Goal: Contribute content: Contribute content

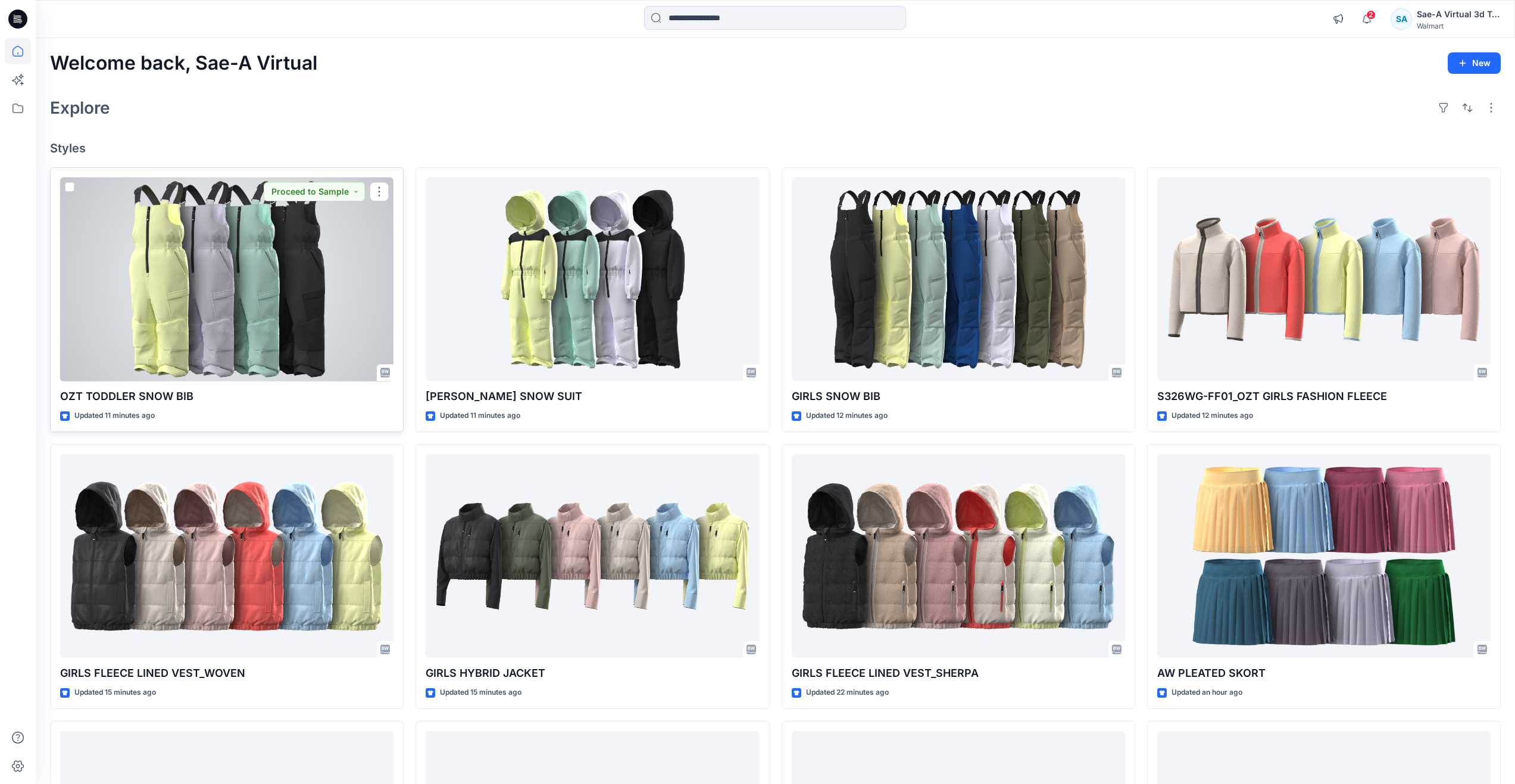
click at [247, 305] on div at bounding box center [226, 279] width 333 height 204
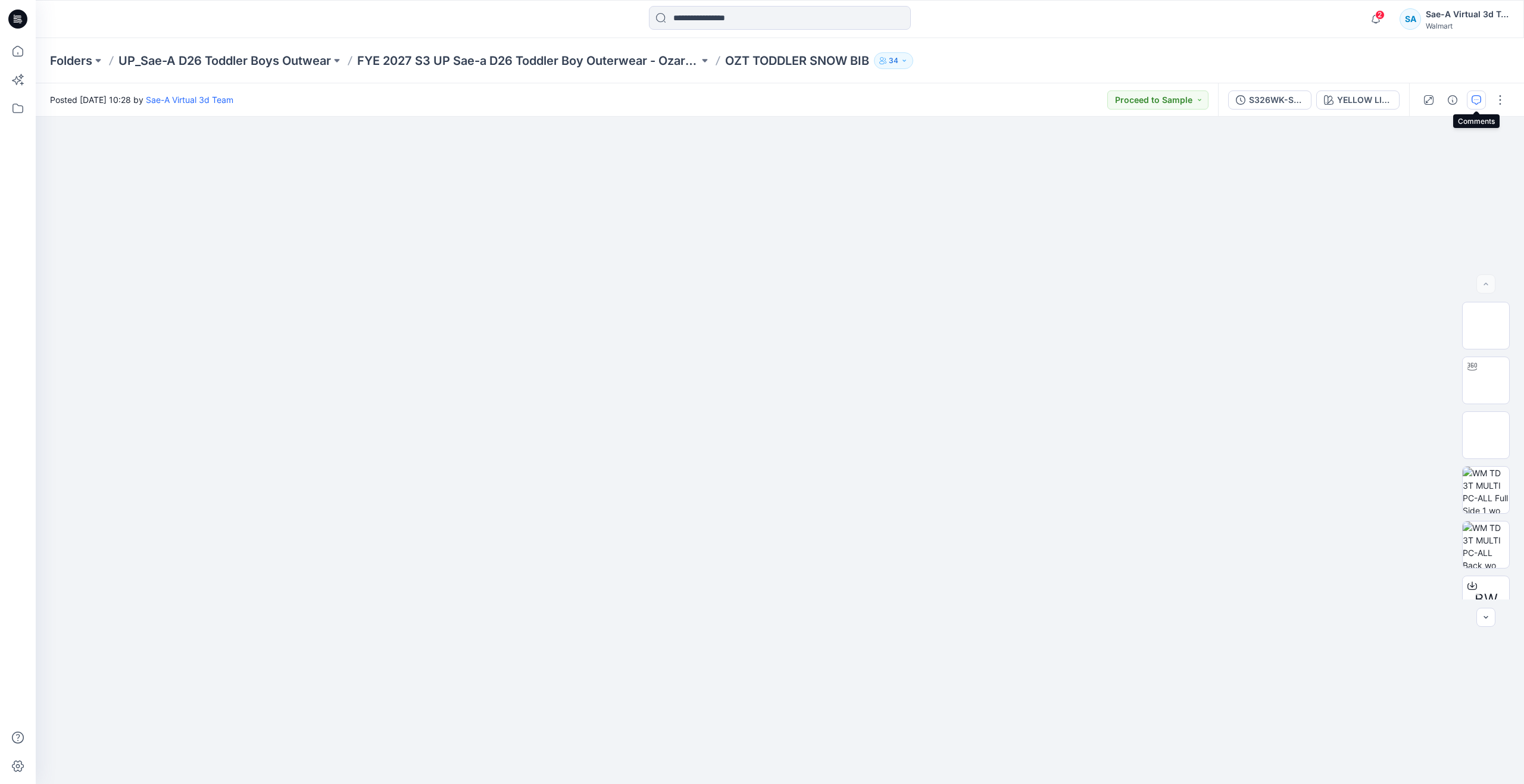
click at [1476, 103] on icon "button" at bounding box center [1476, 100] width 10 height 10
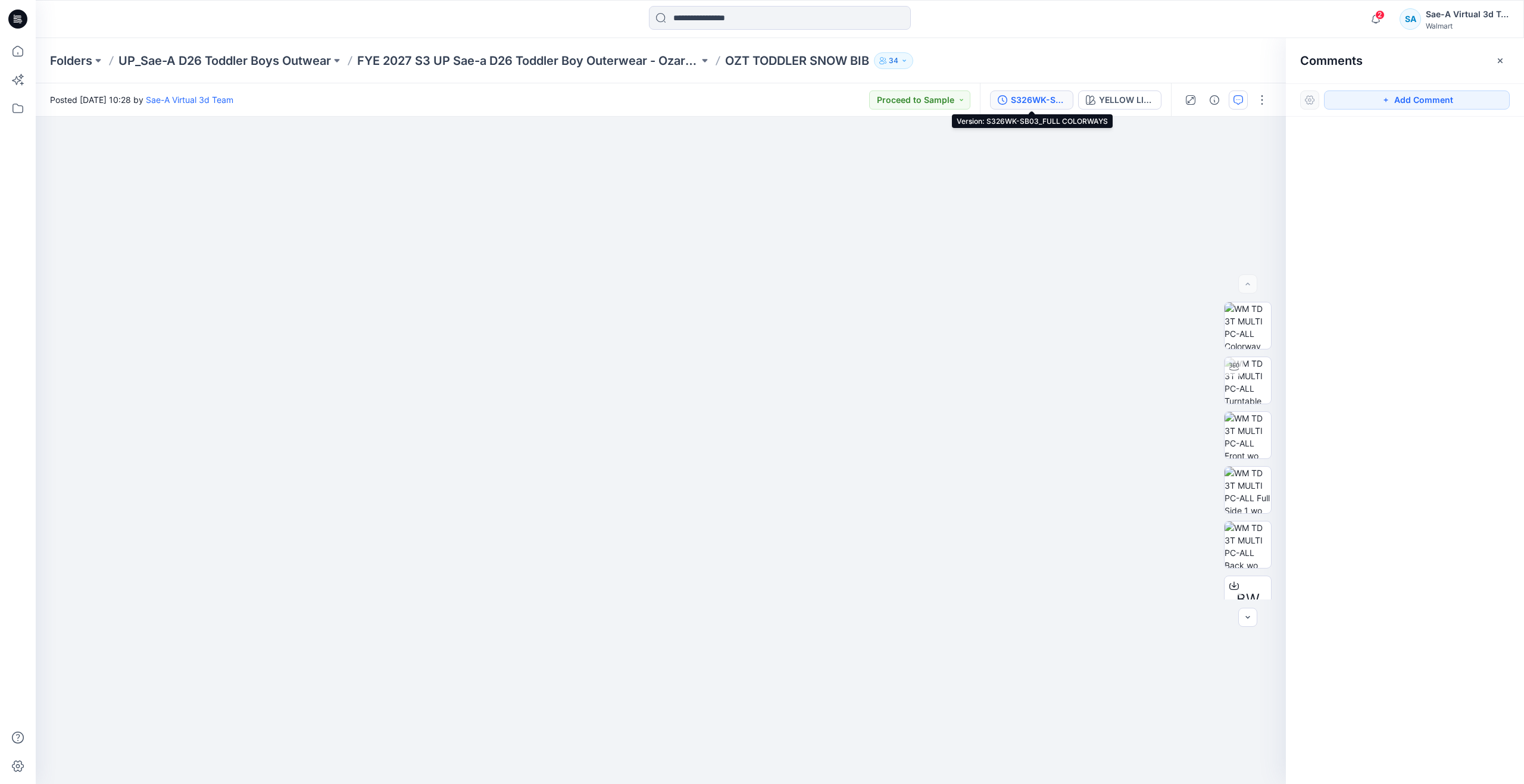
click at [1054, 104] on div "S326WK-SB03_FULL COLORWAYS" at bounding box center [1038, 100] width 55 height 13
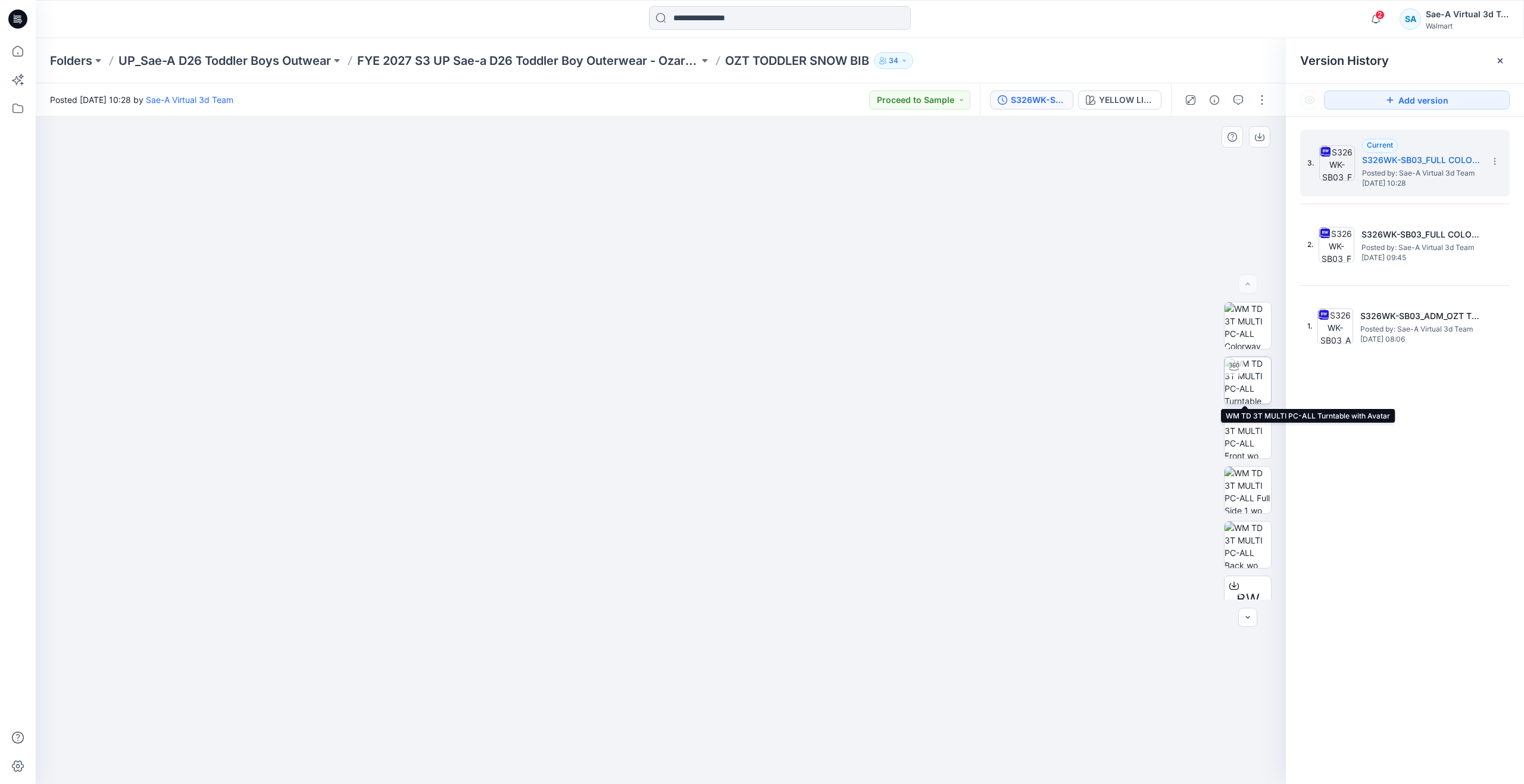
click at [1247, 383] on img at bounding box center [1248, 380] width 46 height 46
drag, startPoint x: 665, startPoint y: 767, endPoint x: 430, endPoint y: 740, distance: 236.5
click at [437, 740] on div at bounding box center [660, 450] width 1250 height 667
drag, startPoint x: 786, startPoint y: 753, endPoint x: 636, endPoint y: 747, distance: 150.1
click at [636, 747] on icon at bounding box center [662, 748] width 360 height 44
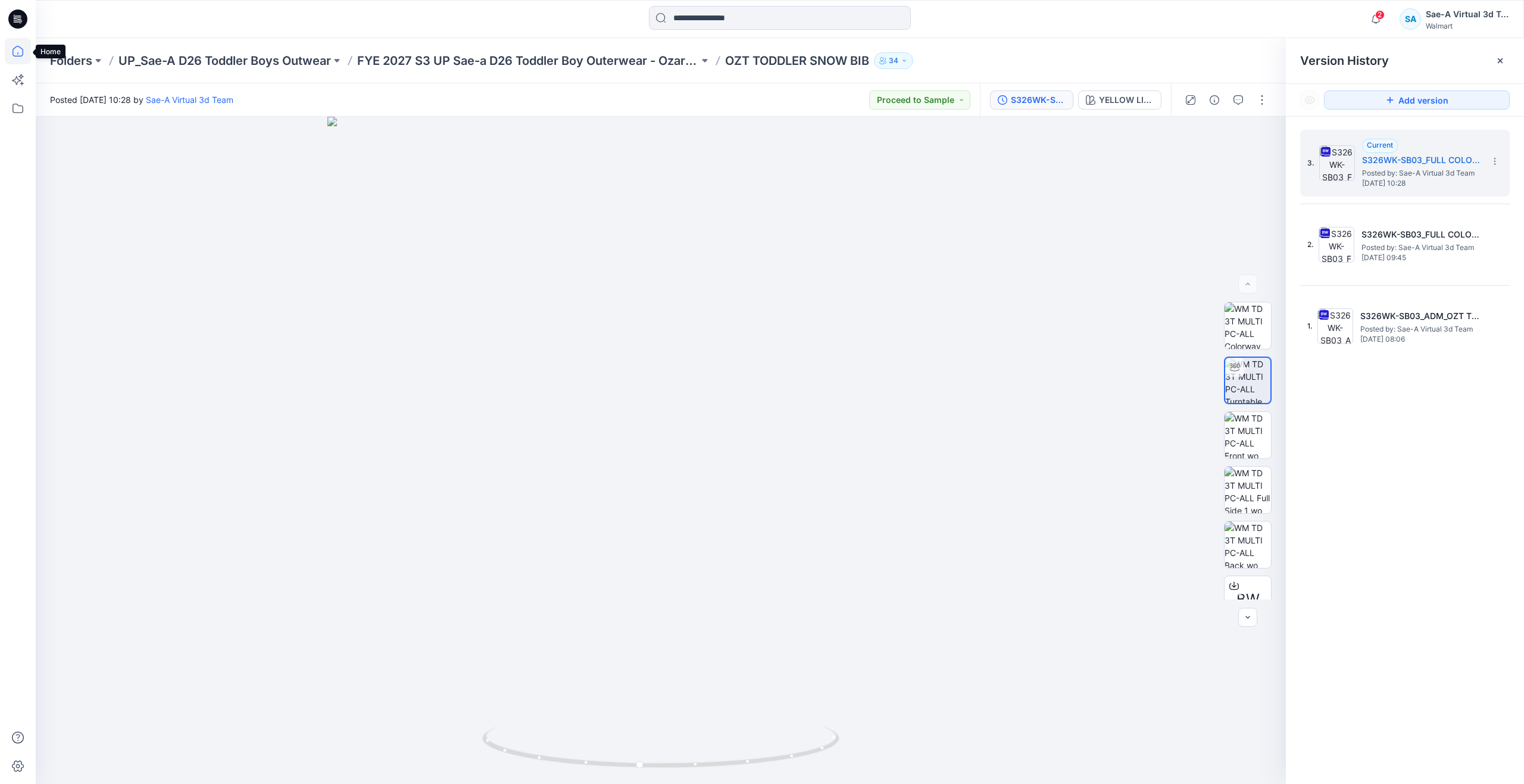
click at [19, 53] on icon at bounding box center [17, 51] width 26 height 26
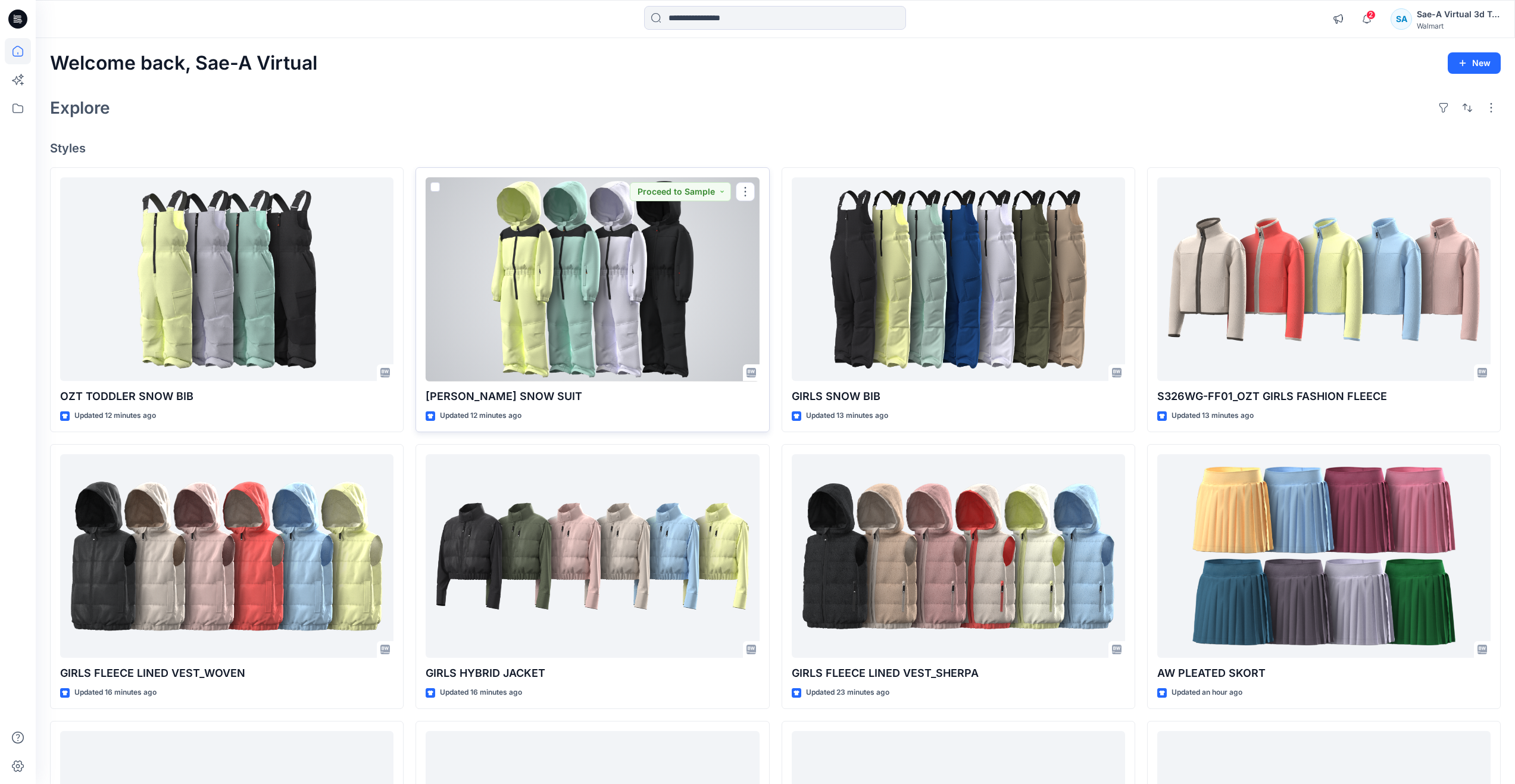
click at [546, 290] on div at bounding box center [592, 279] width 333 height 204
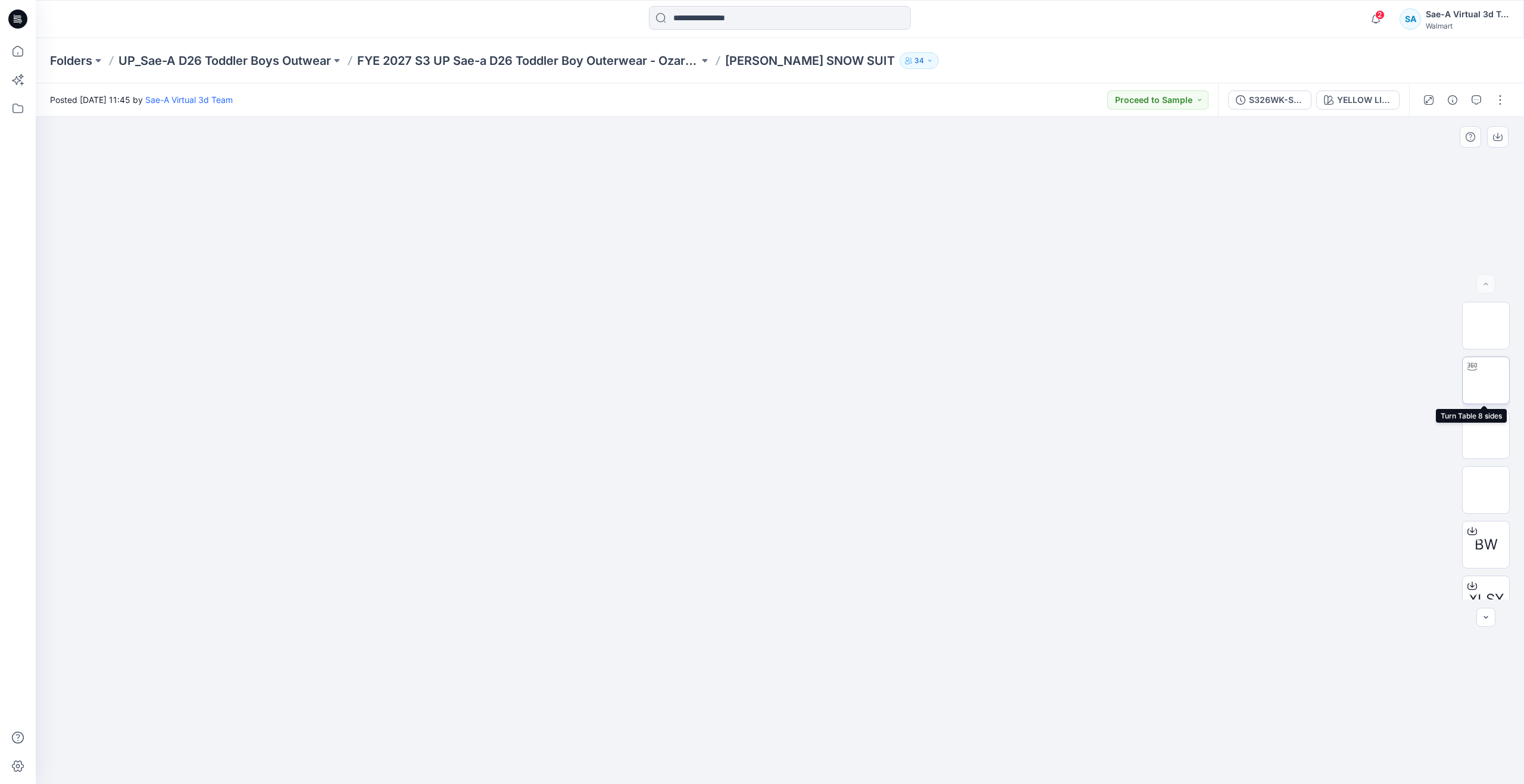
click at [1486, 380] on img at bounding box center [1486, 380] width 0 height 0
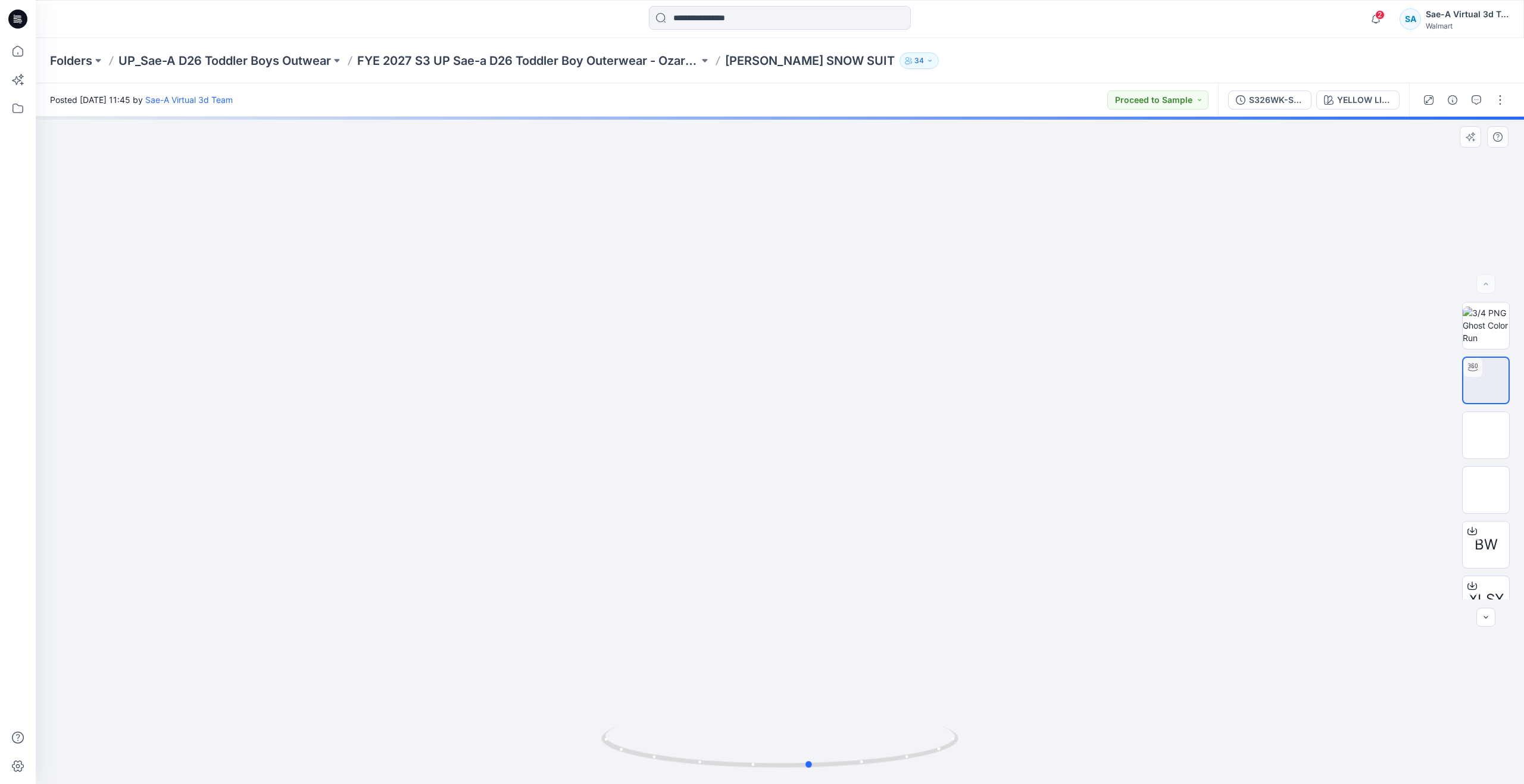
drag, startPoint x: 780, startPoint y: 766, endPoint x: 453, endPoint y: 710, distance: 331.8
click at [453, 710] on div at bounding box center [780, 450] width 1489 height 667
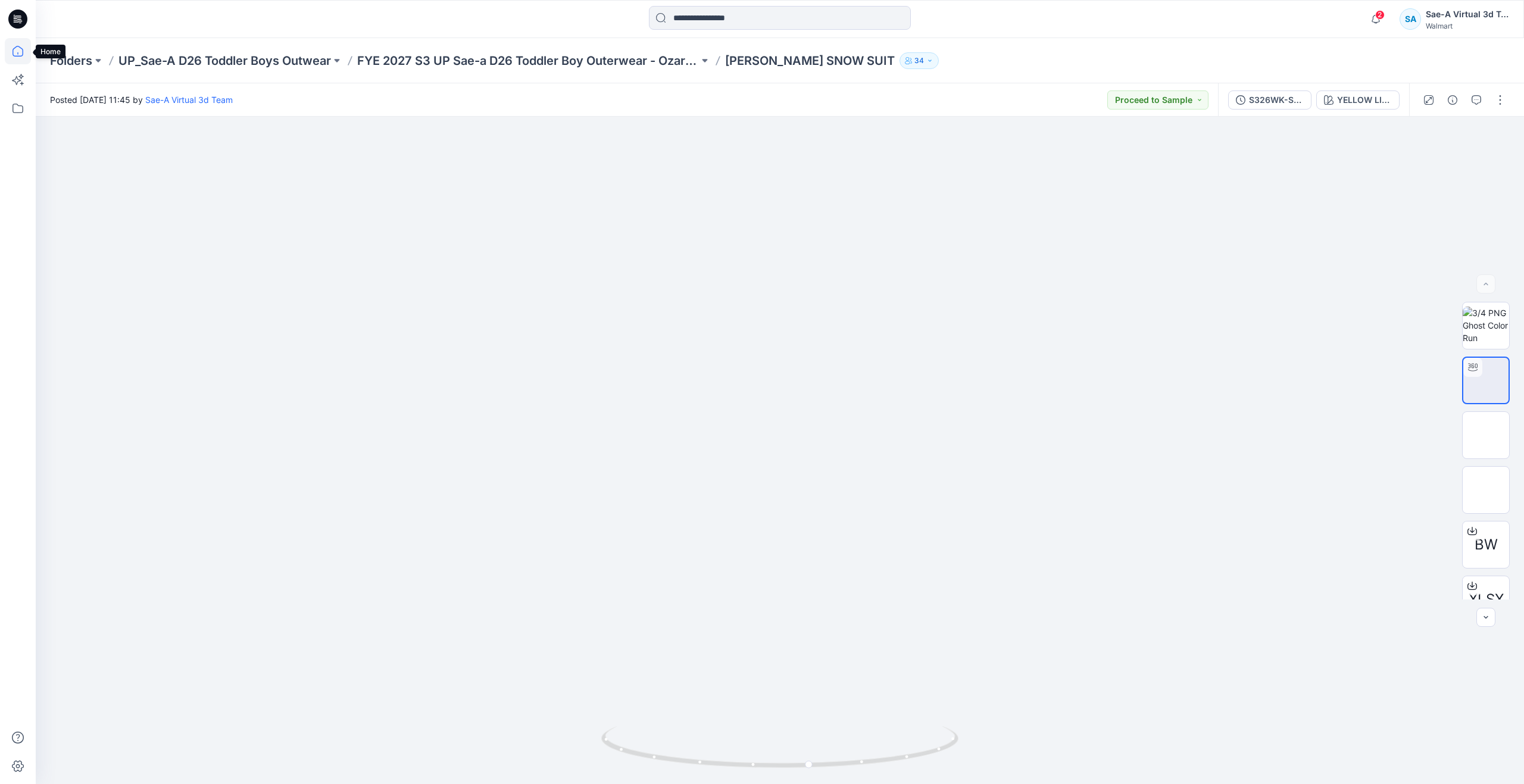
click at [12, 52] on icon at bounding box center [17, 51] width 26 height 26
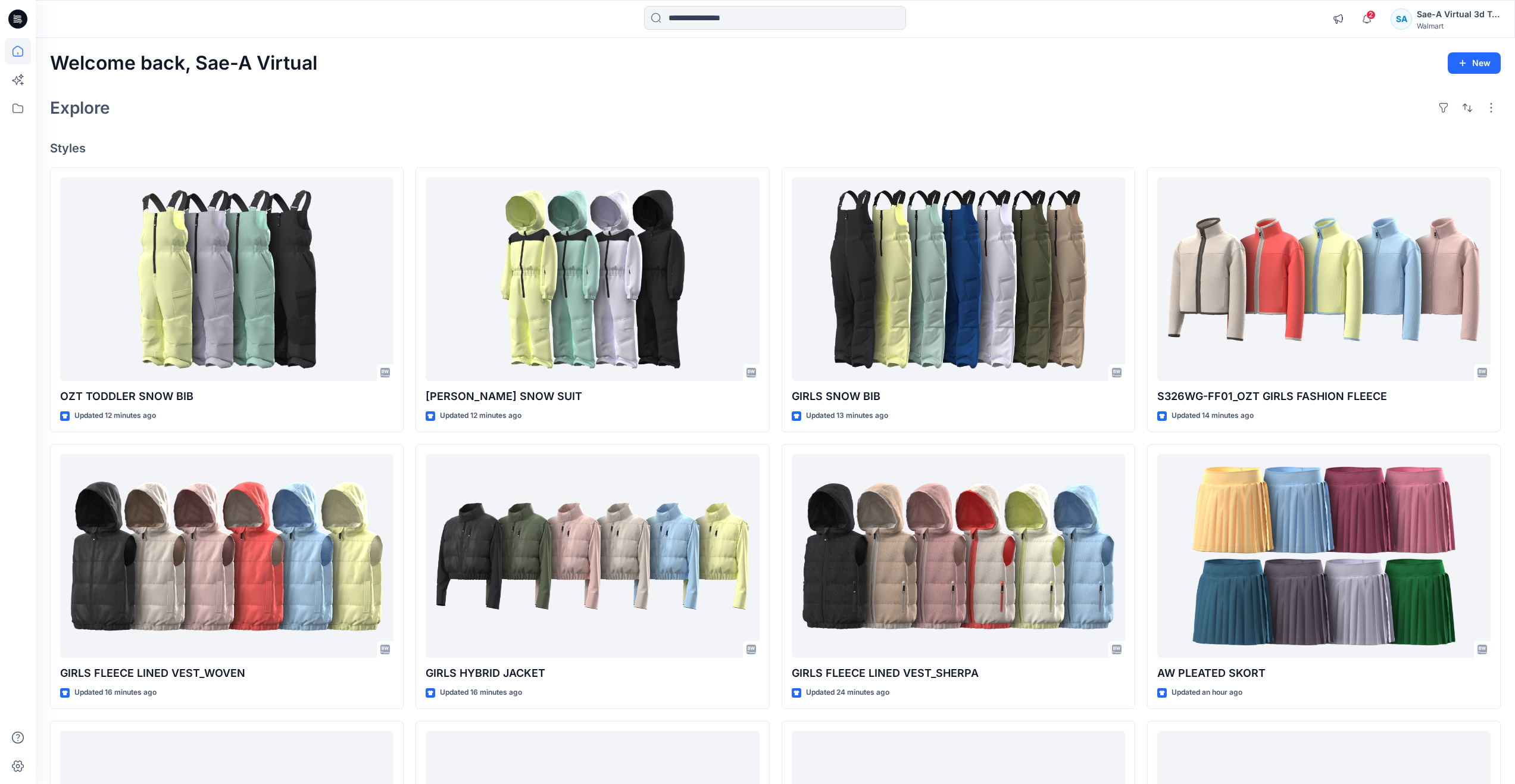
click at [19, 51] on icon at bounding box center [17, 51] width 26 height 26
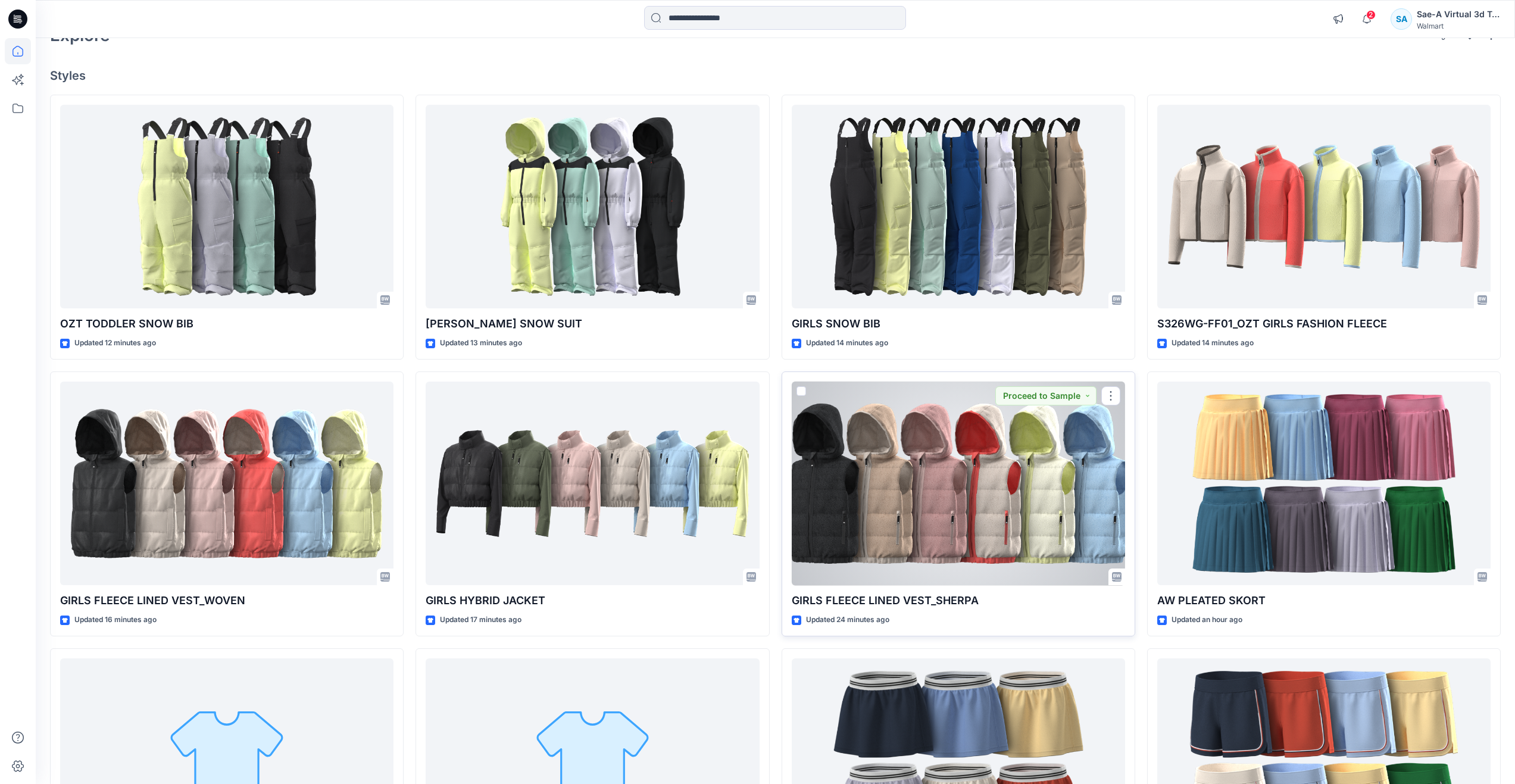
scroll to position [50, 0]
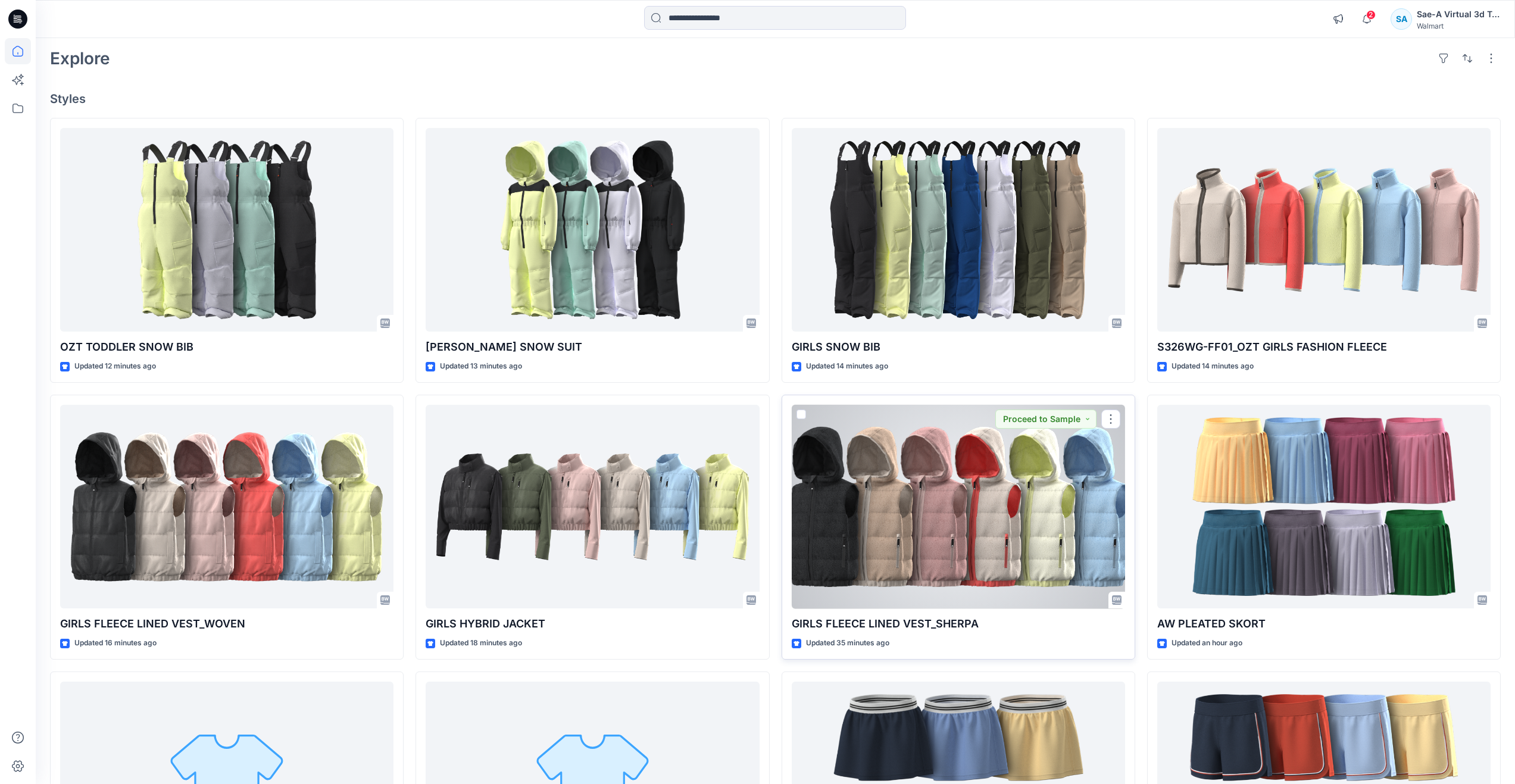
click at [929, 512] on div at bounding box center [958, 507] width 333 height 204
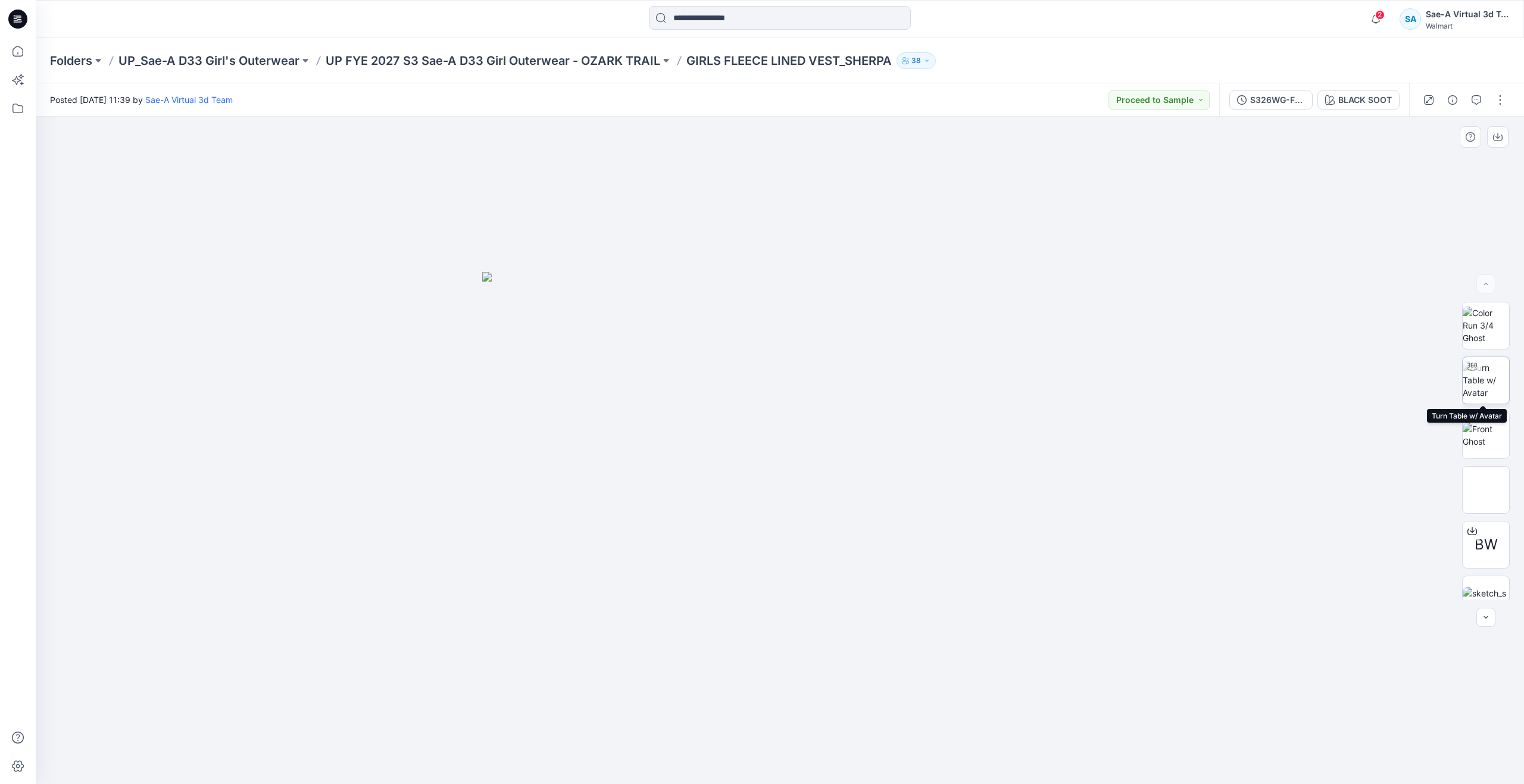
click at [1481, 380] on img at bounding box center [1486, 380] width 46 height 37
drag, startPoint x: 788, startPoint y: 765, endPoint x: 899, endPoint y: 740, distance: 113.8
click at [886, 741] on icon at bounding box center [781, 748] width 360 height 44
drag, startPoint x: 899, startPoint y: 740, endPoint x: 1202, endPoint y: 663, distance: 312.6
click at [1202, 663] on div at bounding box center [780, 450] width 1489 height 667
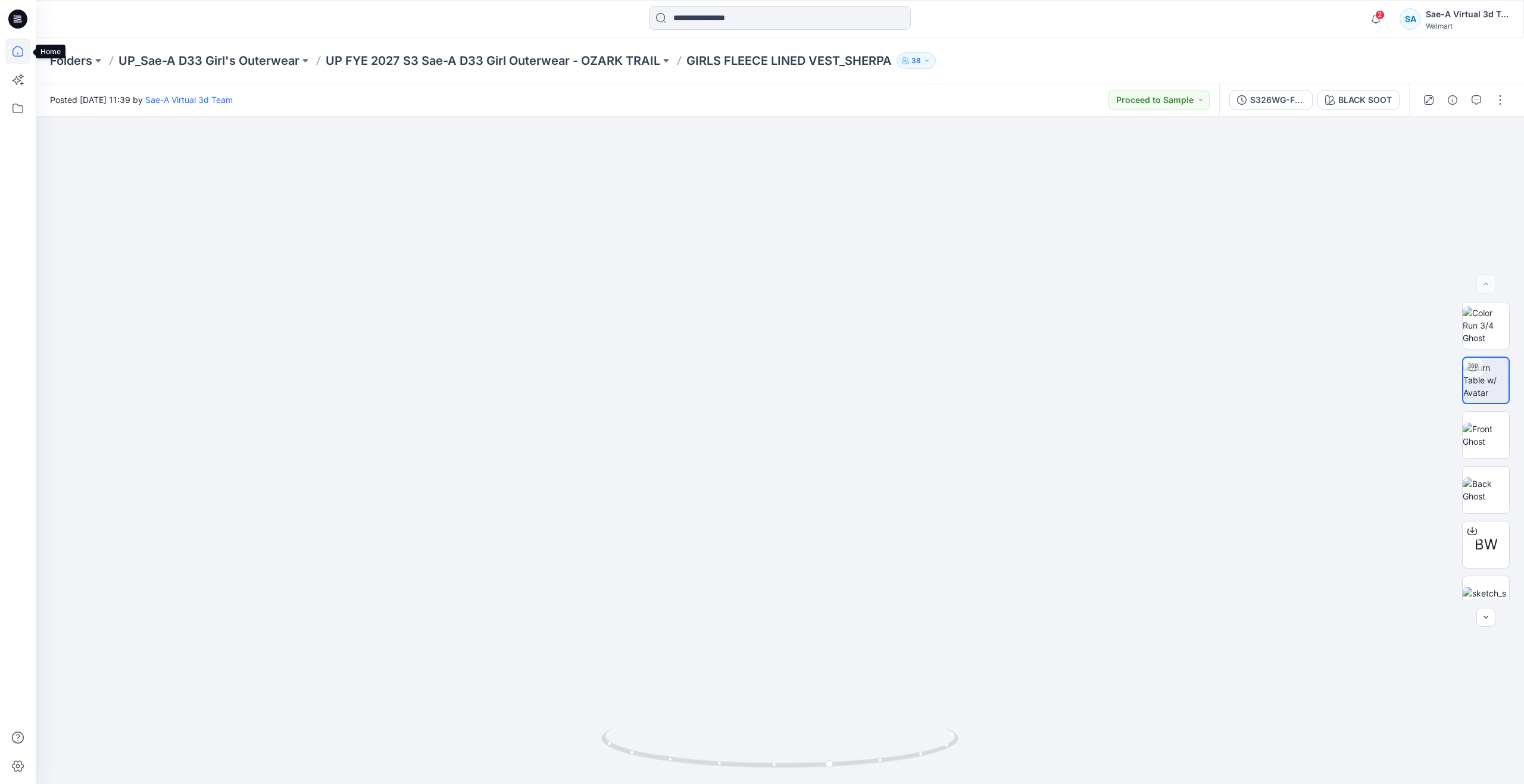
click at [15, 41] on icon at bounding box center [17, 51] width 26 height 26
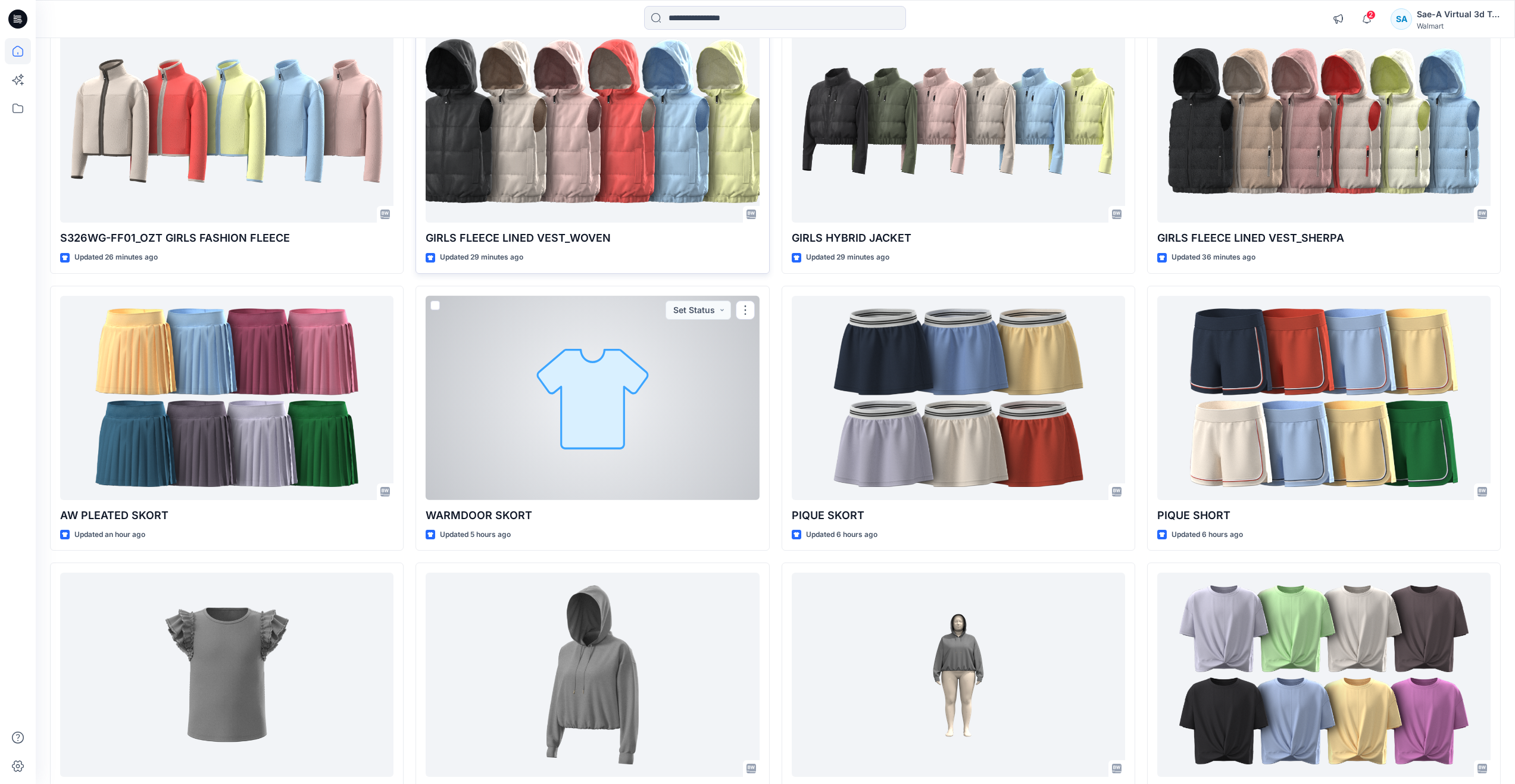
scroll to position [446, 0]
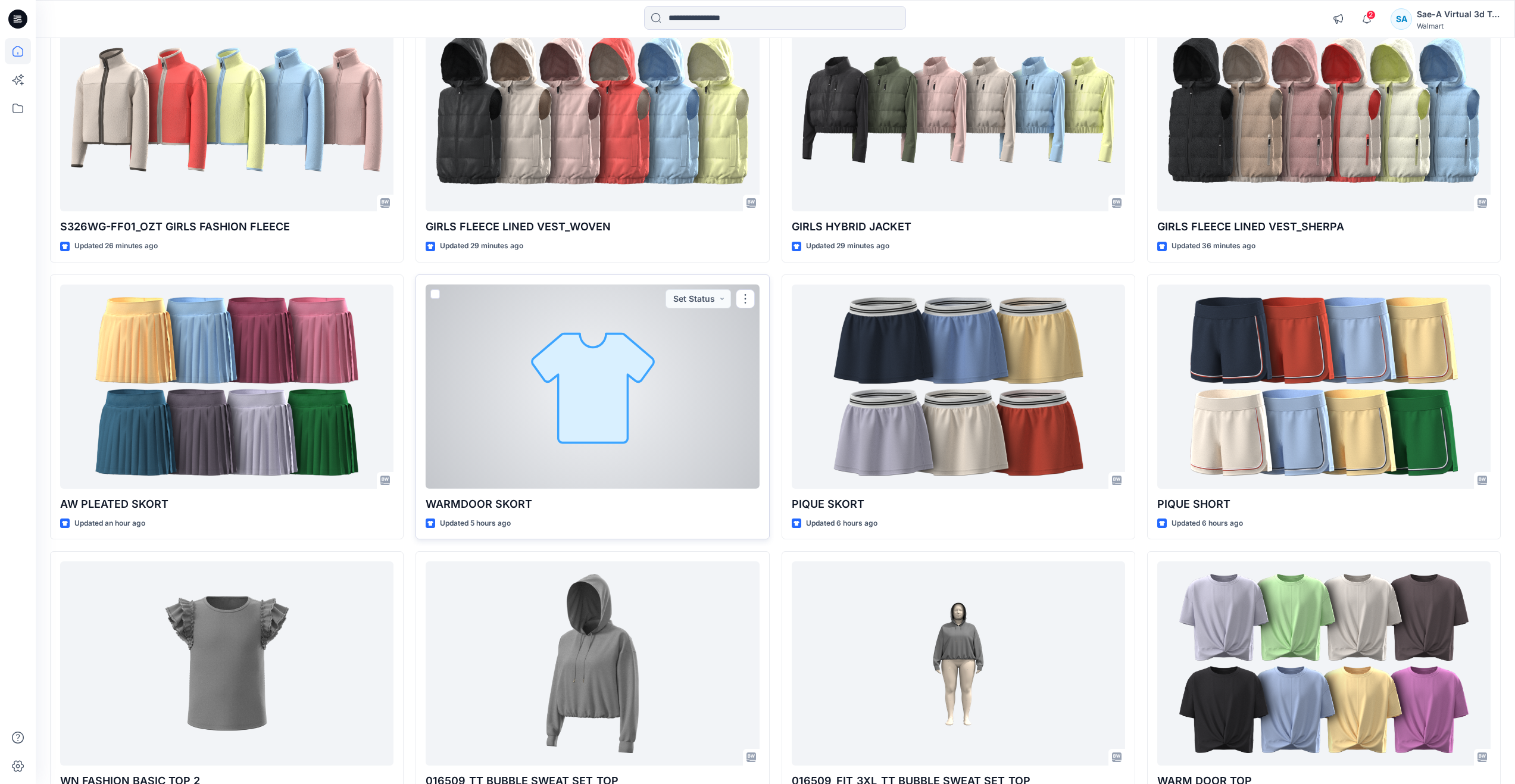
click at [652, 427] on div at bounding box center [592, 386] width 333 height 204
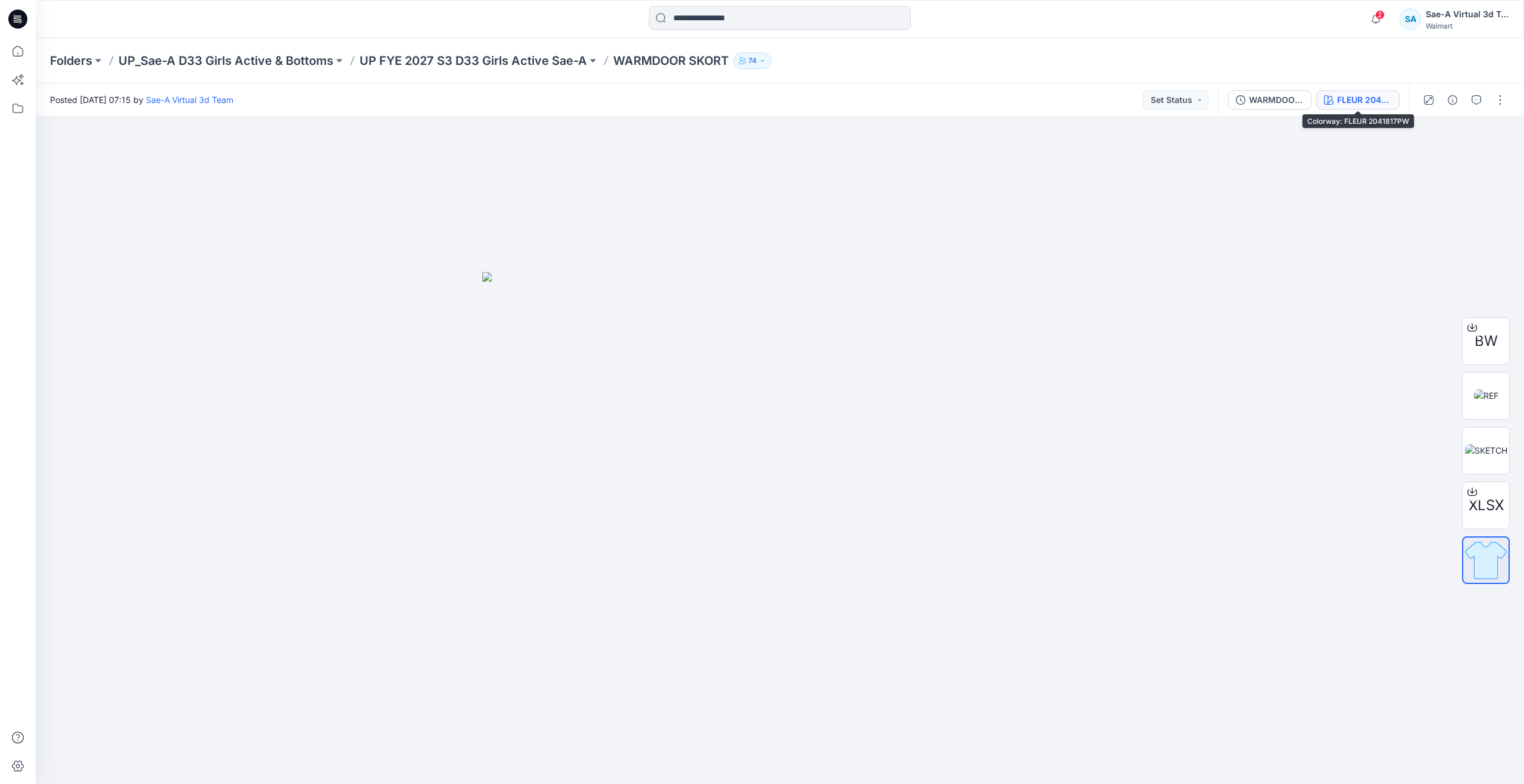
click at [1346, 101] on div "FLEUR 2041817PW" at bounding box center [1364, 100] width 55 height 13
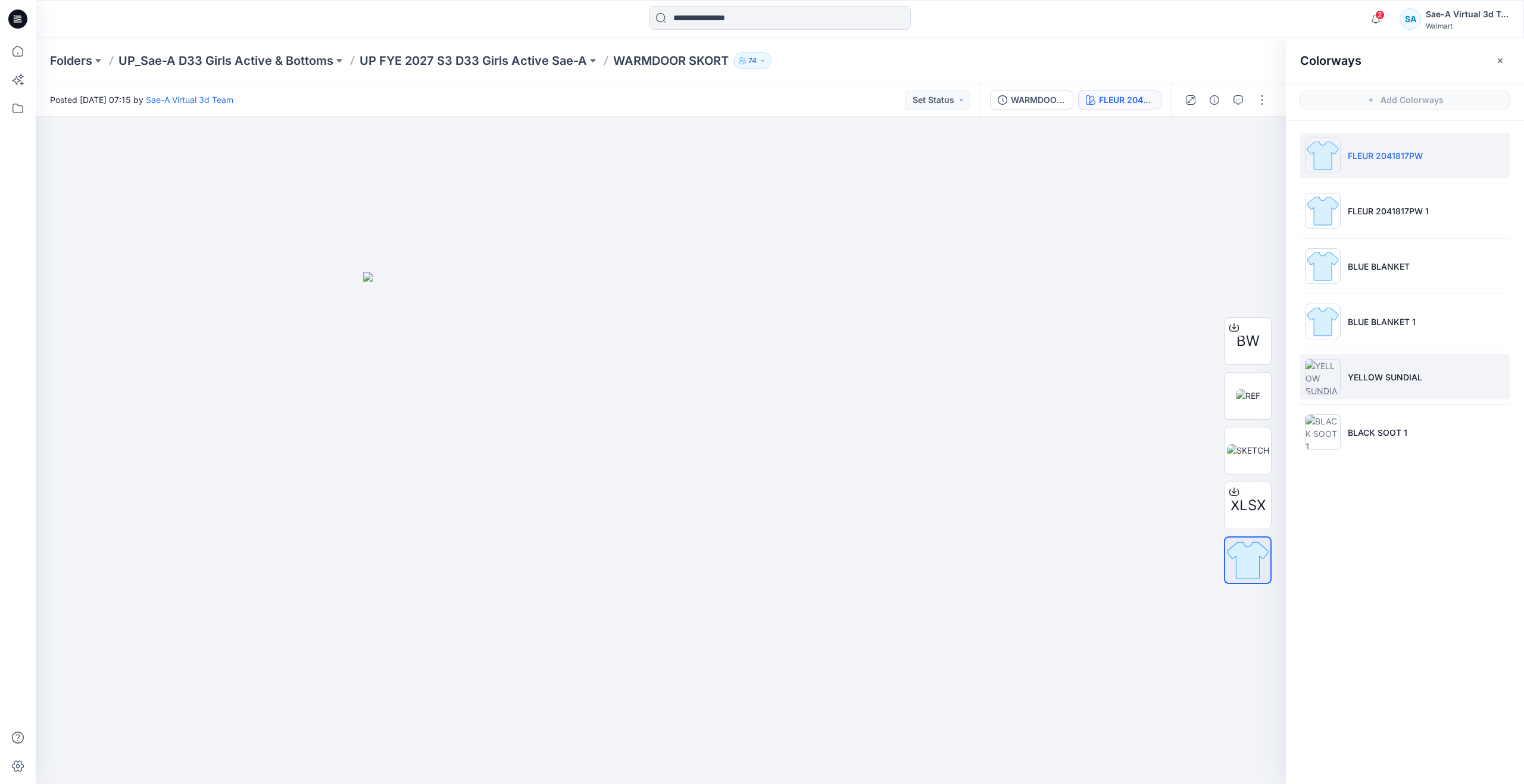
click at [1393, 373] on p "YELLOW SUNDIAL" at bounding box center [1385, 377] width 74 height 12
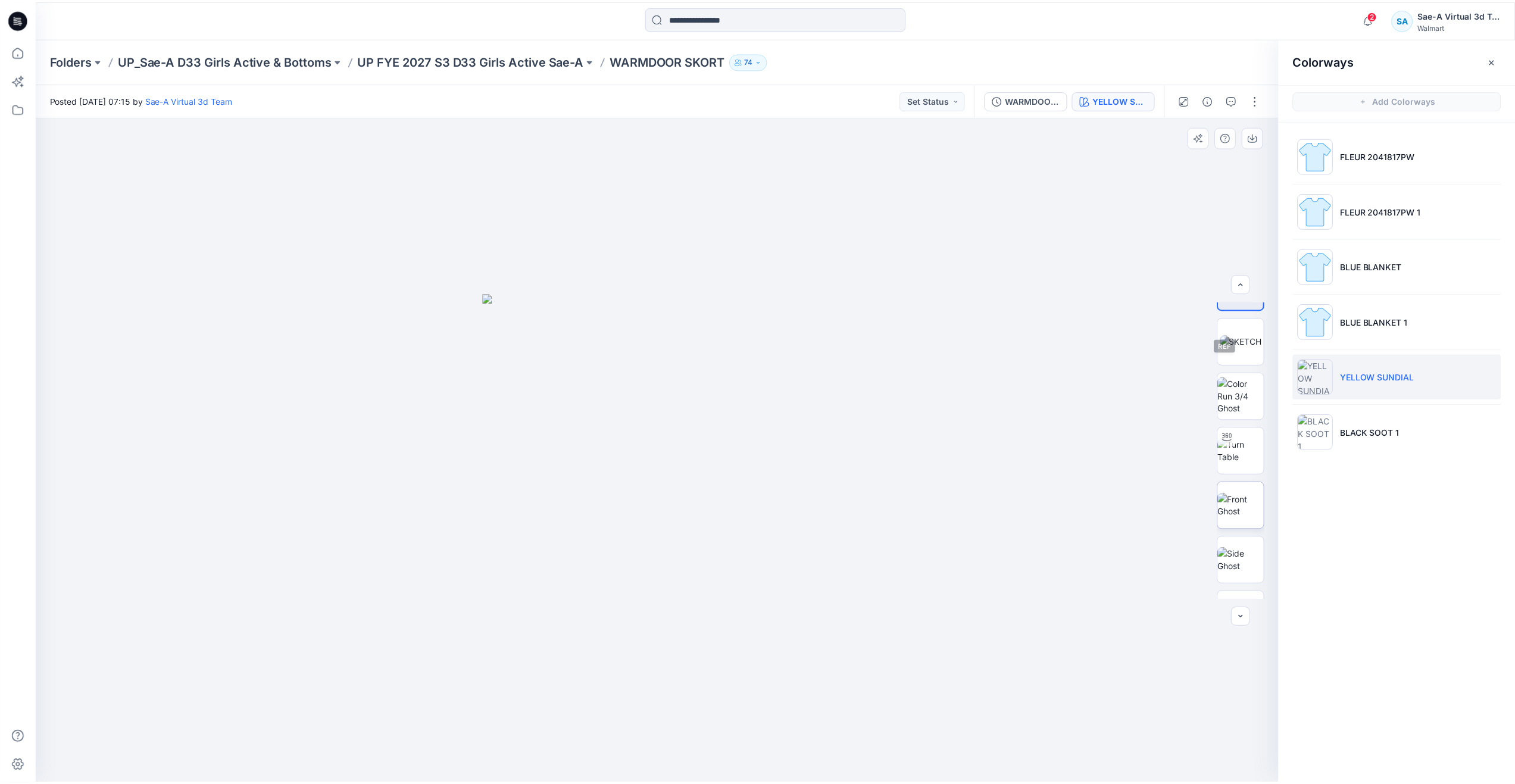
scroll to position [149, 0]
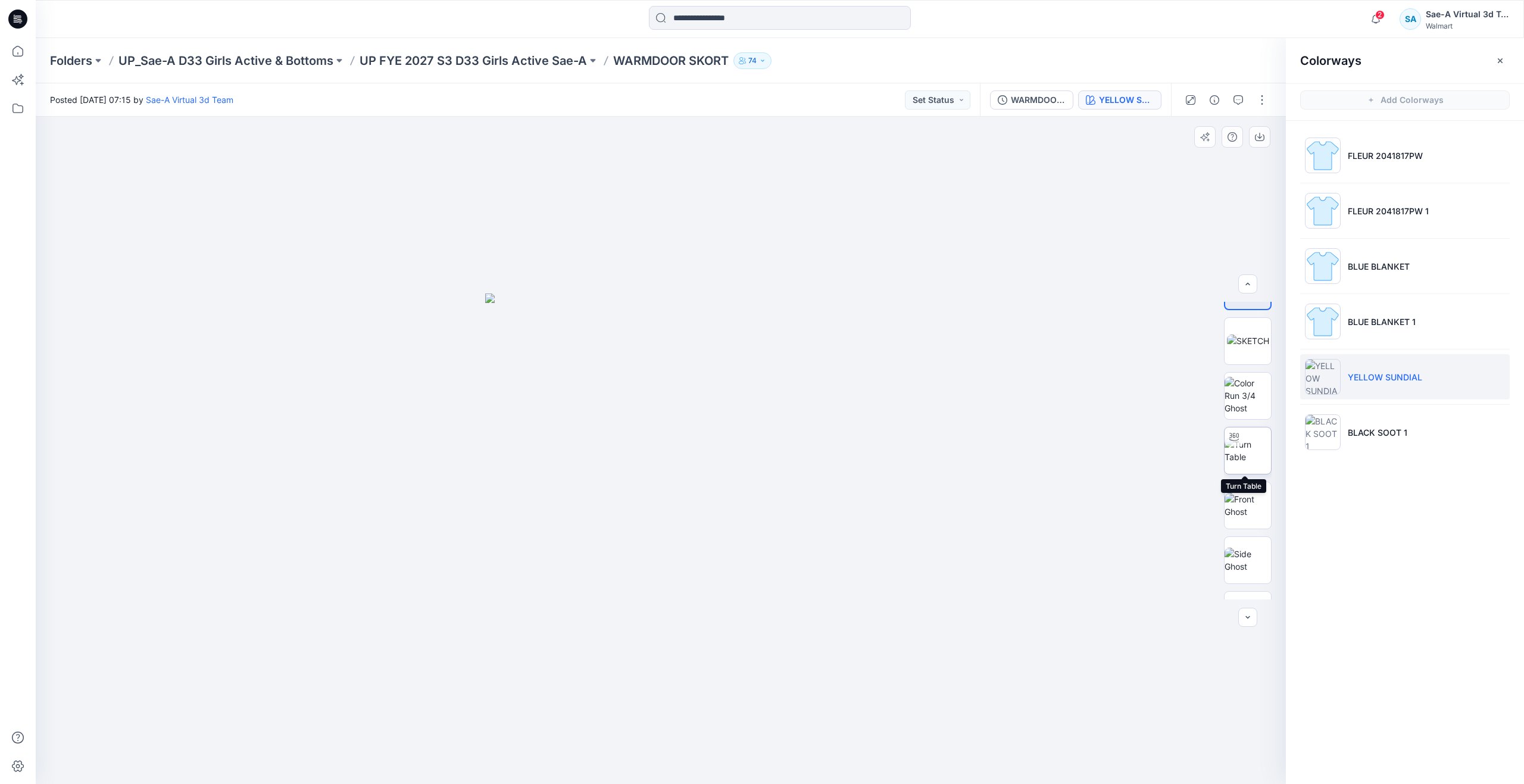
click at [1249, 452] on img at bounding box center [1248, 450] width 46 height 25
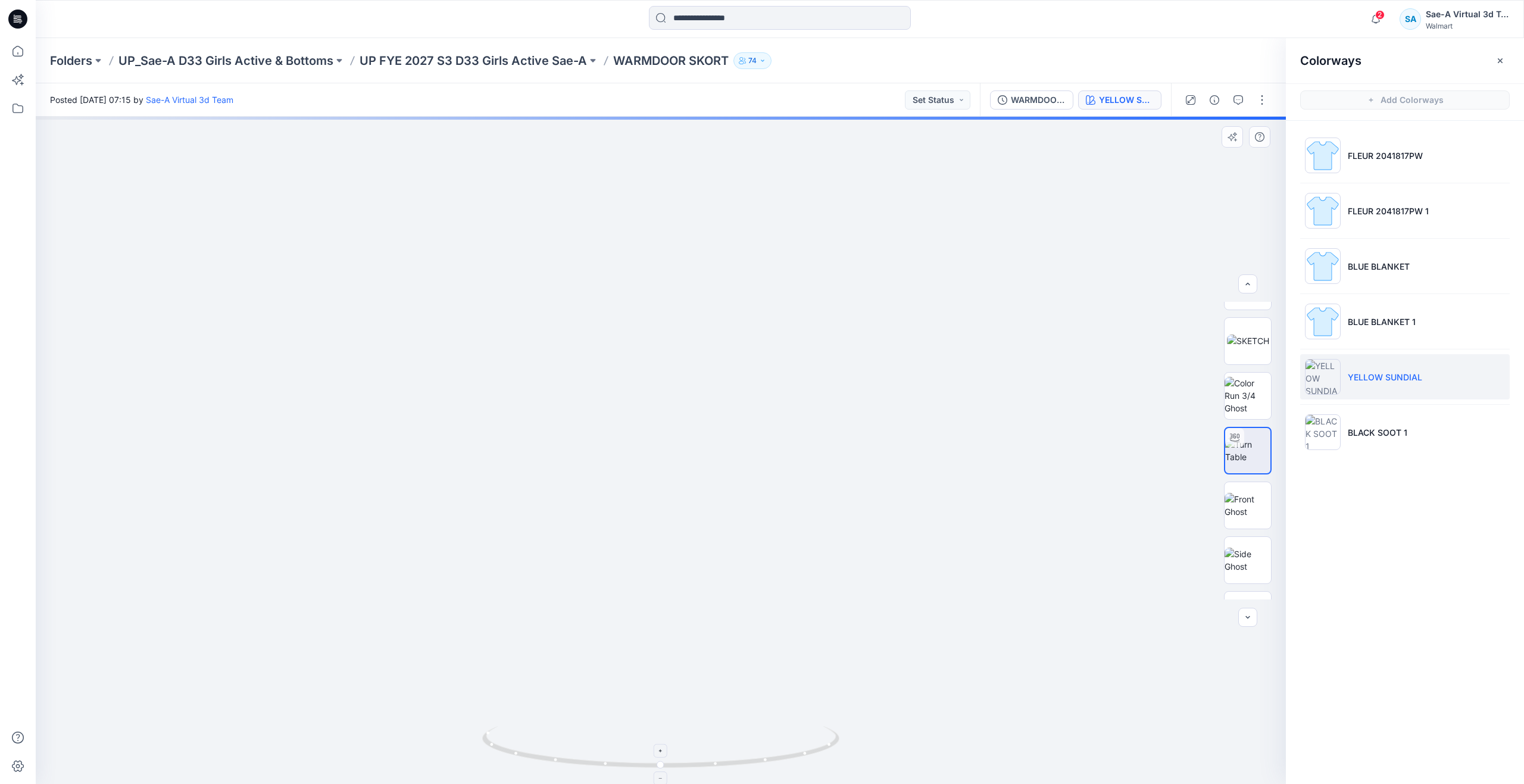
click at [668, 766] on icon at bounding box center [662, 748] width 360 height 44
drag, startPoint x: 668, startPoint y: 766, endPoint x: 655, endPoint y: 736, distance: 32.7
click at [655, 736] on icon at bounding box center [662, 748] width 360 height 44
click at [21, 52] on icon at bounding box center [17, 51] width 26 height 26
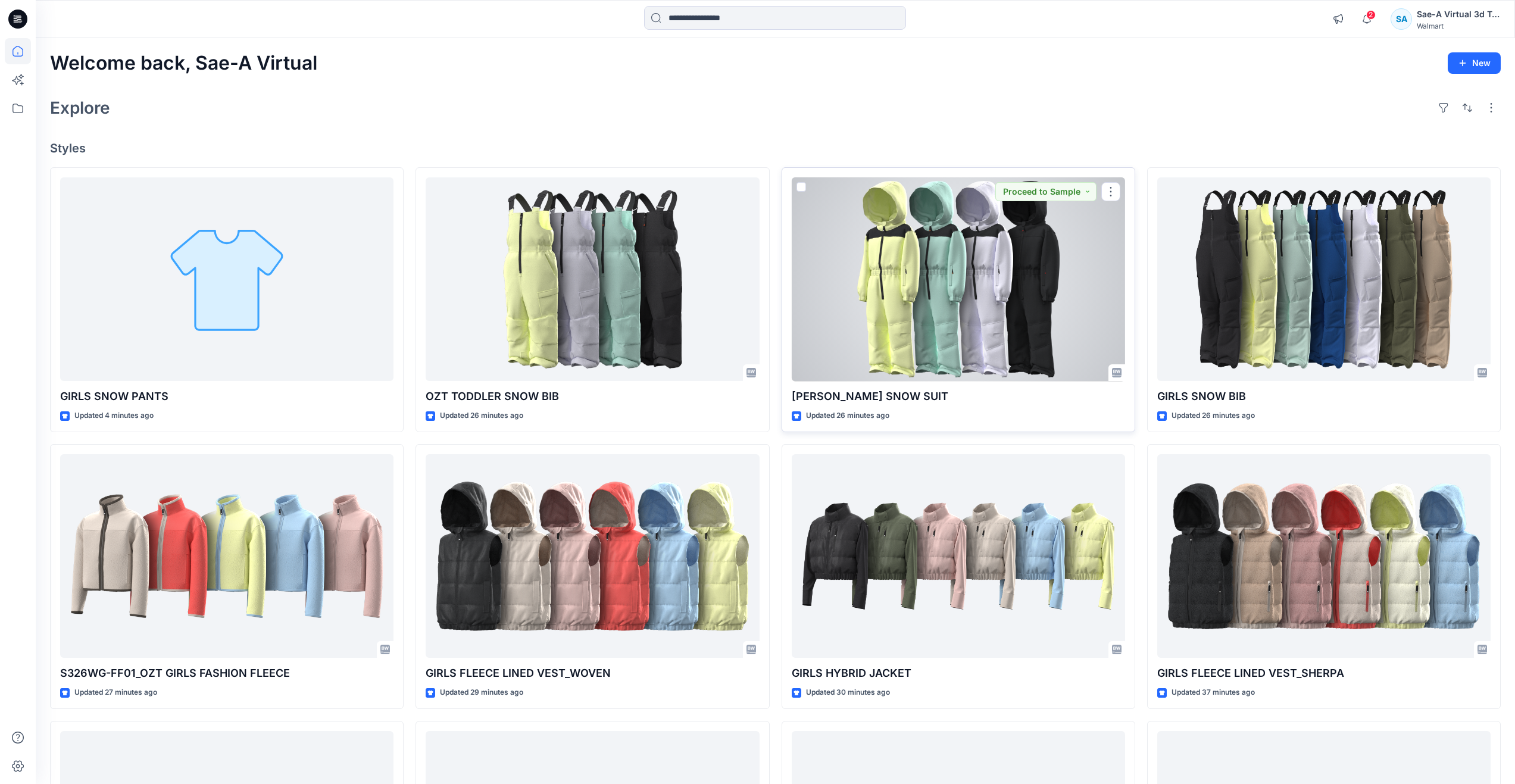
click at [935, 346] on div at bounding box center [958, 279] width 333 height 204
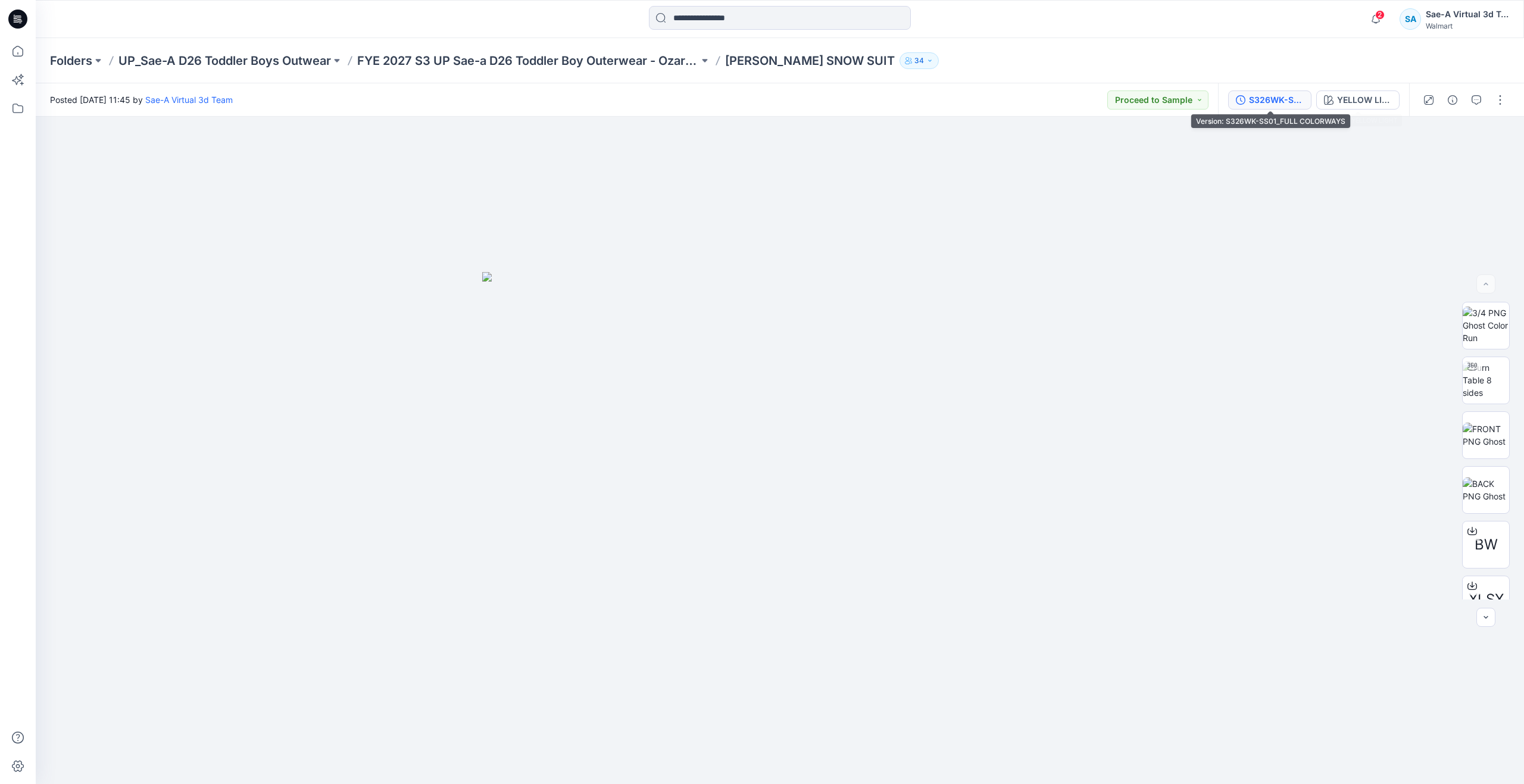
click at [1287, 98] on div "S326WK-SS01_FULL COLORWAYS" at bounding box center [1276, 100] width 55 height 13
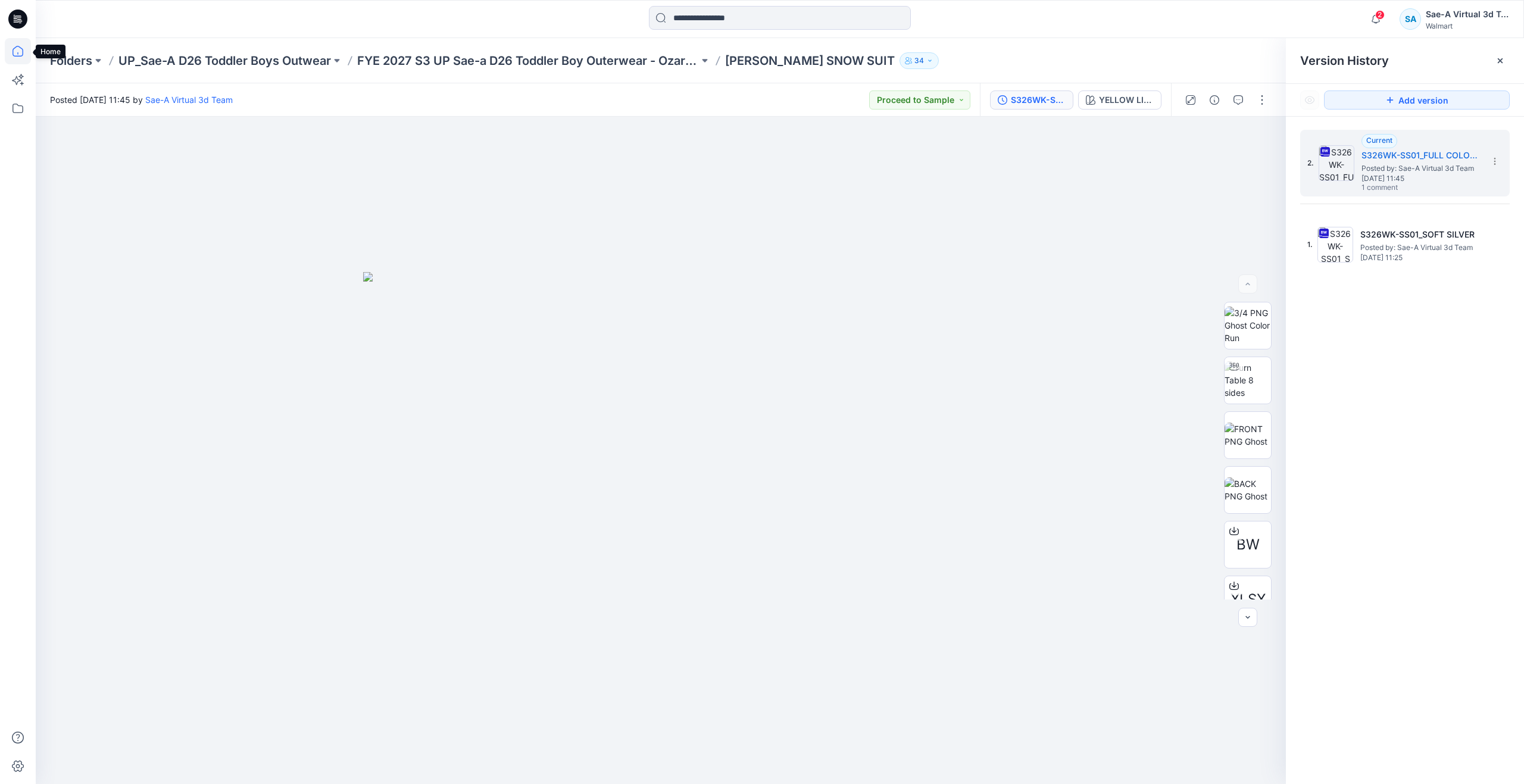
click at [10, 54] on icon at bounding box center [17, 51] width 26 height 26
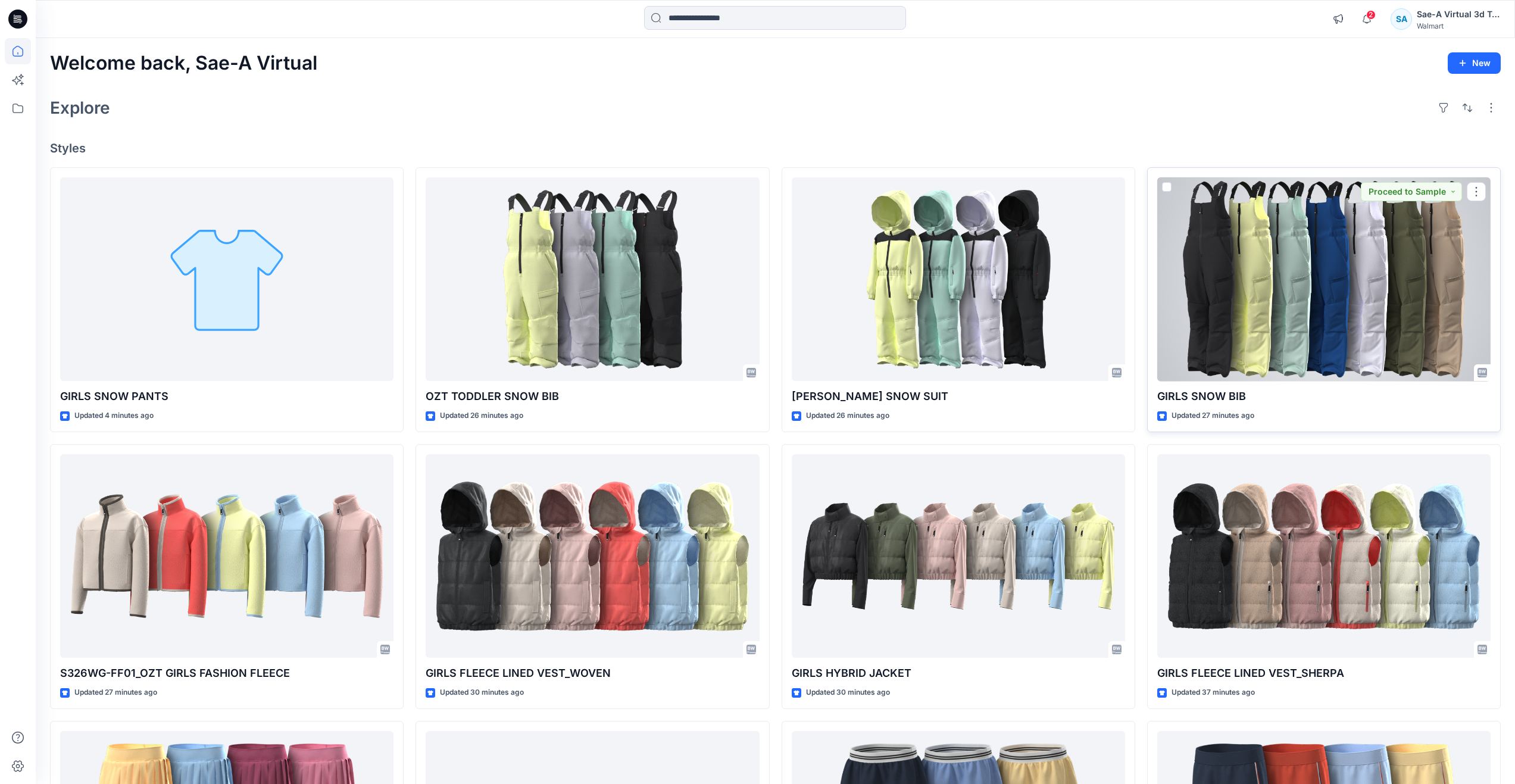
click at [1231, 267] on div at bounding box center [1323, 279] width 333 height 204
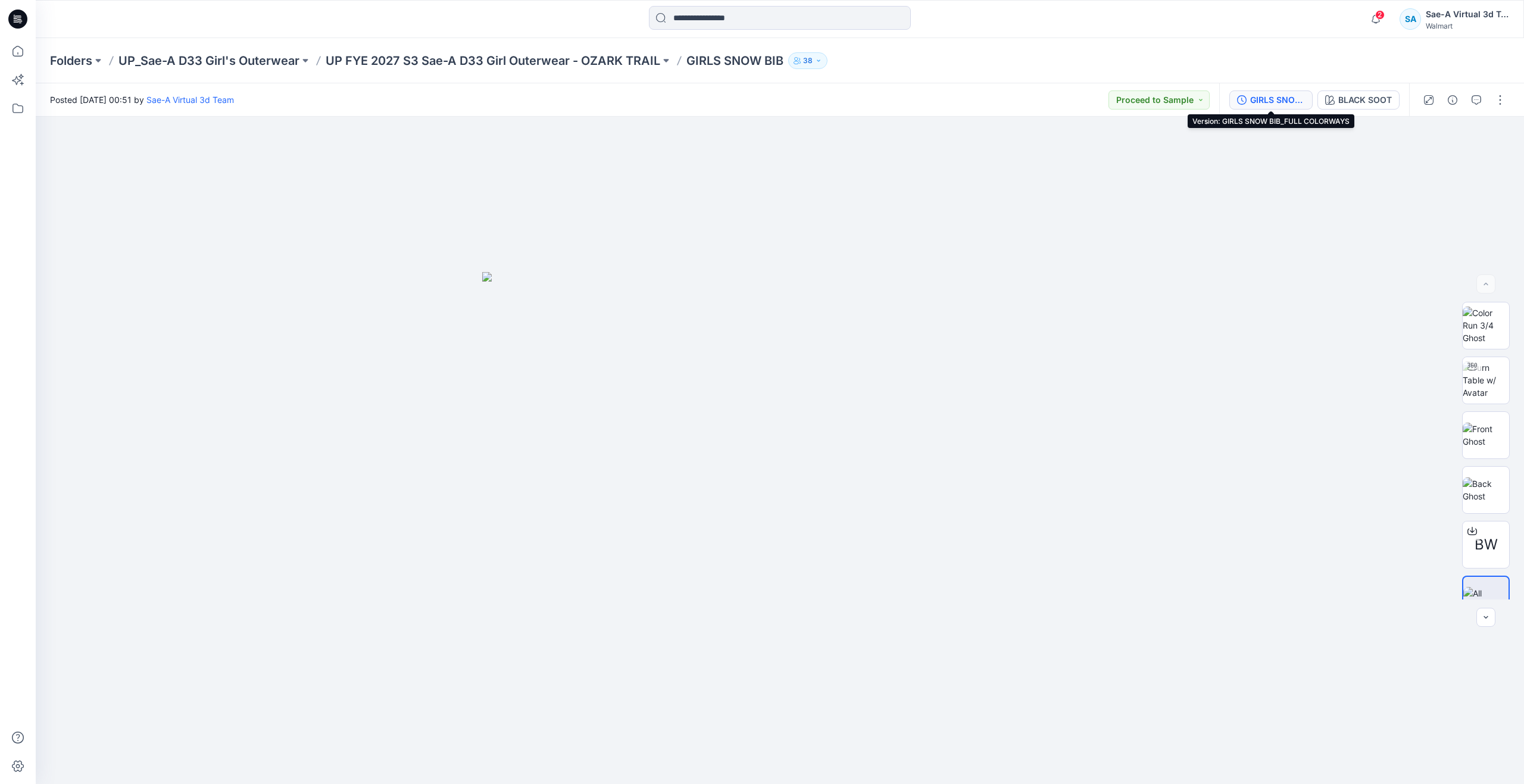
click at [1301, 103] on div "GIRLS SNOW BIB_FULL COLORWAYS" at bounding box center [1277, 100] width 55 height 13
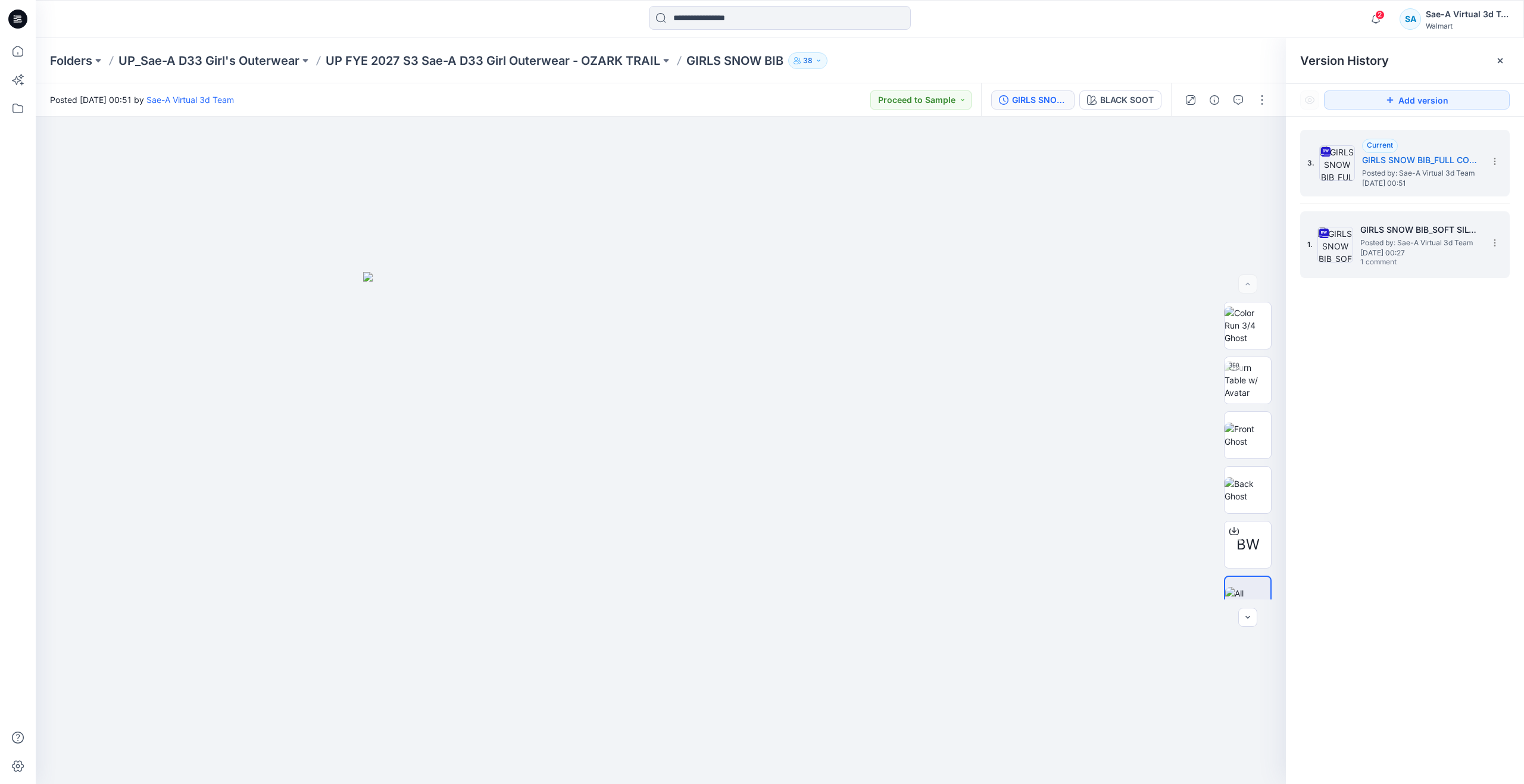
click at [1393, 244] on span "Posted by: Sae-A Virtual 3d Team" at bounding box center [1420, 242] width 119 height 12
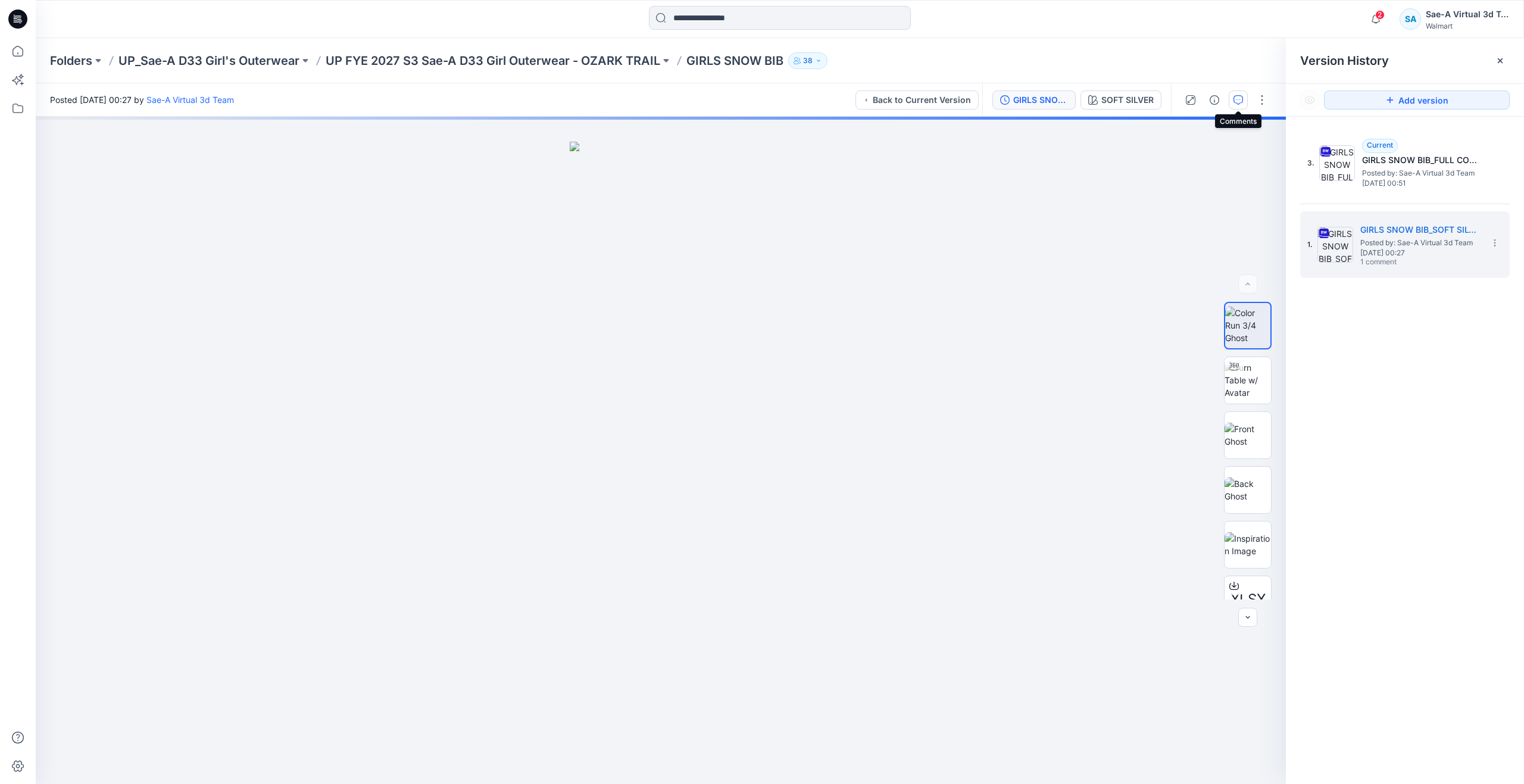
click at [1243, 98] on button "button" at bounding box center [1238, 100] width 19 height 19
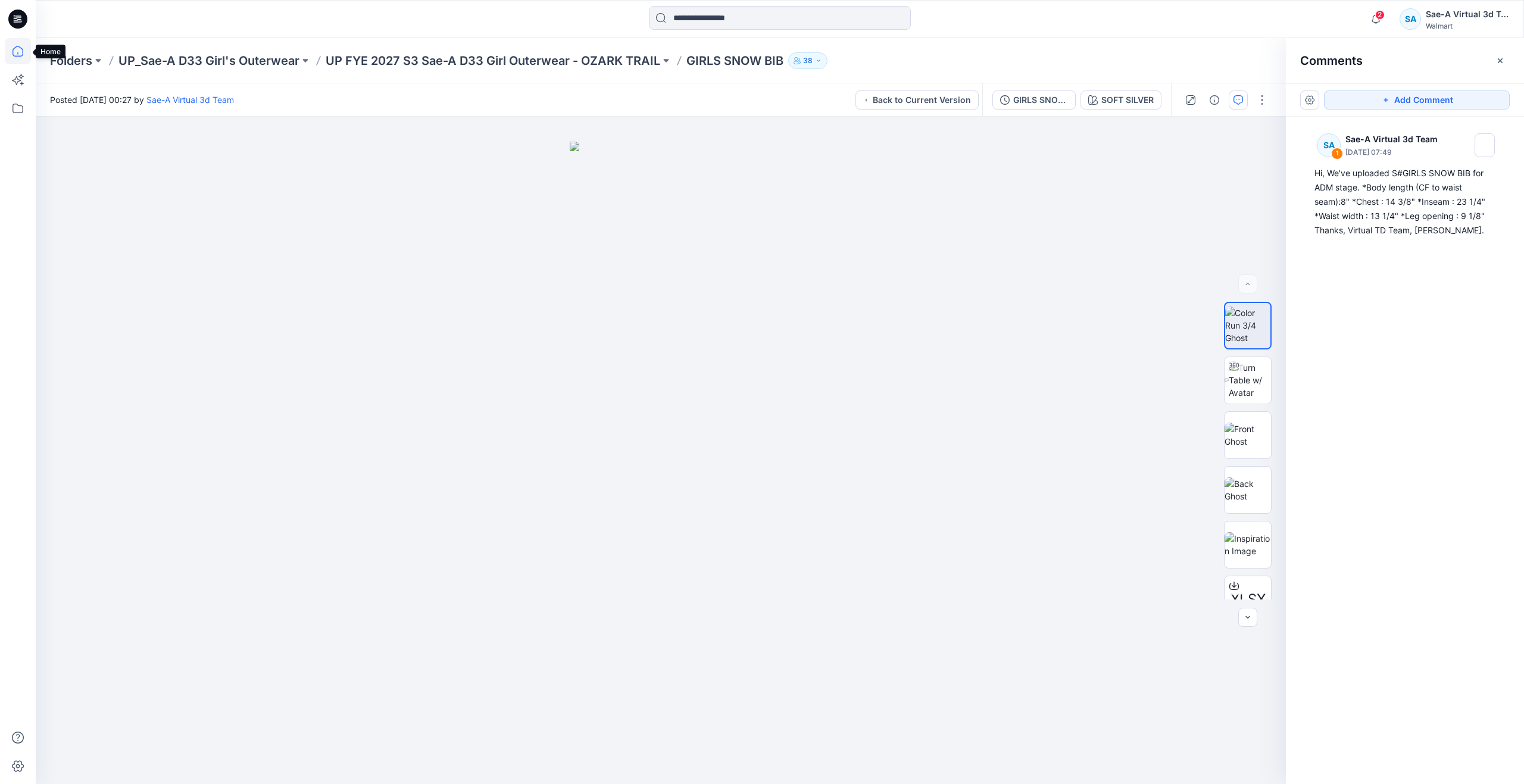
click at [19, 46] on icon at bounding box center [17, 51] width 11 height 11
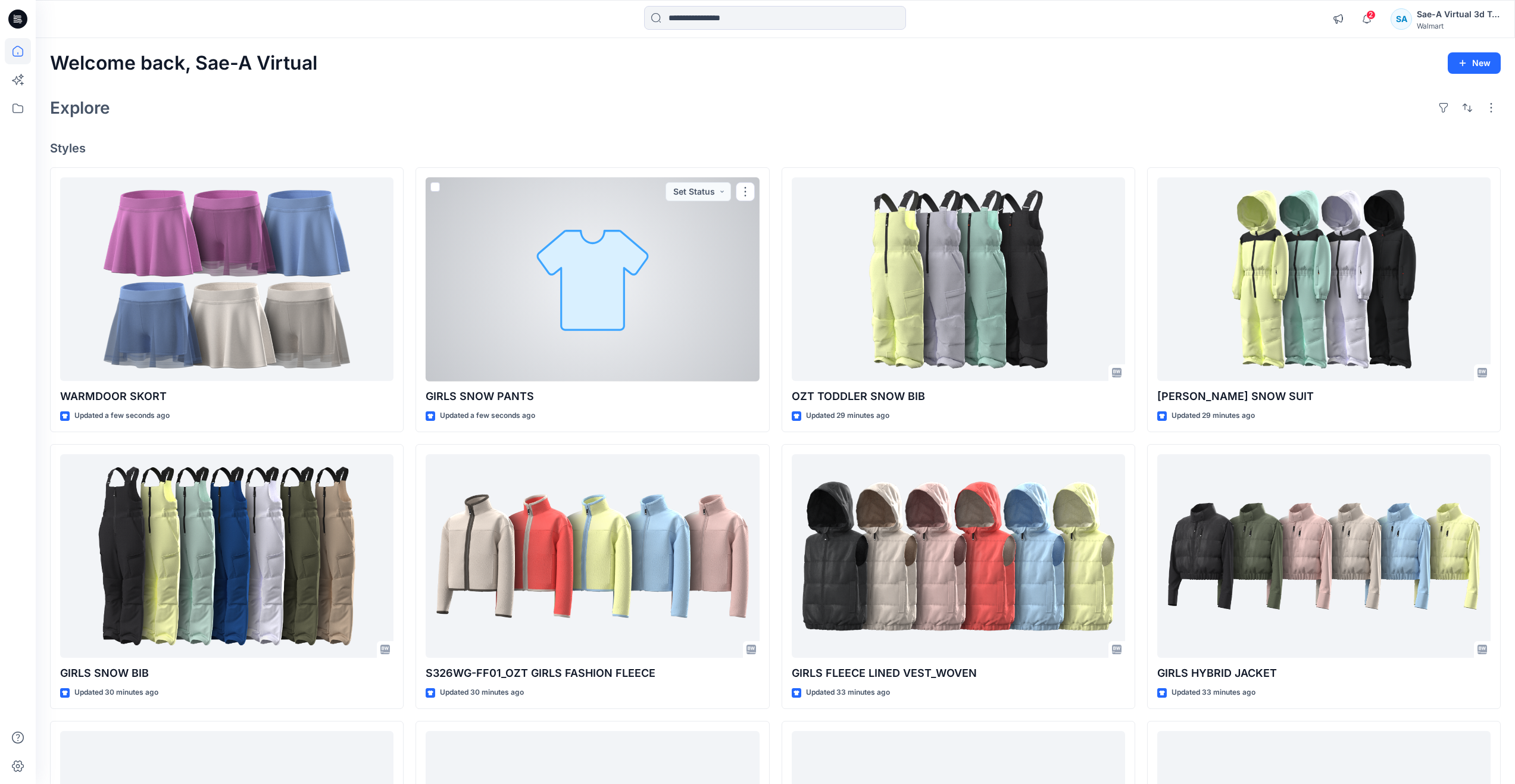
click at [512, 293] on div at bounding box center [592, 279] width 333 height 204
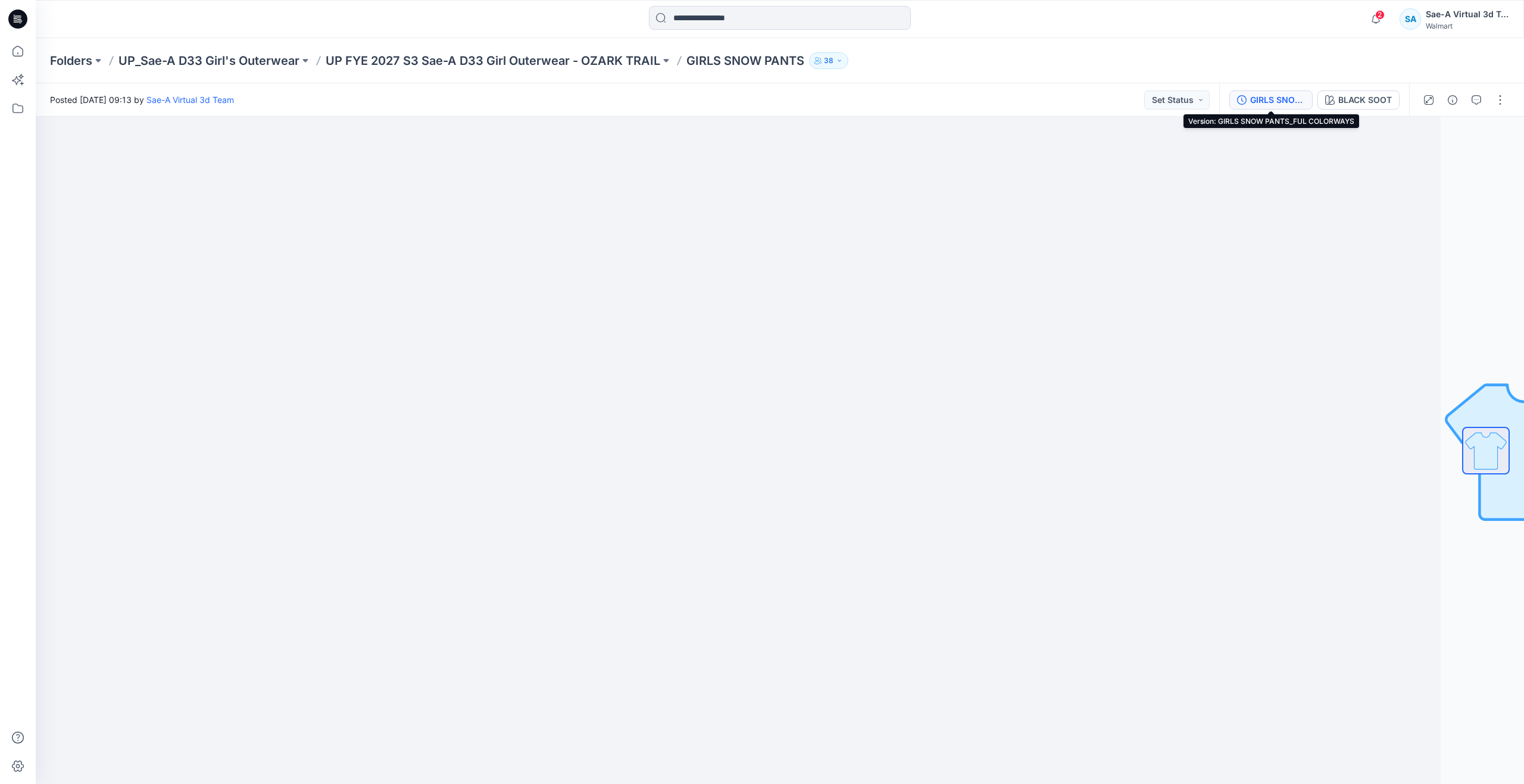
click at [1250, 99] on button "GIRLS SNOW PANTS_FUL COLORWAYS" at bounding box center [1271, 100] width 83 height 19
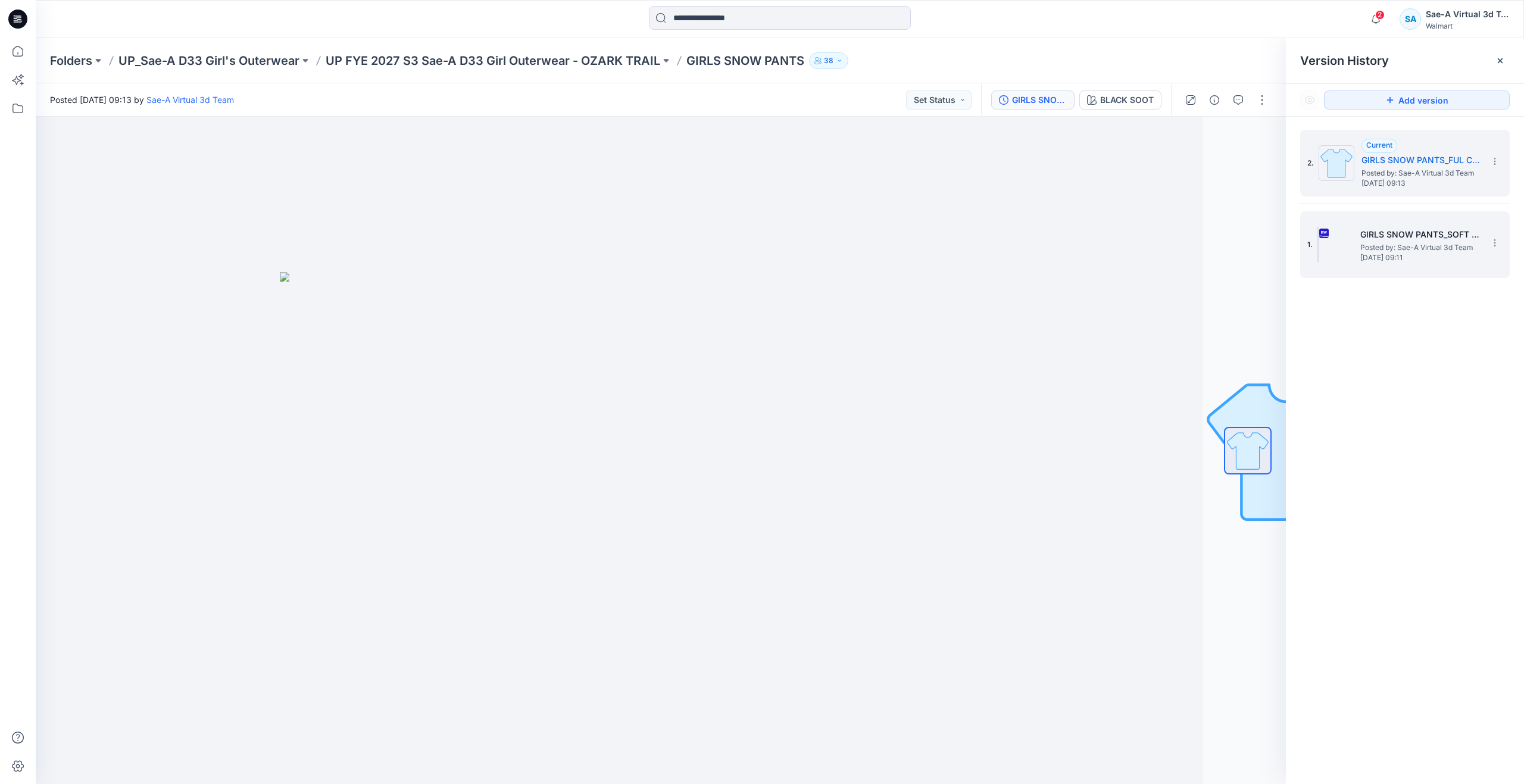
click at [1374, 254] on span "Friday, September 12, 2025 09:11" at bounding box center [1420, 257] width 119 height 8
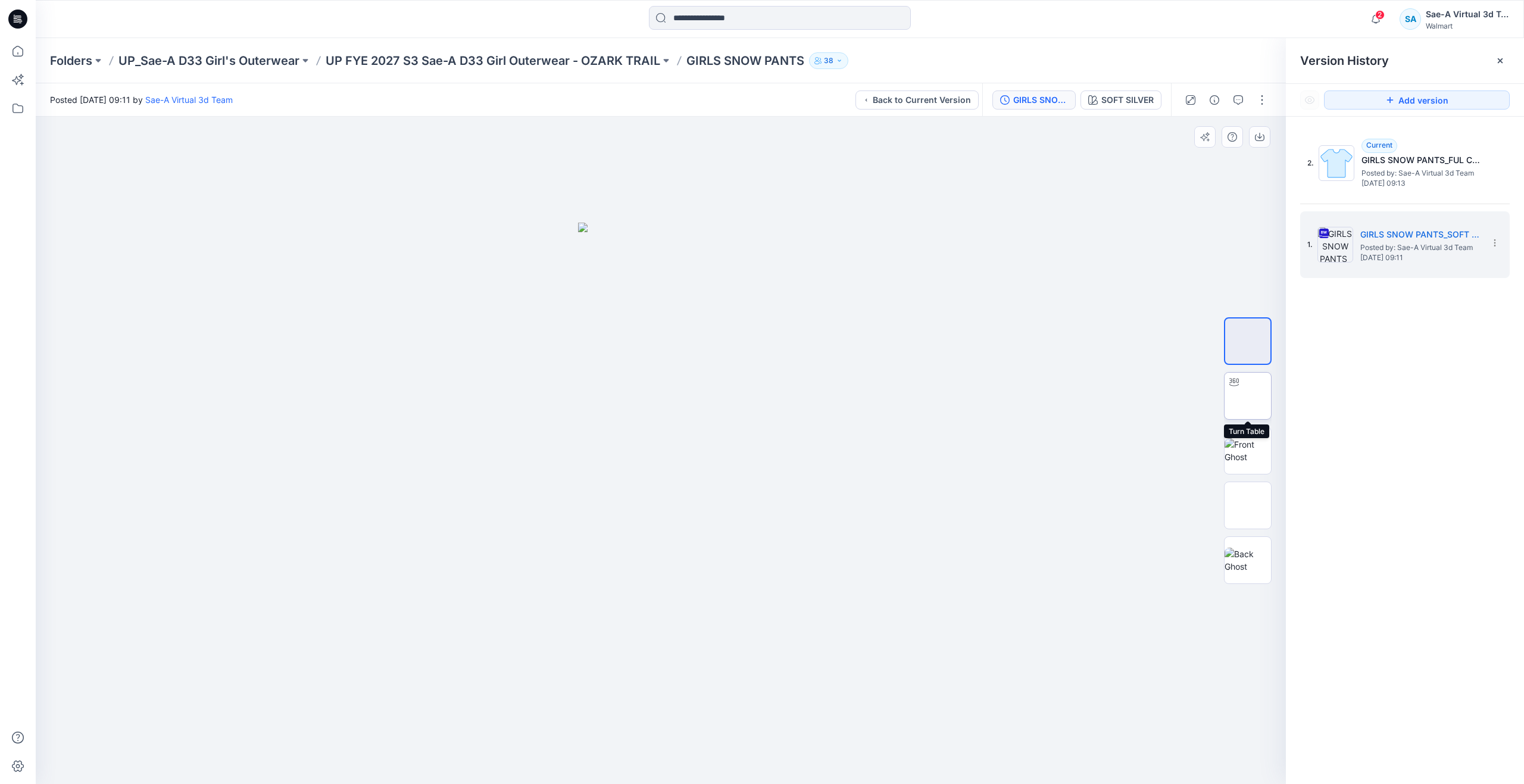
click at [1248, 396] on img at bounding box center [1248, 396] width 0 height 0
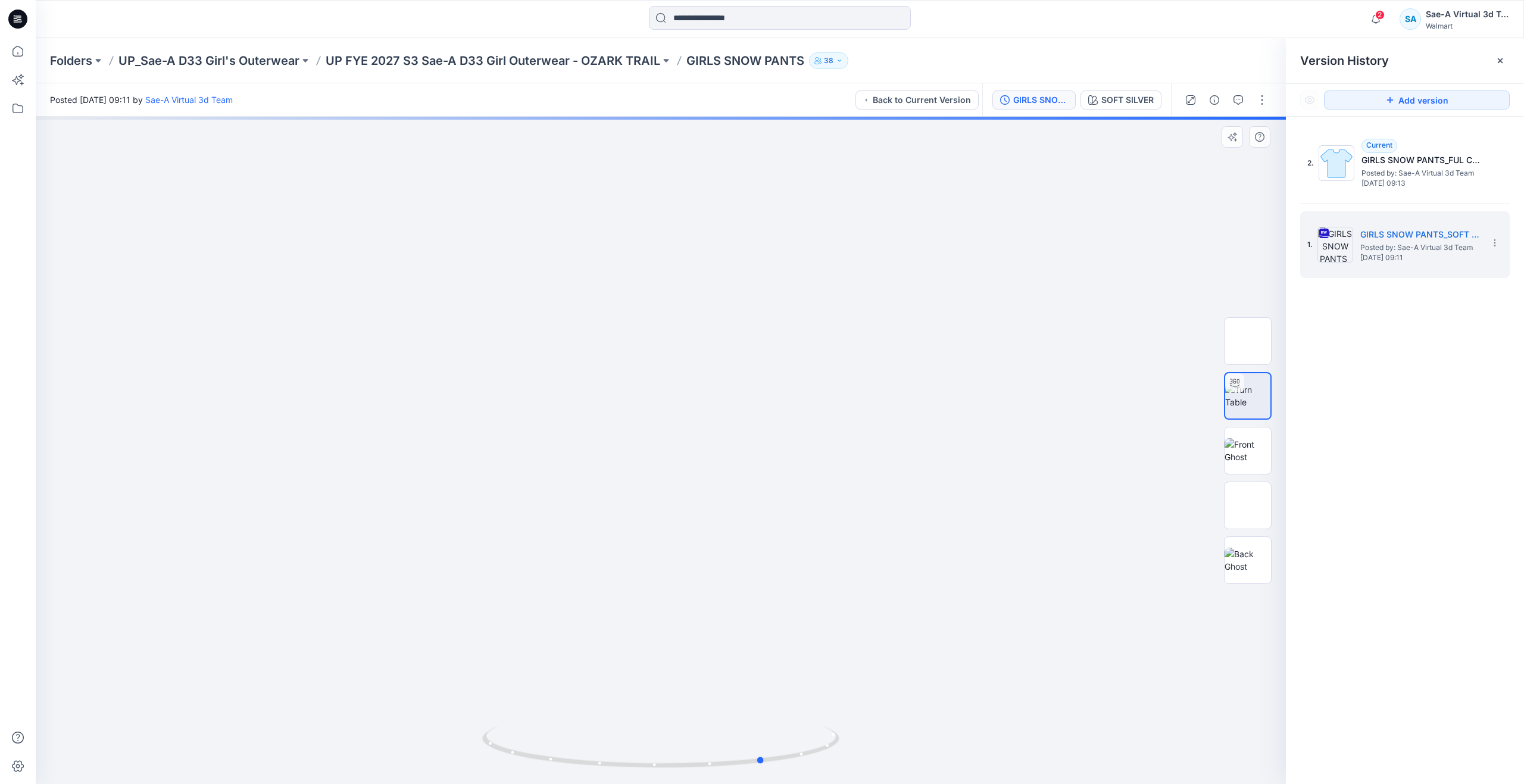
drag, startPoint x: 667, startPoint y: 771, endPoint x: 410, endPoint y: 736, distance: 259.4
click at [410, 736] on div at bounding box center [660, 450] width 1250 height 667
drag, startPoint x: 757, startPoint y: 761, endPoint x: 673, endPoint y: 731, distance: 89.2
click at [673, 731] on icon at bounding box center [662, 748] width 360 height 44
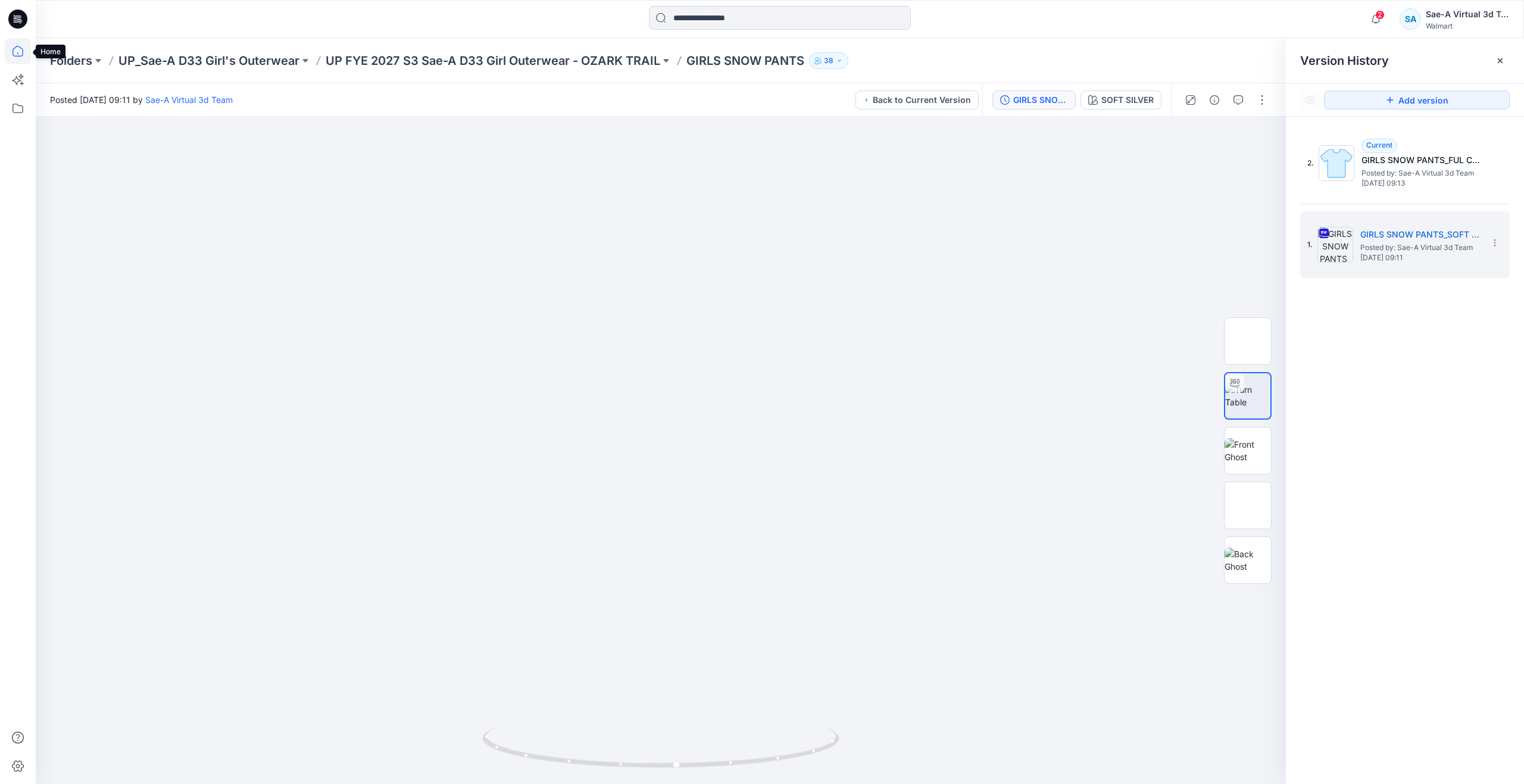
click at [19, 48] on icon at bounding box center [17, 51] width 26 height 26
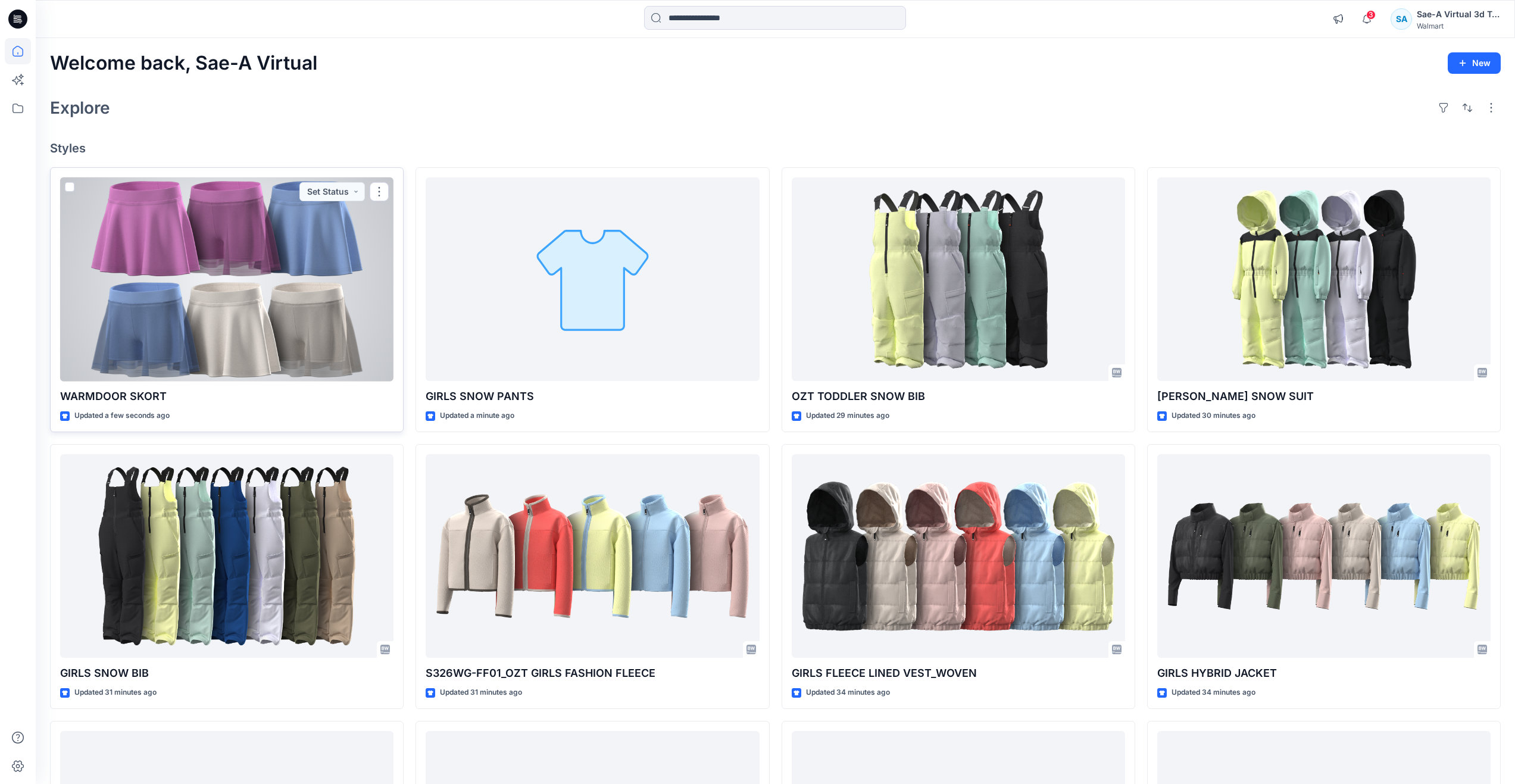
click at [304, 307] on div at bounding box center [226, 279] width 333 height 204
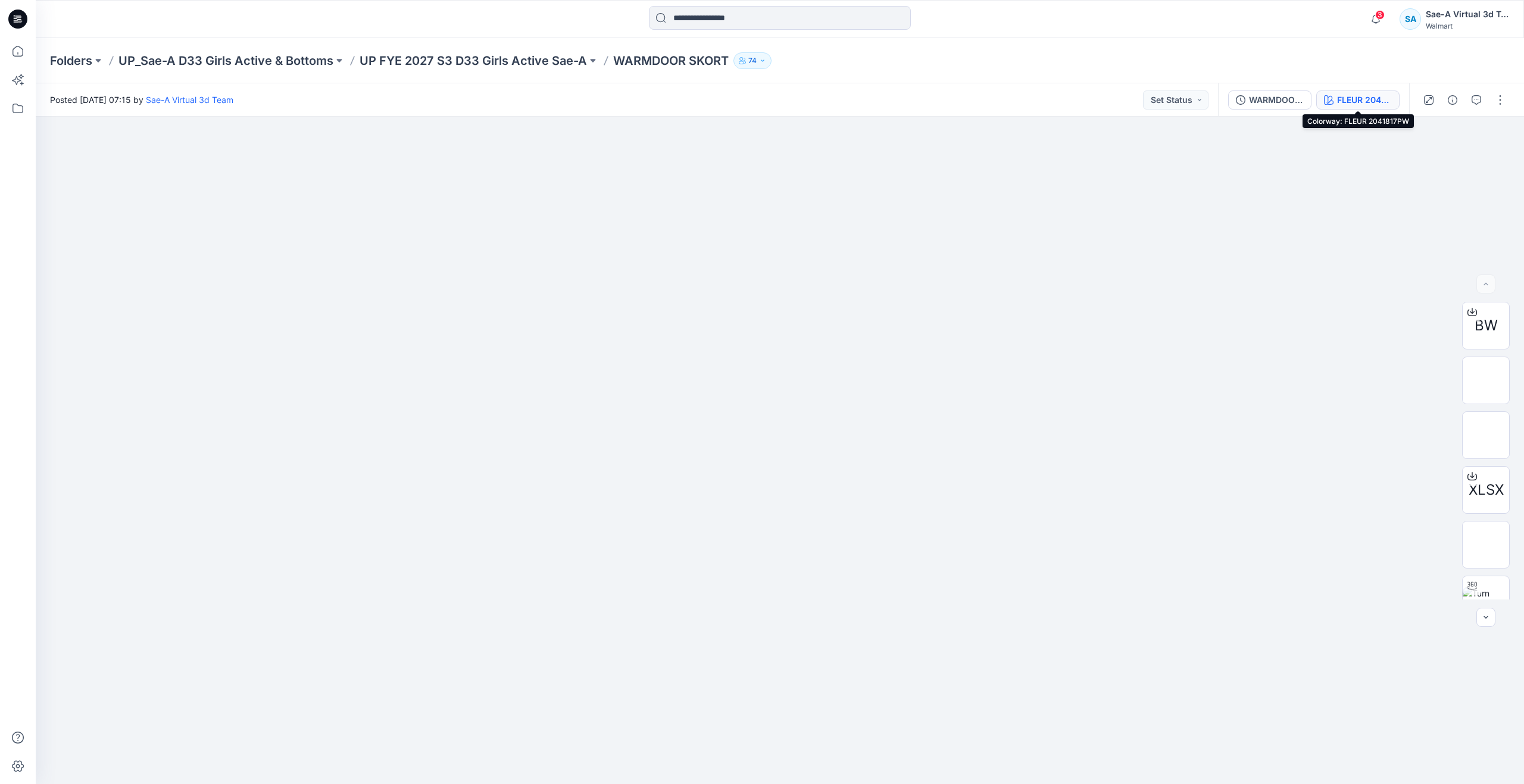
click at [1351, 97] on div "FLEUR 2041817PW" at bounding box center [1364, 100] width 55 height 13
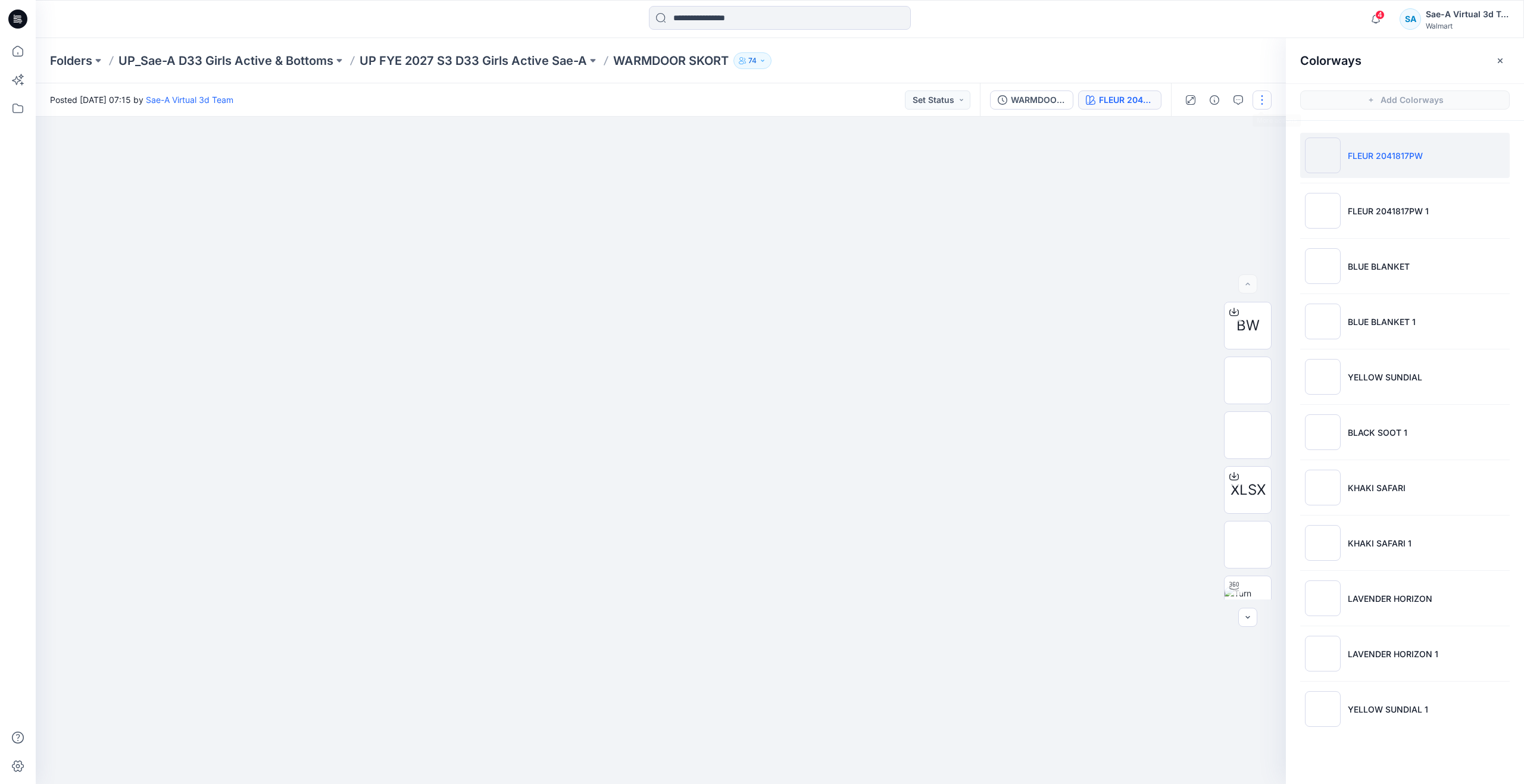
click at [1262, 101] on button "button" at bounding box center [1262, 100] width 19 height 19
click at [1223, 164] on button "Edit" at bounding box center [1212, 161] width 110 height 22
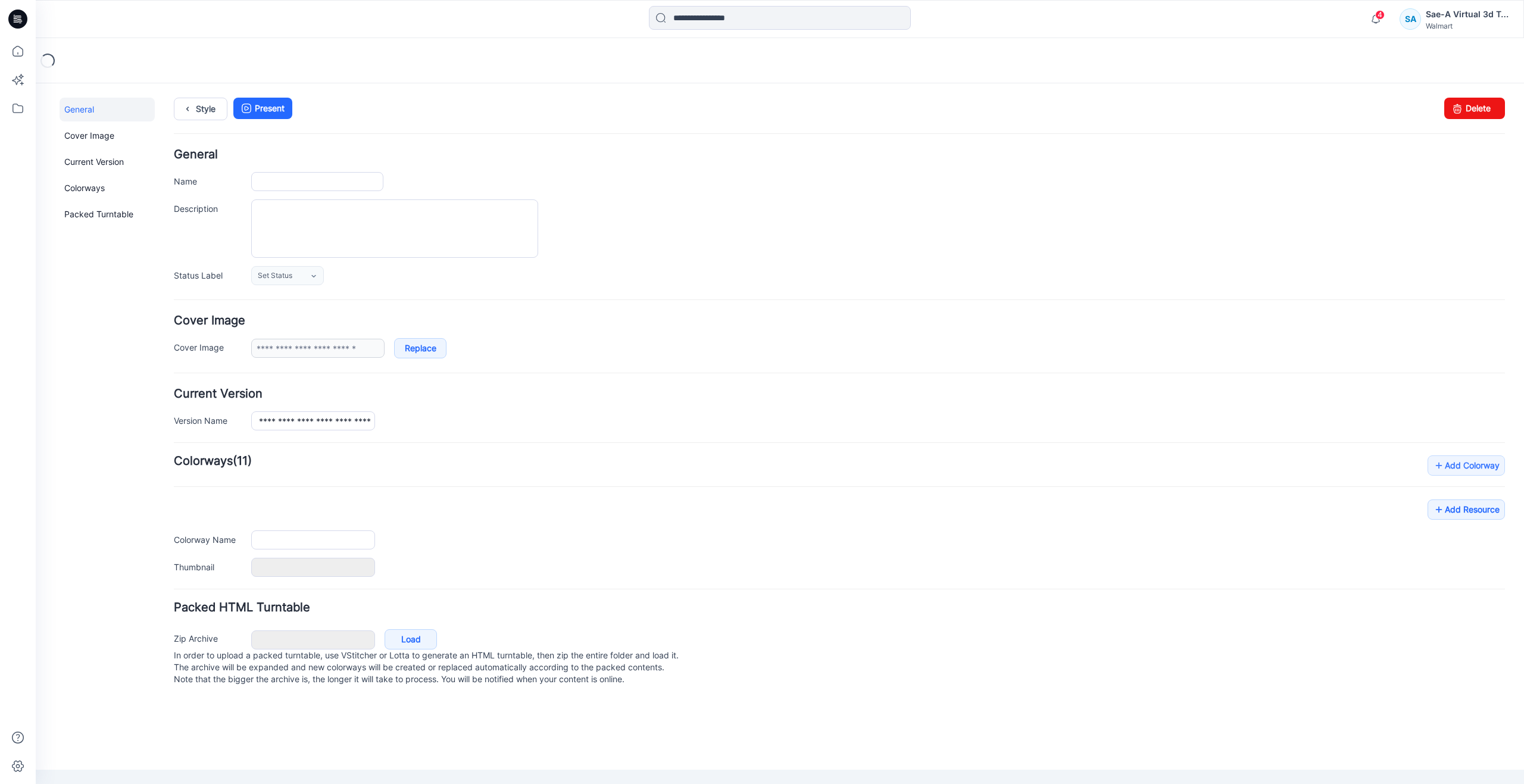
type input "**********"
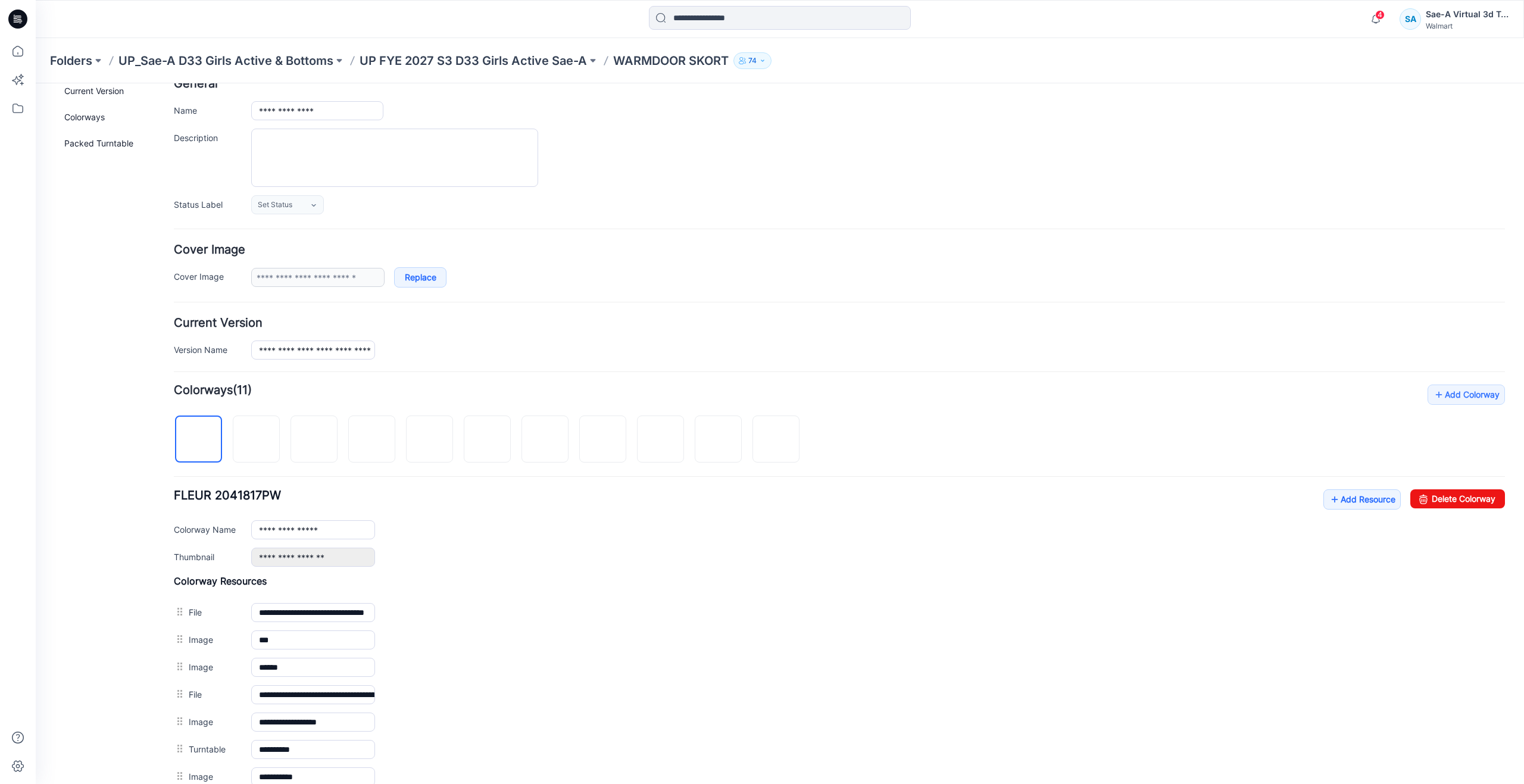
scroll to position [99, 0]
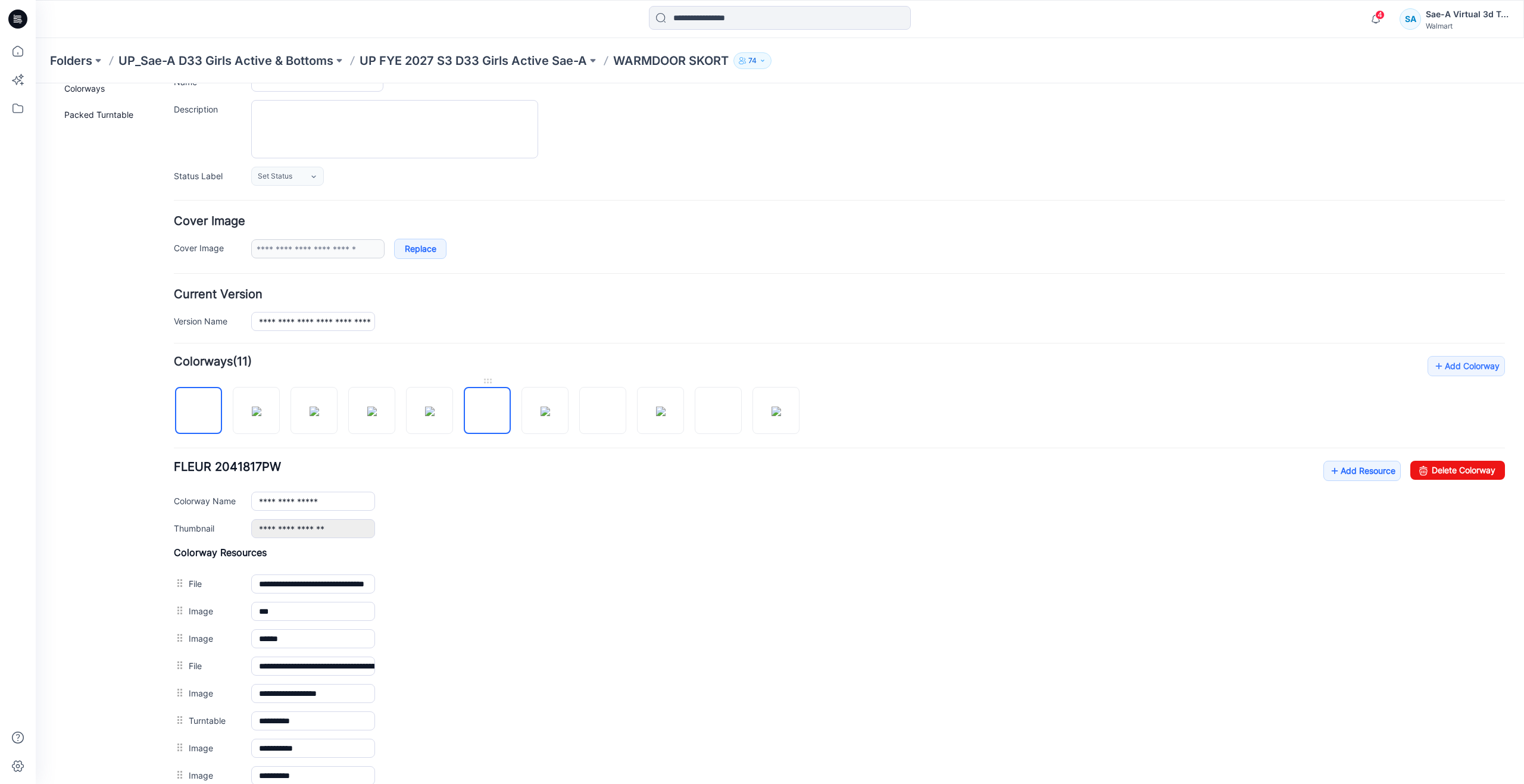
click at [488, 411] on img at bounding box center [488, 411] width 0 height 0
type input "**********"
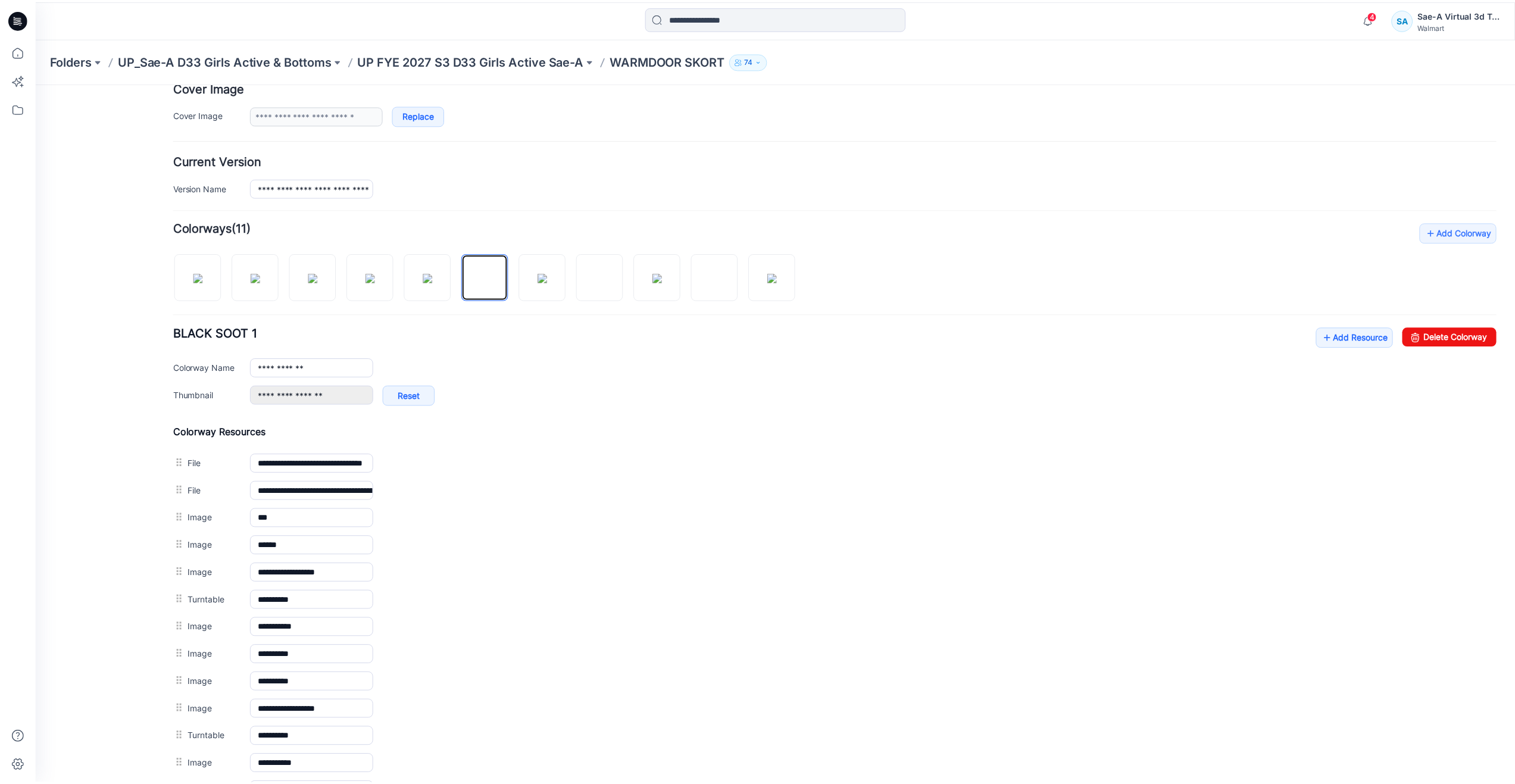
scroll to position [248, 0]
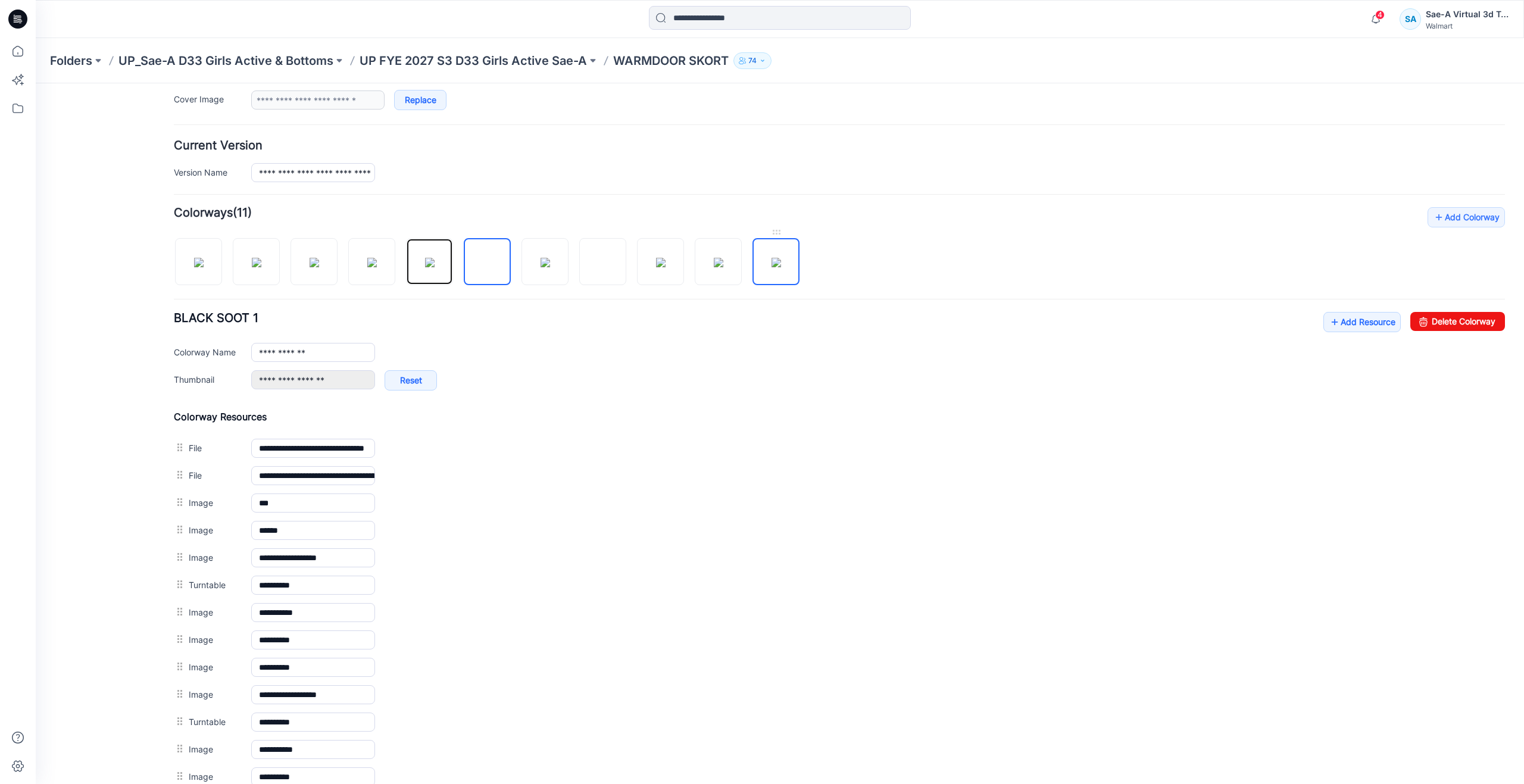
drag, startPoint x: 430, startPoint y: 239, endPoint x: 783, endPoint y: 250, distance: 353.2
click at [783, 250] on div at bounding box center [491, 255] width 635 height 61
click at [19, 51] on icon at bounding box center [17, 51] width 26 height 26
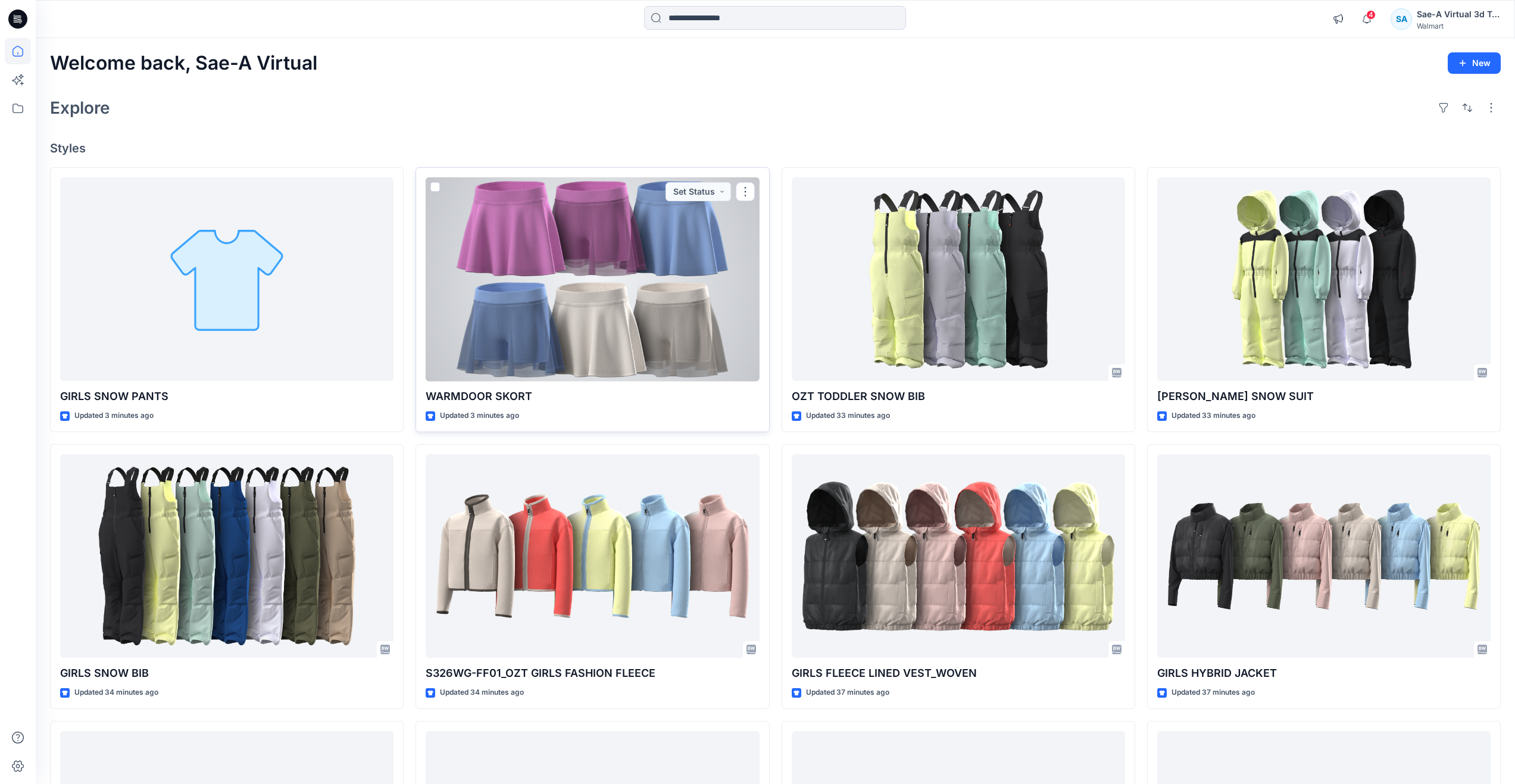
click at [611, 329] on div at bounding box center [592, 279] width 333 height 204
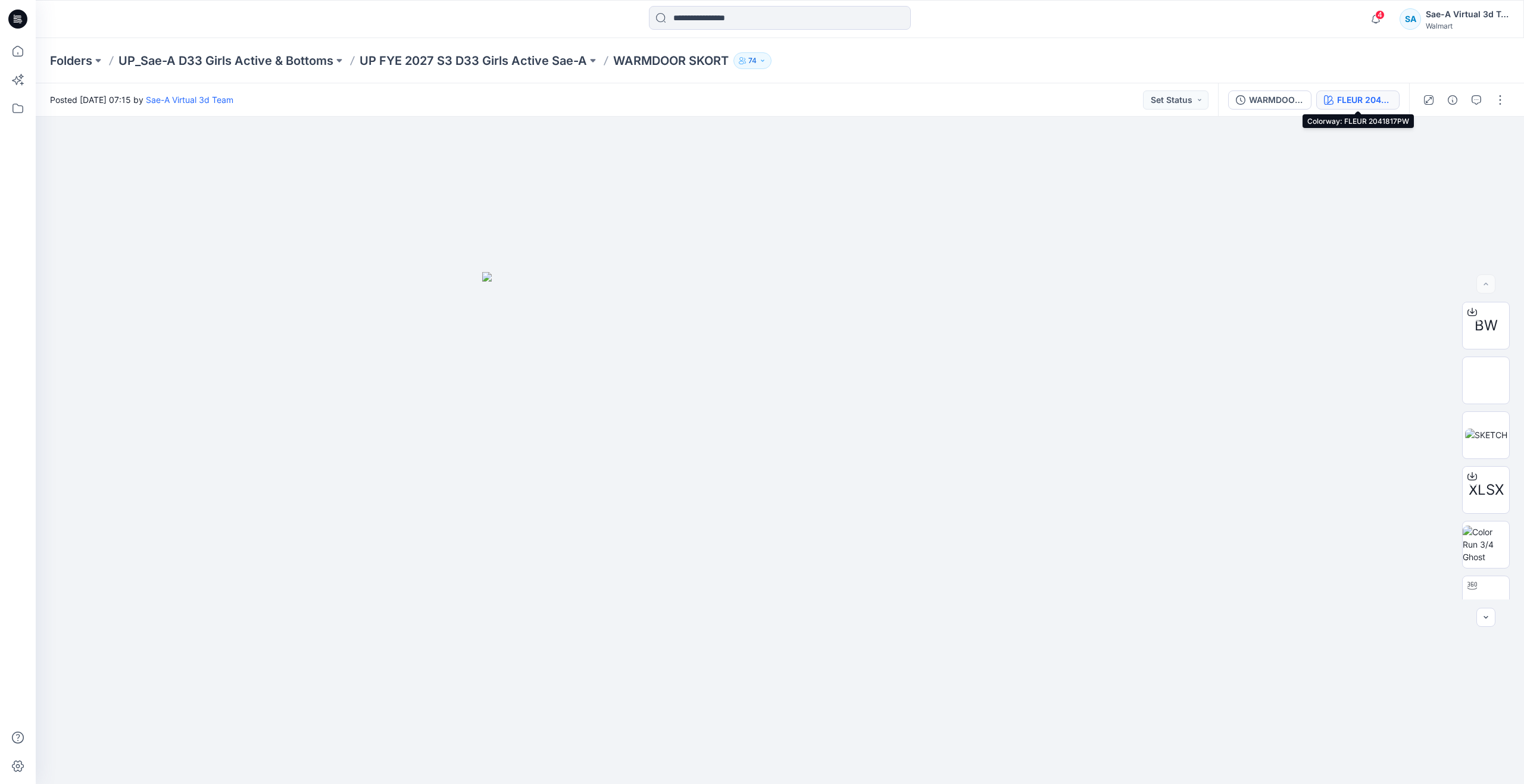
click at [1354, 101] on div "FLEUR 2041817PW" at bounding box center [1364, 100] width 55 height 13
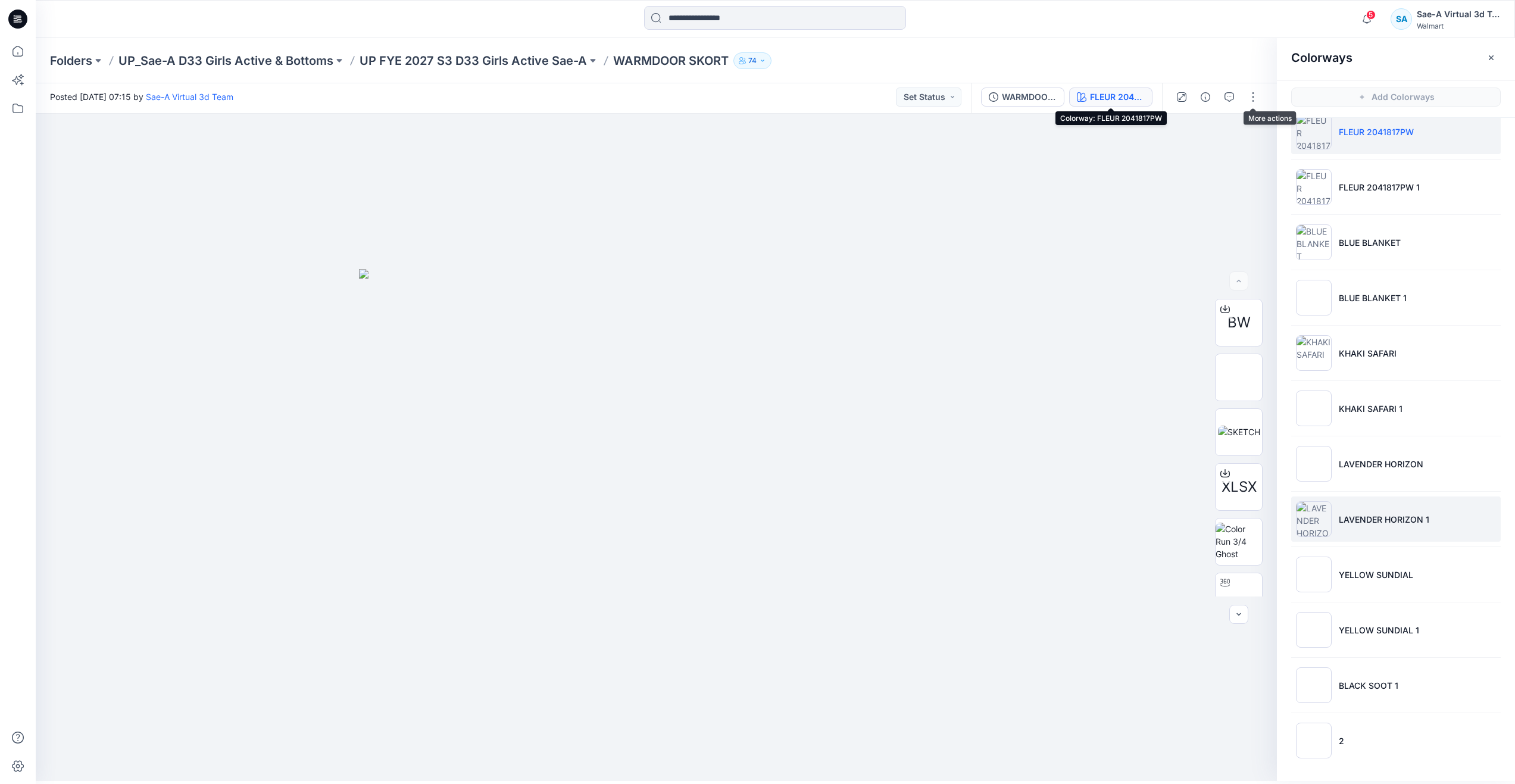
scroll to position [4, 0]
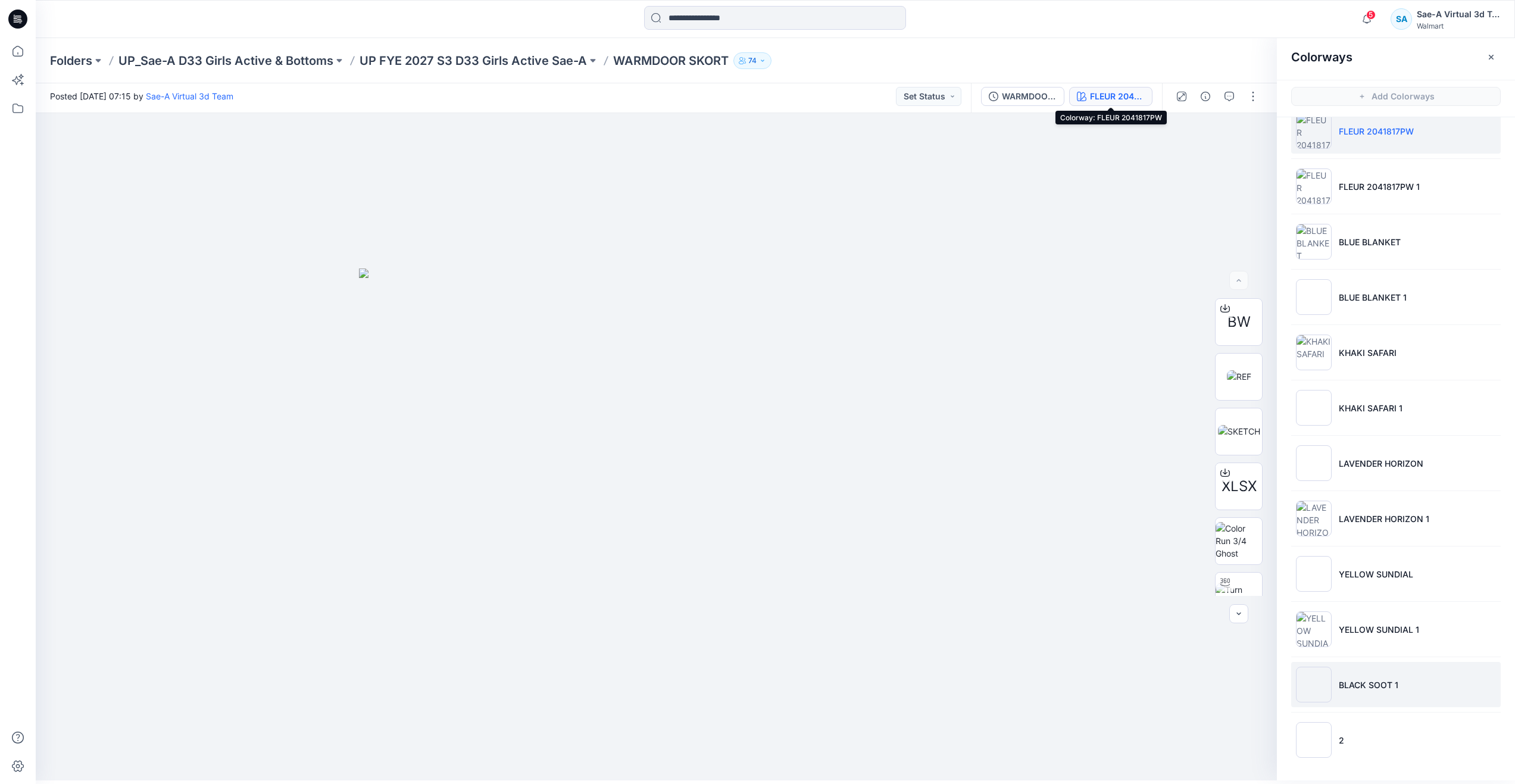
click at [1347, 676] on li "BLACK SOOT 1" at bounding box center [1396, 684] width 210 height 45
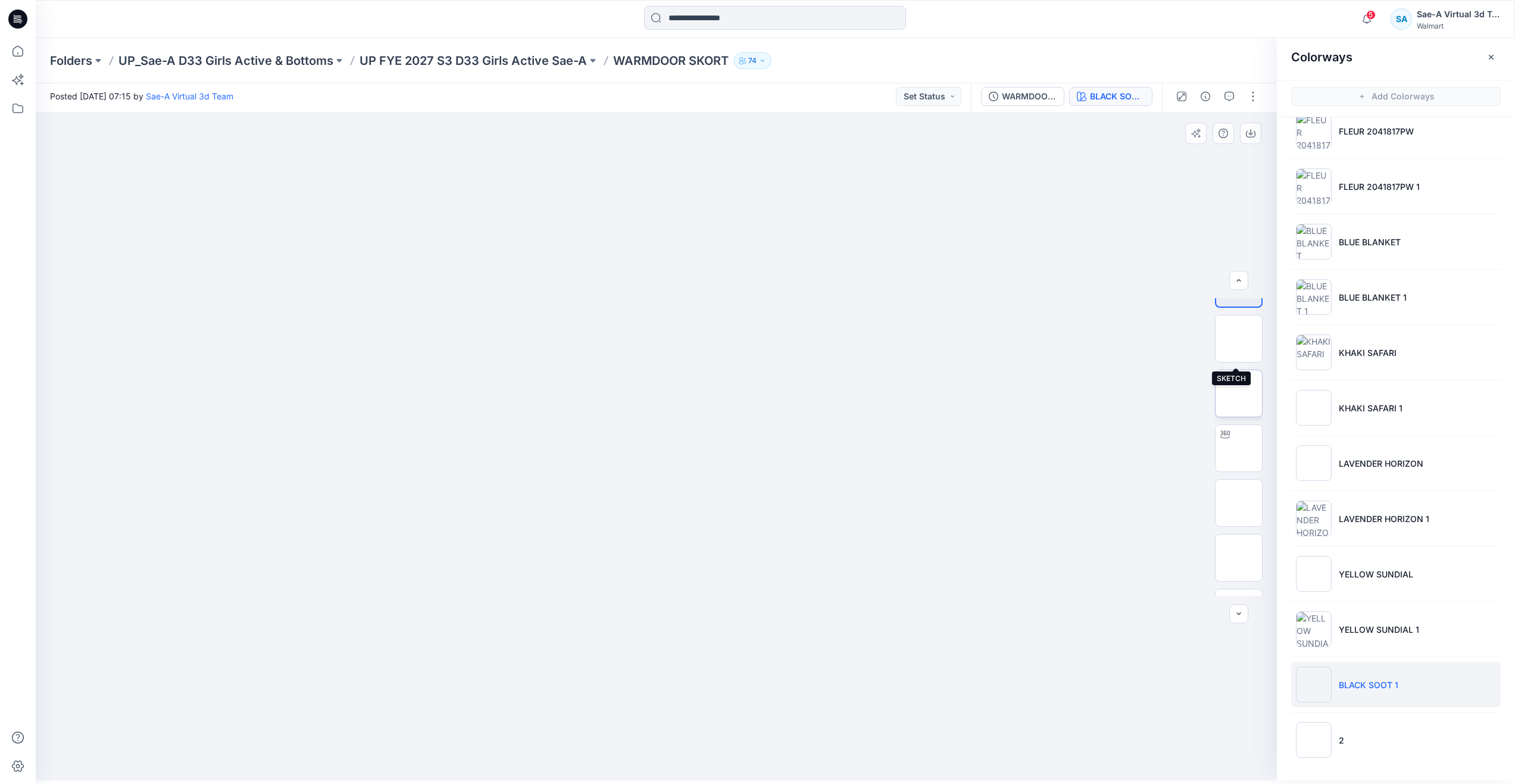
scroll to position [149, 0]
click at [1239, 447] on img at bounding box center [1239, 447] width 0 height 0
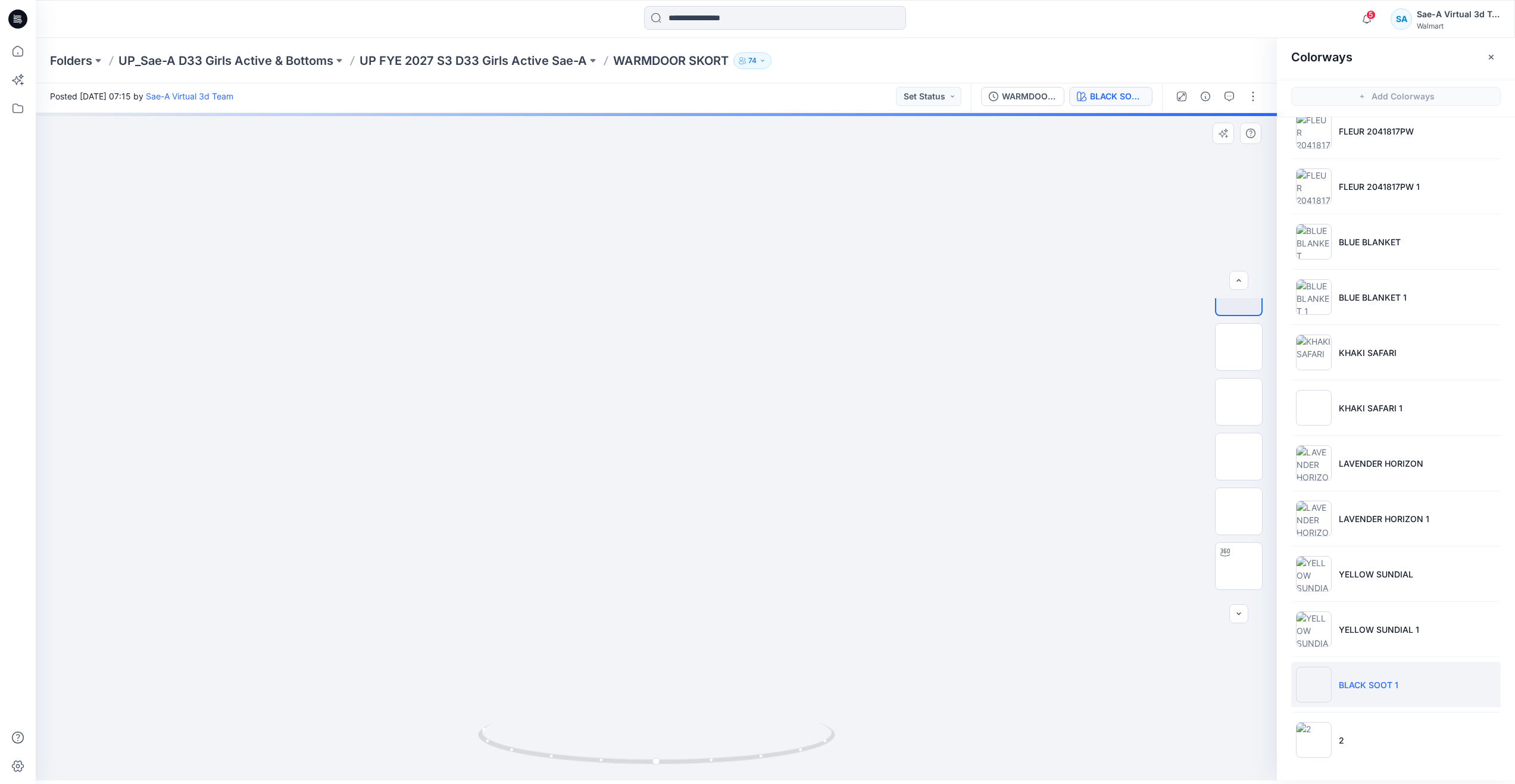
scroll to position [347, 0]
click at [1239, 522] on img at bounding box center [1239, 522] width 0 height 0
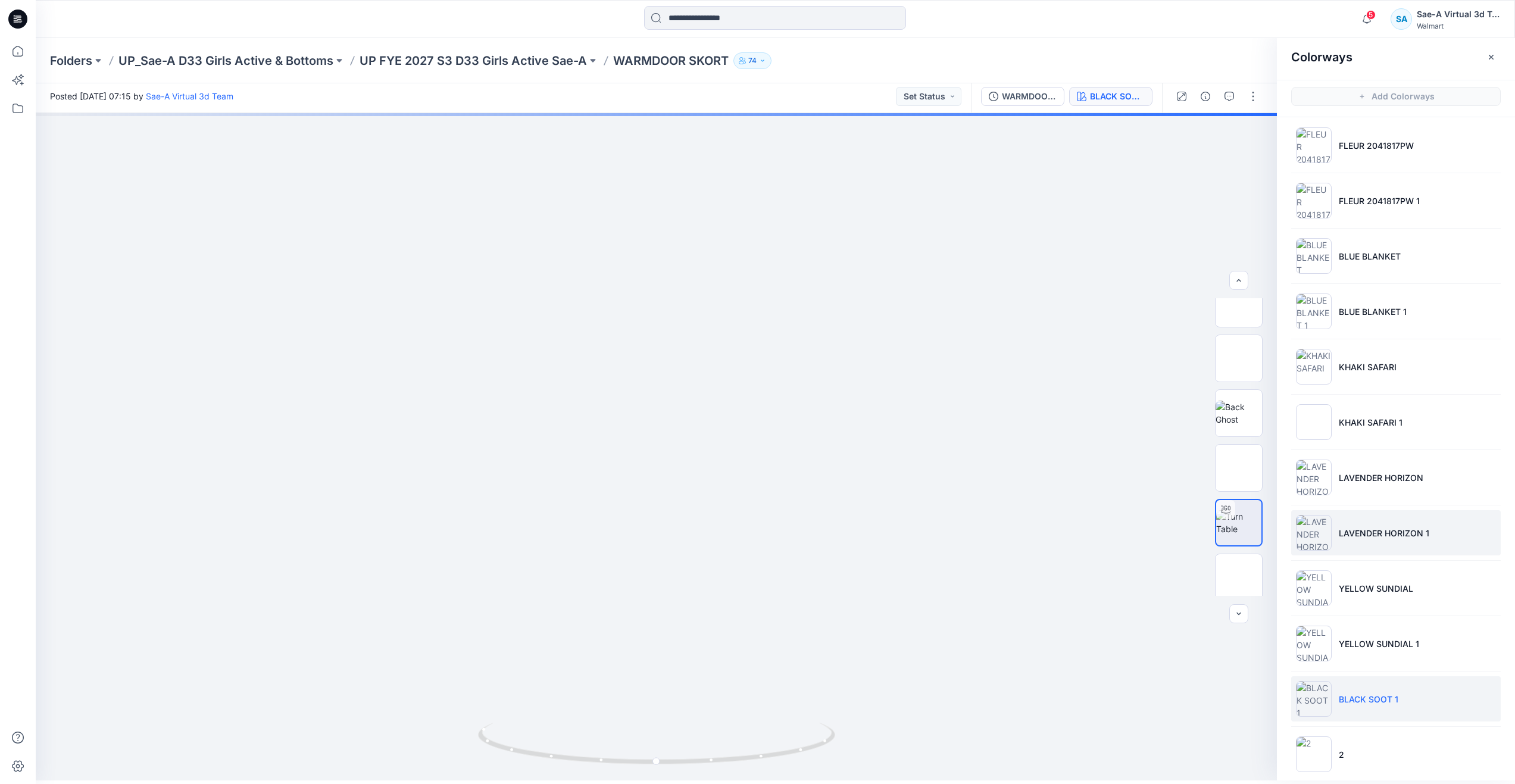
scroll to position [0, 0]
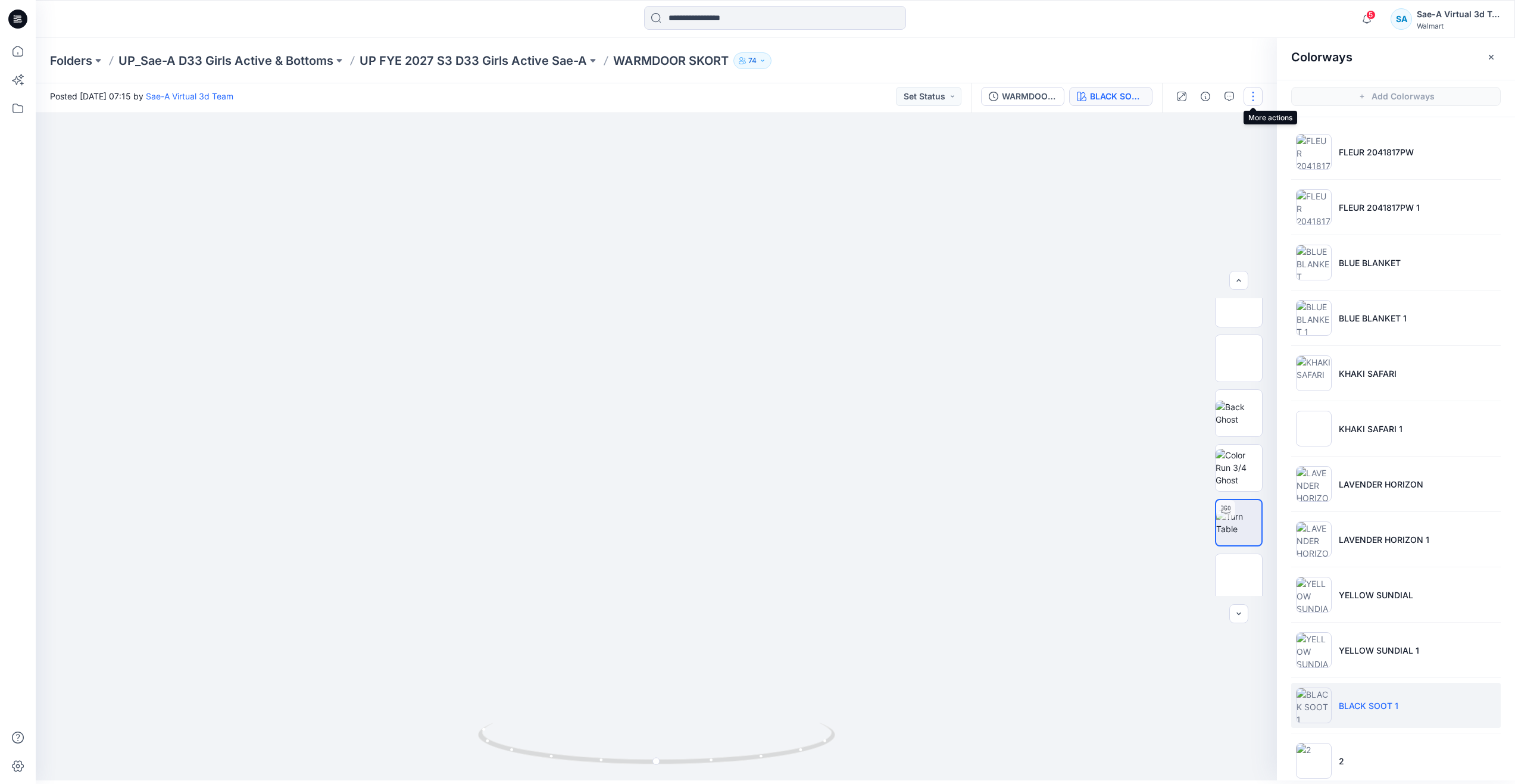
click at [1253, 97] on button "button" at bounding box center [1253, 97] width 19 height 19
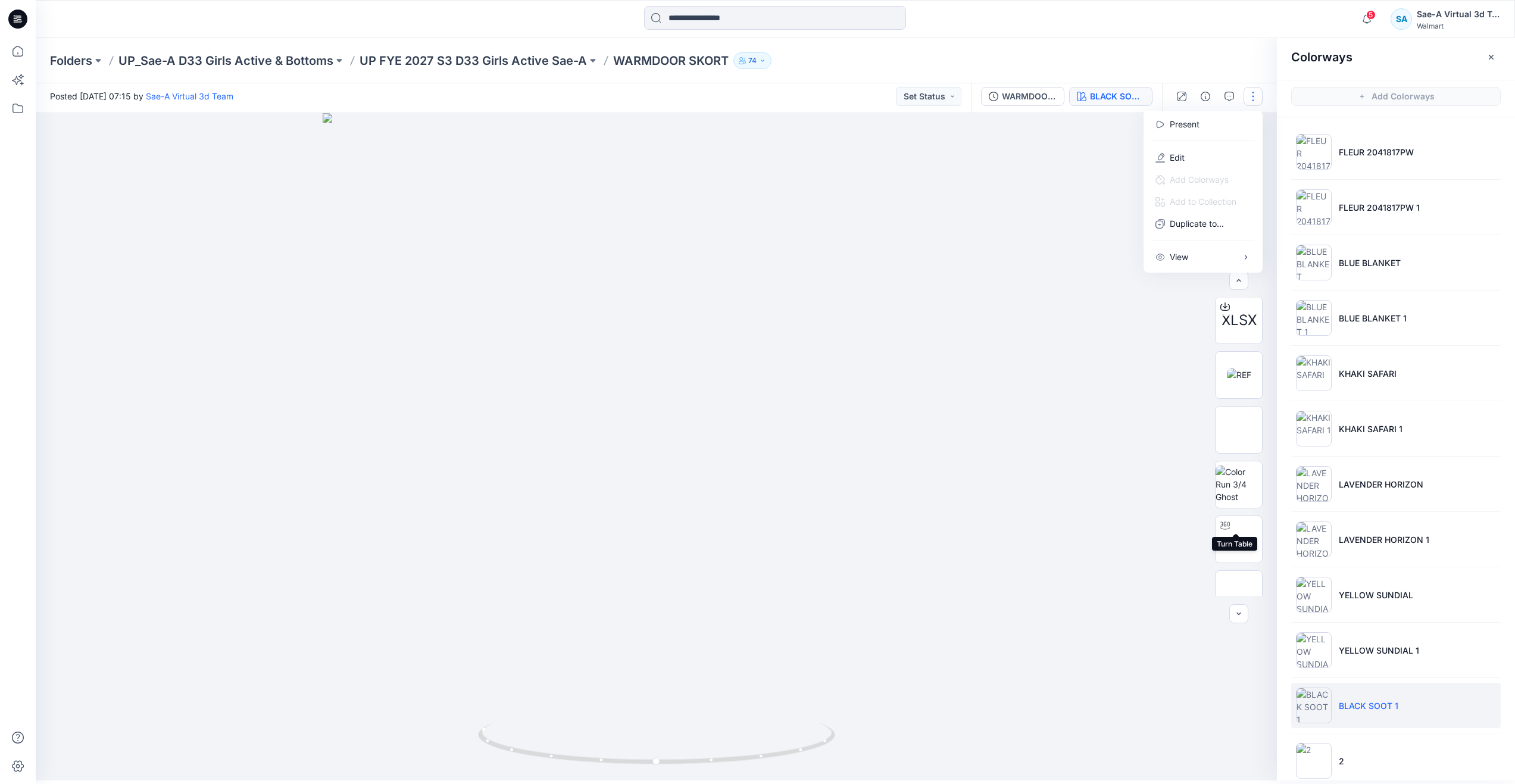
scroll to position [50, 0]
click at [1239, 437] on img at bounding box center [1239, 437] width 0 height 0
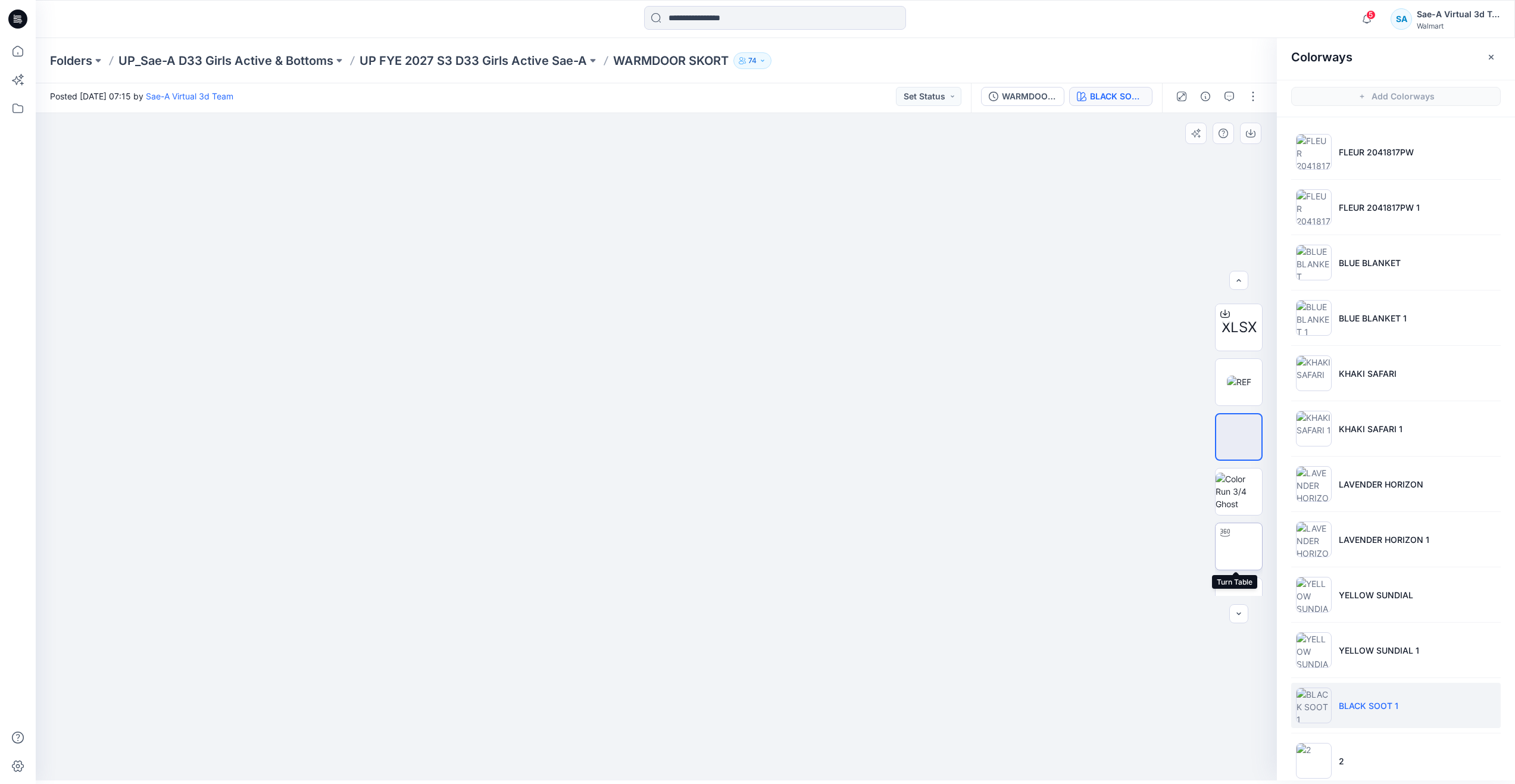
click at [1231, 534] on div at bounding box center [1225, 533] width 19 height 19
click at [1249, 95] on button "button" at bounding box center [1253, 97] width 19 height 19
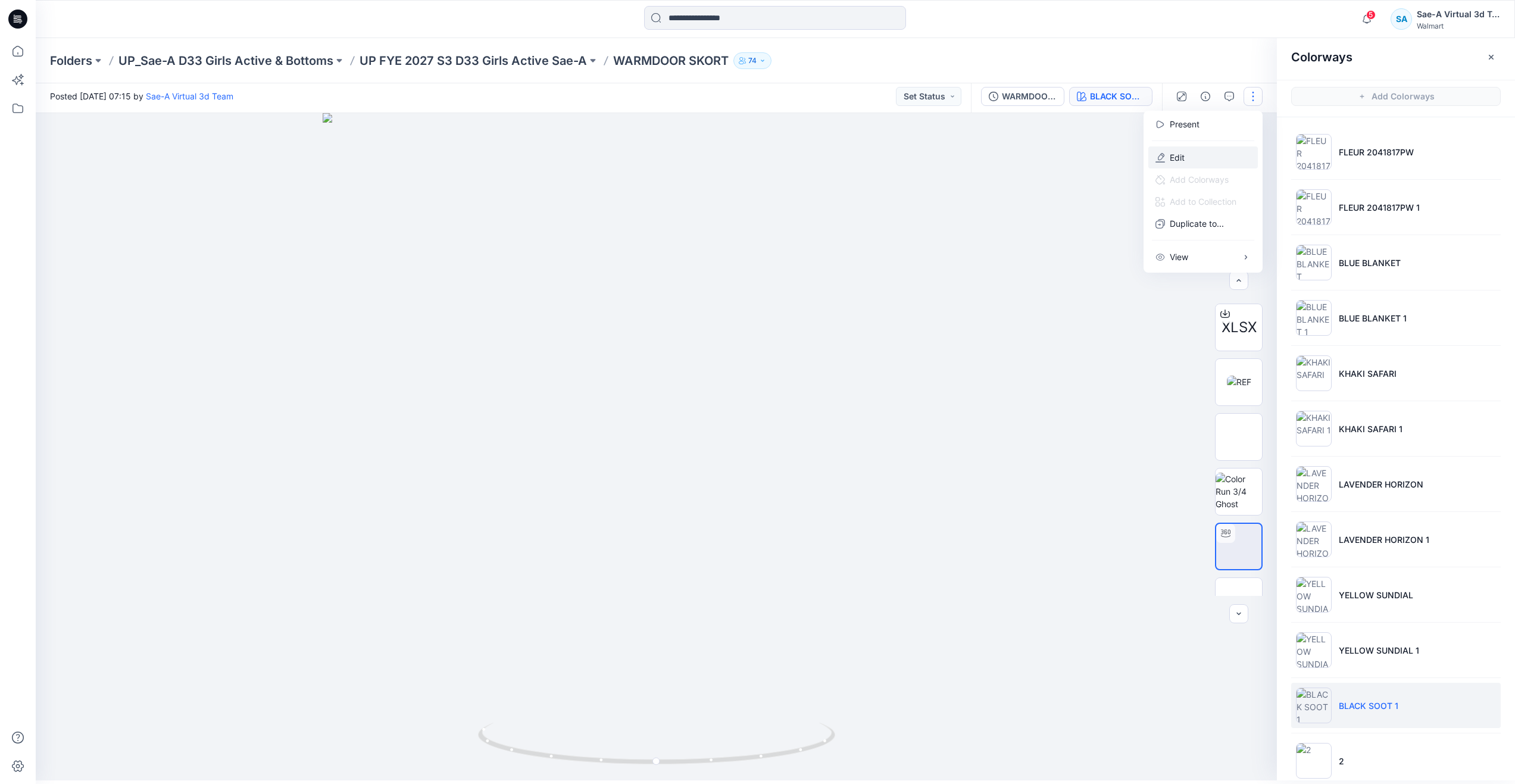
click at [1201, 158] on button "Edit" at bounding box center [1203, 157] width 110 height 22
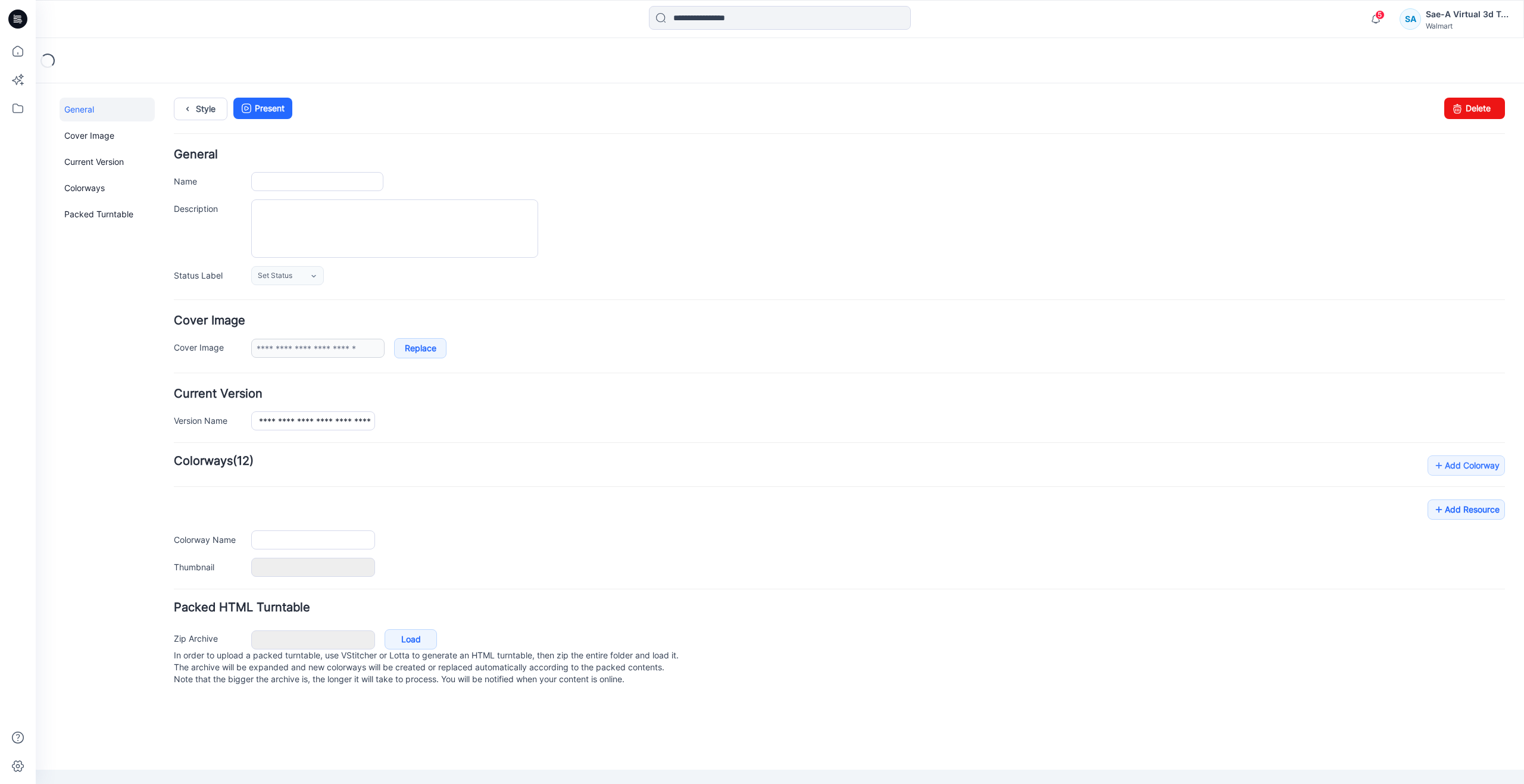
type input "**********"
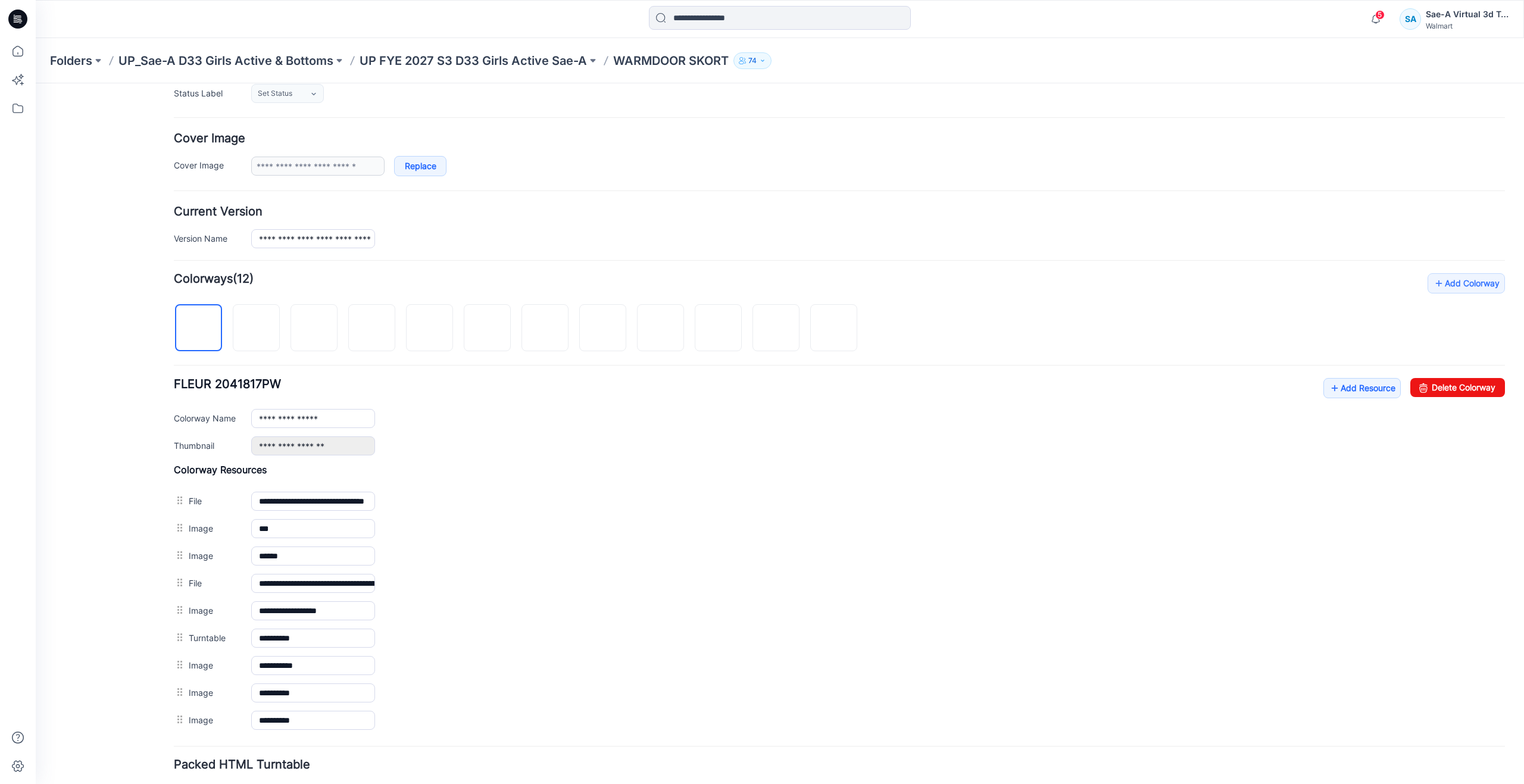
scroll to position [198, 0]
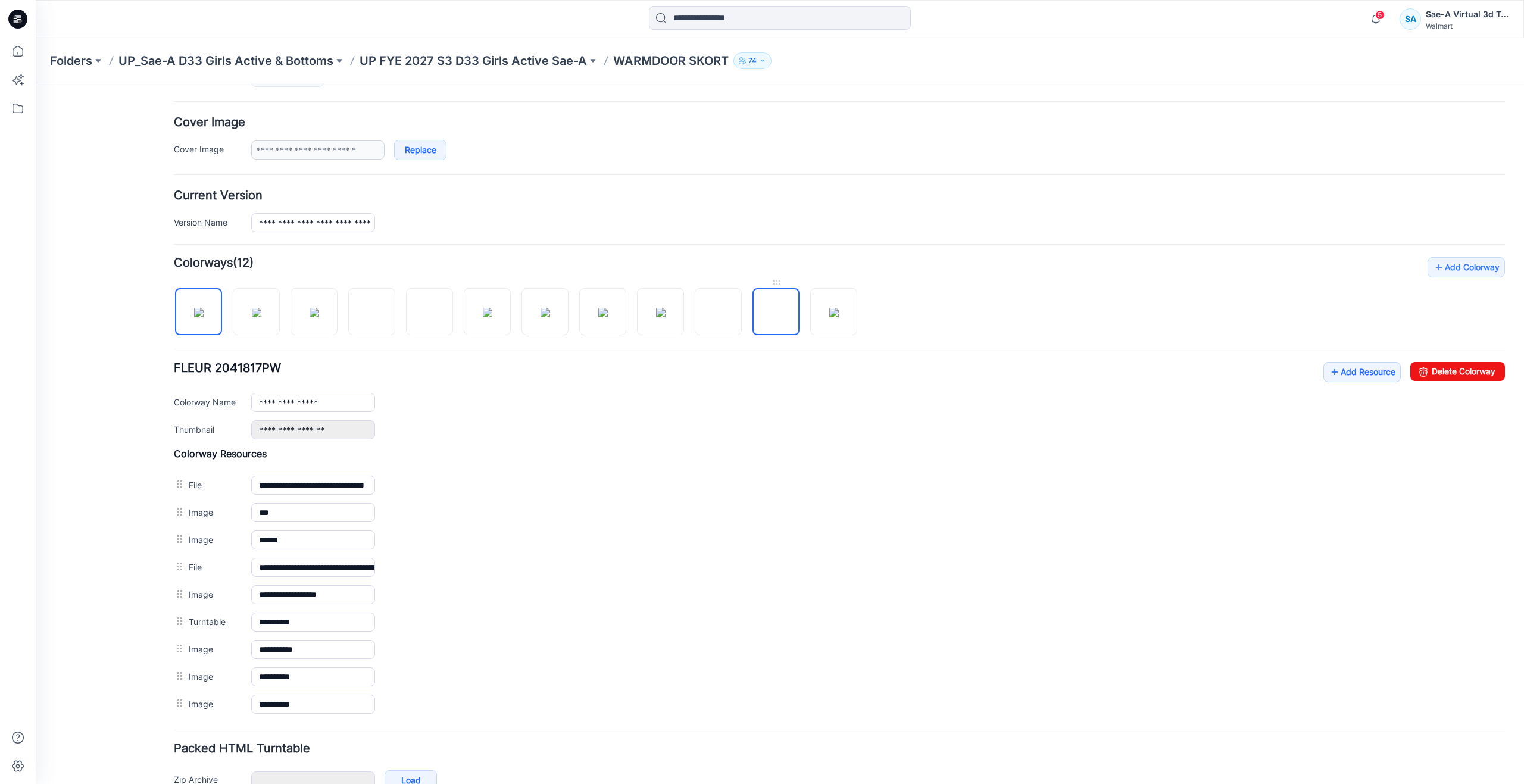
click at [777, 313] on img at bounding box center [777, 313] width 0 height 0
type input "**********"
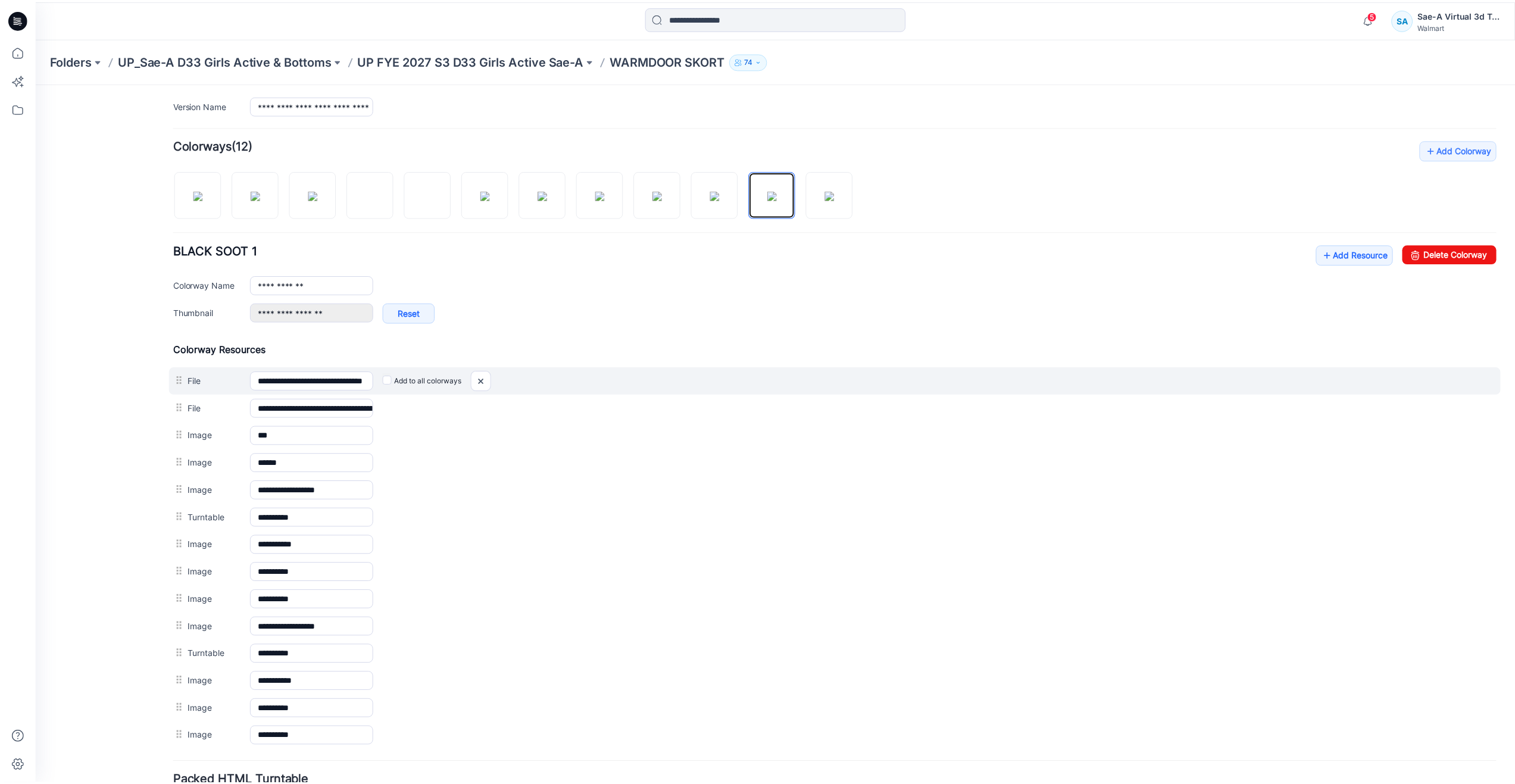
scroll to position [347, 0]
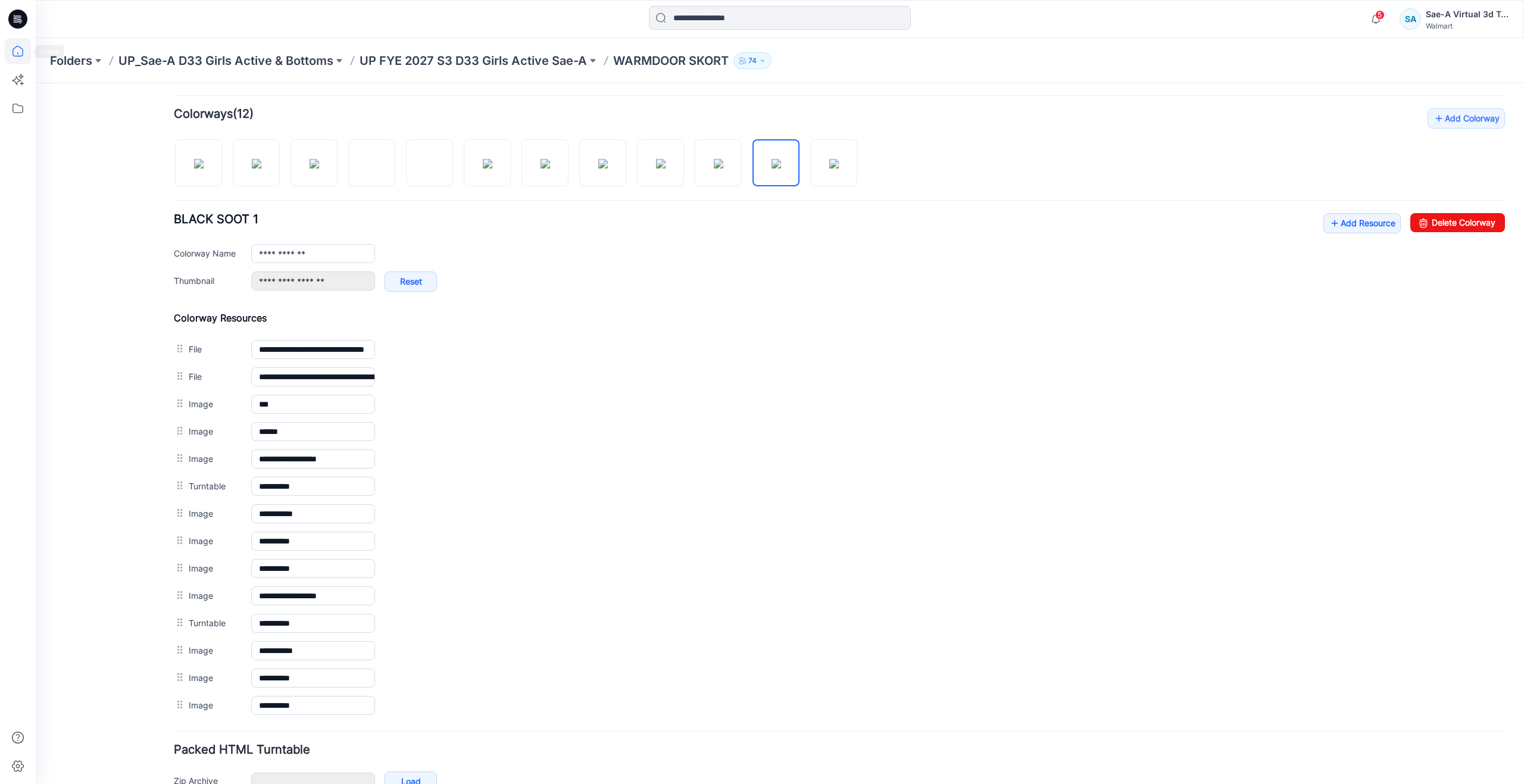
click at [23, 44] on icon at bounding box center [17, 51] width 26 height 26
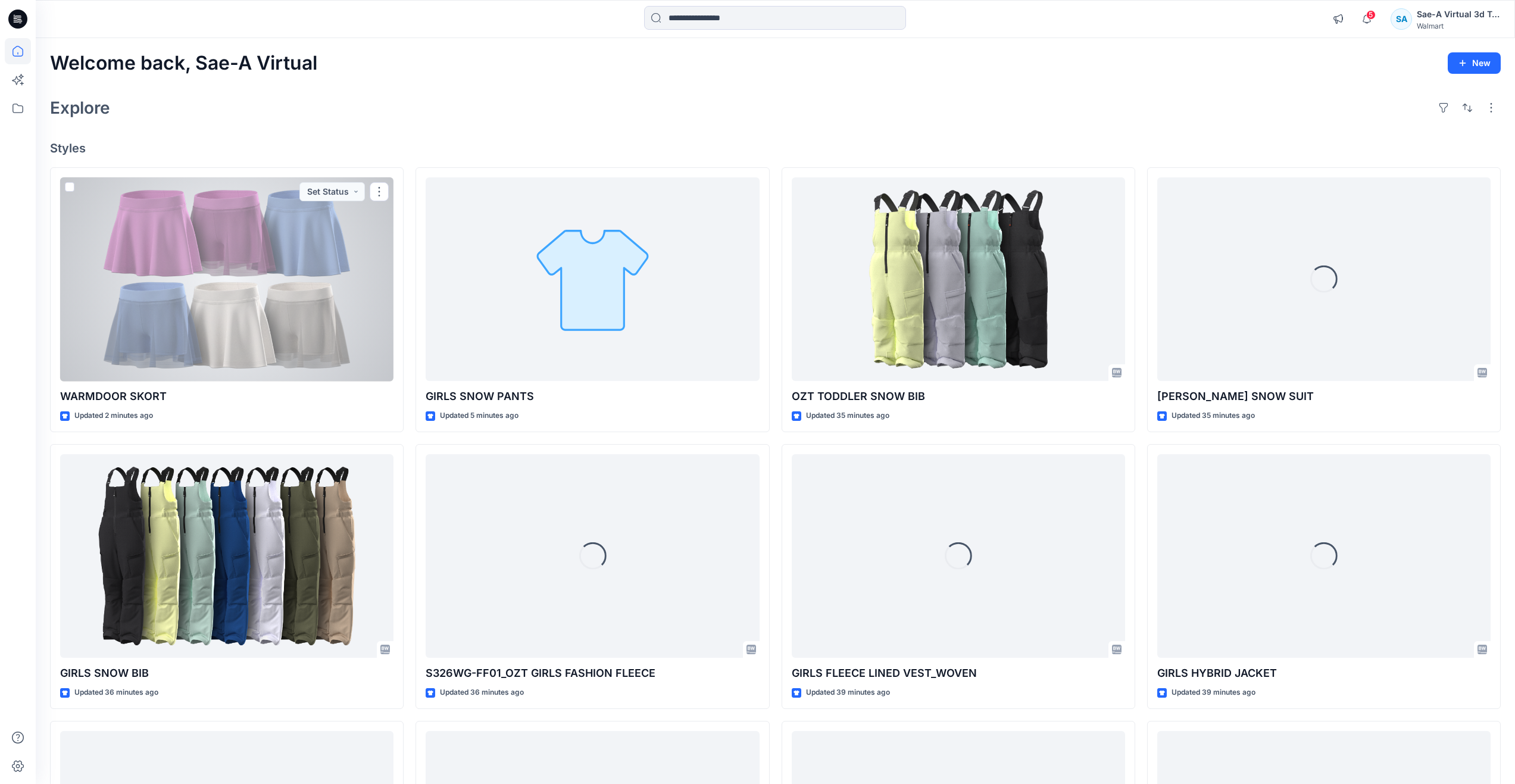
click at [157, 278] on div at bounding box center [226, 279] width 333 height 204
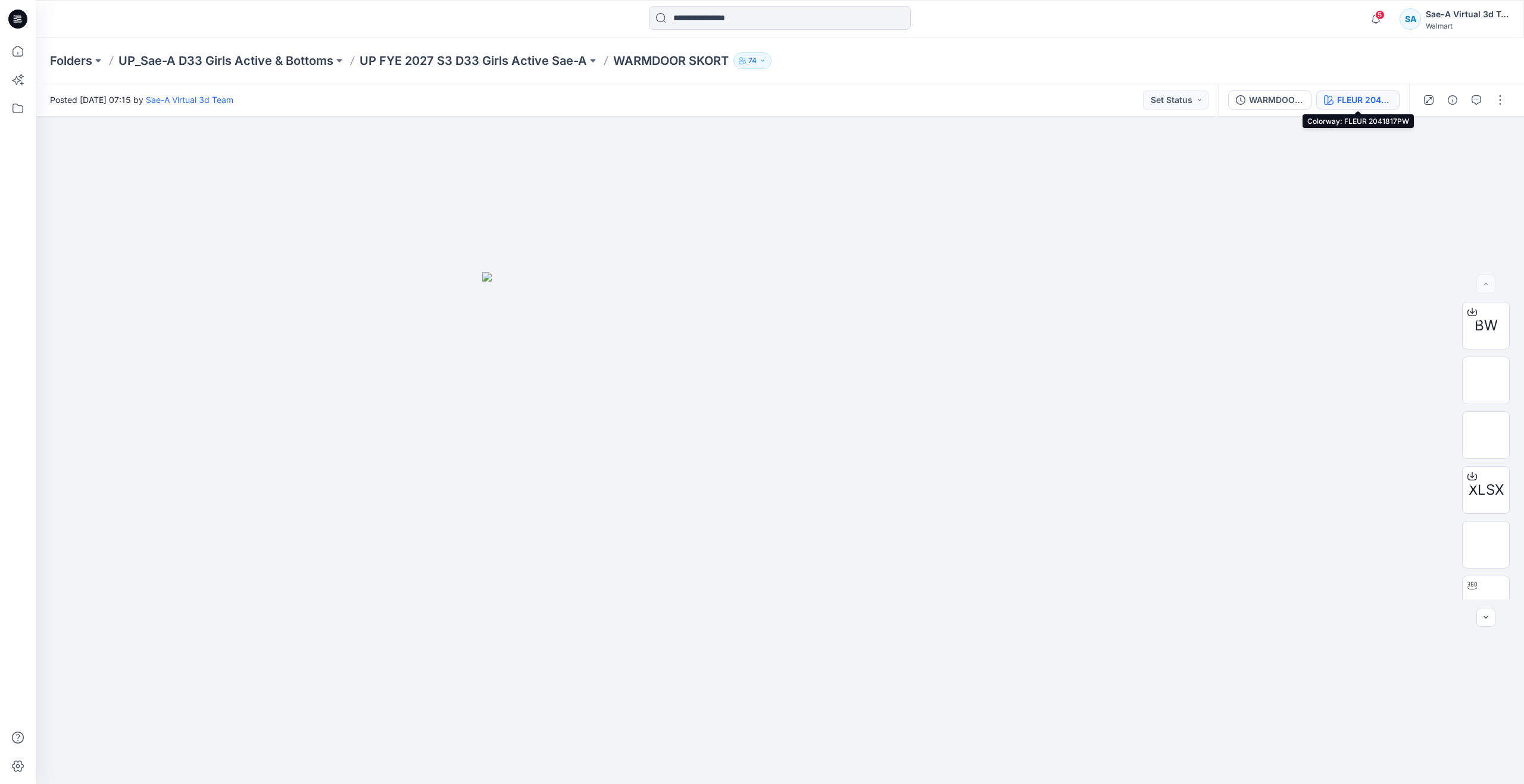
click at [1349, 101] on div "FLEUR 2041817PW" at bounding box center [1364, 100] width 55 height 13
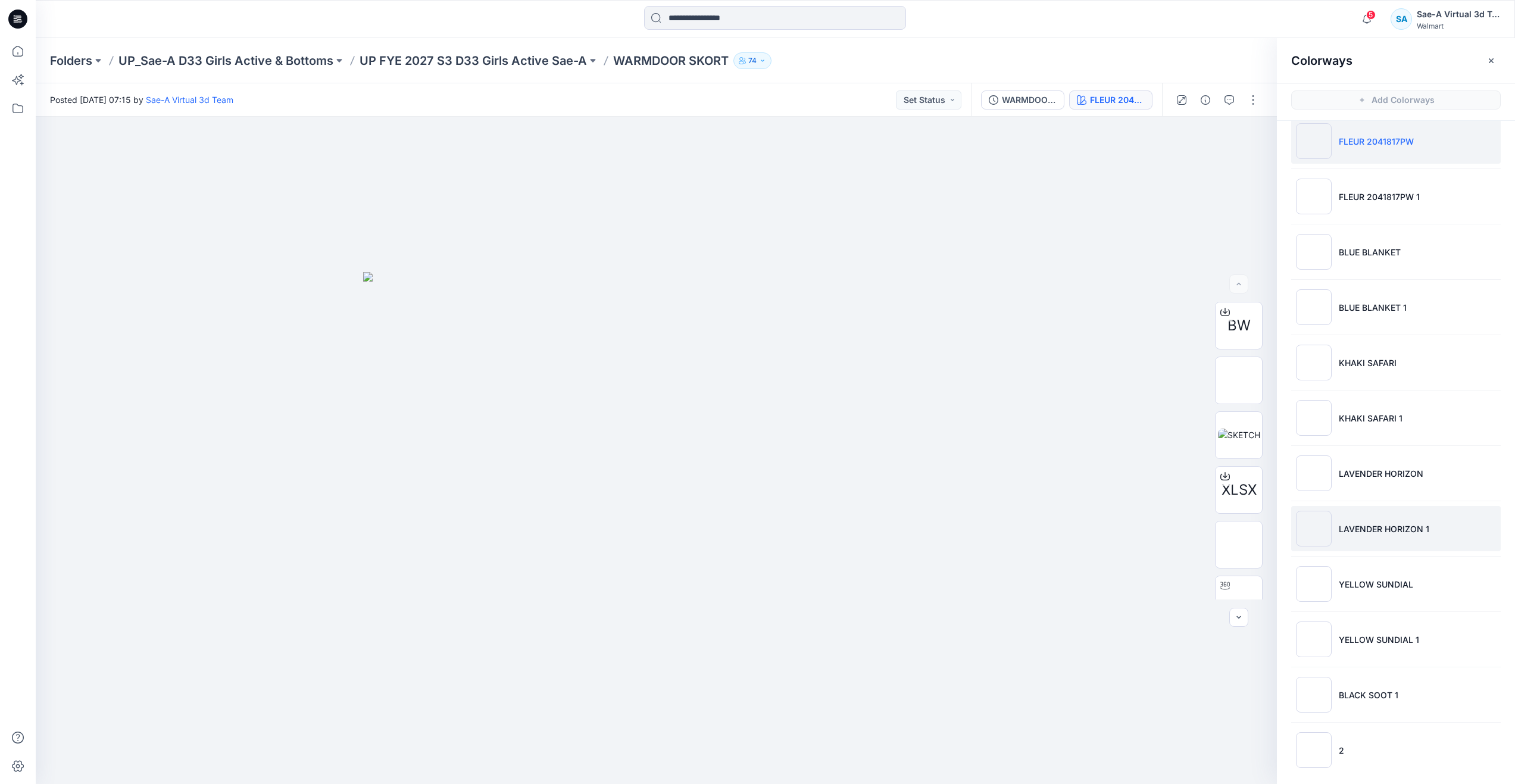
scroll to position [21, 0]
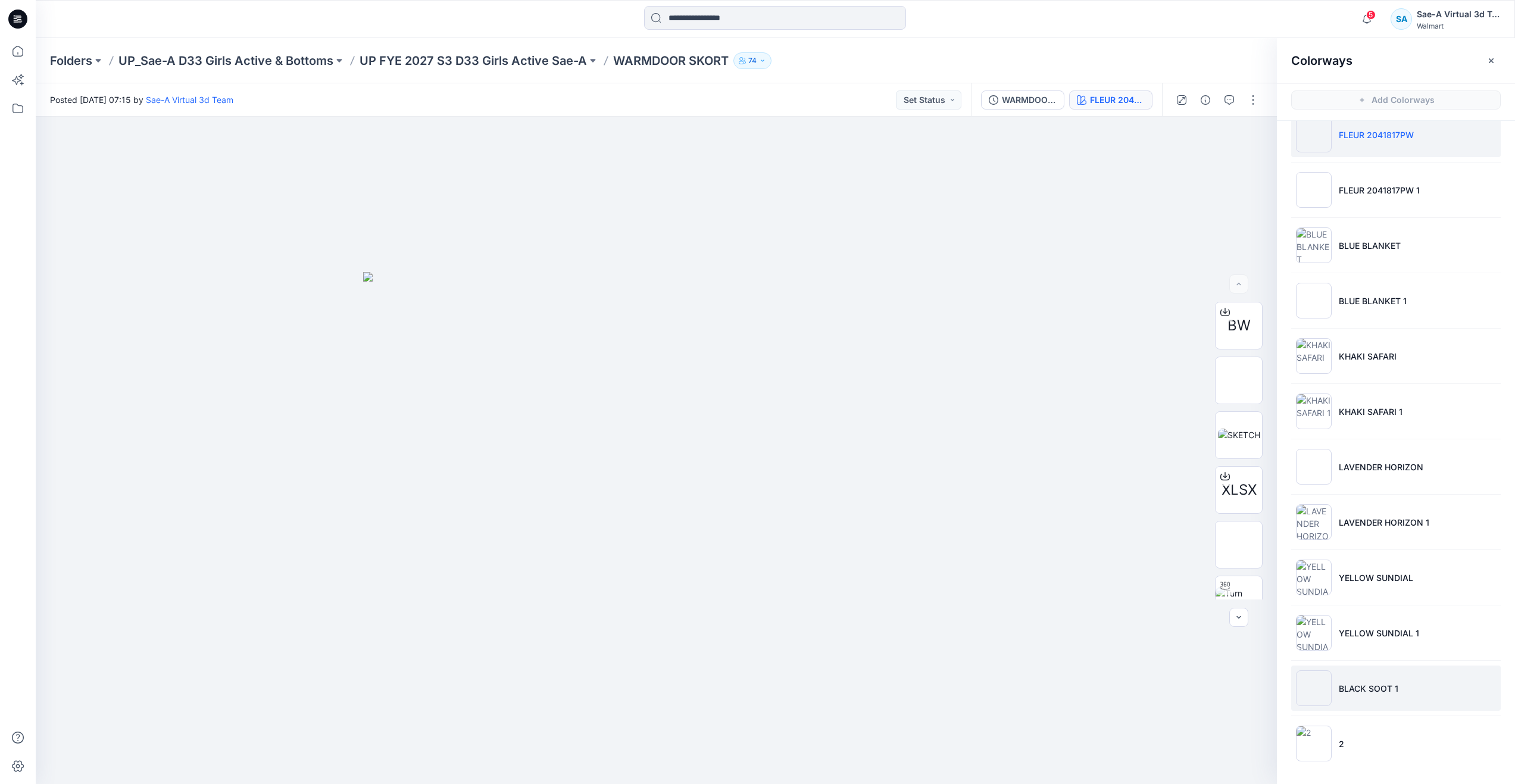
click at [1349, 689] on p "BLACK SOOT 1" at bounding box center [1369, 688] width 59 height 12
click at [1239, 482] on img at bounding box center [1239, 482] width 0 height 0
click at [1239, 536] on img at bounding box center [1239, 536] width 0 height 0
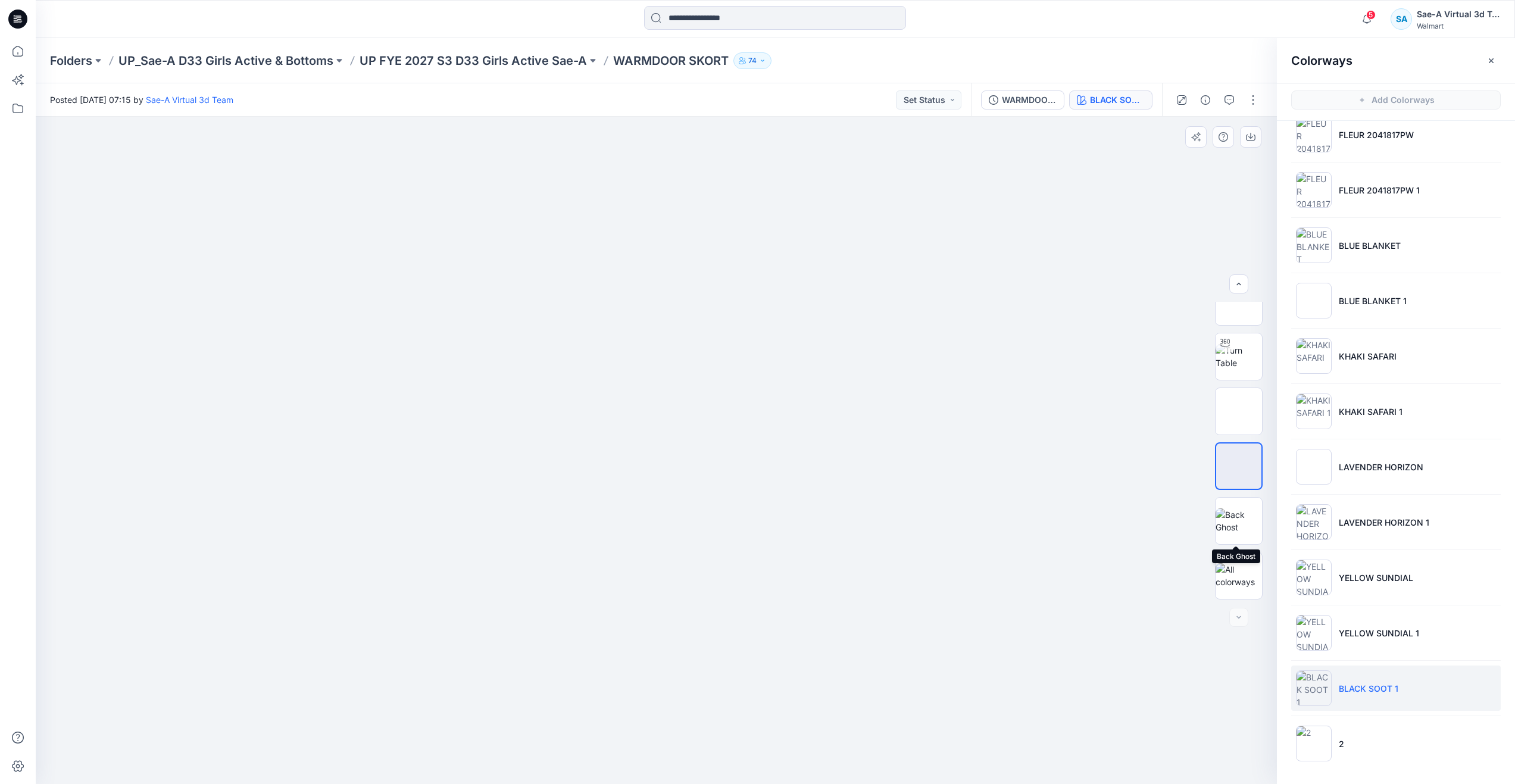
scroll to position [4, 0]
click at [1253, 101] on button "button" at bounding box center [1253, 97] width 19 height 19
click at [1203, 158] on button "Edit" at bounding box center [1203, 157] width 110 height 22
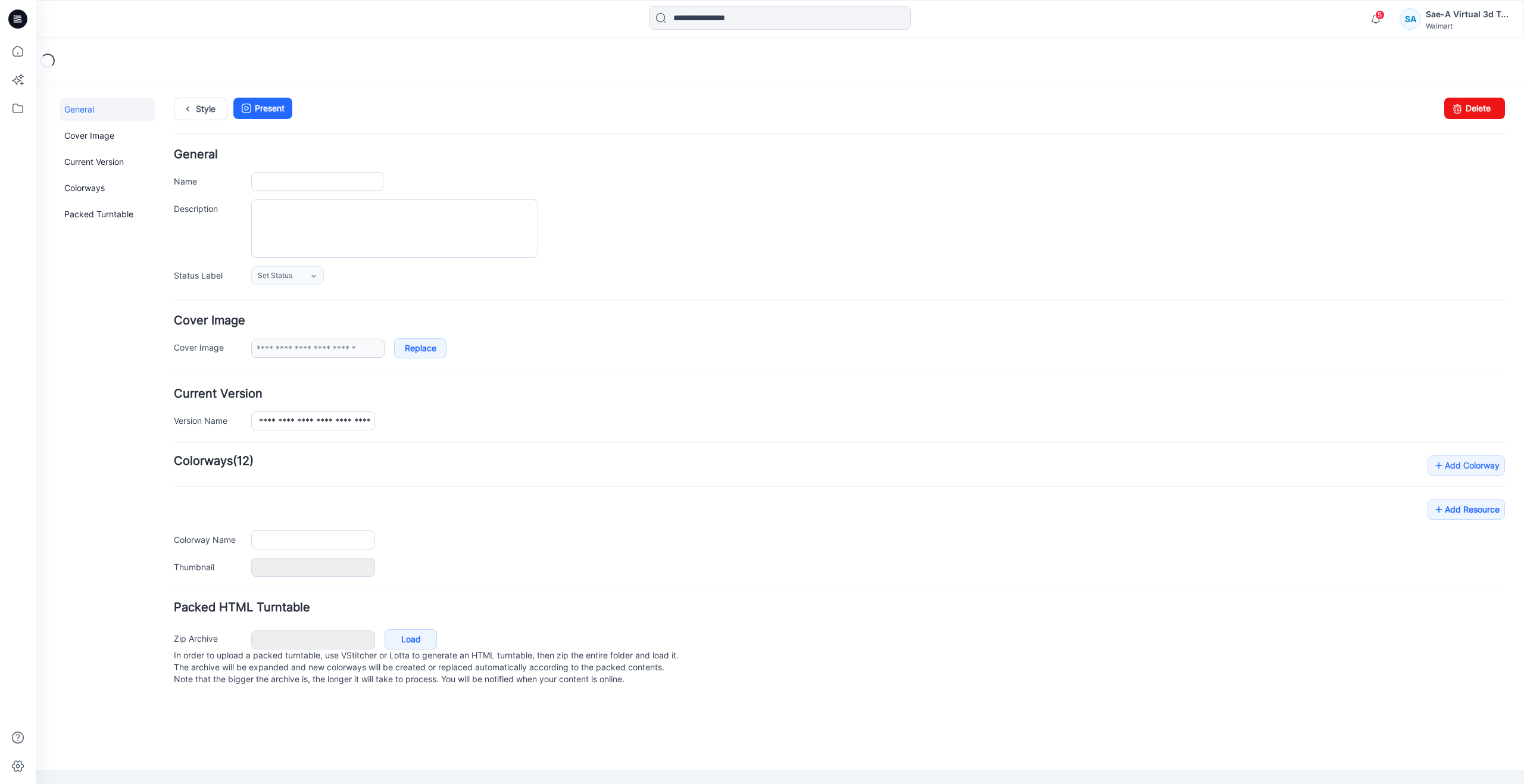
type input "**********"
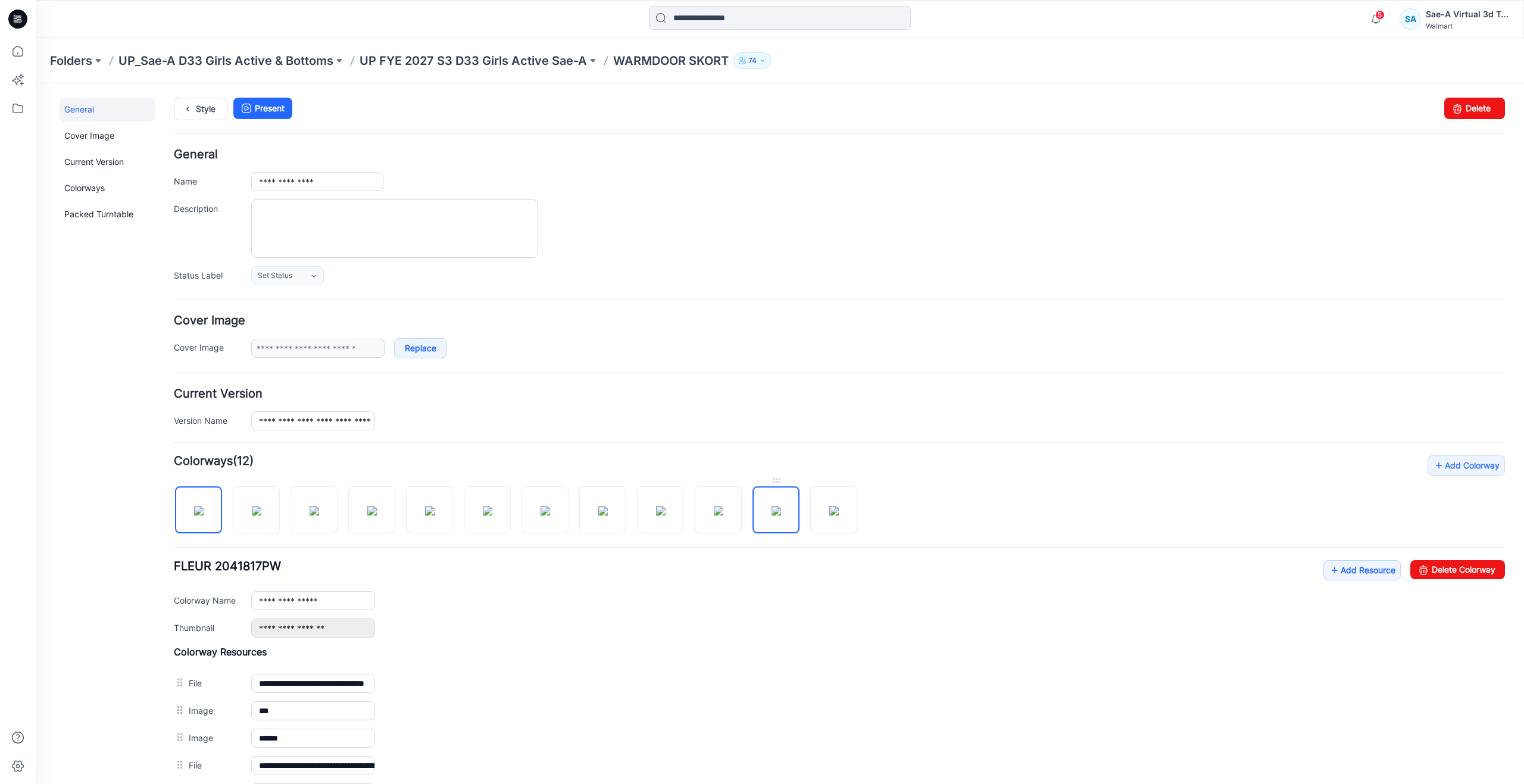
click at [778, 513] on img at bounding box center [776, 511] width 10 height 10
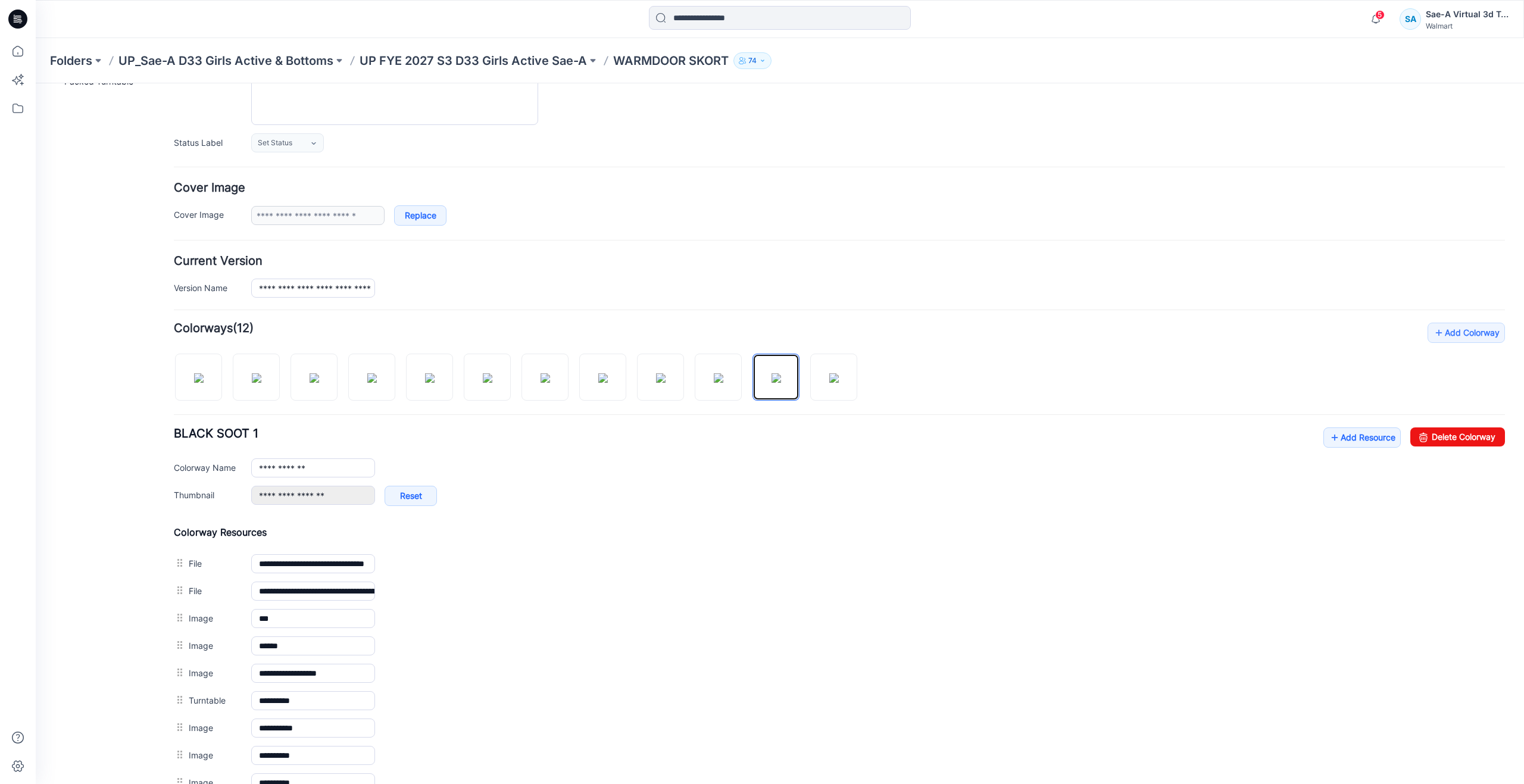
scroll to position [298, 0]
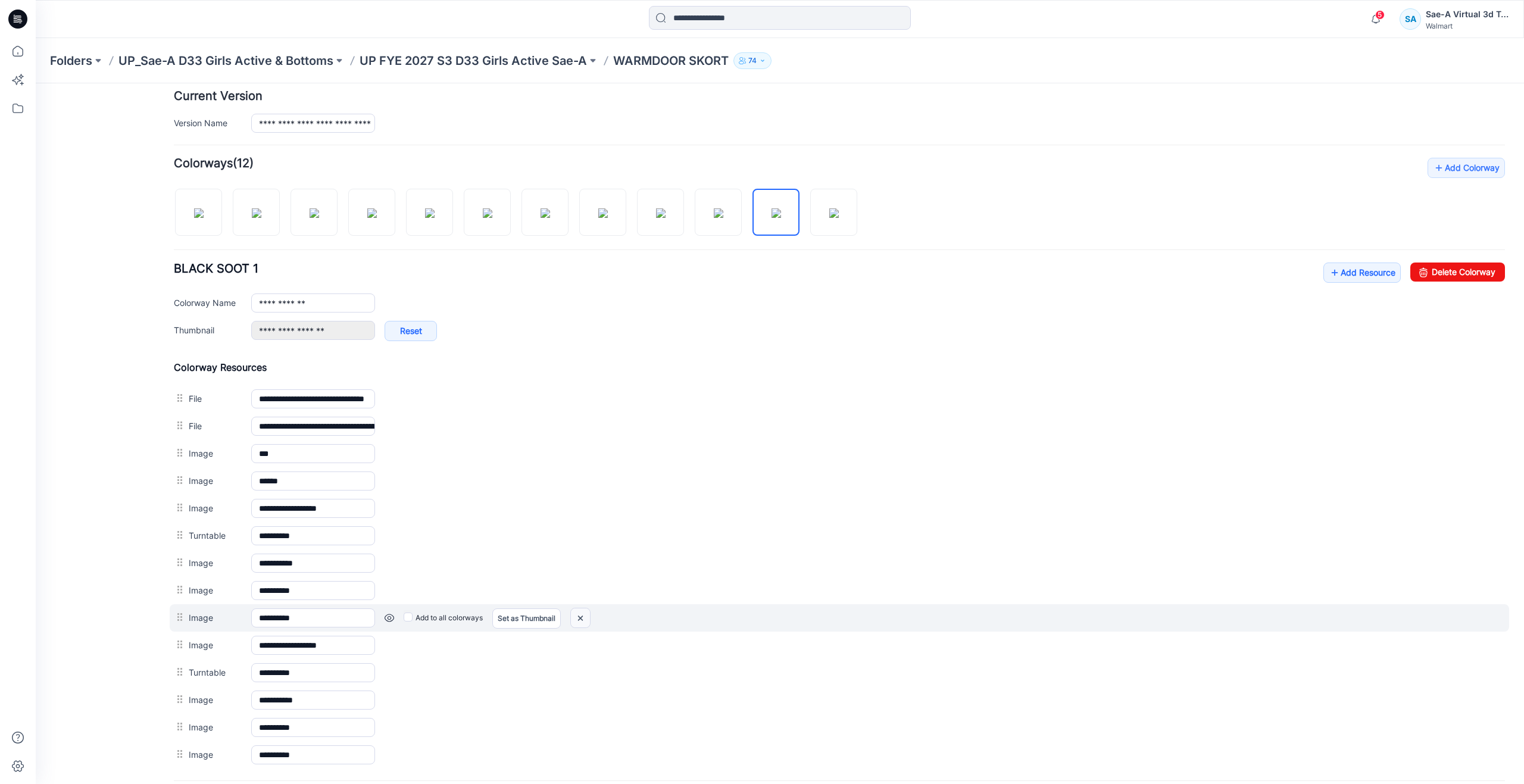
click at [582, 617] on img at bounding box center [580, 618] width 19 height 19
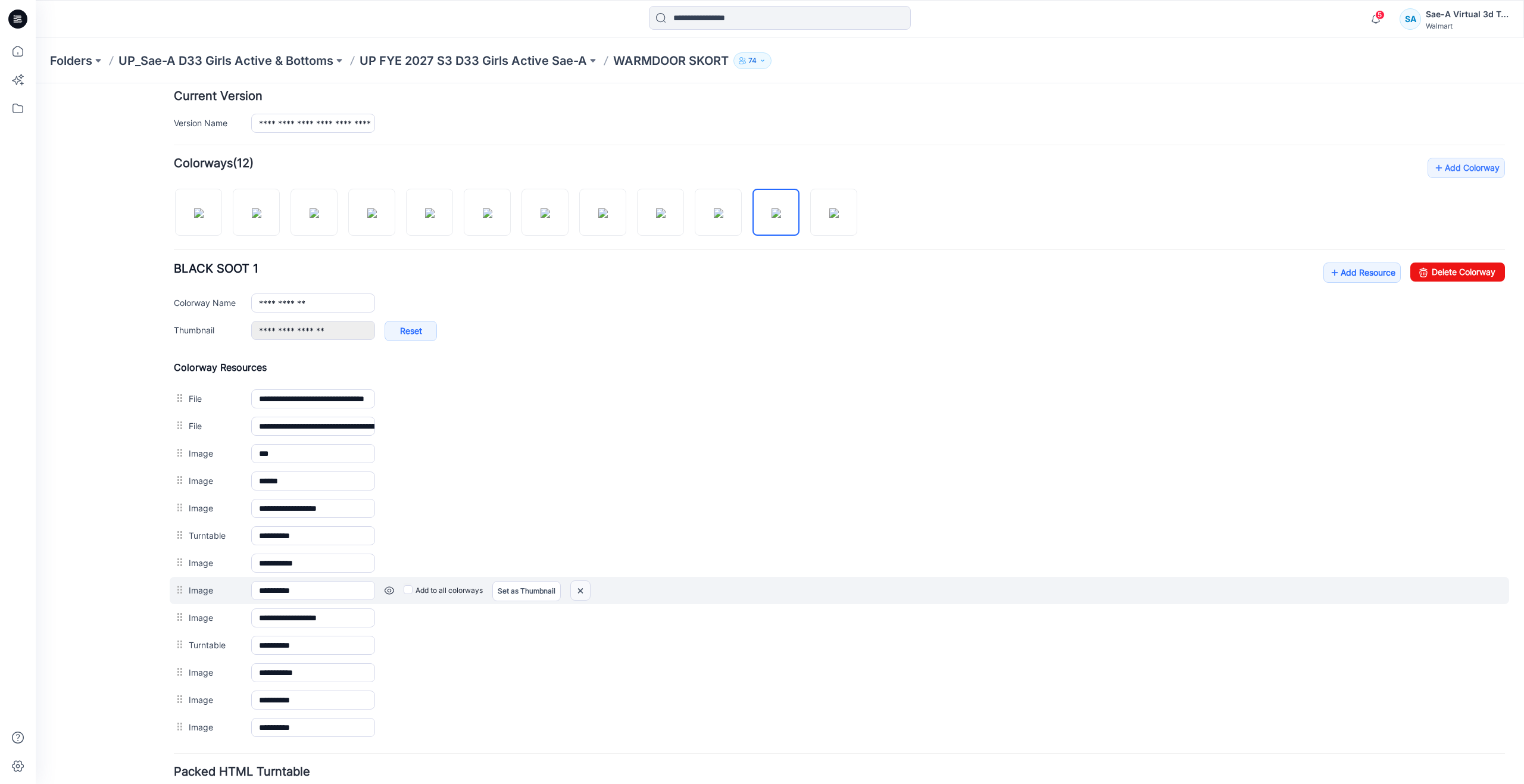
click at [577, 589] on img at bounding box center [580, 591] width 19 height 19
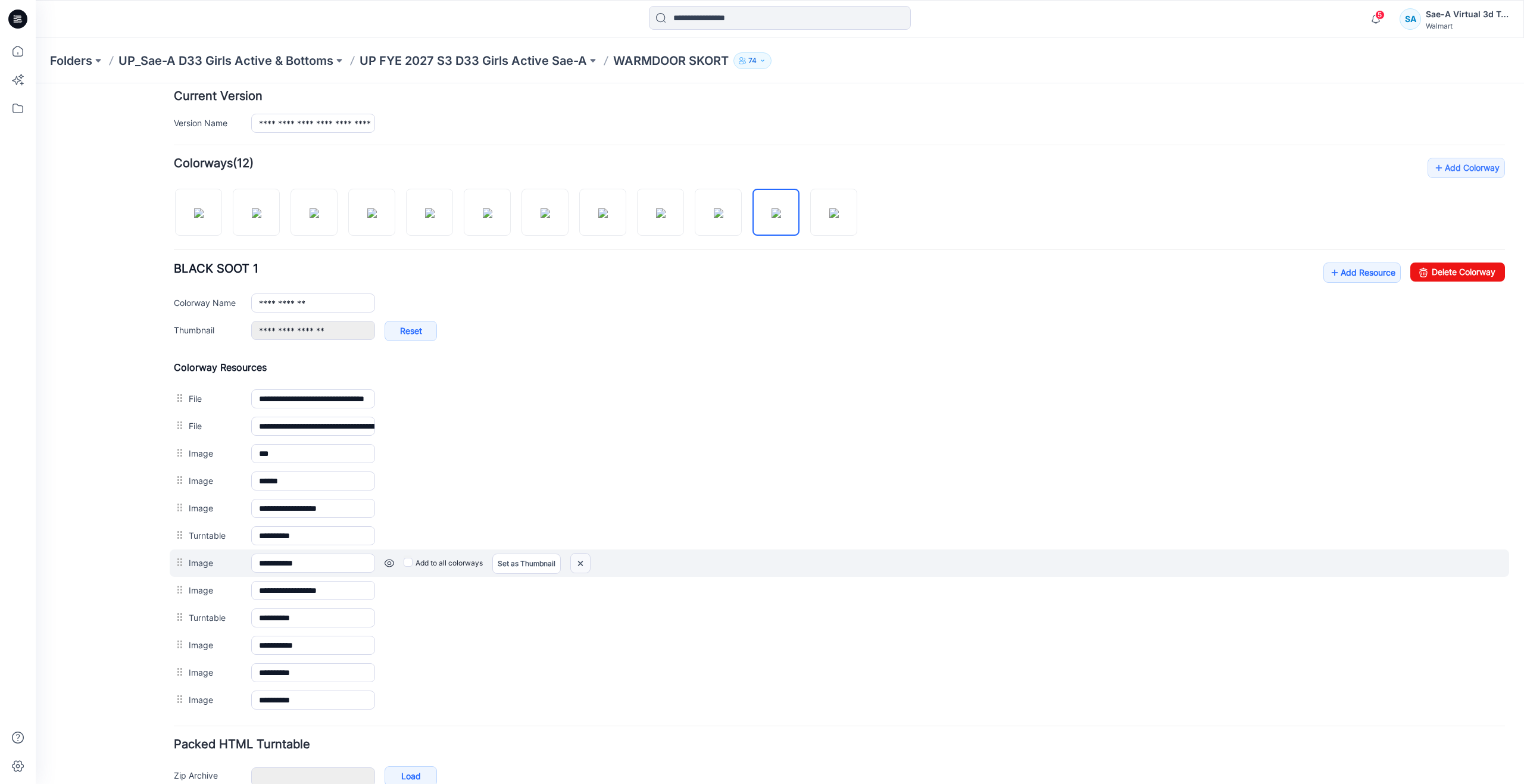
click at [584, 564] on img at bounding box center [580, 563] width 19 height 19
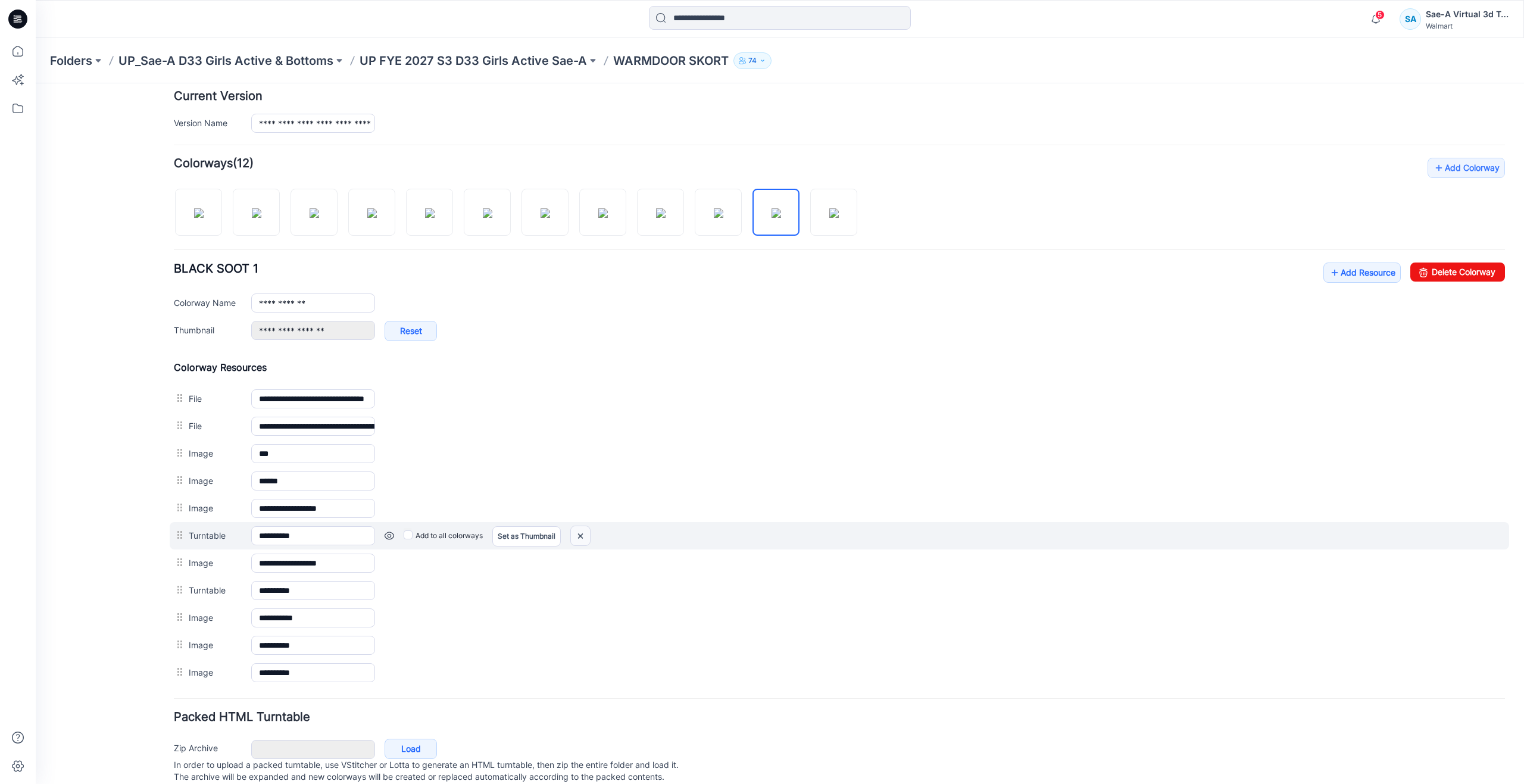
click at [577, 533] on img at bounding box center [580, 536] width 19 height 19
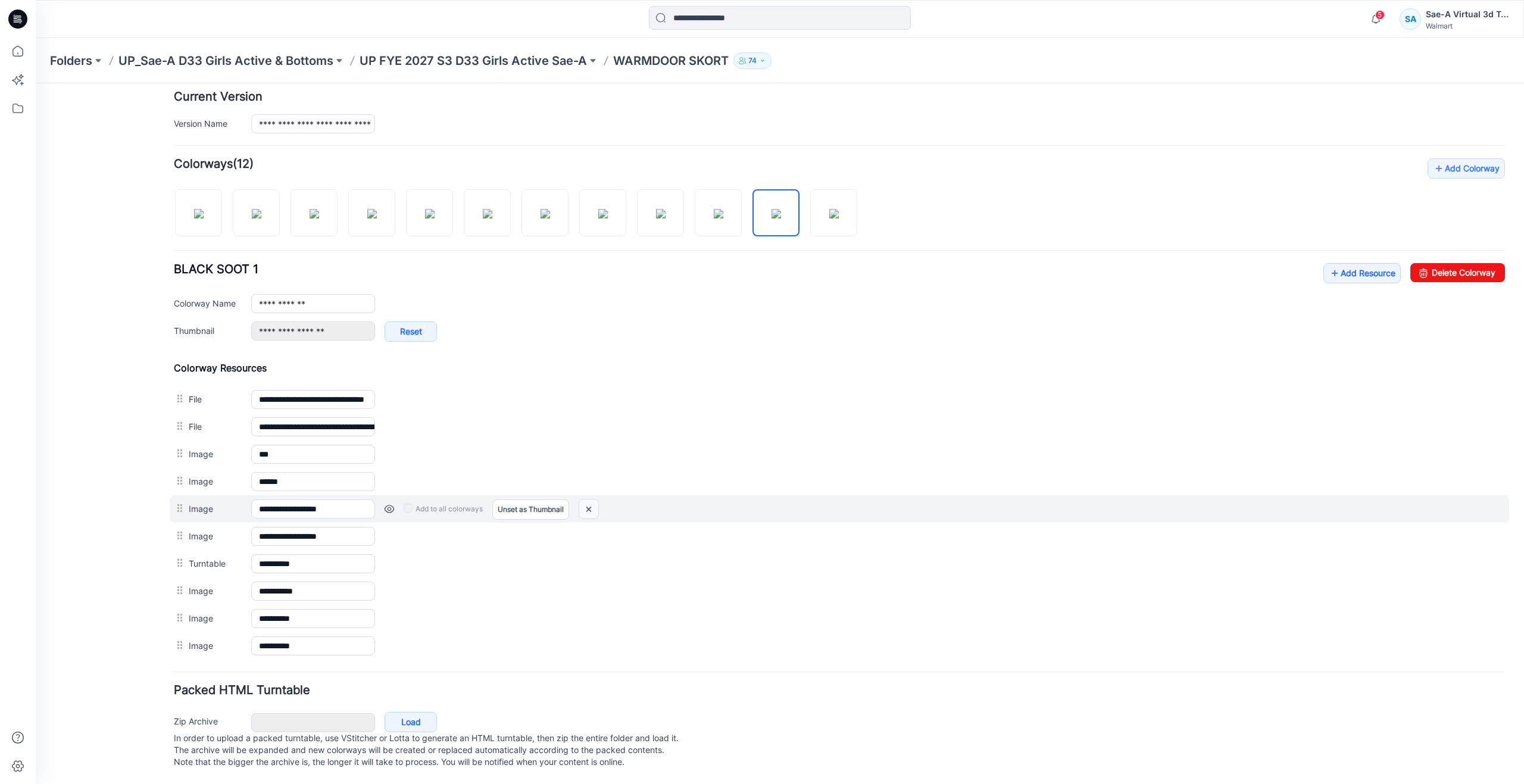
click at [586, 507] on img at bounding box center [589, 509] width 19 height 19
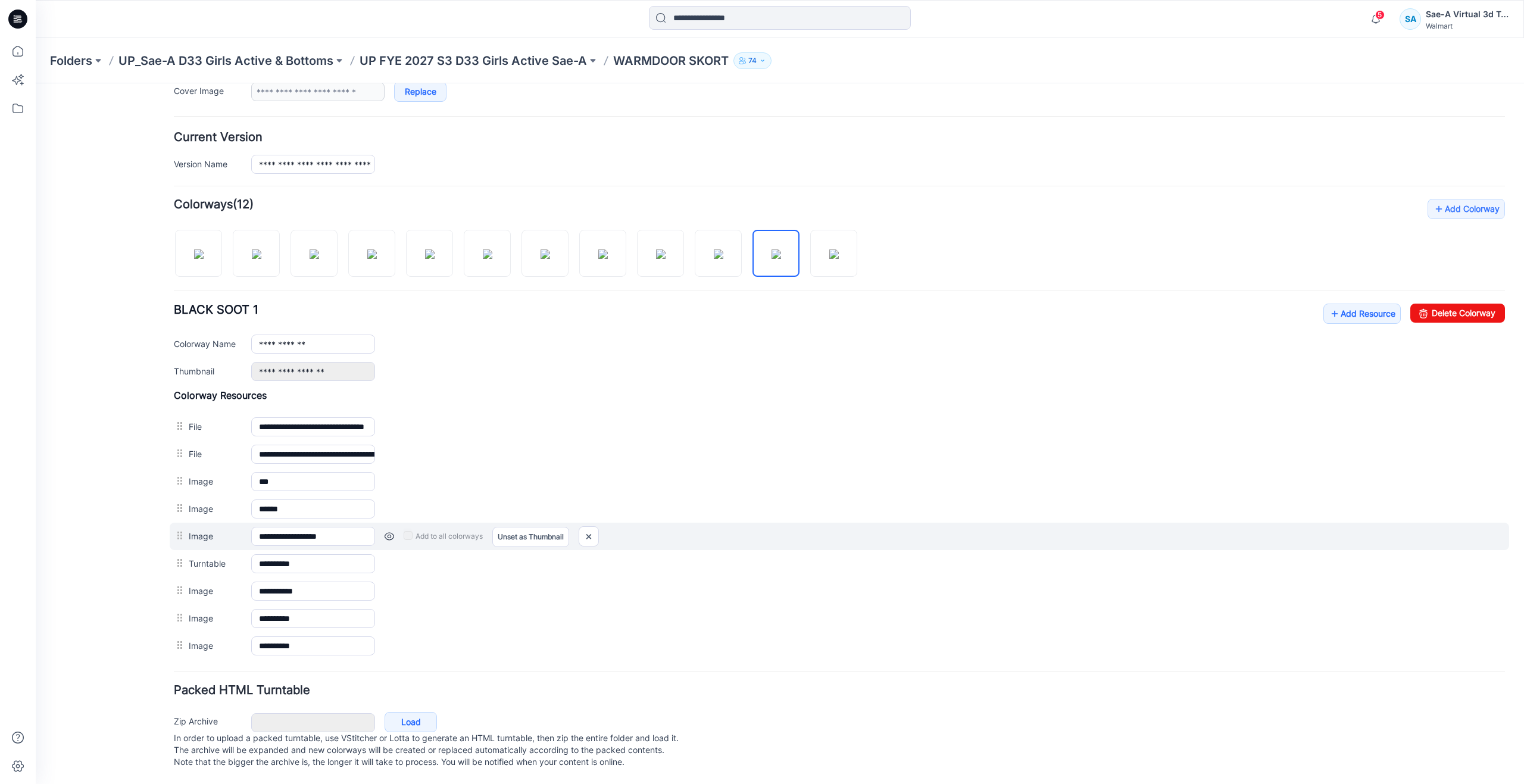
scroll to position [268, 0]
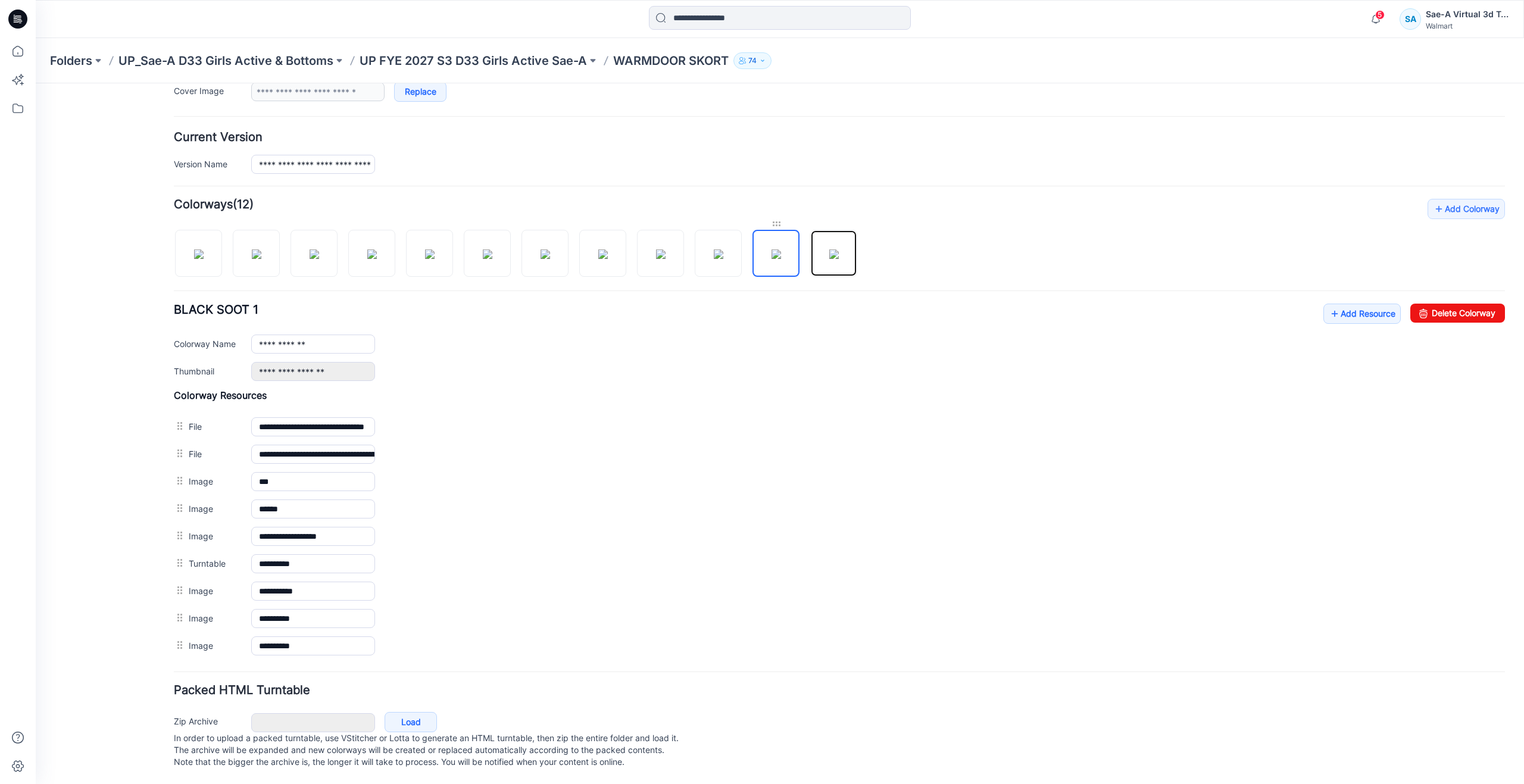
drag, startPoint x: 838, startPoint y: 223, endPoint x: 780, endPoint y: 215, distance: 58.5
click at [780, 217] on div at bounding box center [520, 247] width 693 height 61
click at [781, 250] on img at bounding box center [776, 254] width 10 height 10
type input "*"
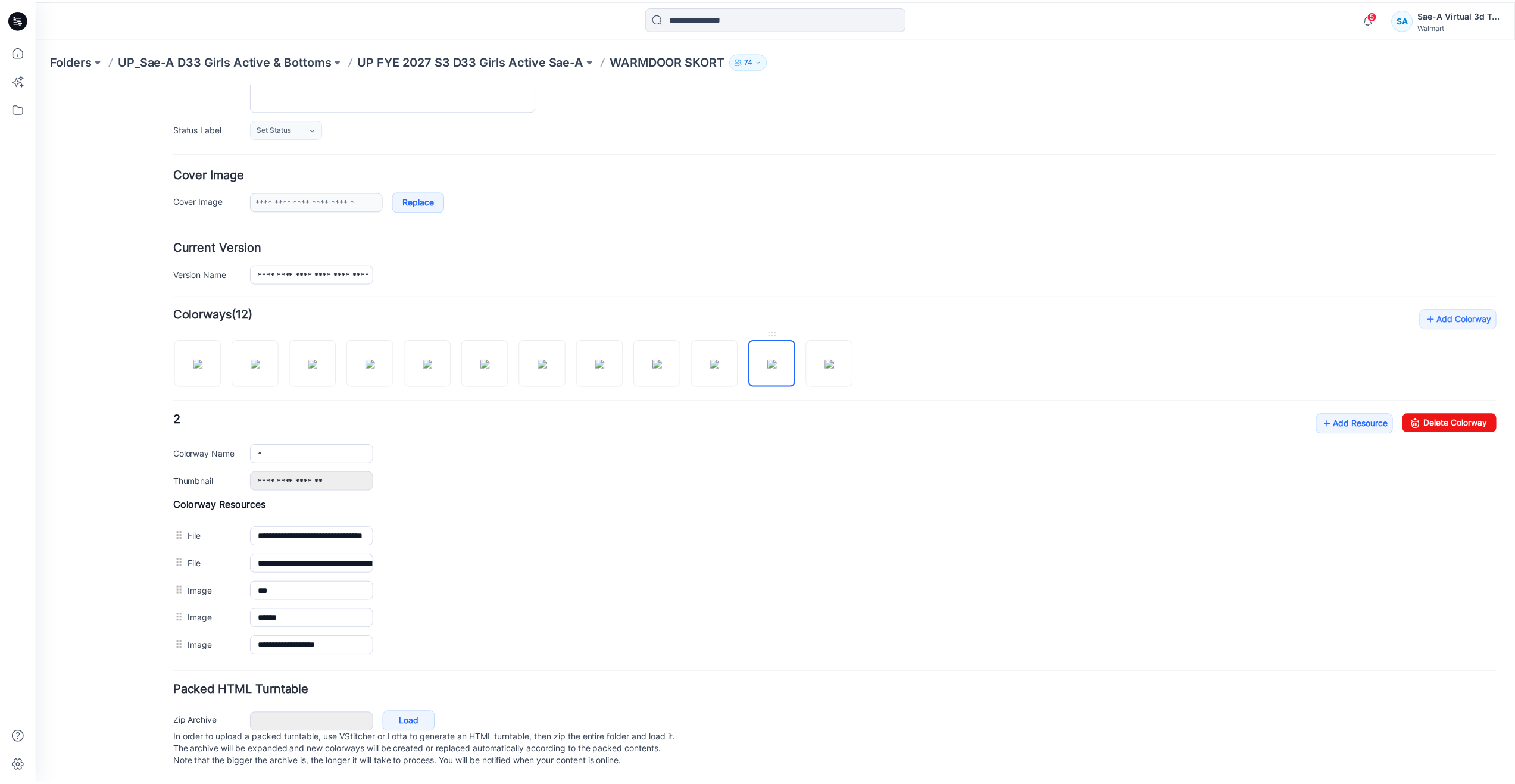
scroll to position [159, 0]
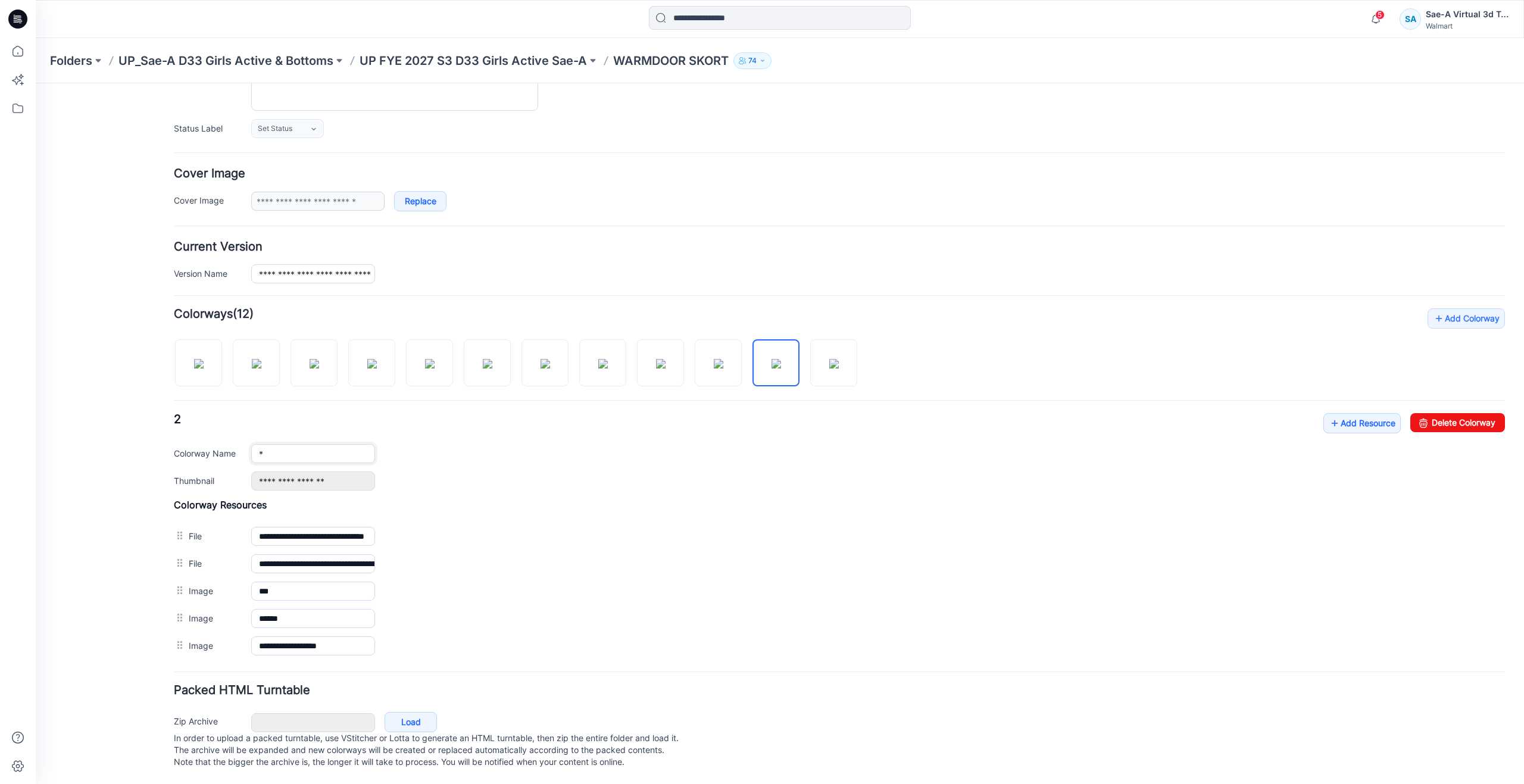
click at [299, 444] on input "*" at bounding box center [313, 454] width 124 height 19
type input "**********"
click at [382, 418] on div "**********" at bounding box center [840, 452] width 1331 height 77
click at [23, 48] on icon at bounding box center [17, 51] width 26 height 26
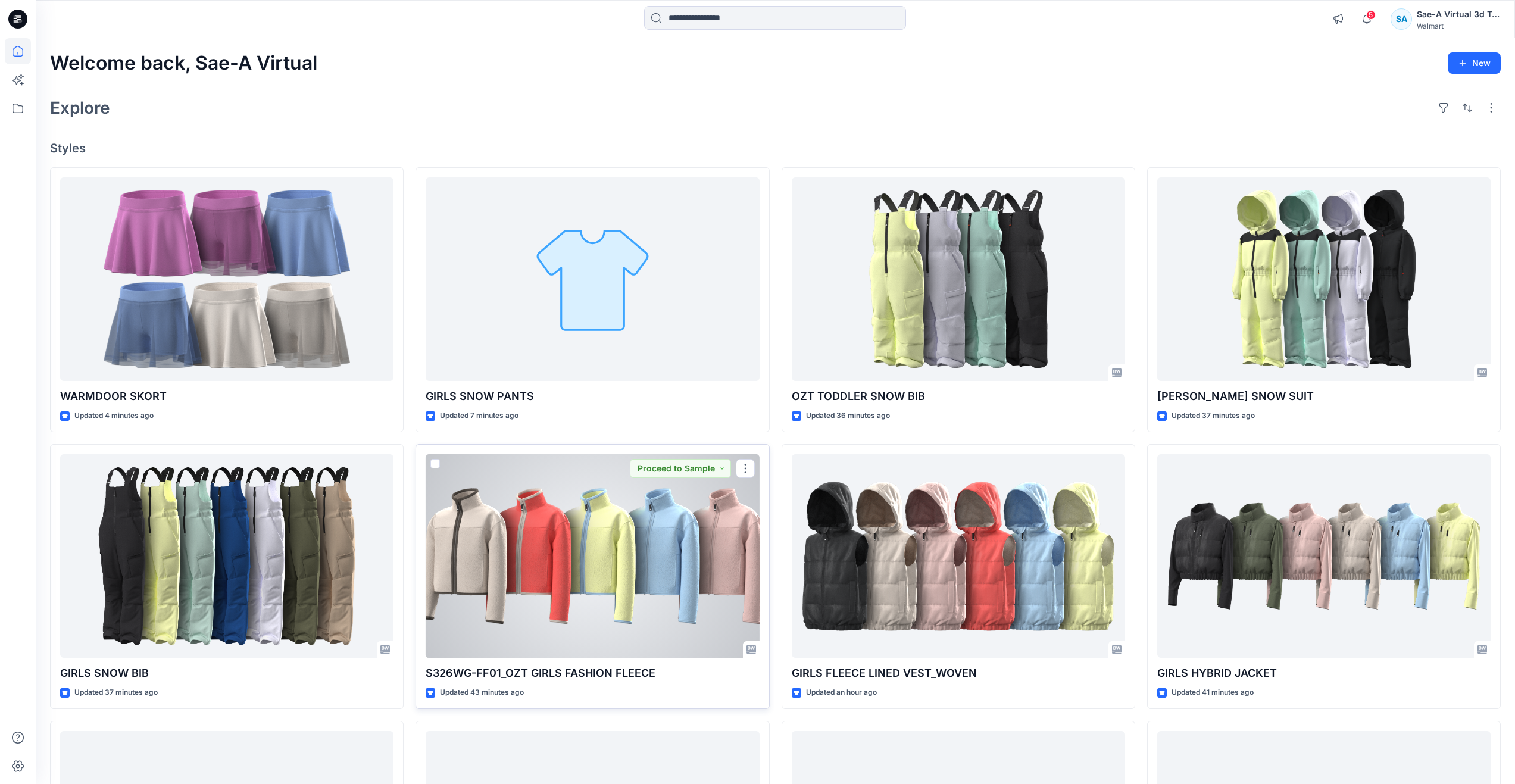
click at [535, 562] on div at bounding box center [592, 556] width 333 height 204
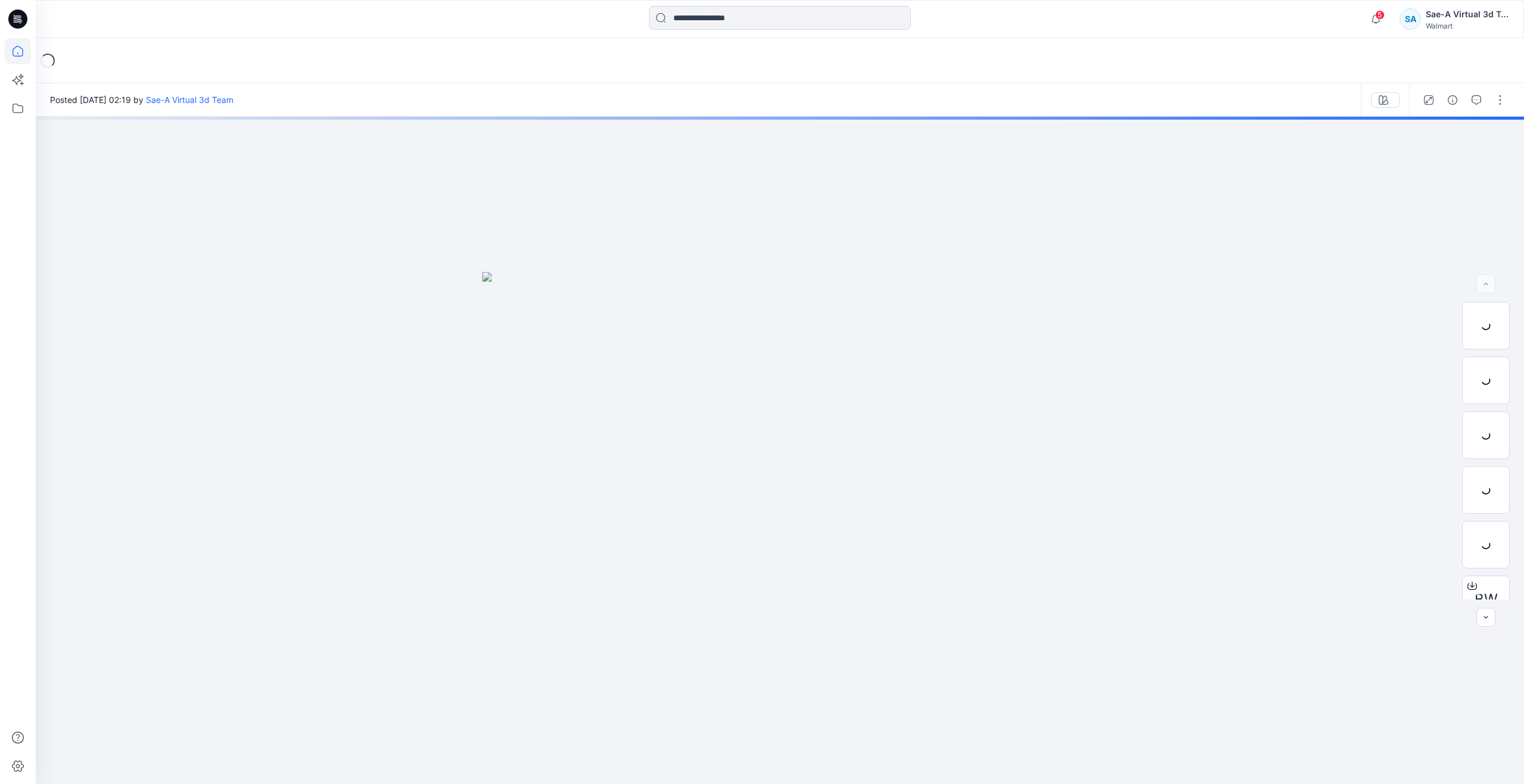
click at [11, 52] on icon at bounding box center [17, 51] width 26 height 26
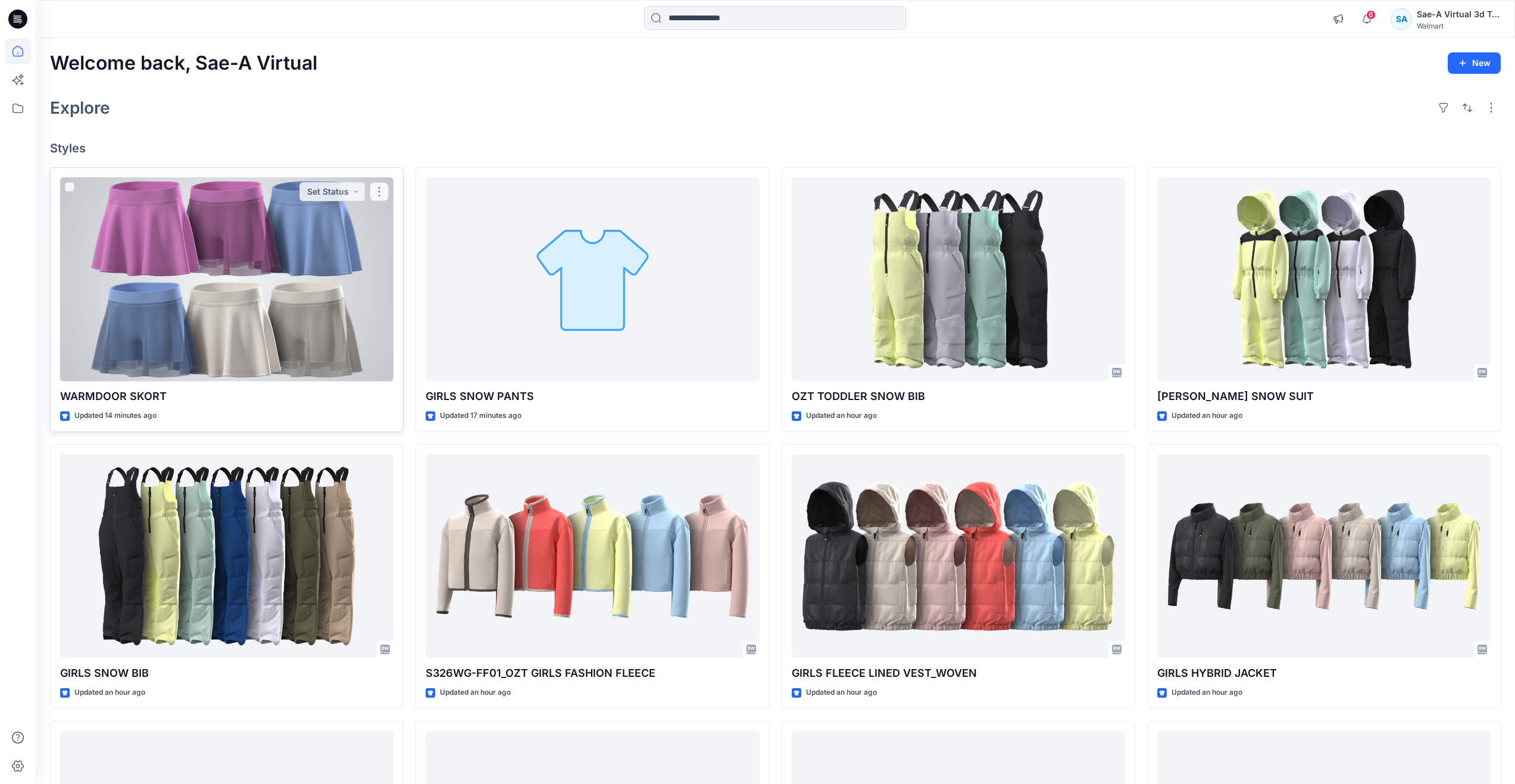
click at [131, 281] on div at bounding box center [226, 279] width 333 height 204
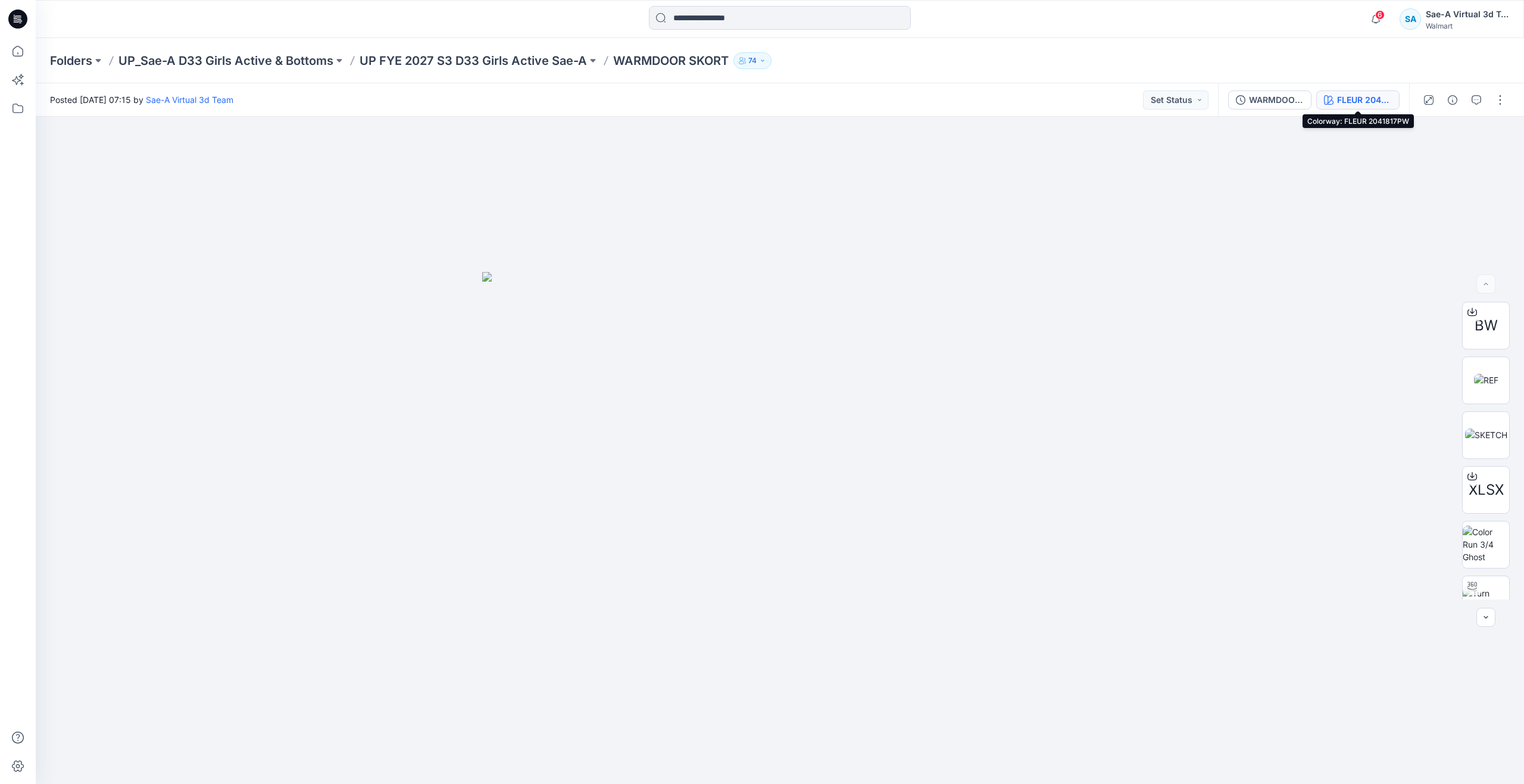
click at [1327, 102] on icon "button" at bounding box center [1326, 102] width 1 height 1
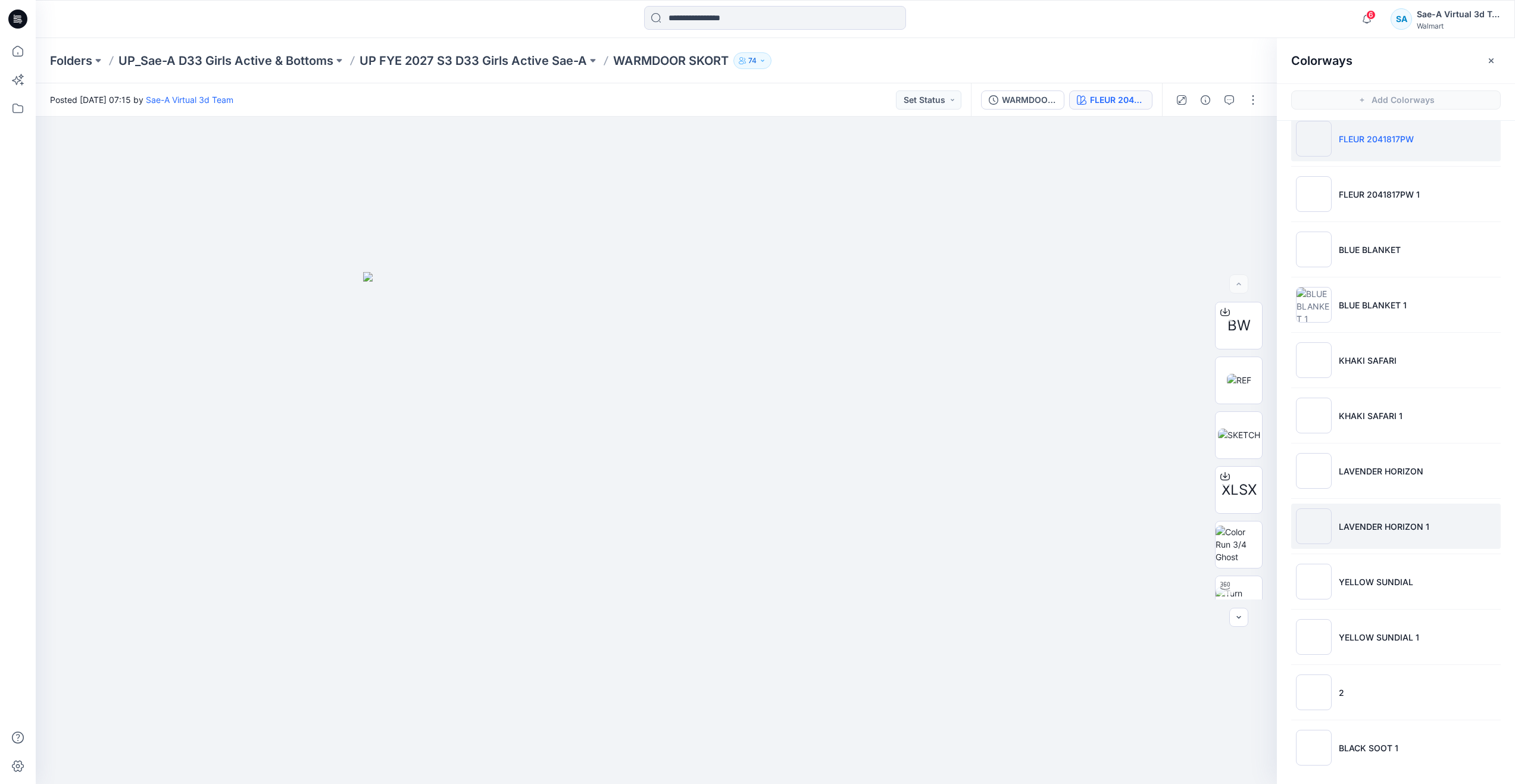
scroll to position [21, 0]
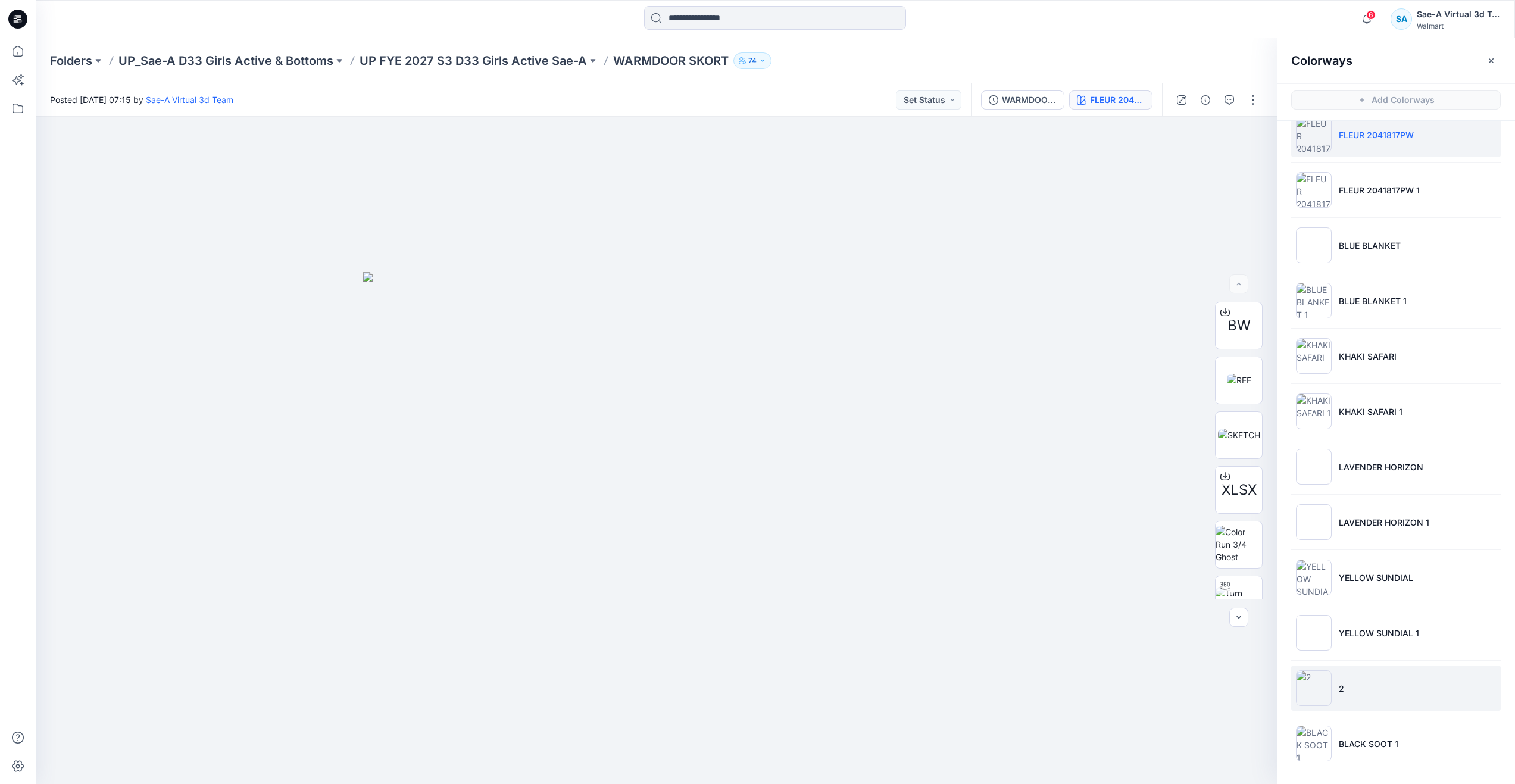
click at [1349, 678] on li "2" at bounding box center [1396, 688] width 210 height 45
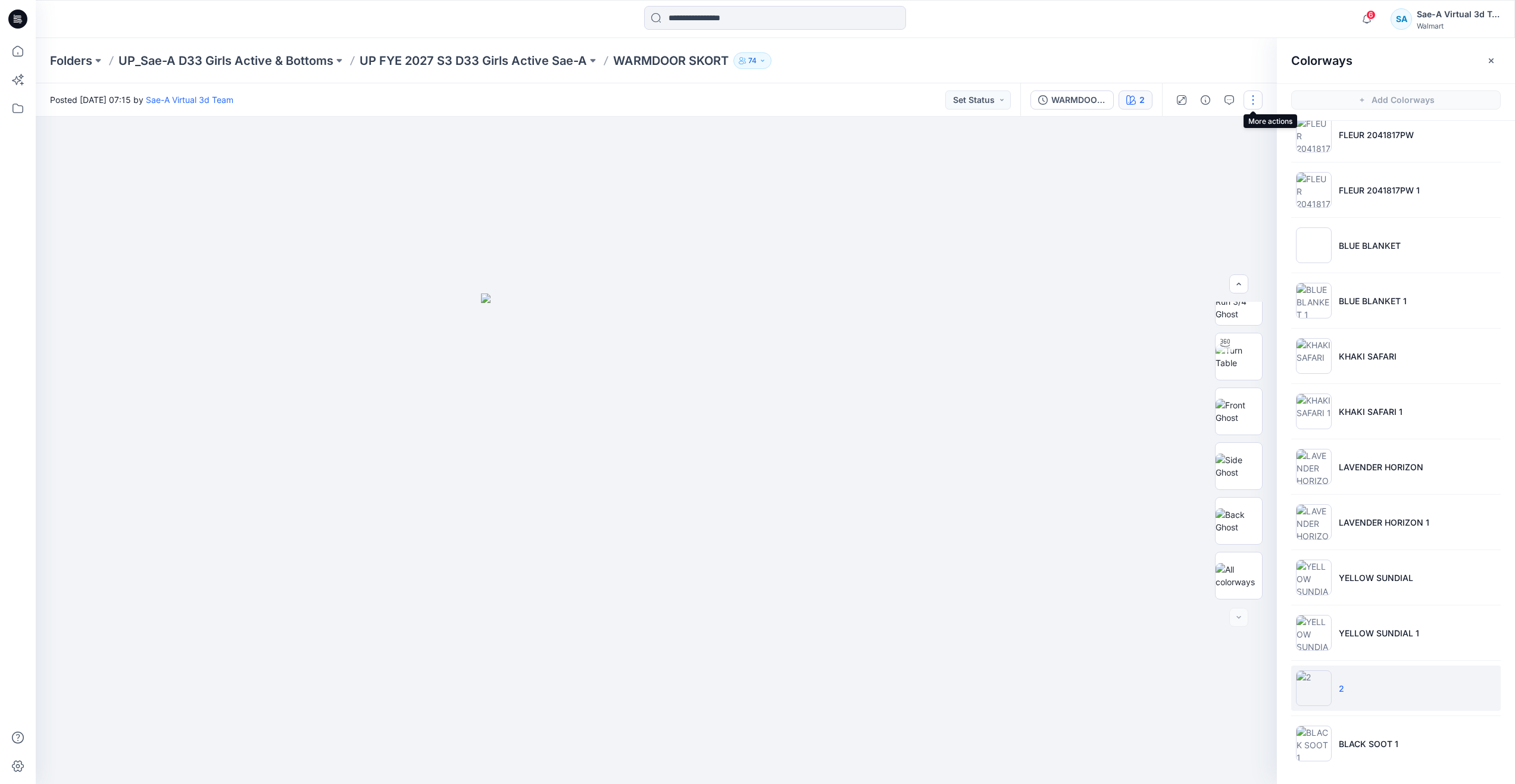
click at [1255, 102] on button "button" at bounding box center [1253, 100] width 19 height 19
click at [1206, 165] on button "Edit" at bounding box center [1203, 161] width 110 height 22
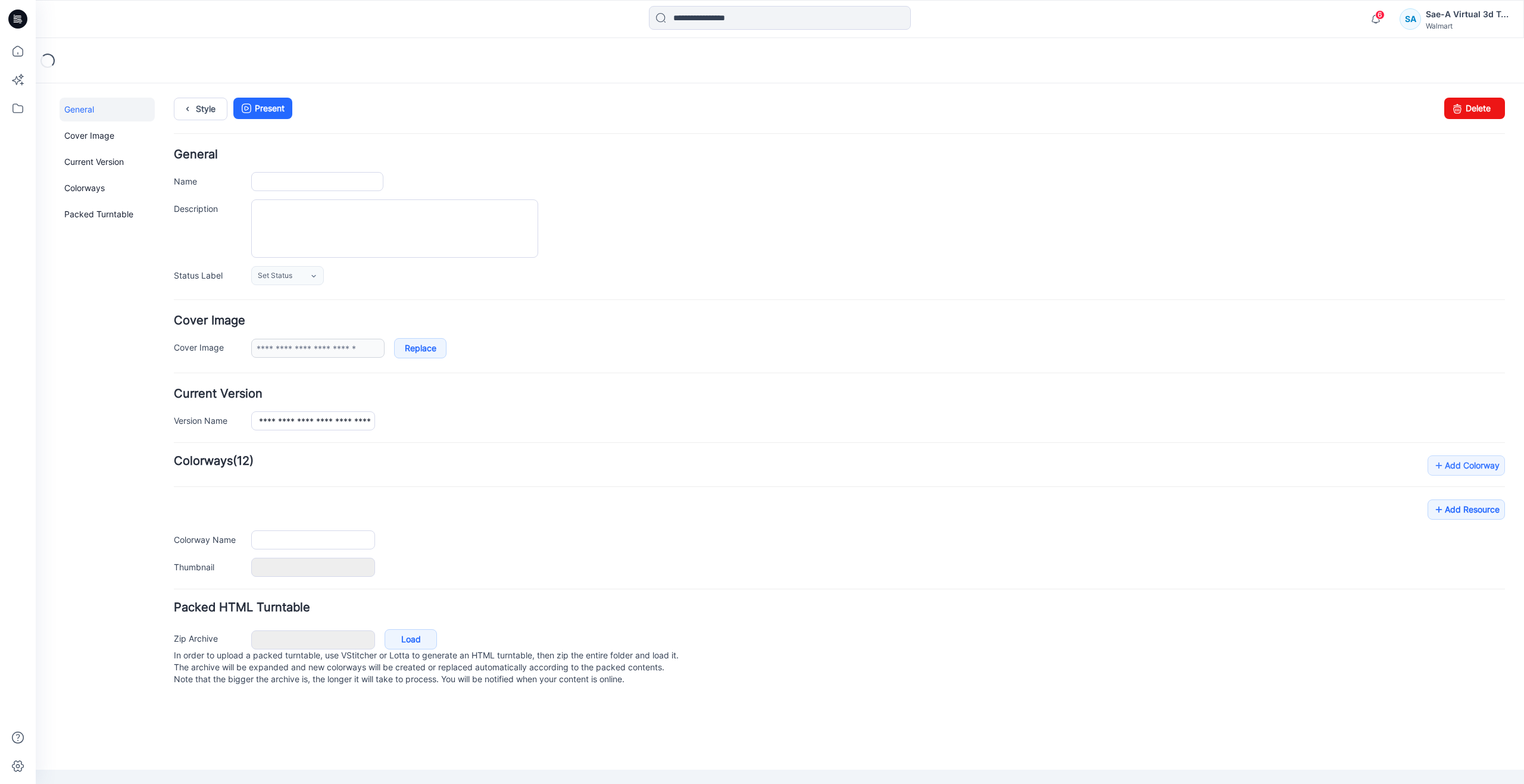
type input "**********"
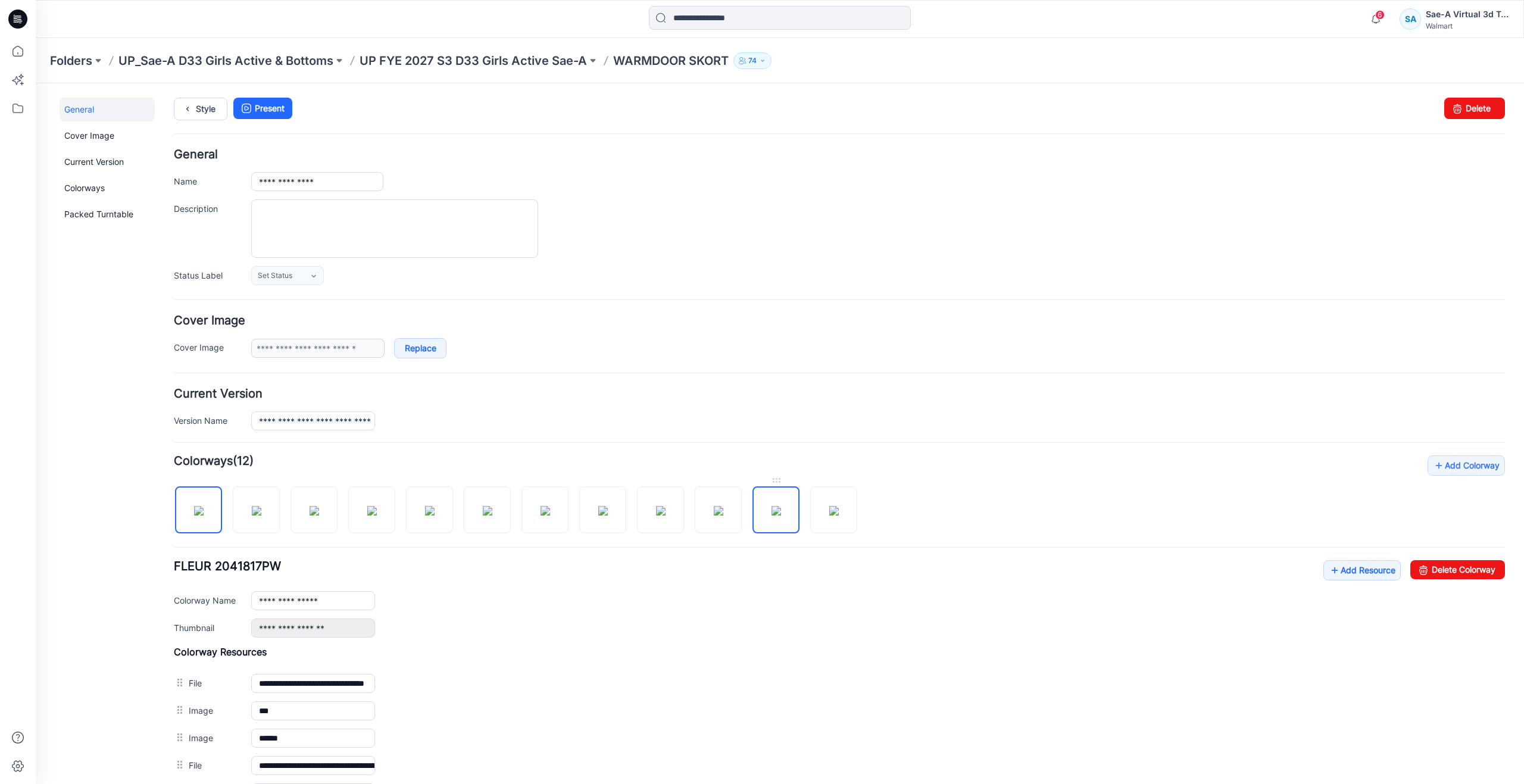
click at [781, 515] on img at bounding box center [776, 511] width 10 height 10
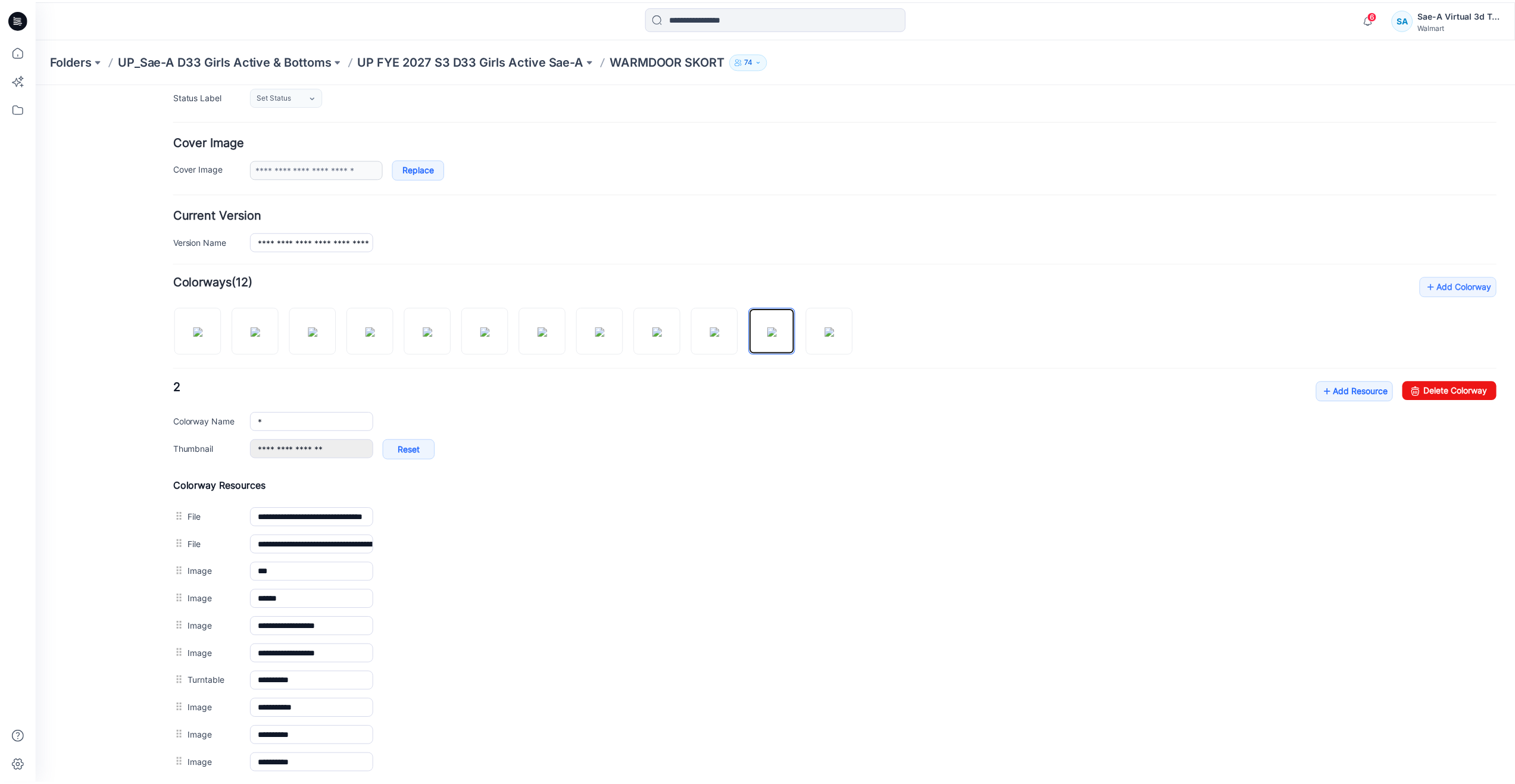
scroll to position [198, 0]
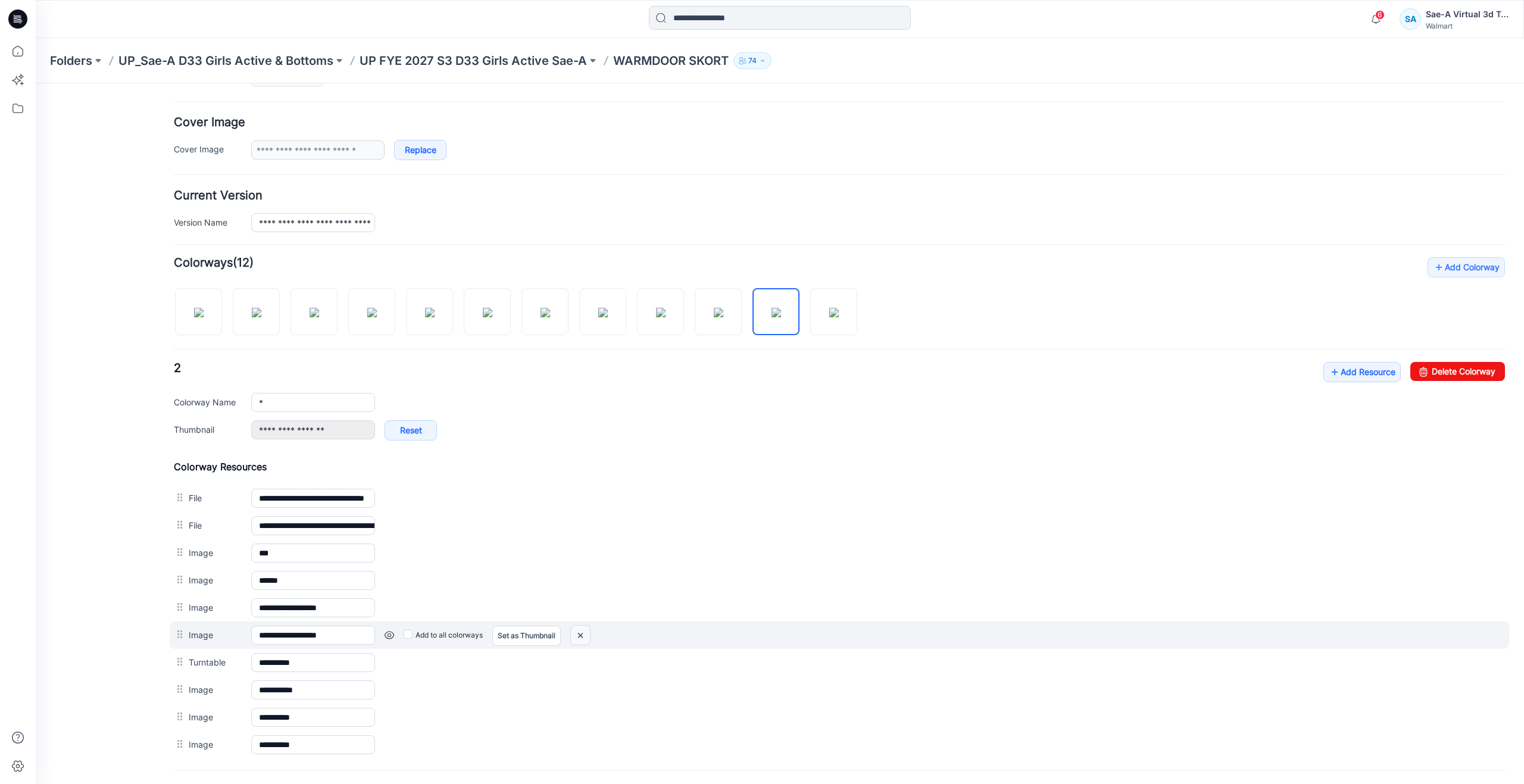
click at [576, 631] on img at bounding box center [580, 635] width 19 height 19
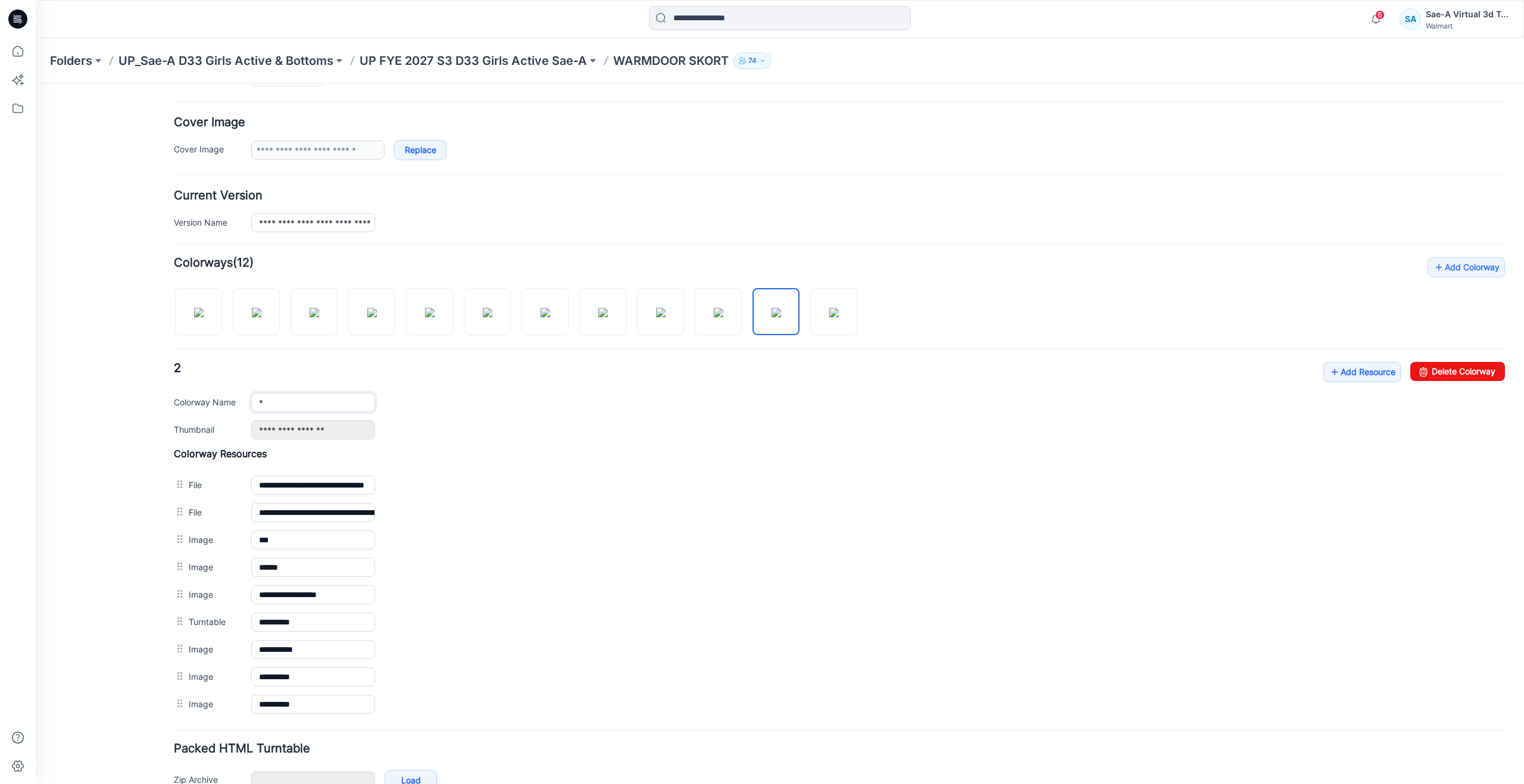
click at [298, 404] on input "*" at bounding box center [313, 402] width 124 height 19
click at [298, 402] on input "*" at bounding box center [313, 402] width 124 height 19
type input "**********"
click at [97, 371] on div "General Cover Image Current Version Colorways Packed Turntable" at bounding box center [107, 371] width 95 height 943
click at [19, 52] on icon at bounding box center [17, 51] width 26 height 26
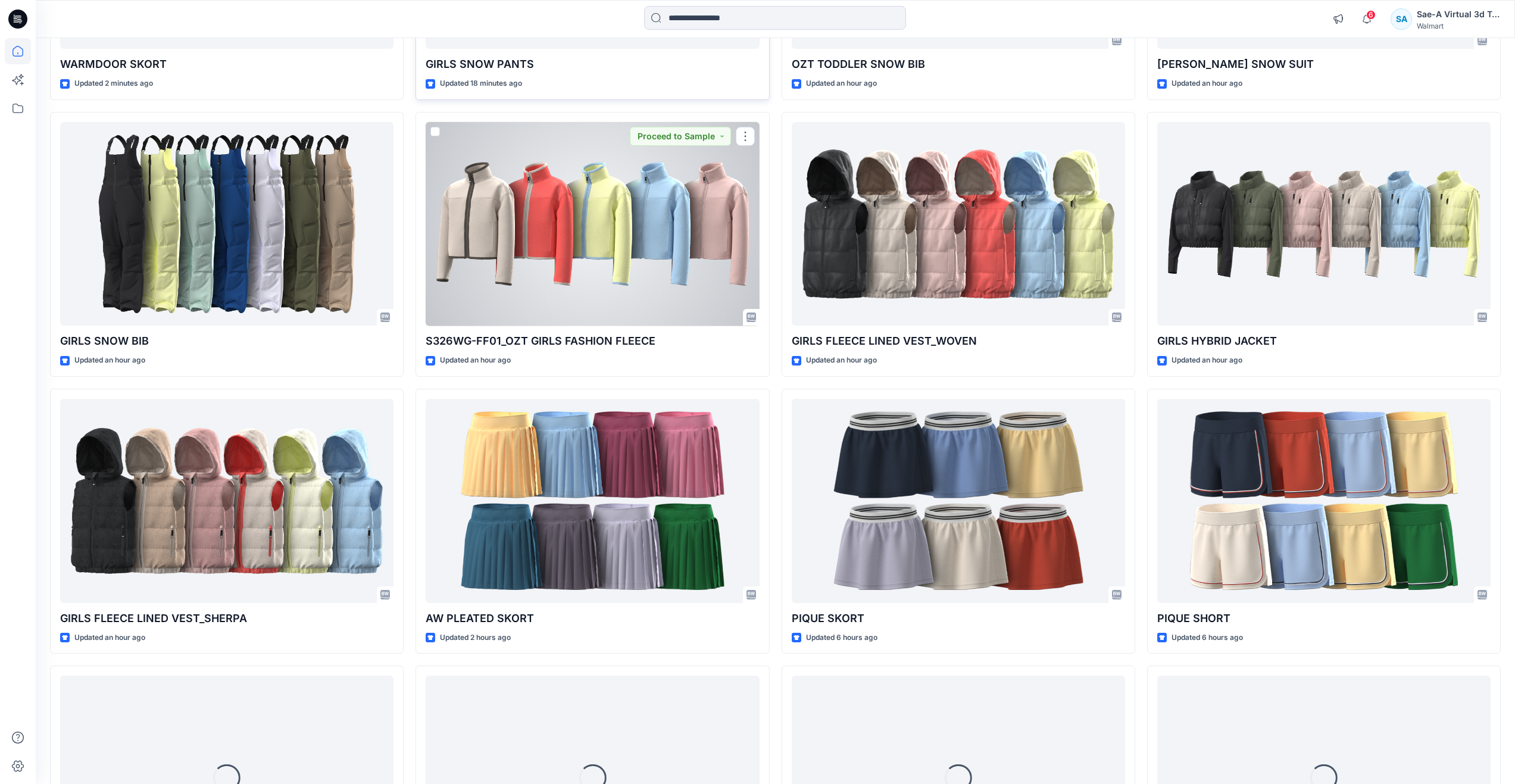
scroll to position [347, 0]
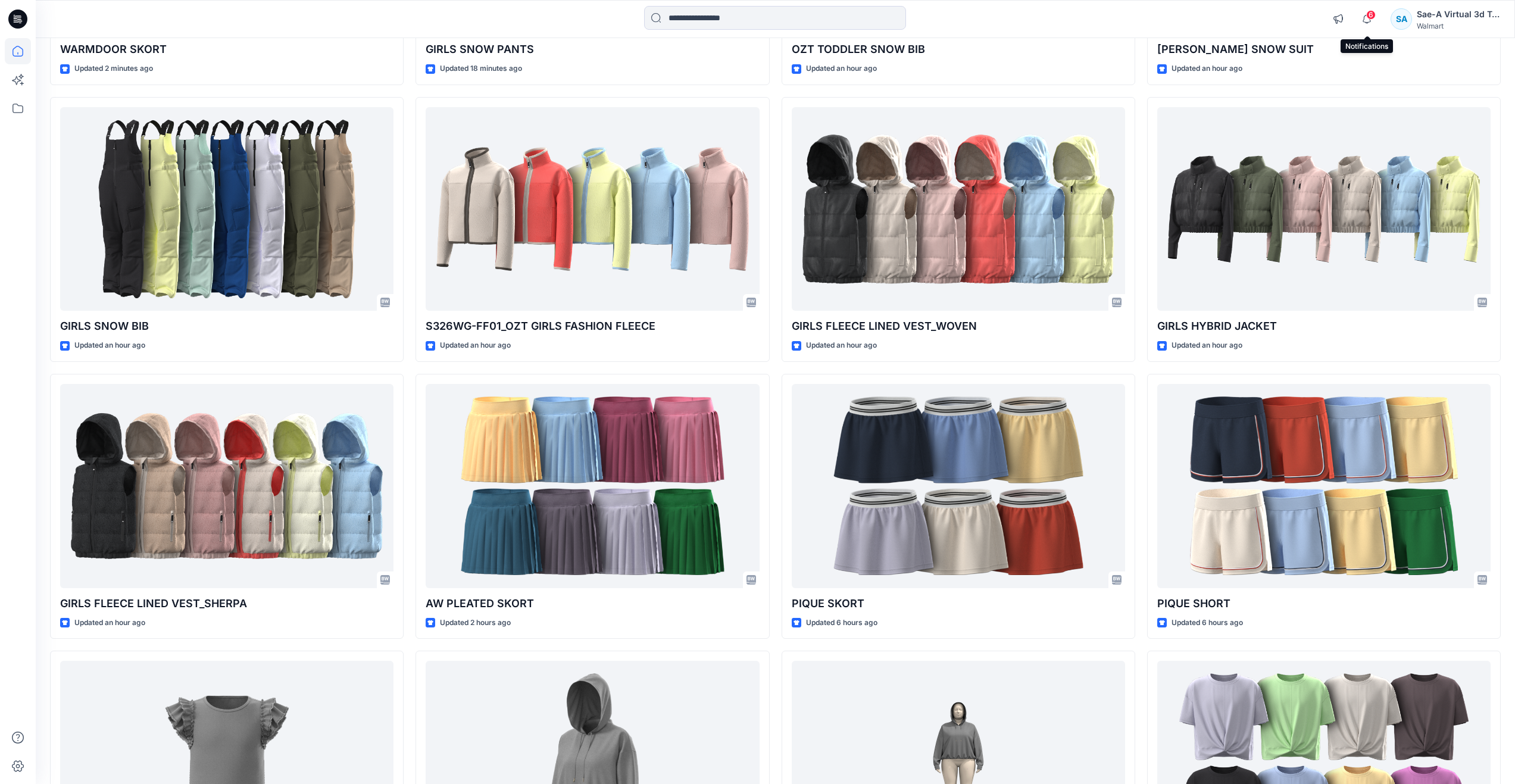
click at [1375, 17] on span "6" at bounding box center [1371, 15] width 10 height 10
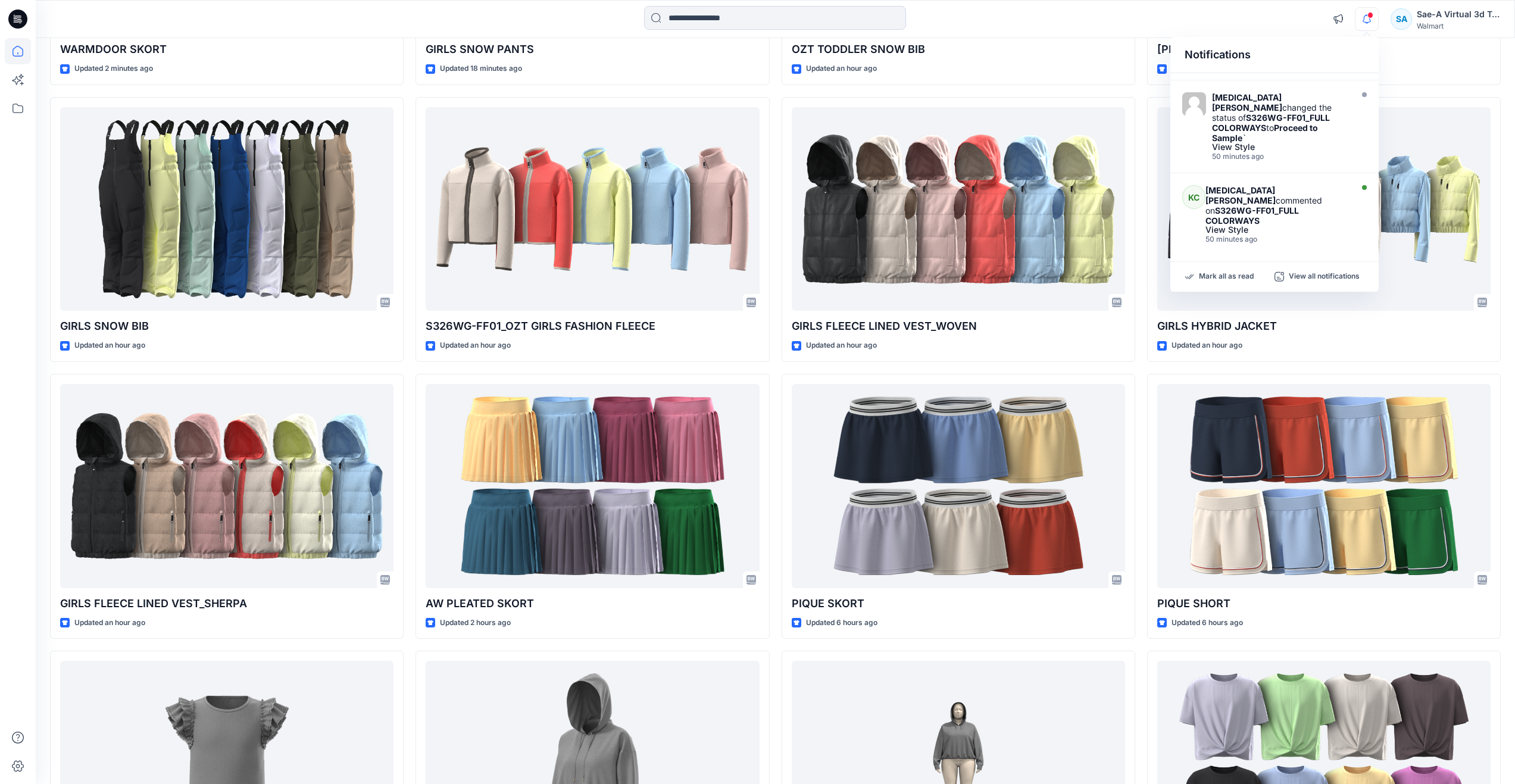
scroll to position [591, 0]
click at [1260, 205] on strong "S326WG-FF01_FULL COLORWAYS" at bounding box center [1252, 215] width 94 height 20
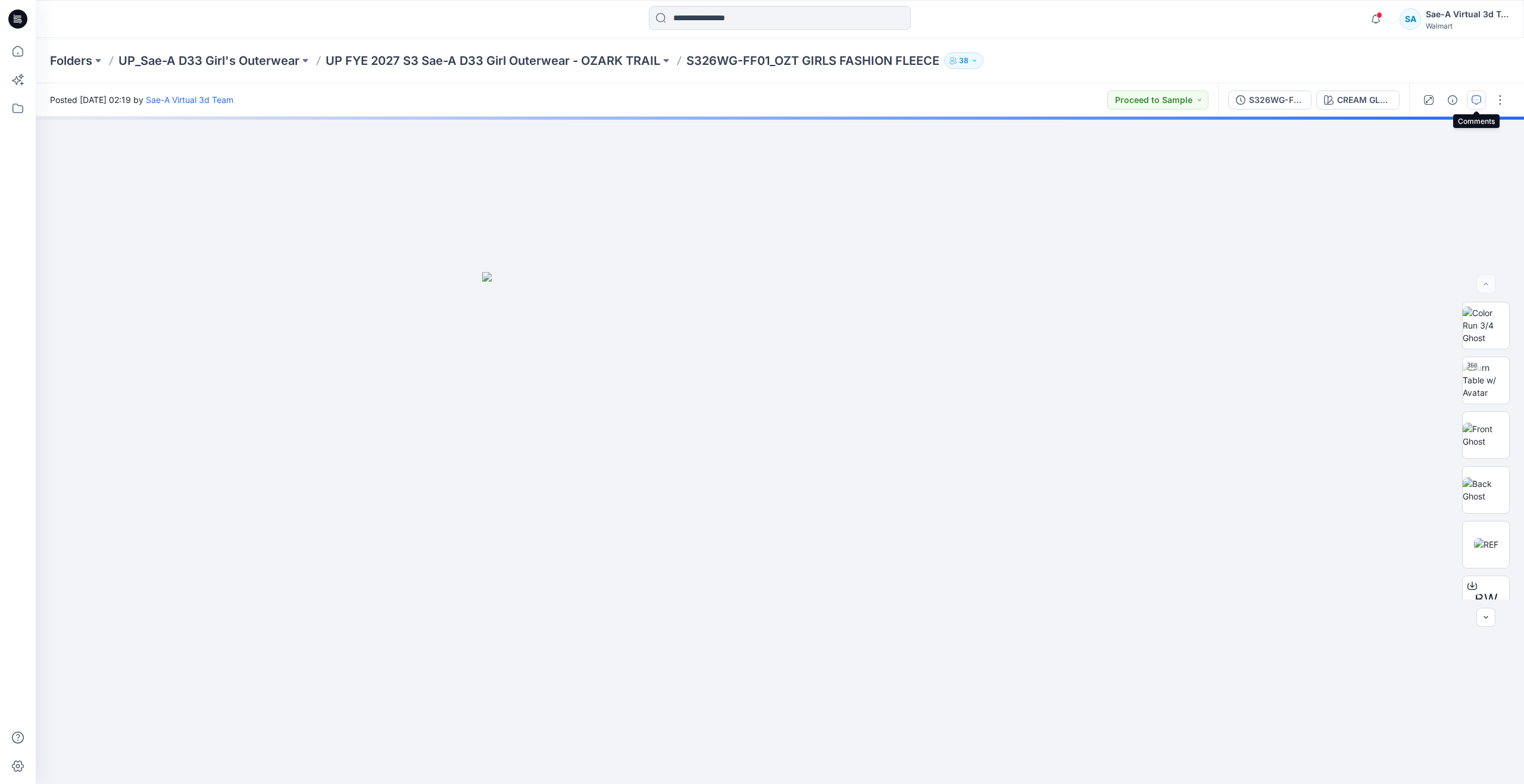
click at [1475, 104] on button "button" at bounding box center [1476, 100] width 19 height 19
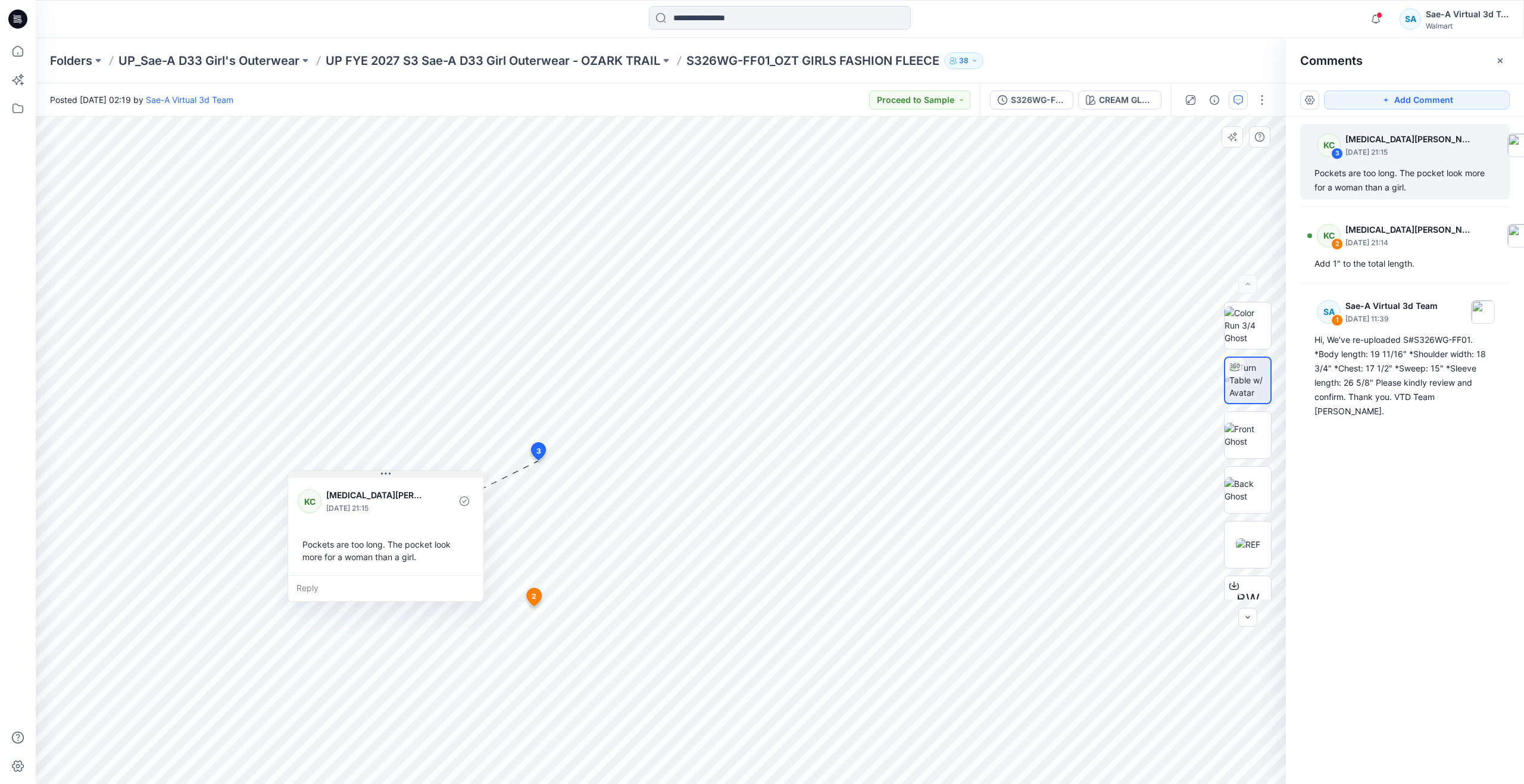
drag, startPoint x: 625, startPoint y: 469, endPoint x: 393, endPoint y: 473, distance: 232.0
click at [393, 473] on button at bounding box center [386, 474] width 195 height 7
click at [1381, 15] on span at bounding box center [1379, 15] width 6 height 6
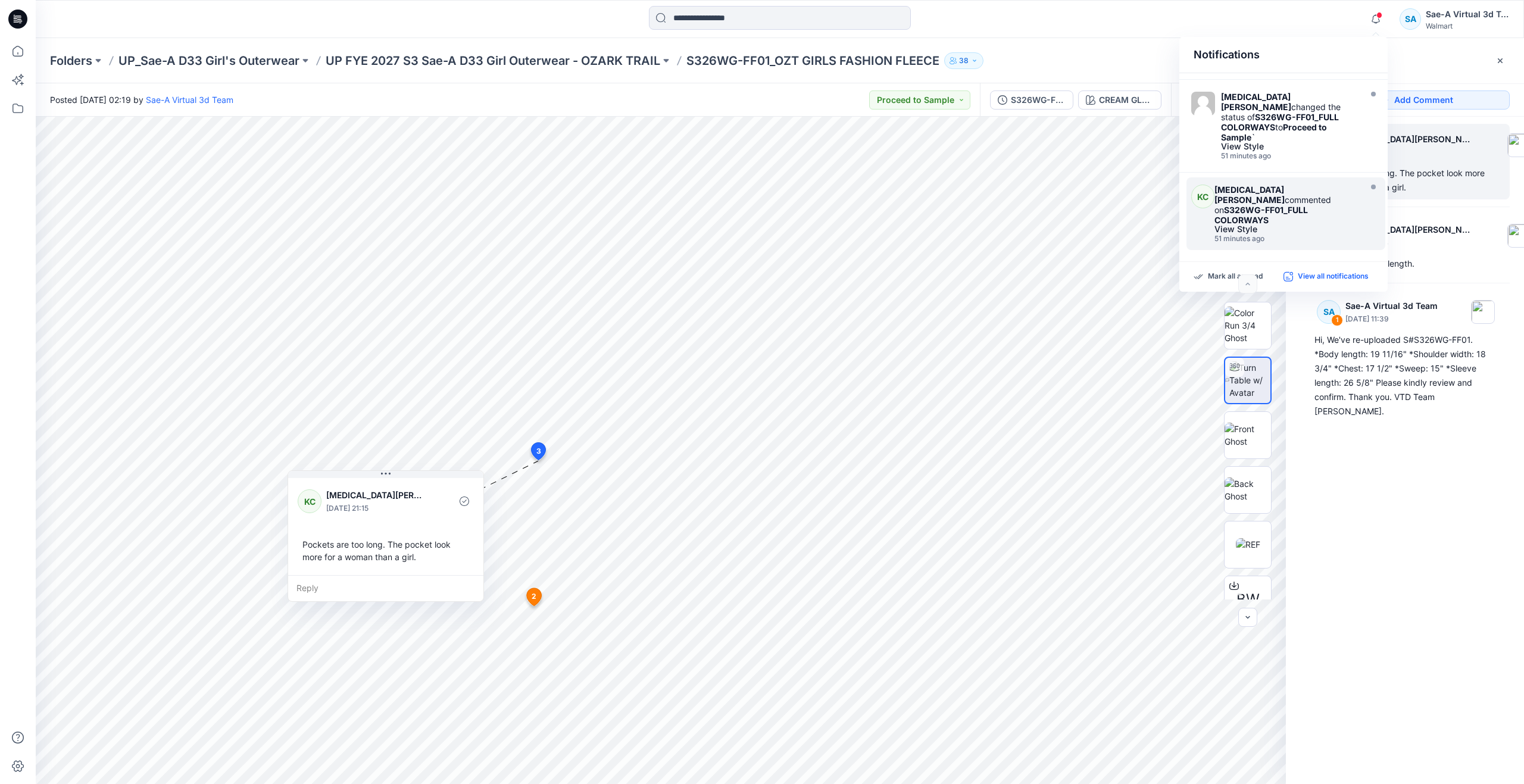
click at [1312, 273] on p "View all notifications" at bounding box center [1333, 277] width 71 height 11
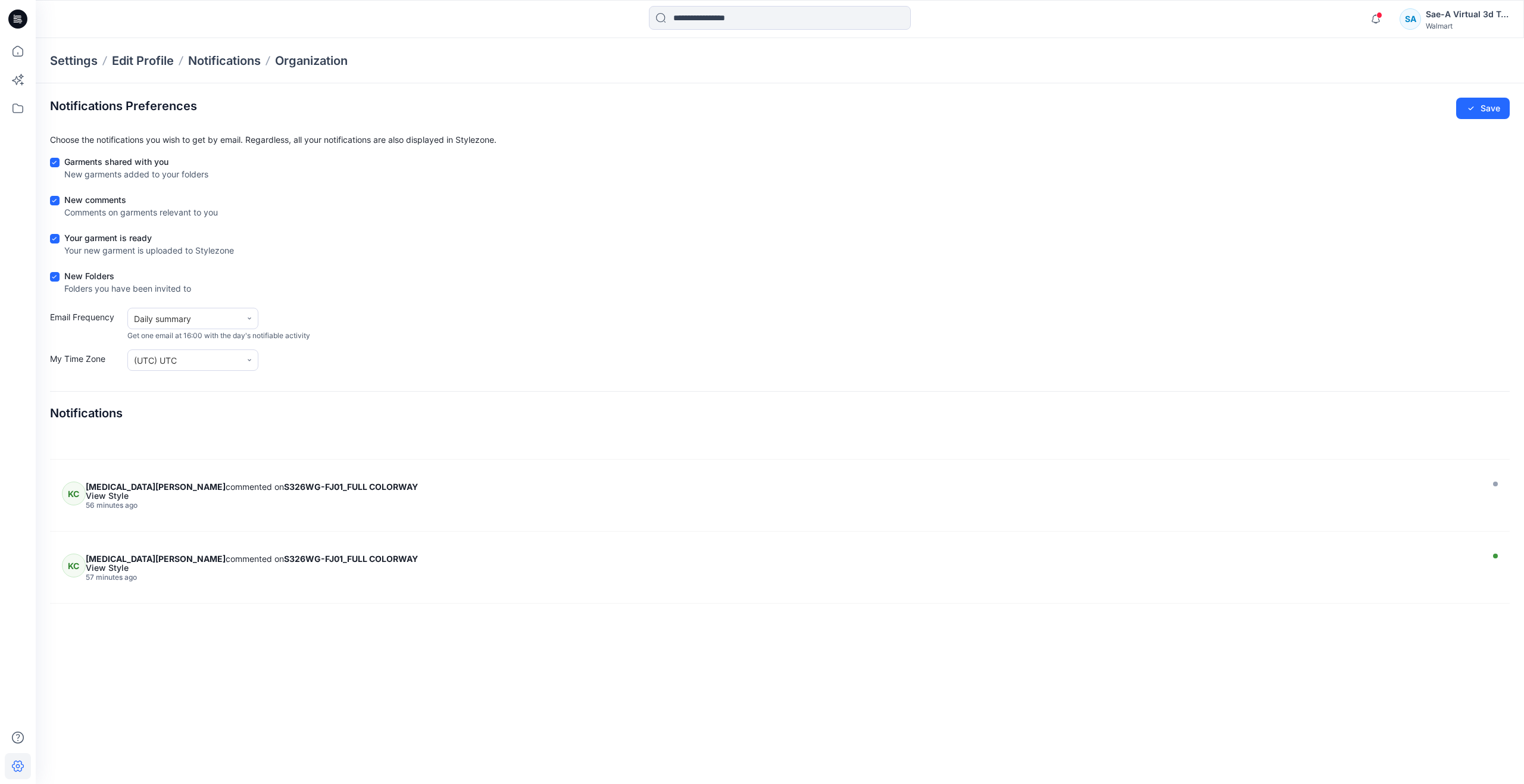
scroll to position [942, 0]
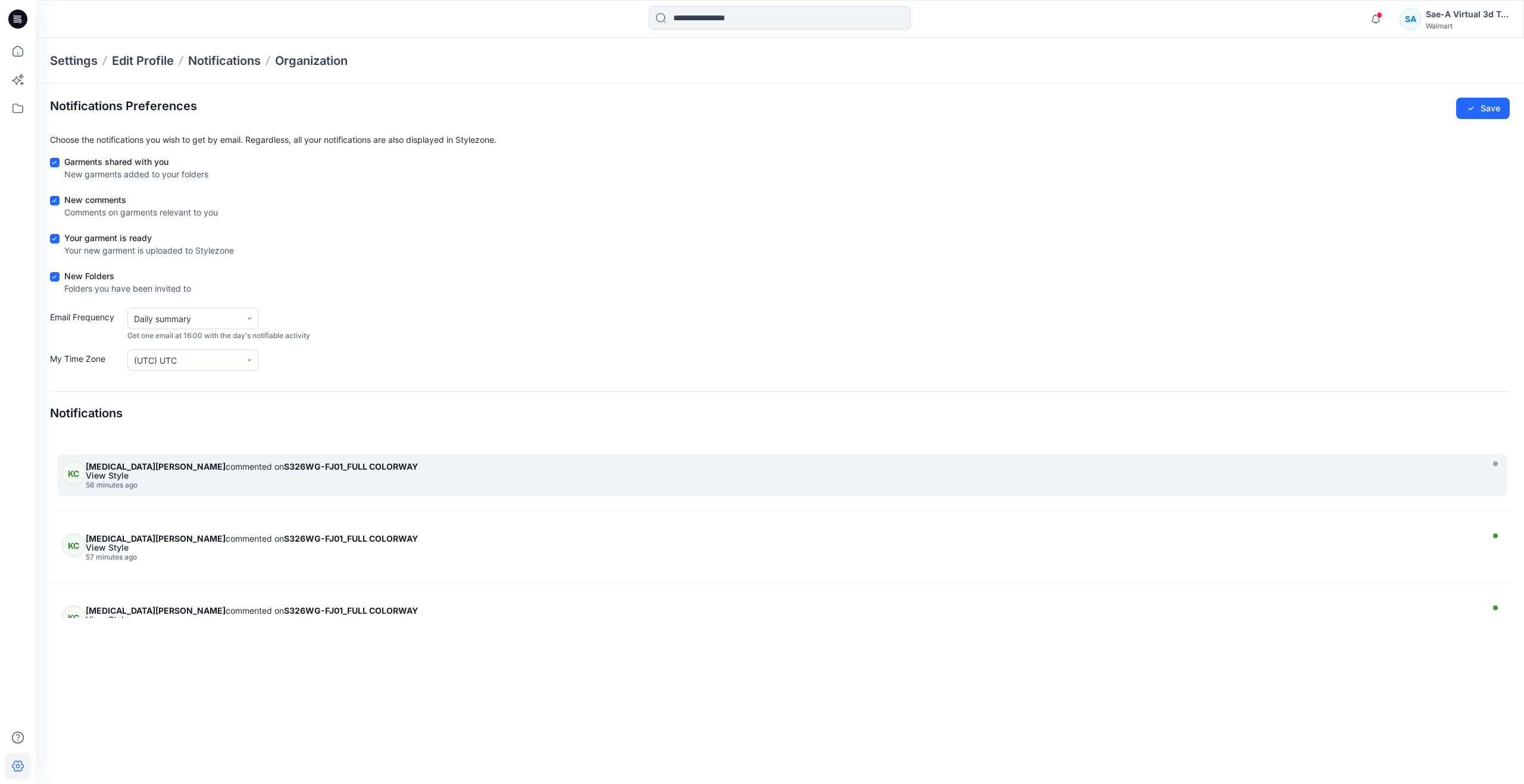
click at [307, 476] on div "View Style" at bounding box center [782, 475] width 1393 height 8
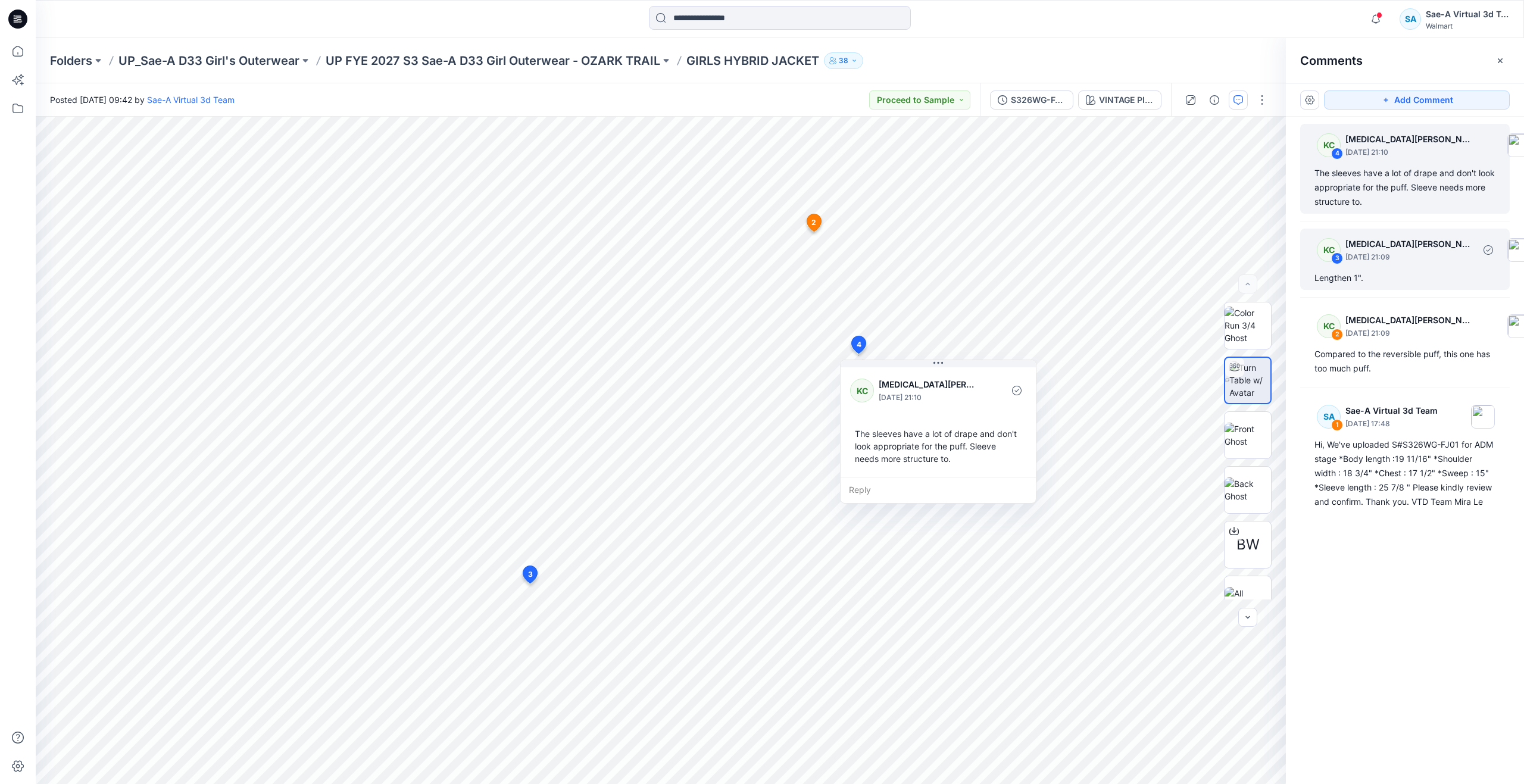
click at [1410, 280] on div "Lengthen 1"." at bounding box center [1405, 278] width 181 height 14
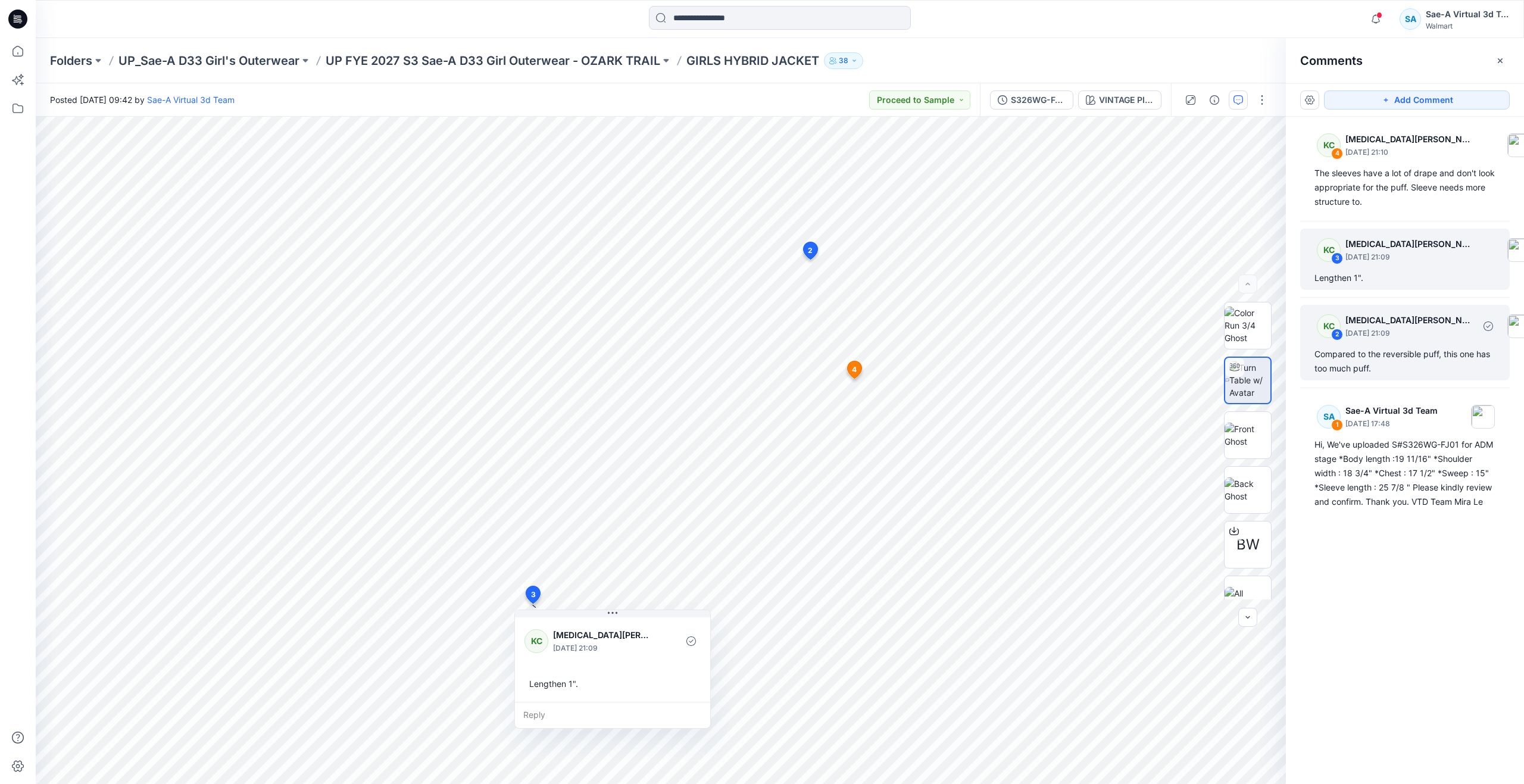
click at [1381, 355] on div "Compared to the reversible puff, this one has too much puff." at bounding box center [1405, 361] width 181 height 28
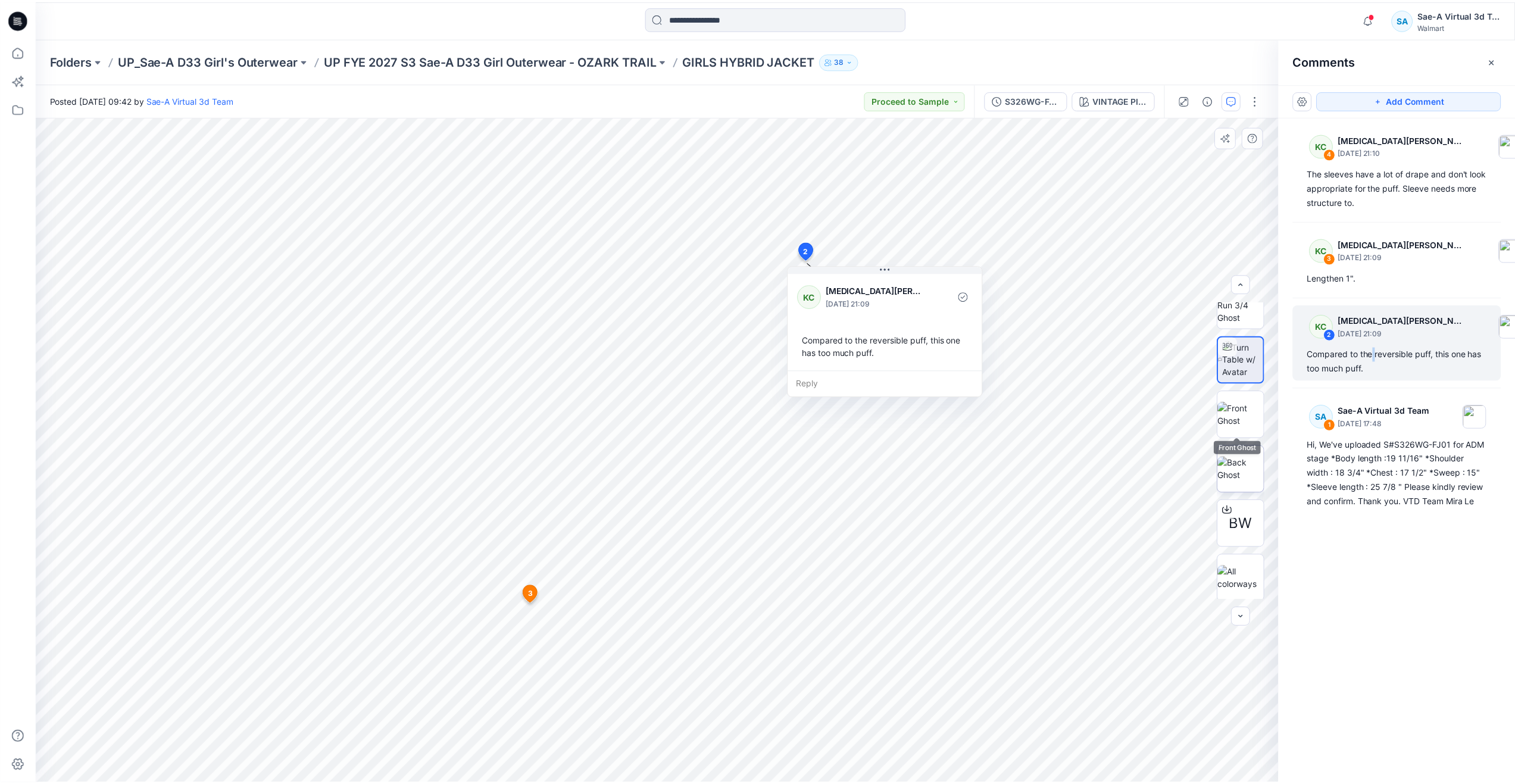
scroll to position [24, 0]
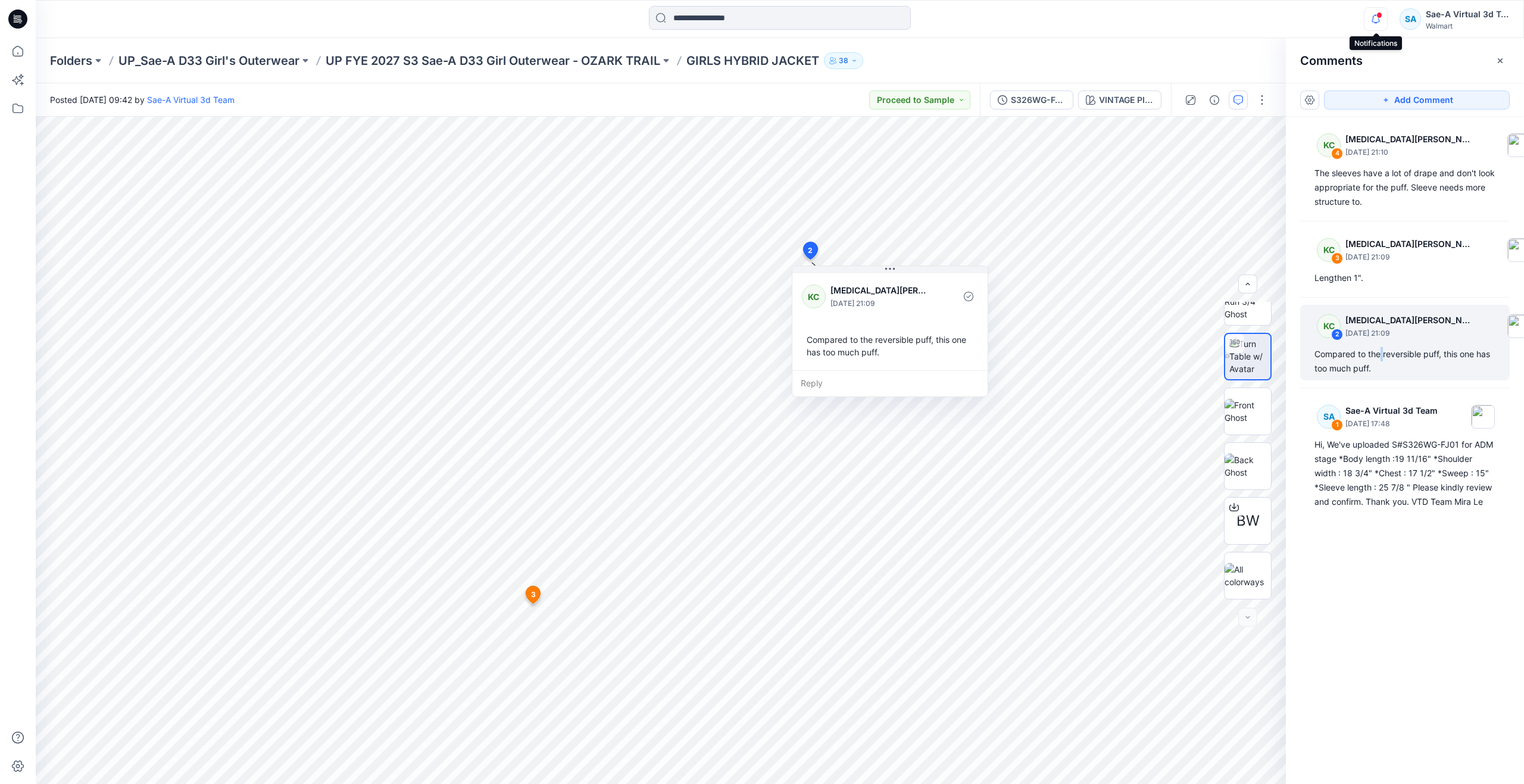
click at [1381, 22] on icon "button" at bounding box center [1376, 19] width 23 height 24
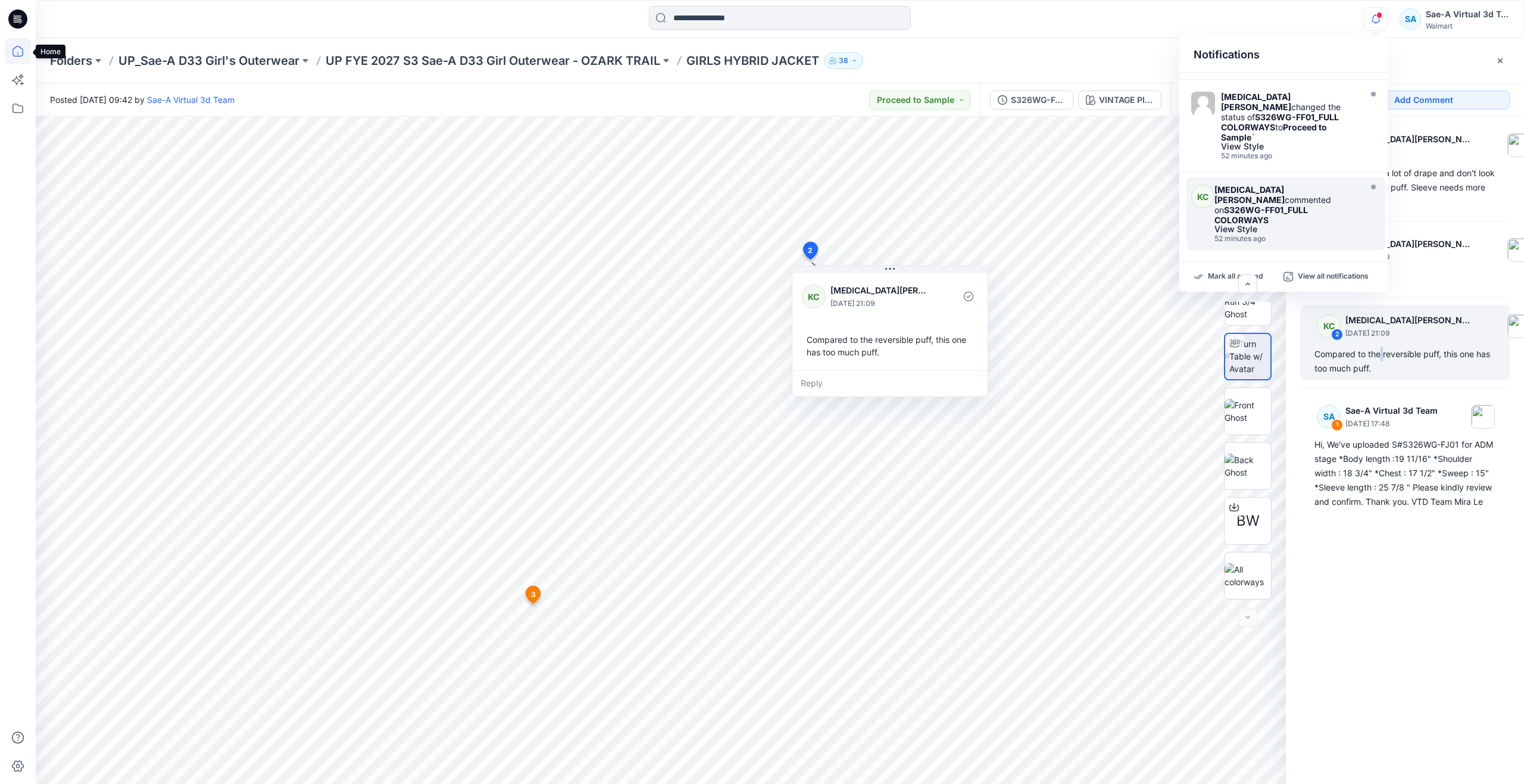
click at [21, 52] on icon at bounding box center [17, 51] width 26 height 26
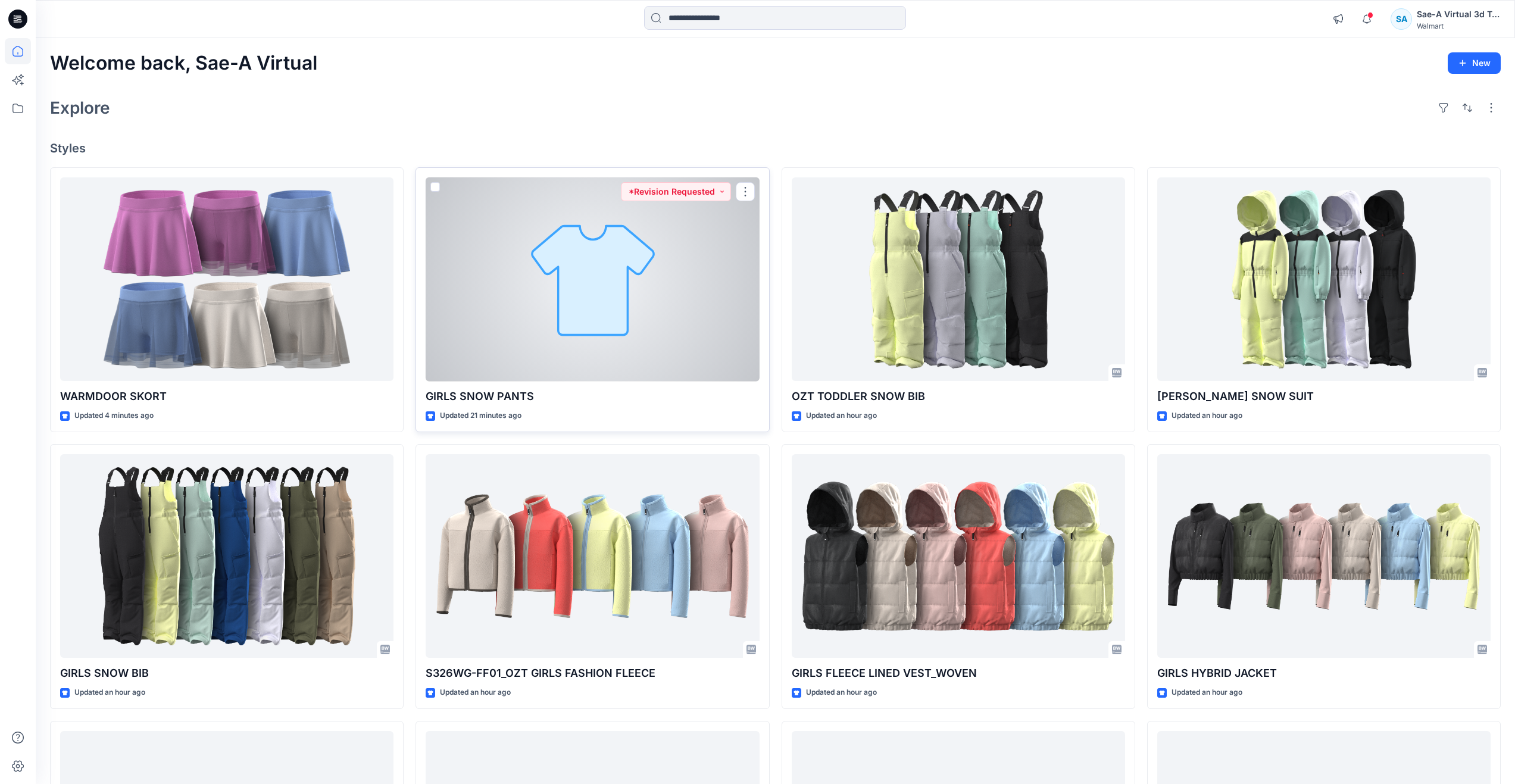
click at [546, 266] on div at bounding box center [592, 279] width 333 height 204
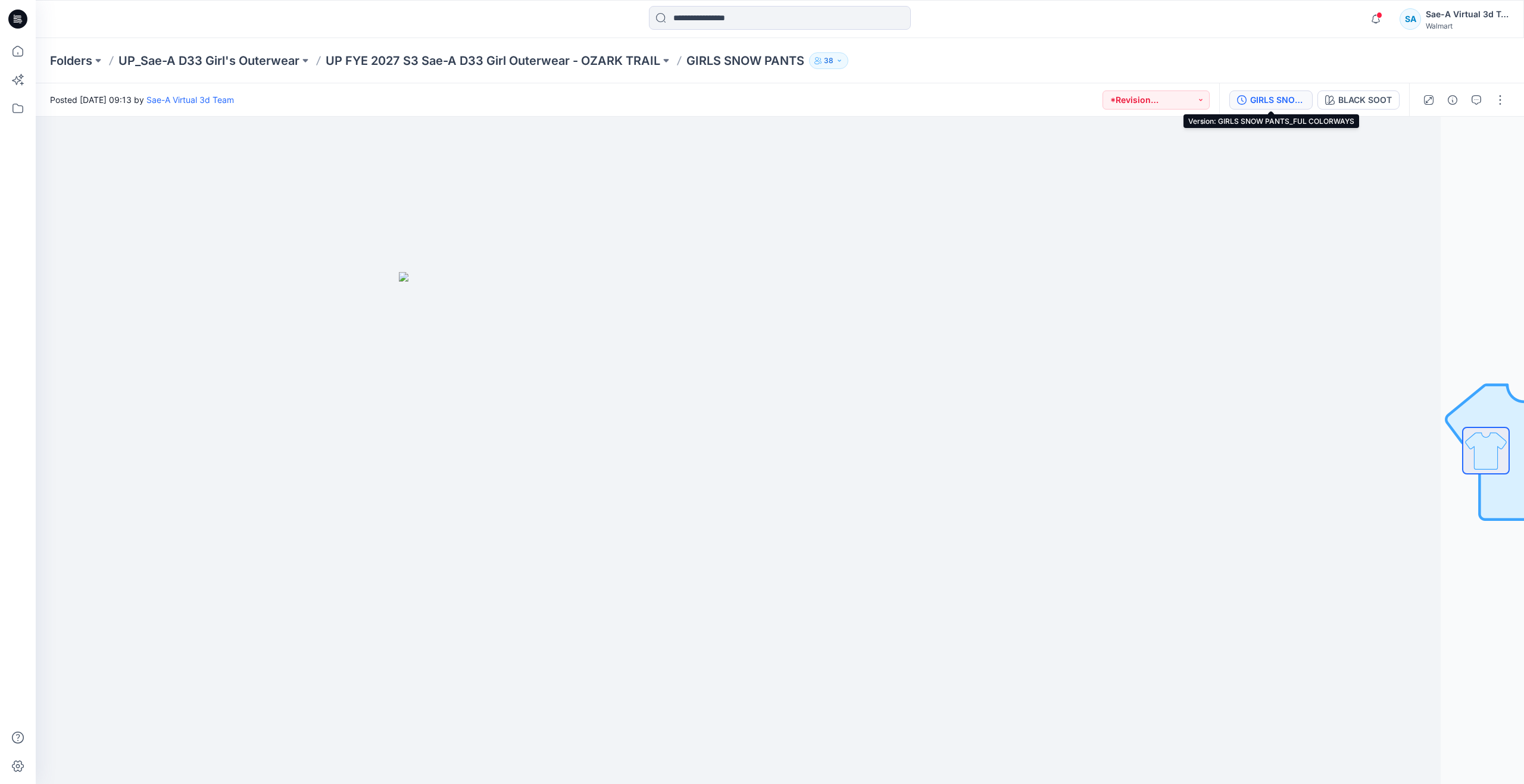
click at [1292, 106] on div "GIRLS SNOW PANTS_FUL COLORWAYS" at bounding box center [1277, 100] width 55 height 13
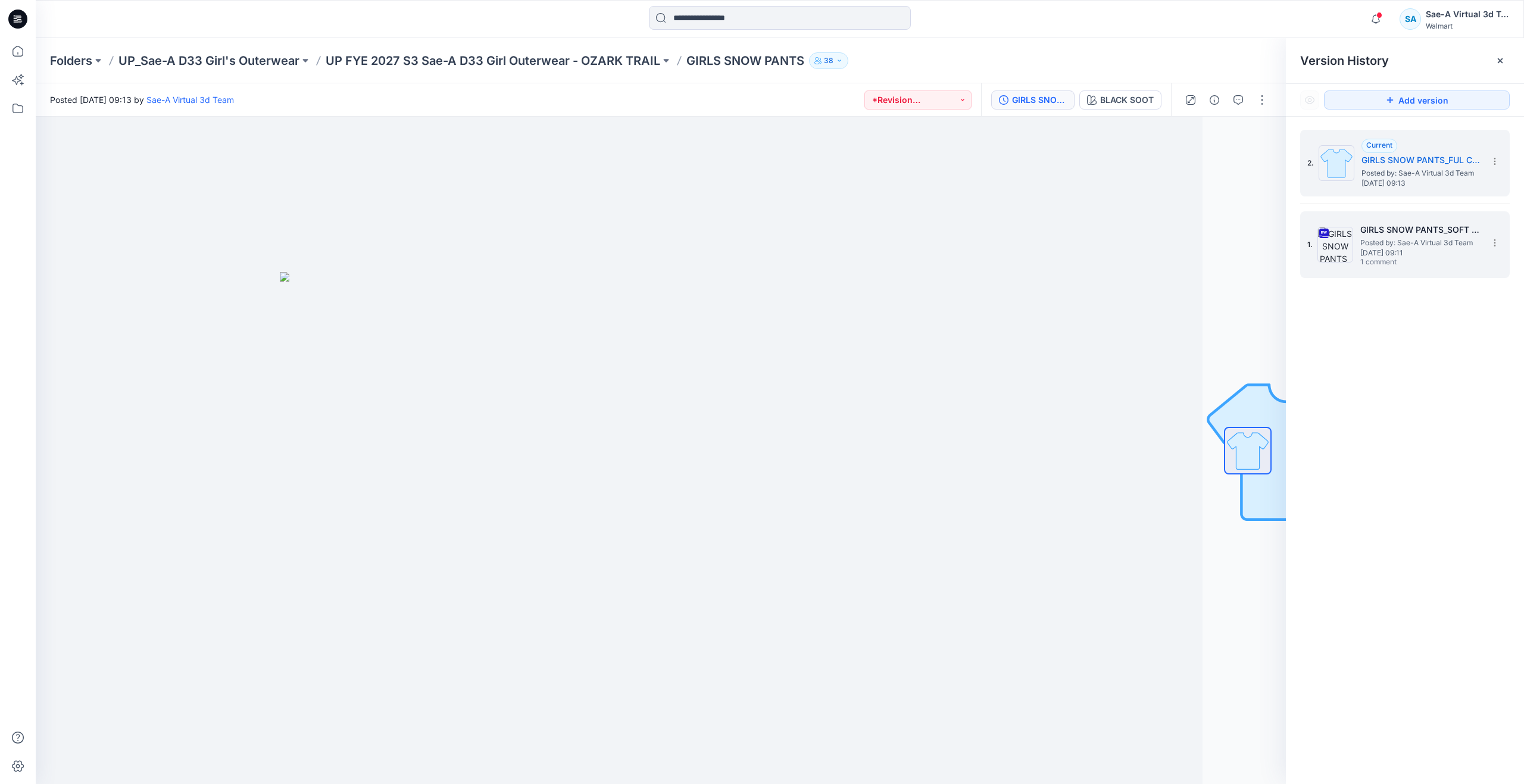
click at [1338, 236] on img at bounding box center [1335, 244] width 35 height 35
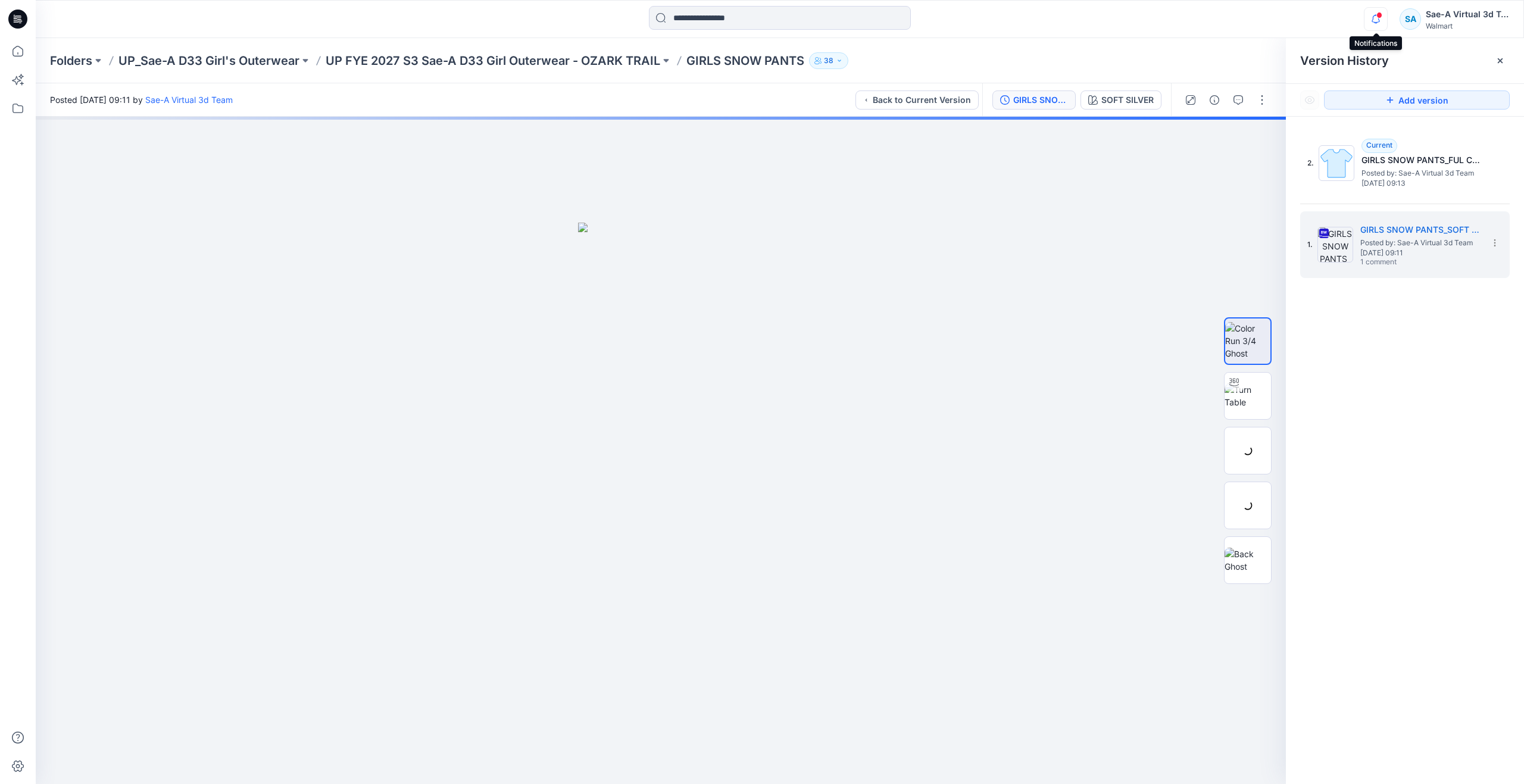
click at [1376, 22] on icon "button" at bounding box center [1376, 19] width 8 height 8
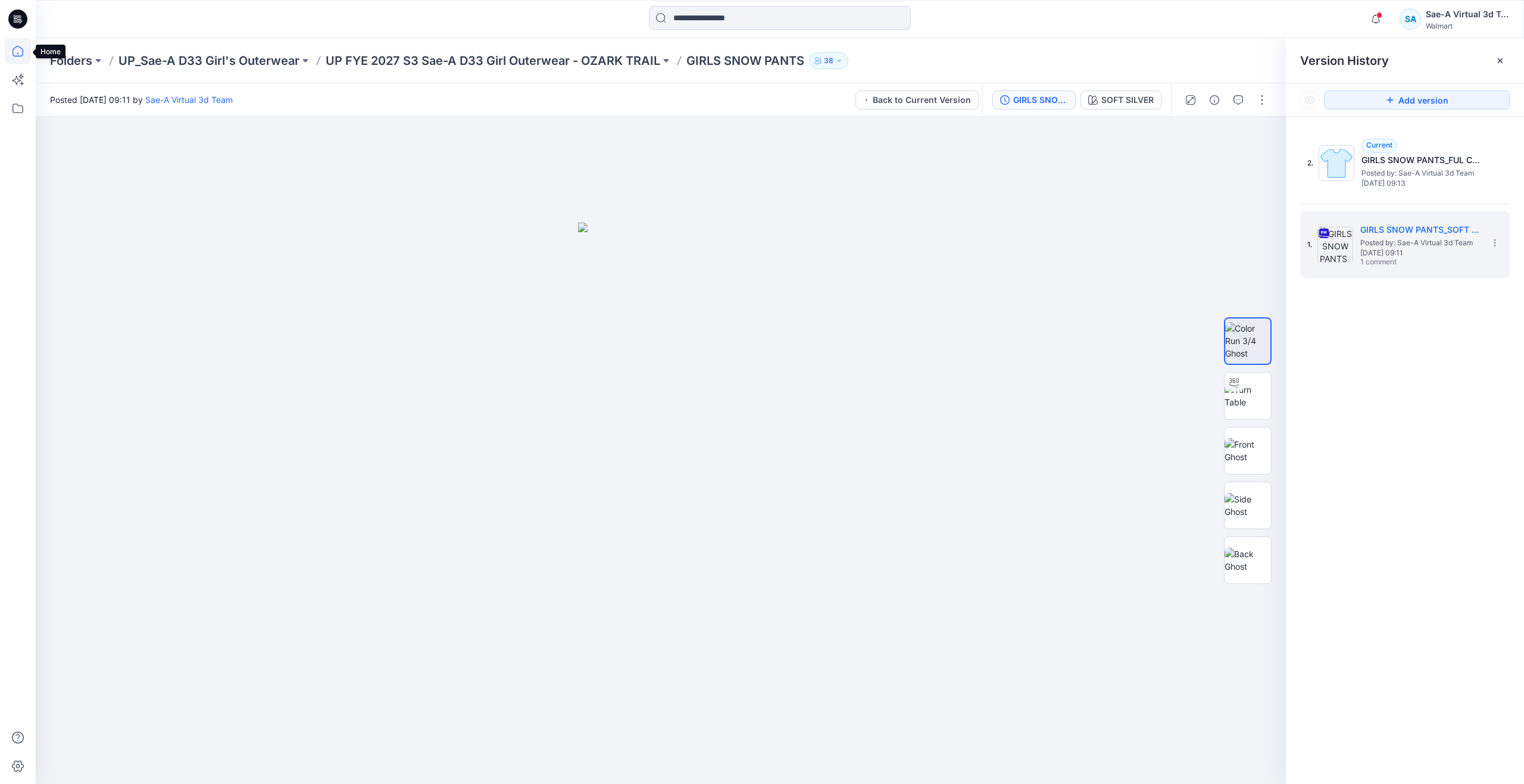
click at [21, 52] on icon at bounding box center [17, 51] width 26 height 26
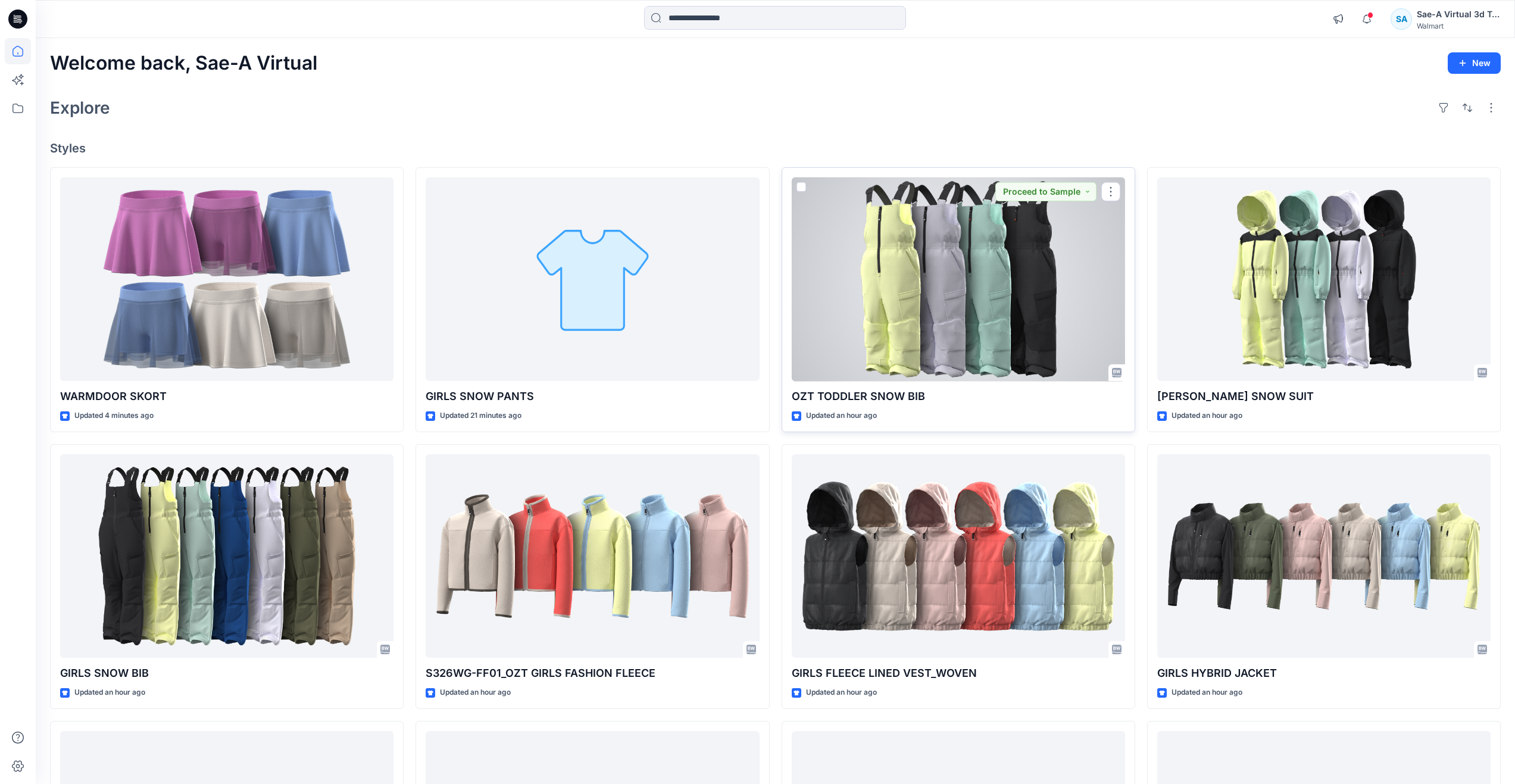
click at [920, 296] on div at bounding box center [958, 279] width 333 height 204
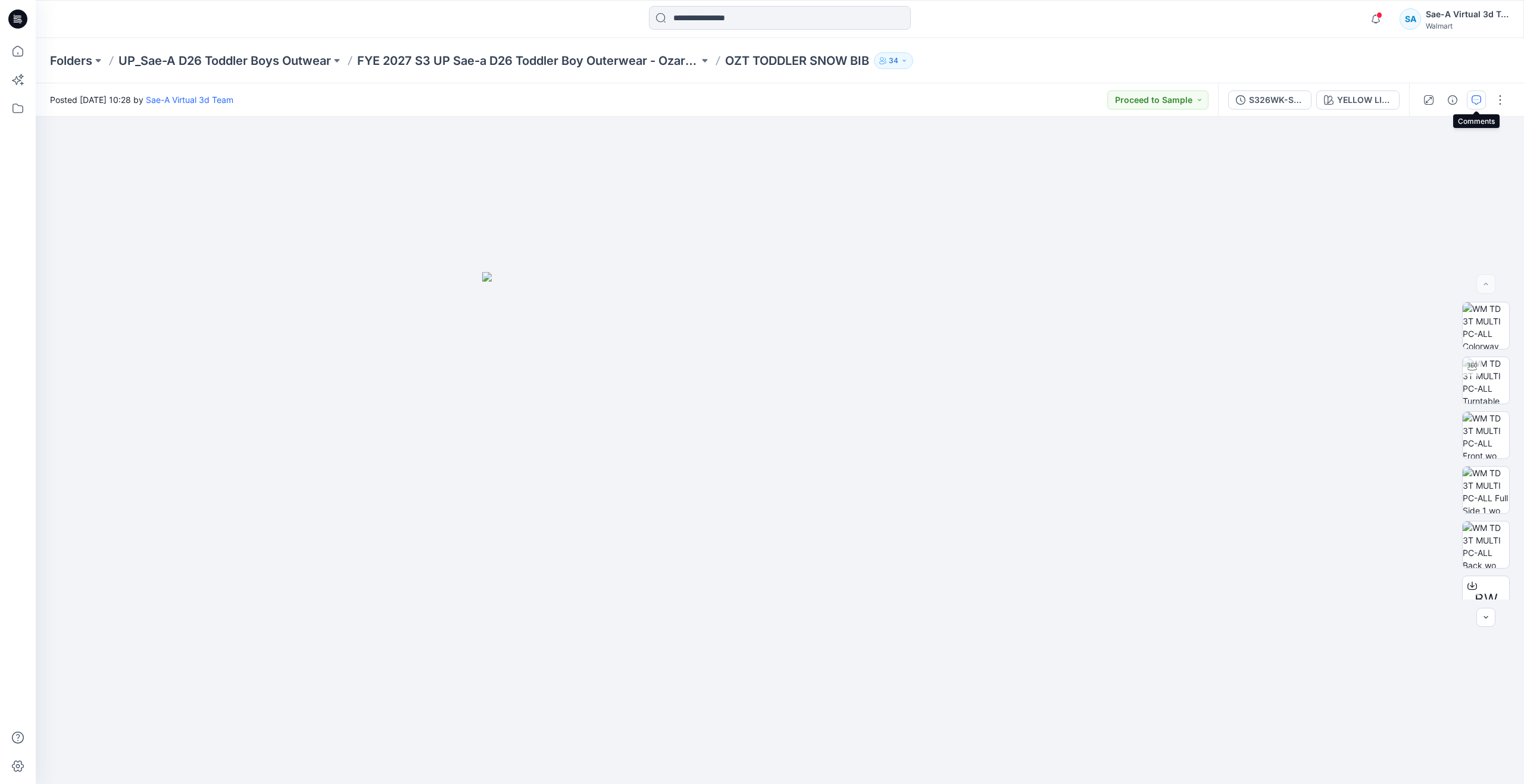
click at [1472, 104] on icon "button" at bounding box center [1476, 100] width 10 height 10
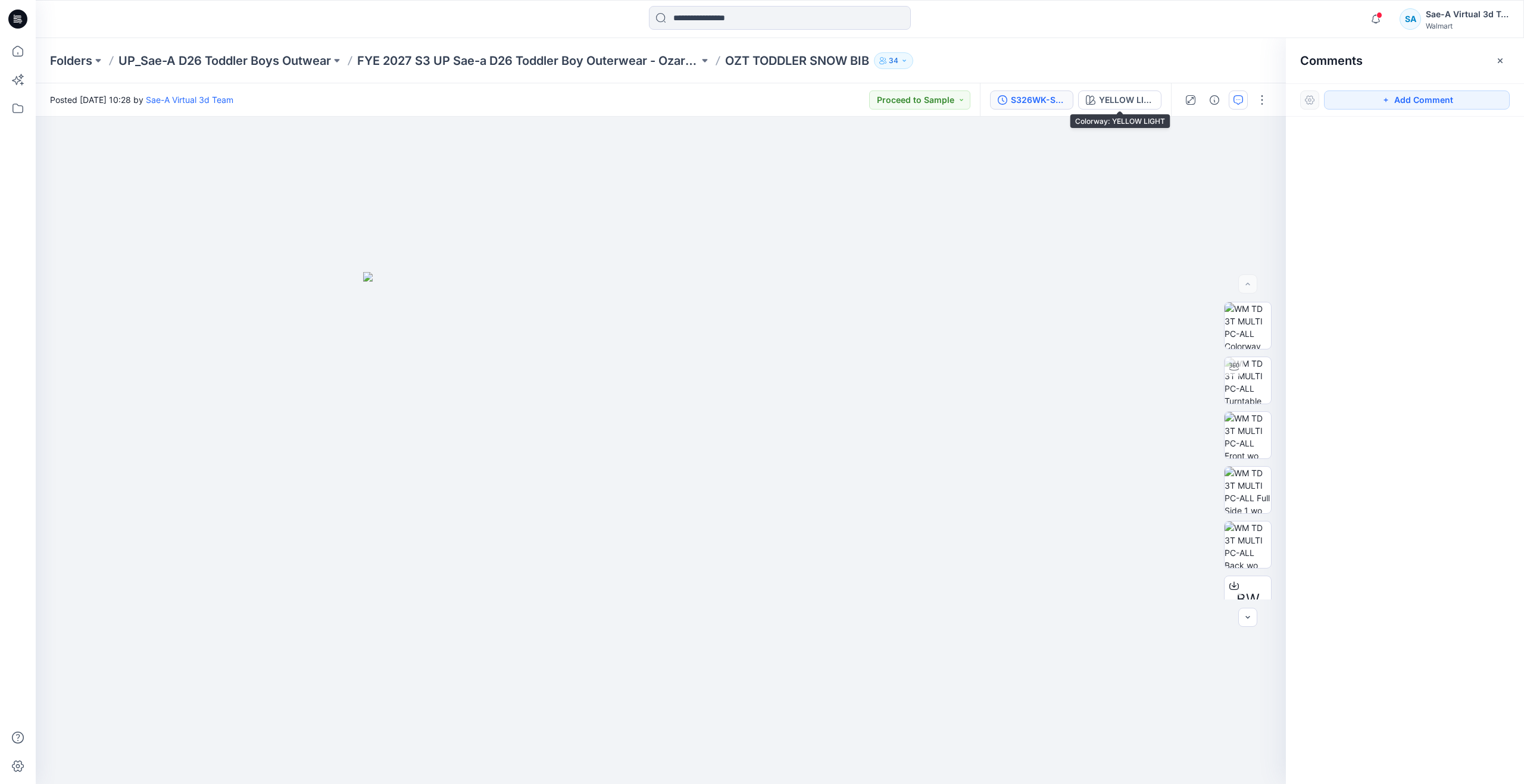
click at [1038, 104] on div "S326WK-SB03_FULL COLORWAYS" at bounding box center [1038, 100] width 55 height 13
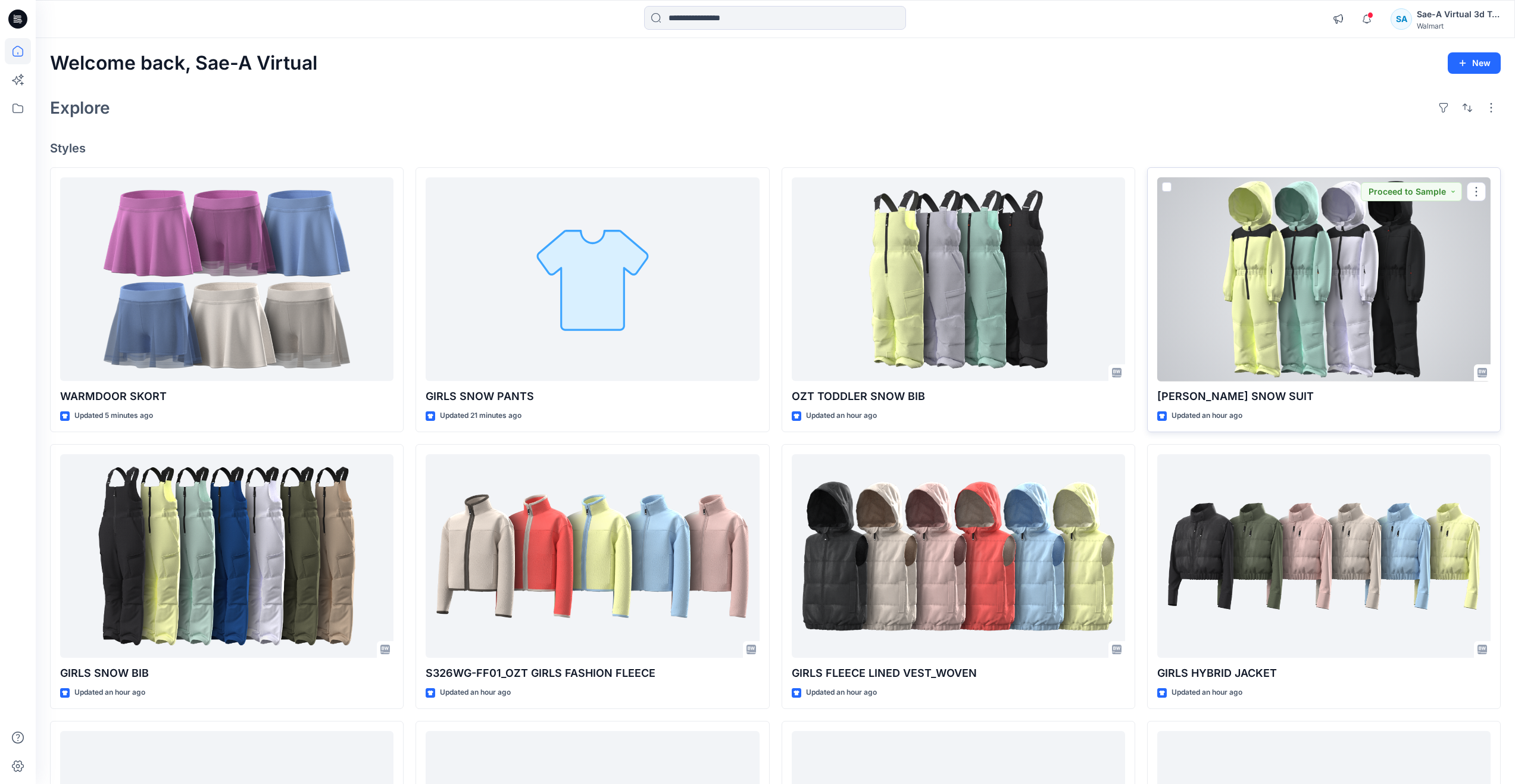
click at [1345, 315] on div at bounding box center [1323, 279] width 333 height 204
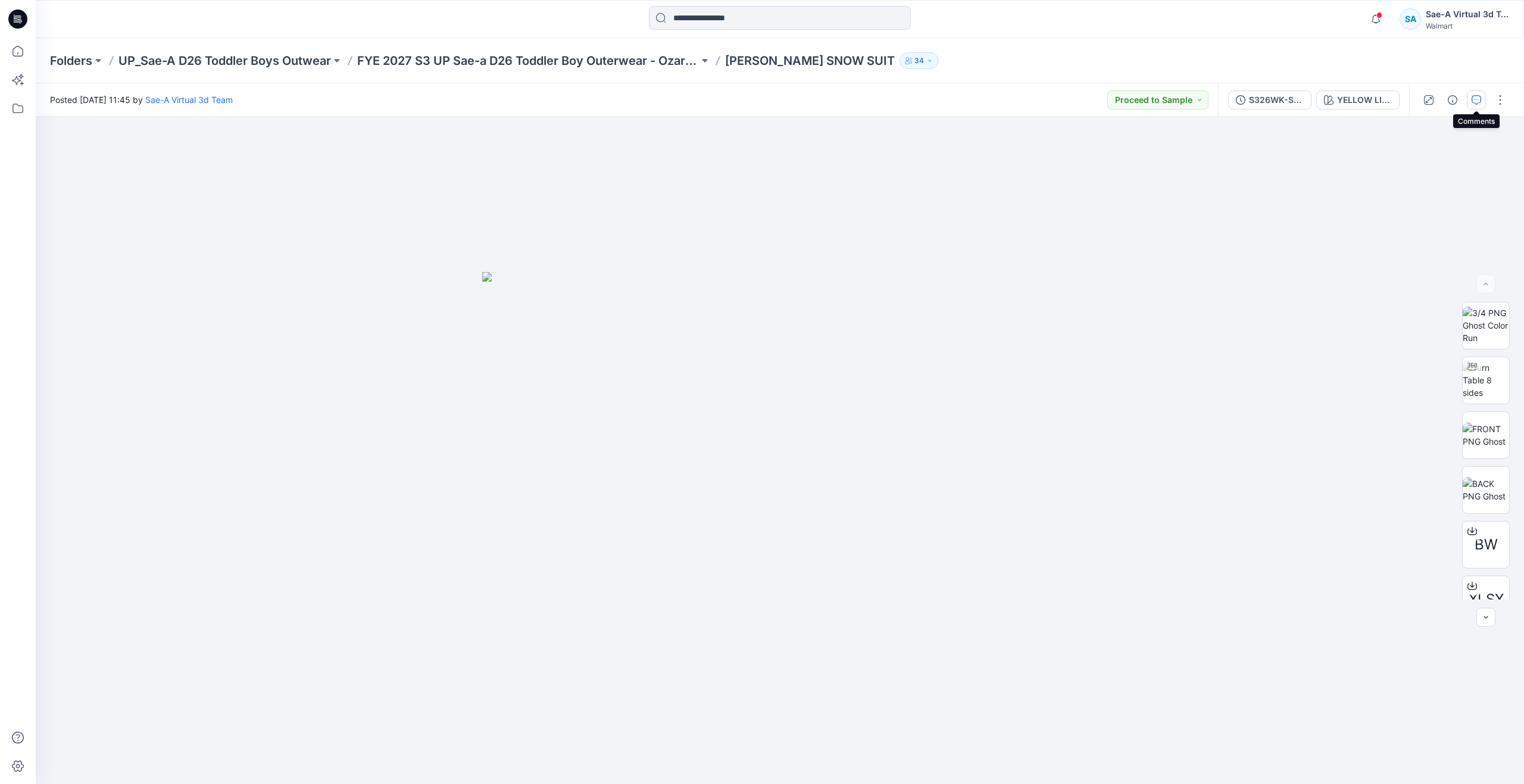
click at [1472, 103] on icon "button" at bounding box center [1476, 100] width 10 height 10
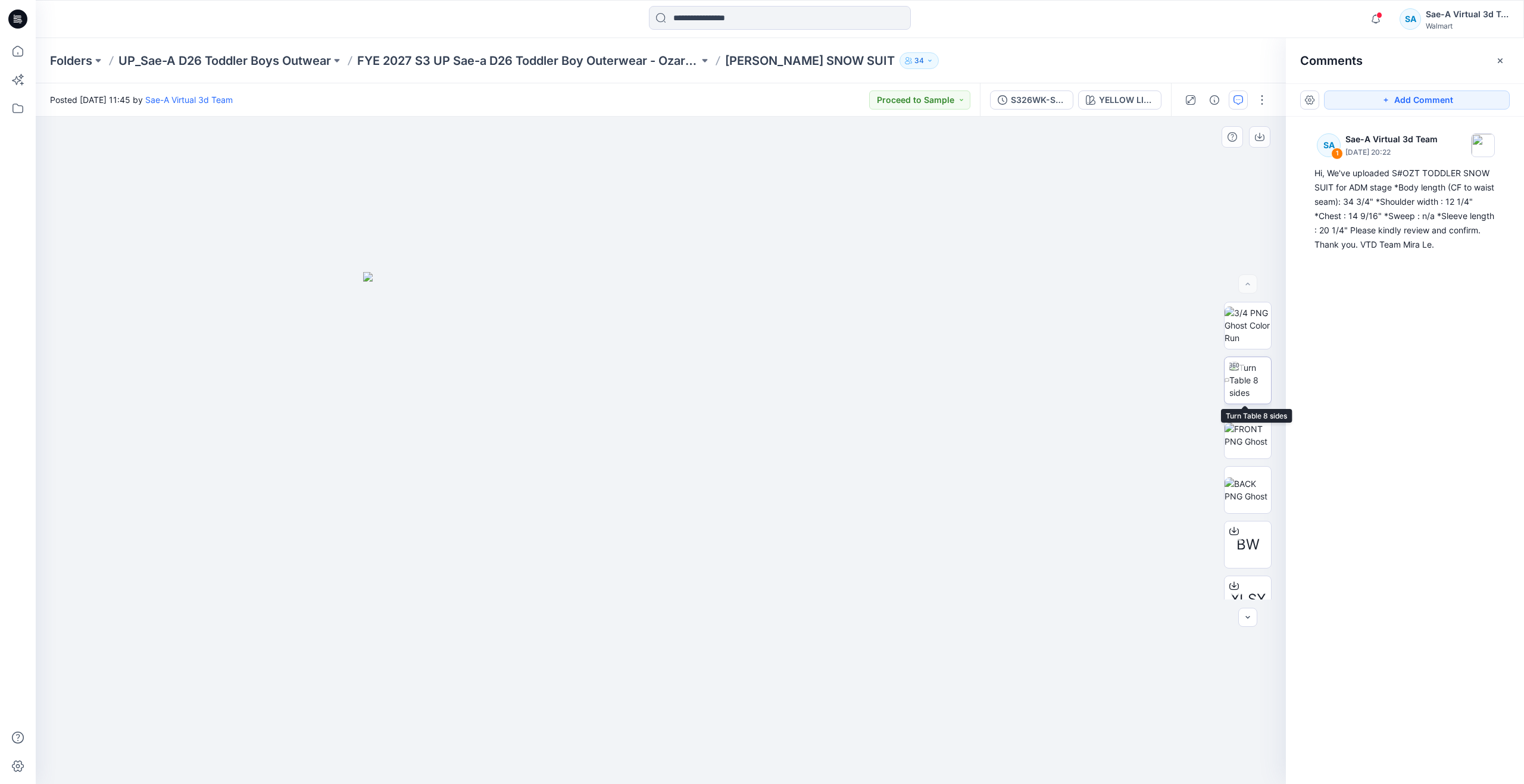
click at [1241, 364] on img at bounding box center [1250, 380] width 42 height 37
click at [17, 53] on icon at bounding box center [17, 51] width 26 height 26
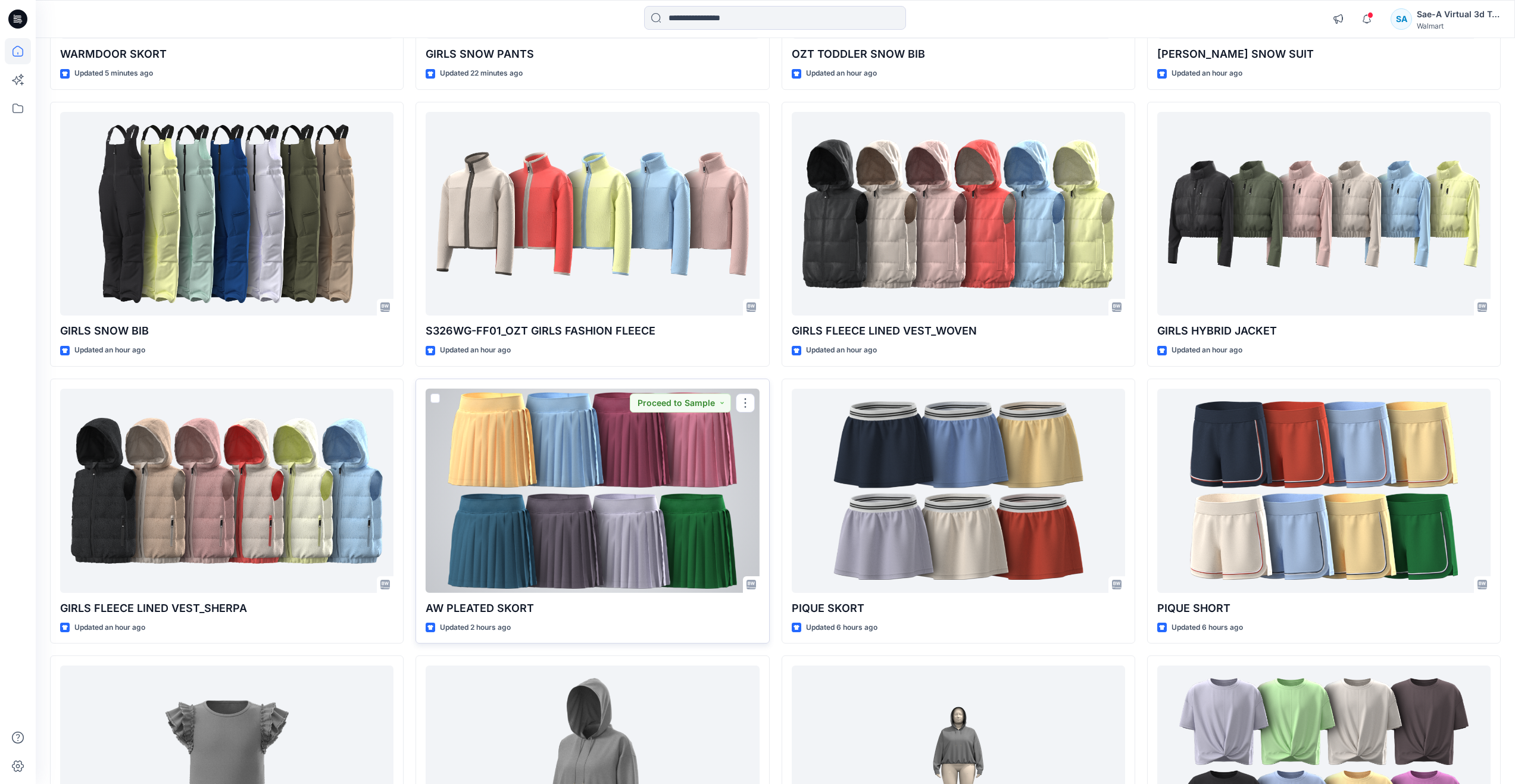
scroll to position [397, 0]
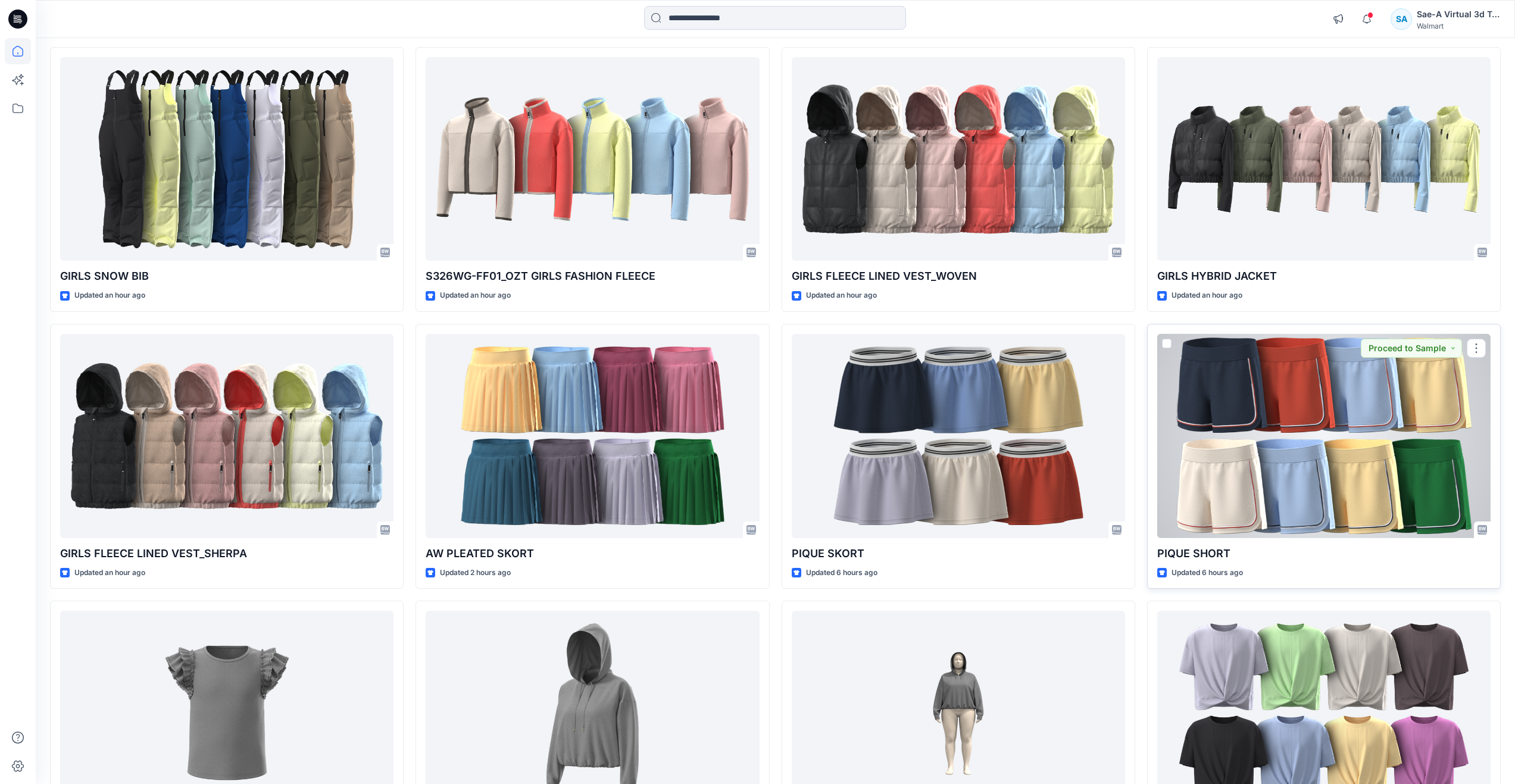
click at [1180, 447] on div at bounding box center [1323, 436] width 333 height 204
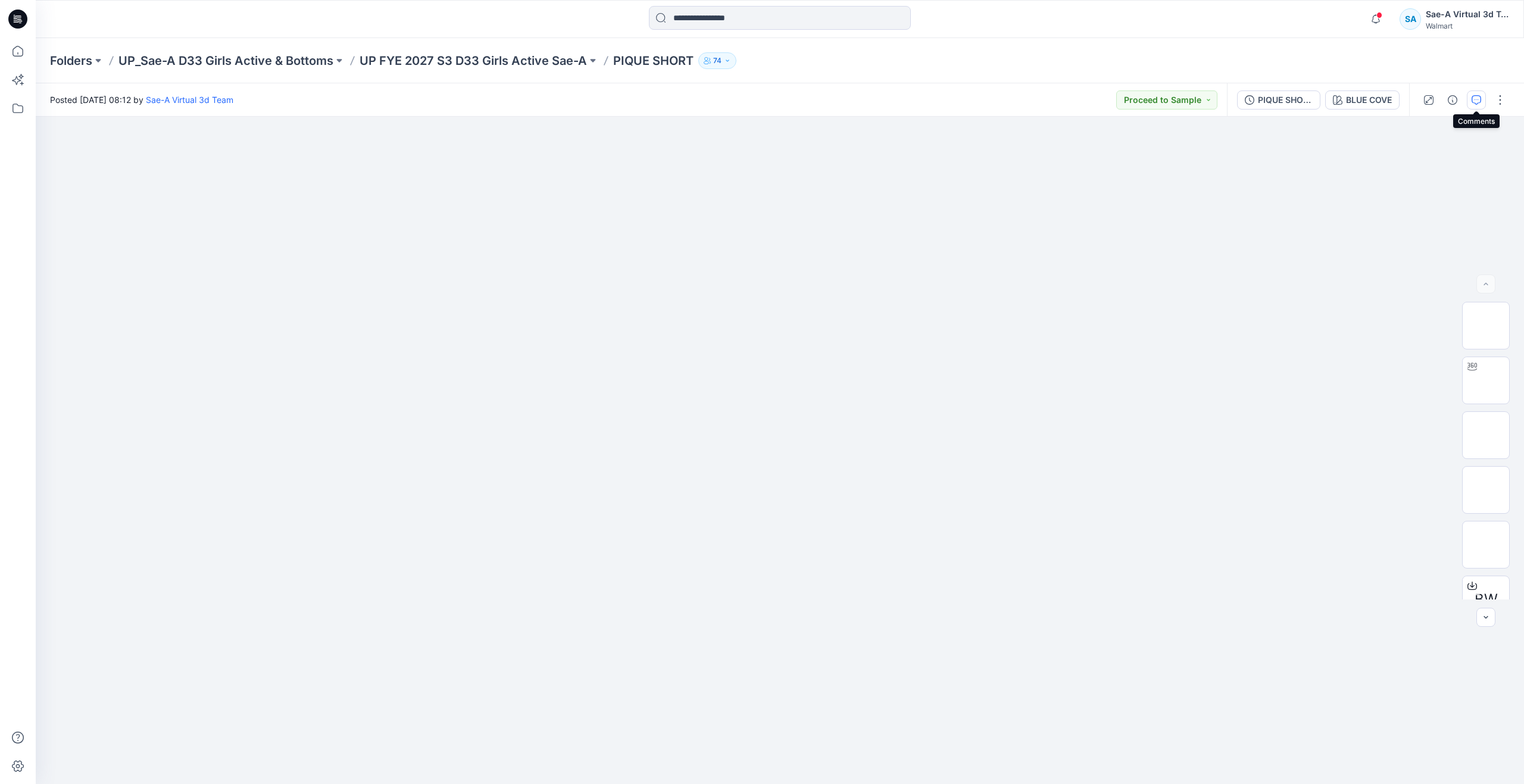
click at [1479, 101] on icon "button" at bounding box center [1476, 100] width 10 height 10
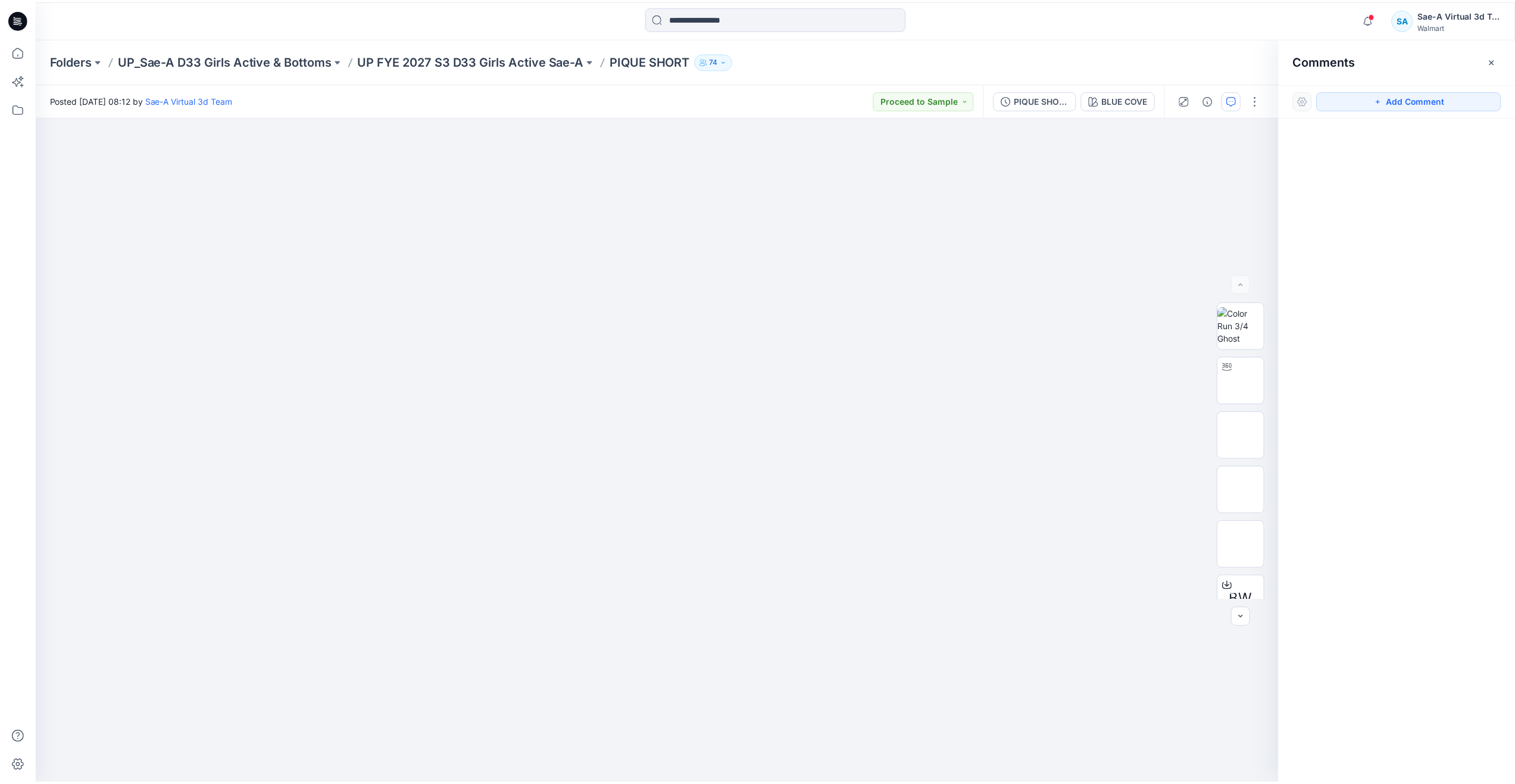
scroll to position [397, 0]
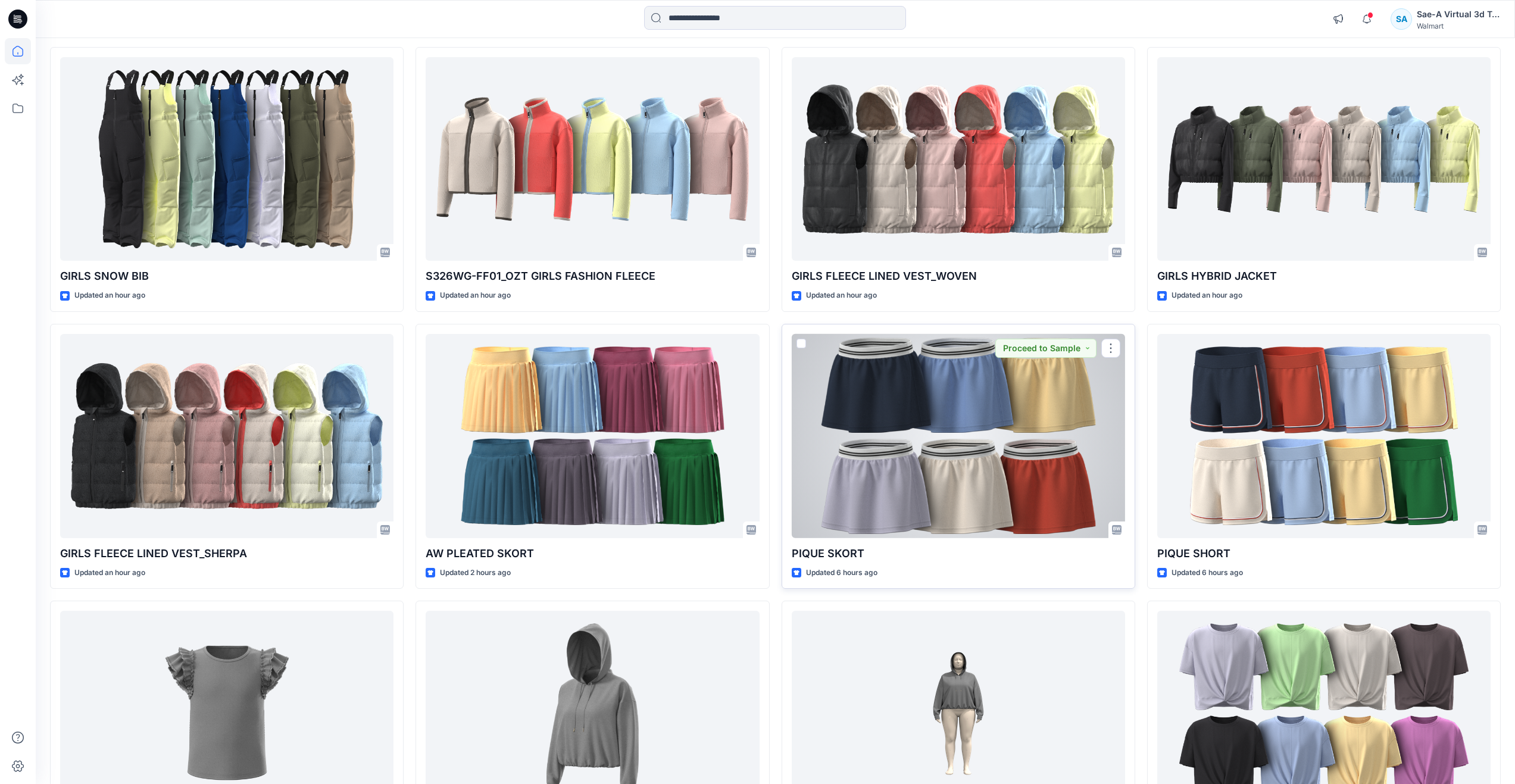
click at [906, 445] on div at bounding box center [958, 436] width 333 height 204
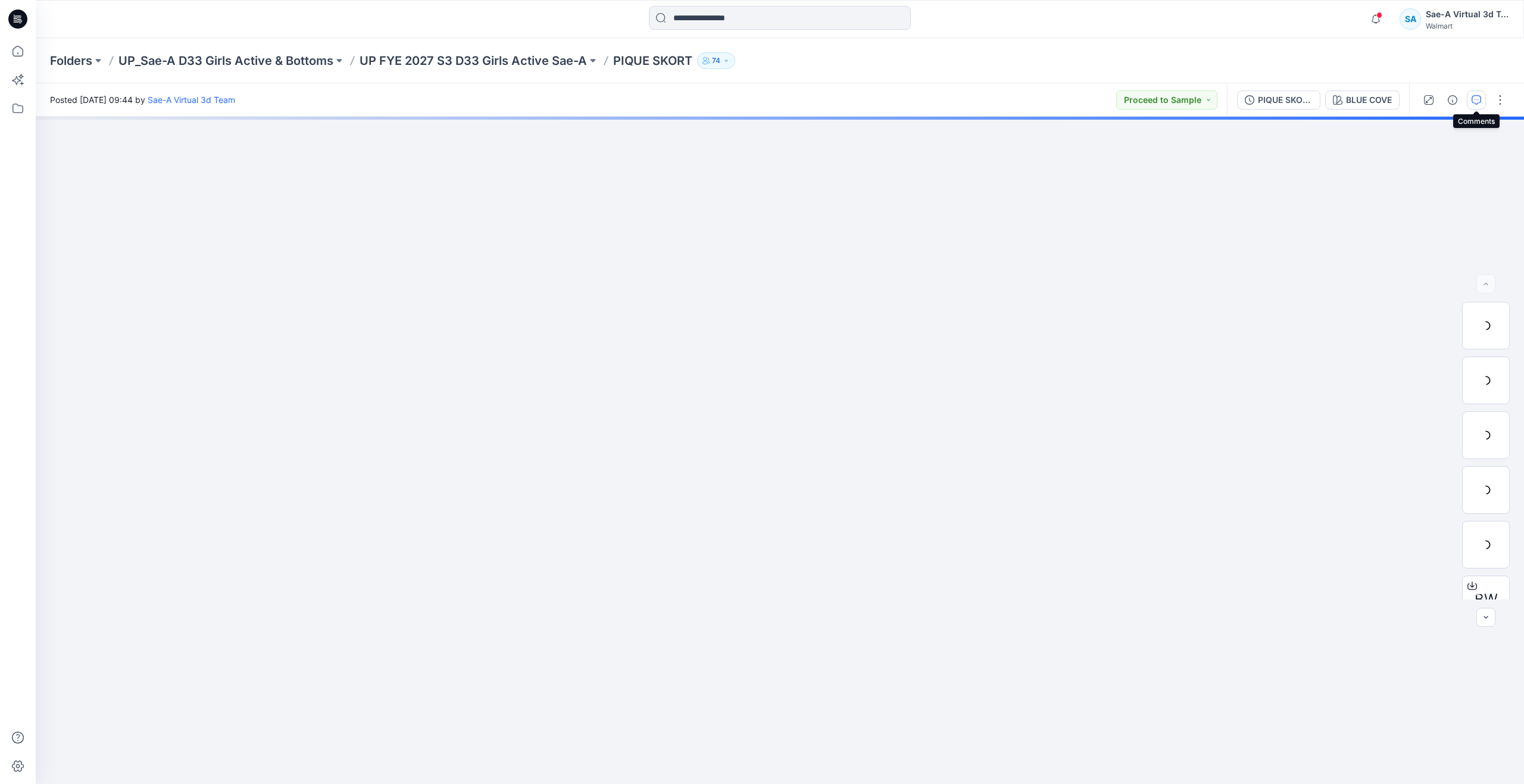
click at [1472, 102] on icon "button" at bounding box center [1476, 100] width 10 height 10
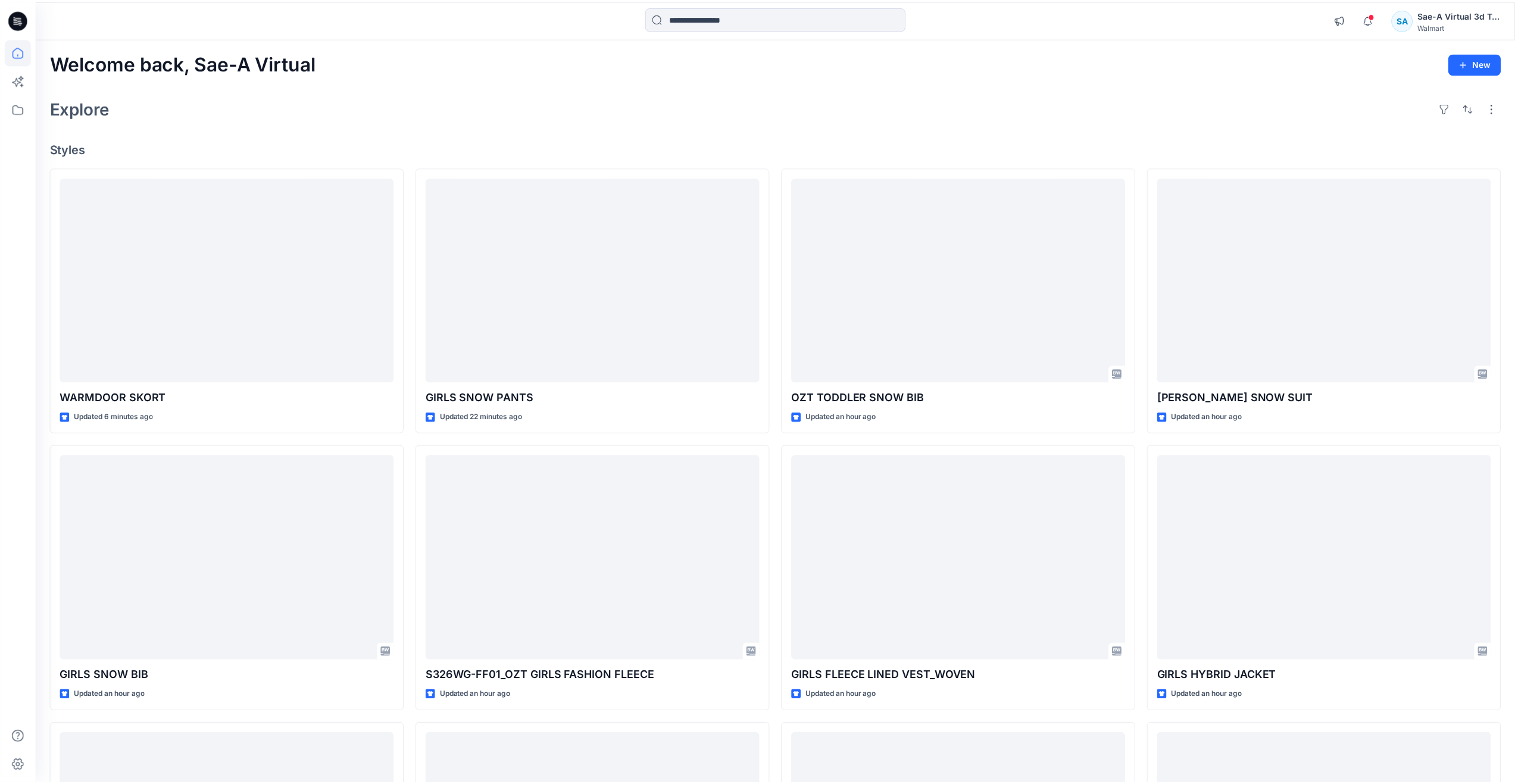
scroll to position [397, 0]
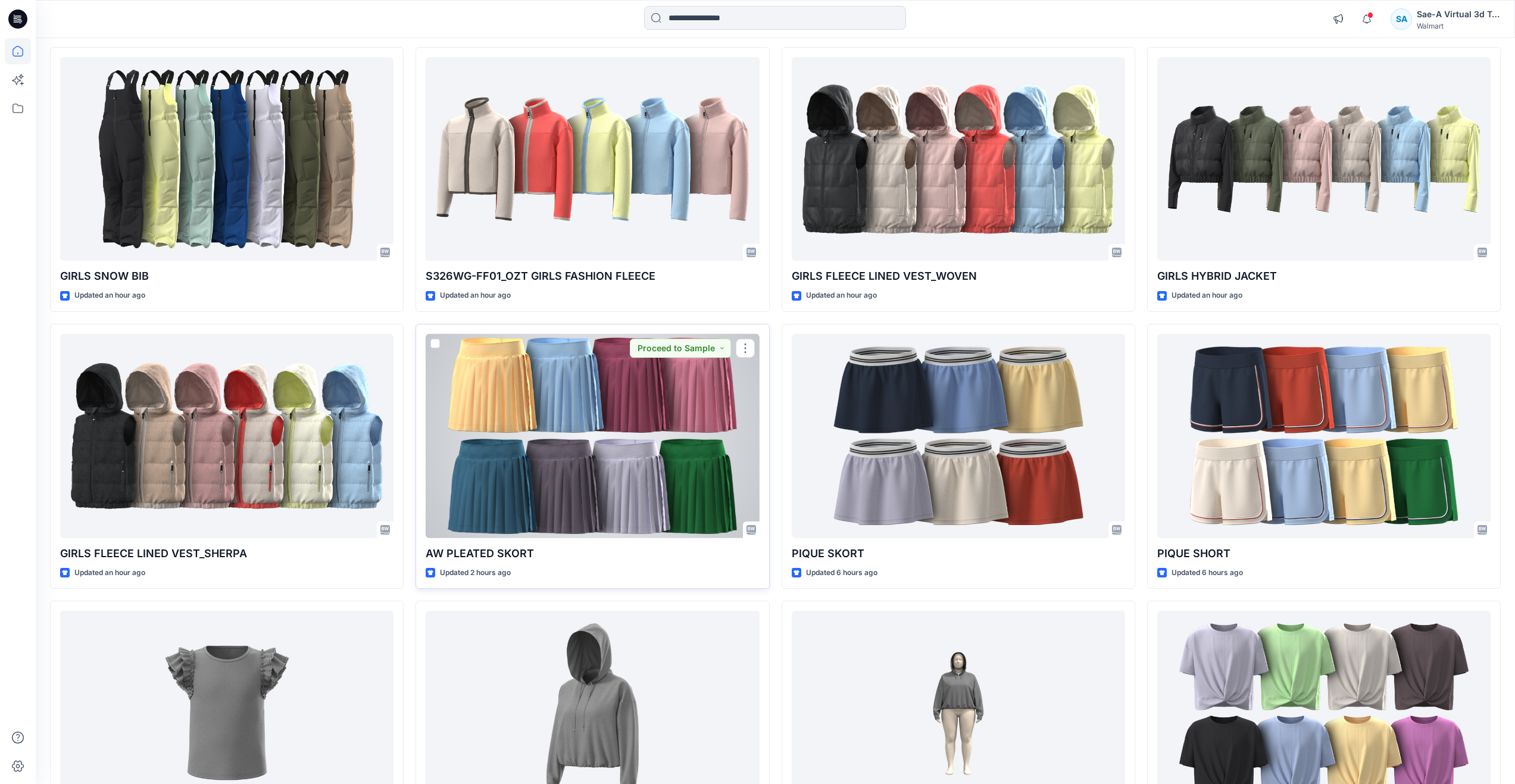
click at [566, 454] on div at bounding box center [592, 436] width 333 height 204
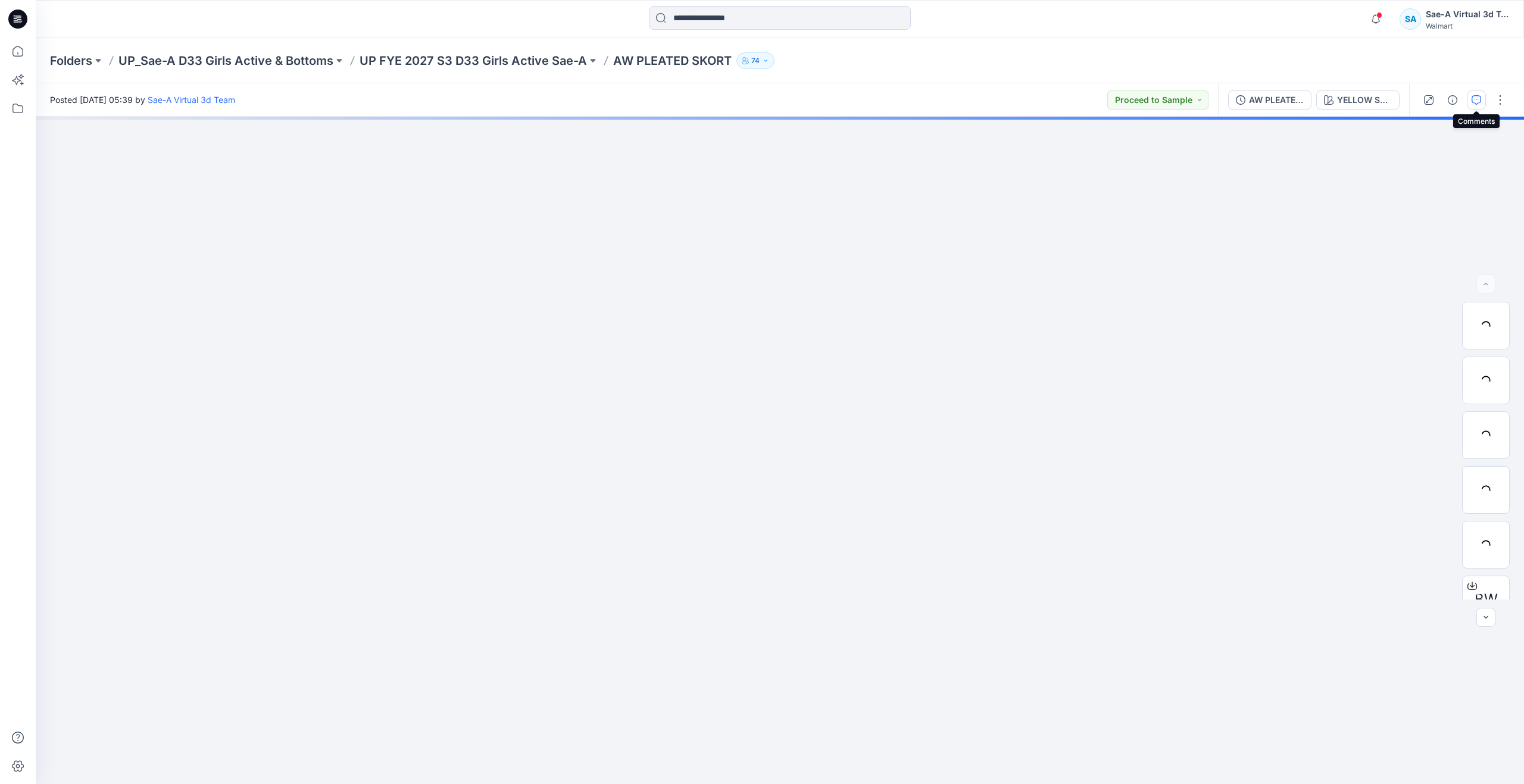
click at [1478, 104] on icon "button" at bounding box center [1476, 100] width 10 height 10
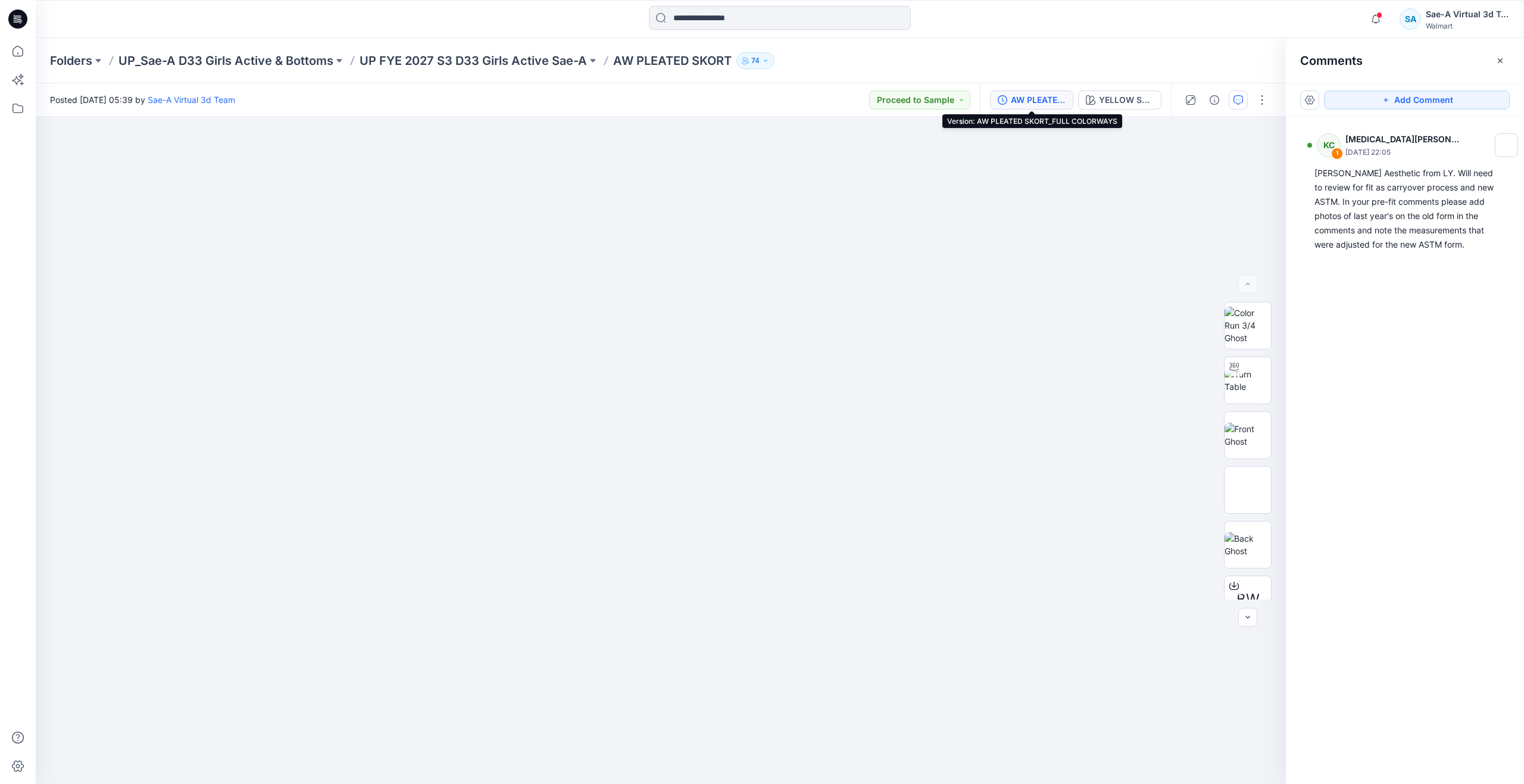
click at [1029, 102] on div "AW PLEATED SKORT_FULL COLORWAYS" at bounding box center [1038, 100] width 55 height 13
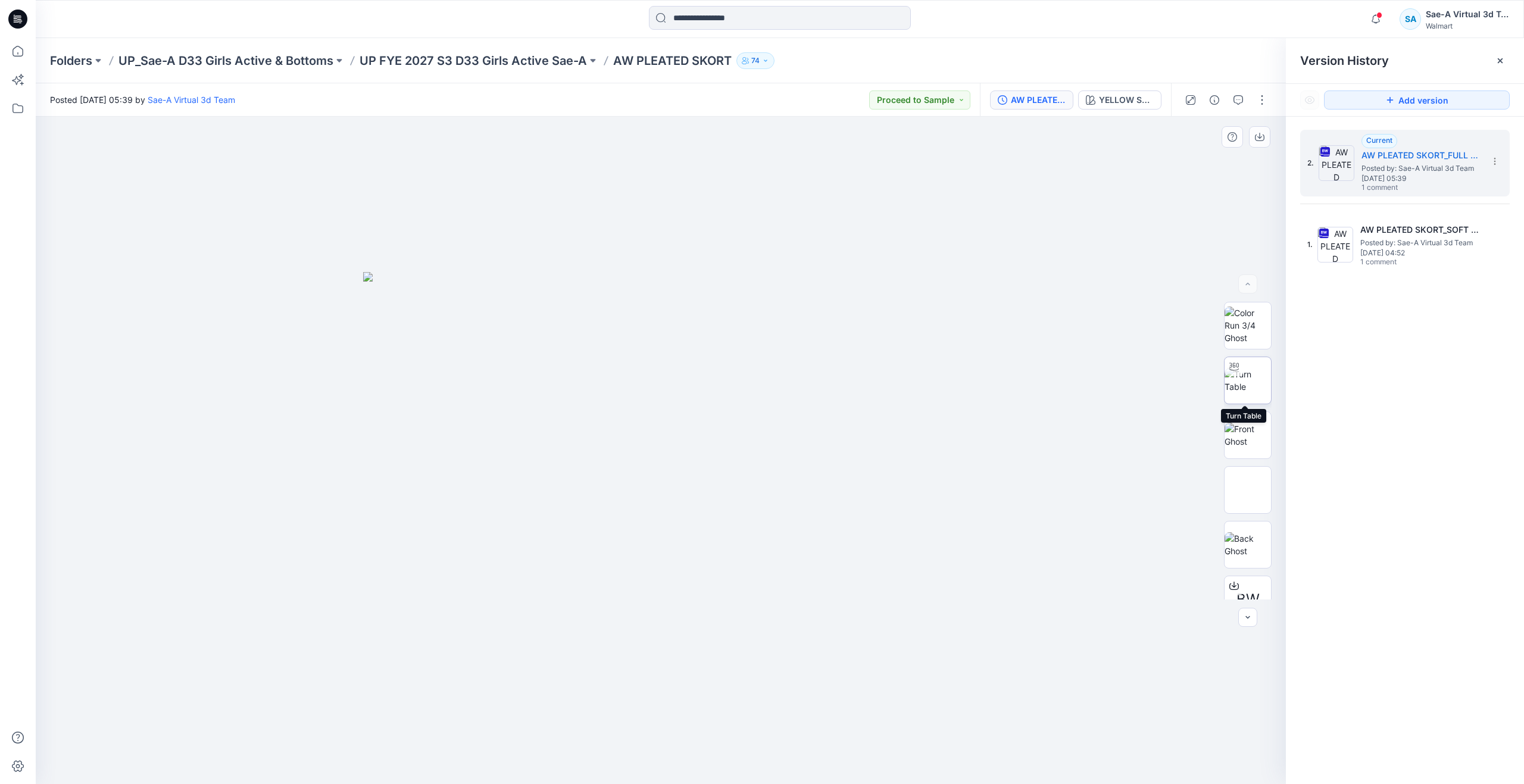
click at [1246, 382] on img at bounding box center [1248, 380] width 46 height 25
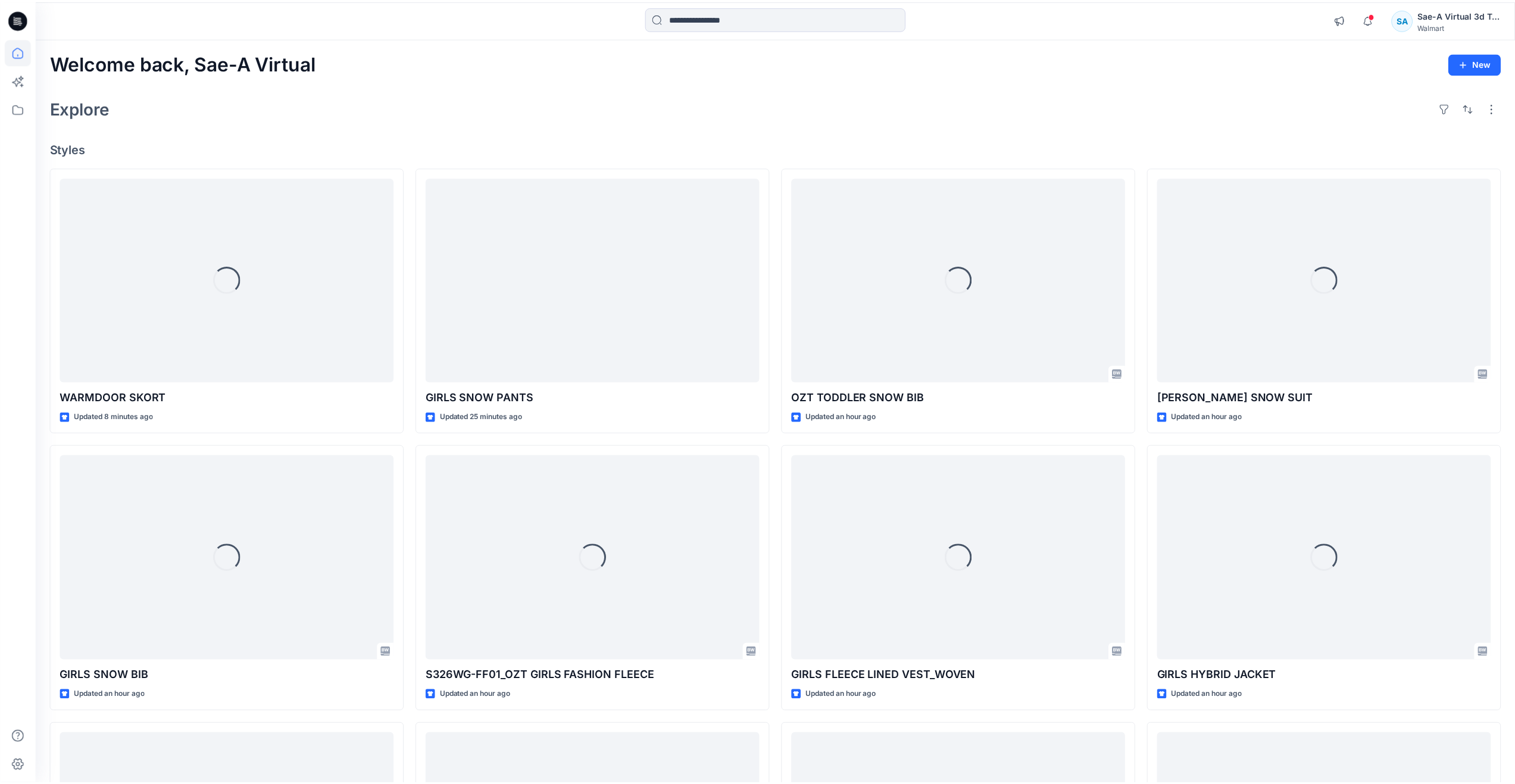
scroll to position [397, 0]
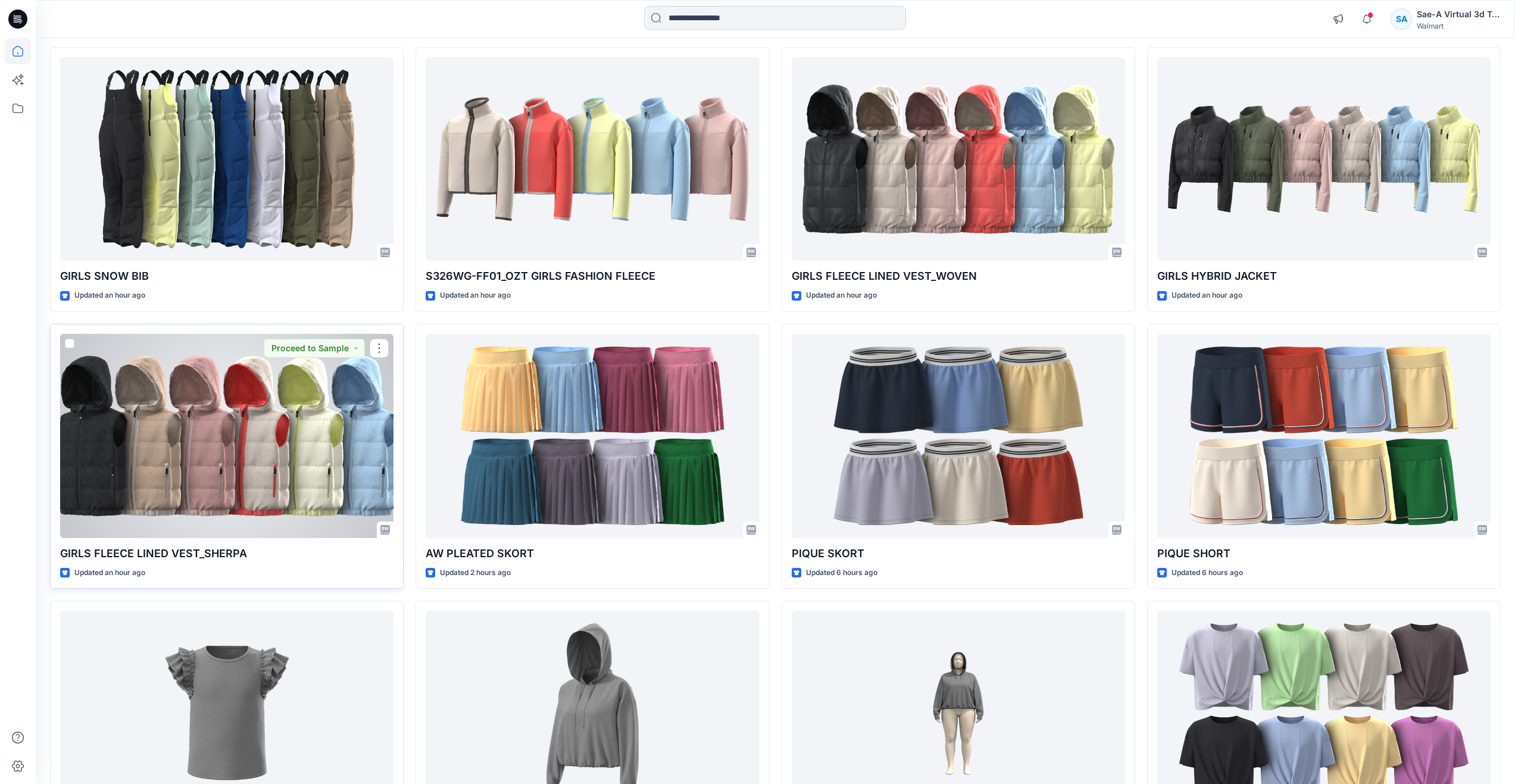
click at [206, 425] on div at bounding box center [226, 436] width 333 height 204
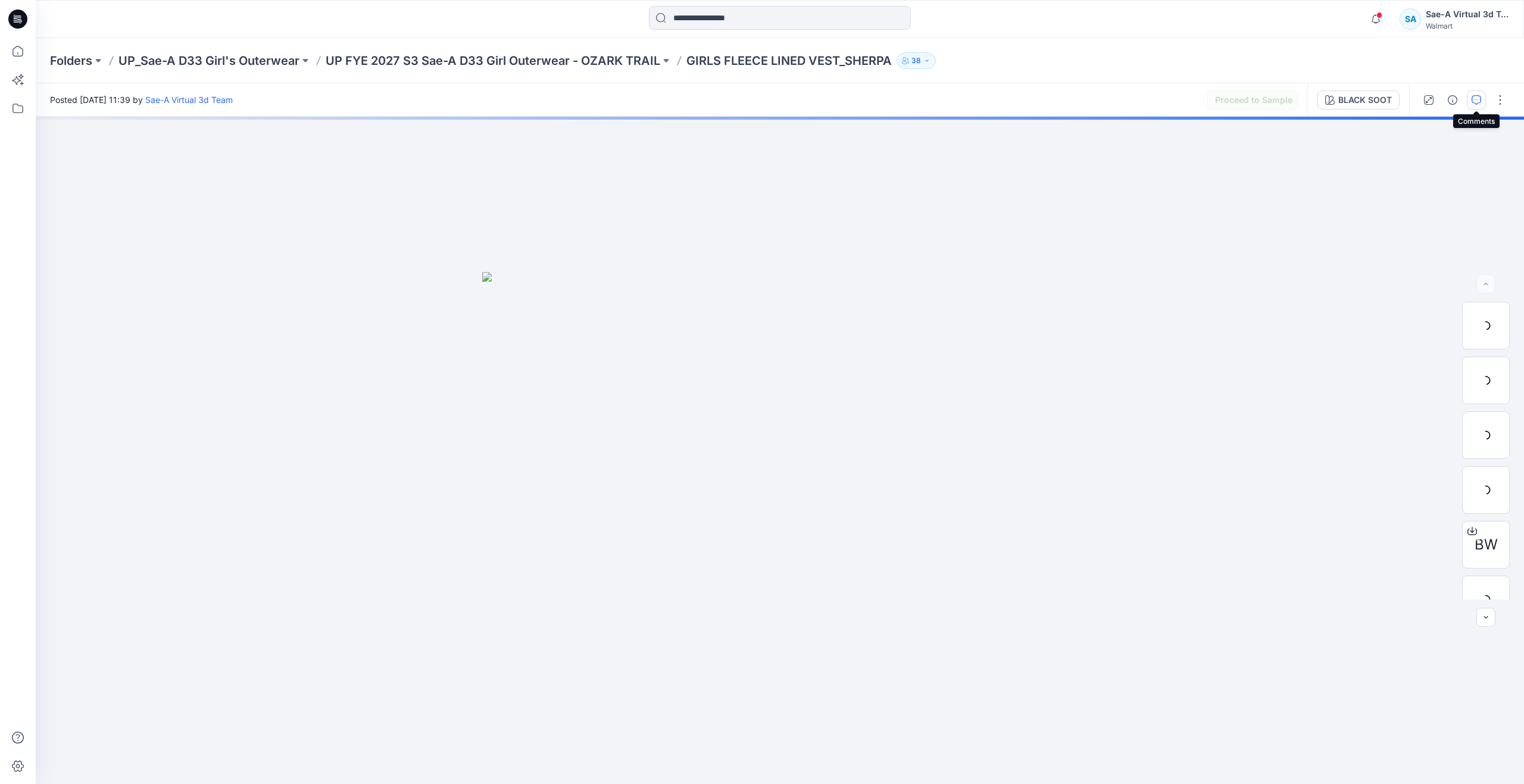
click at [1476, 97] on icon "button" at bounding box center [1476, 100] width 10 height 10
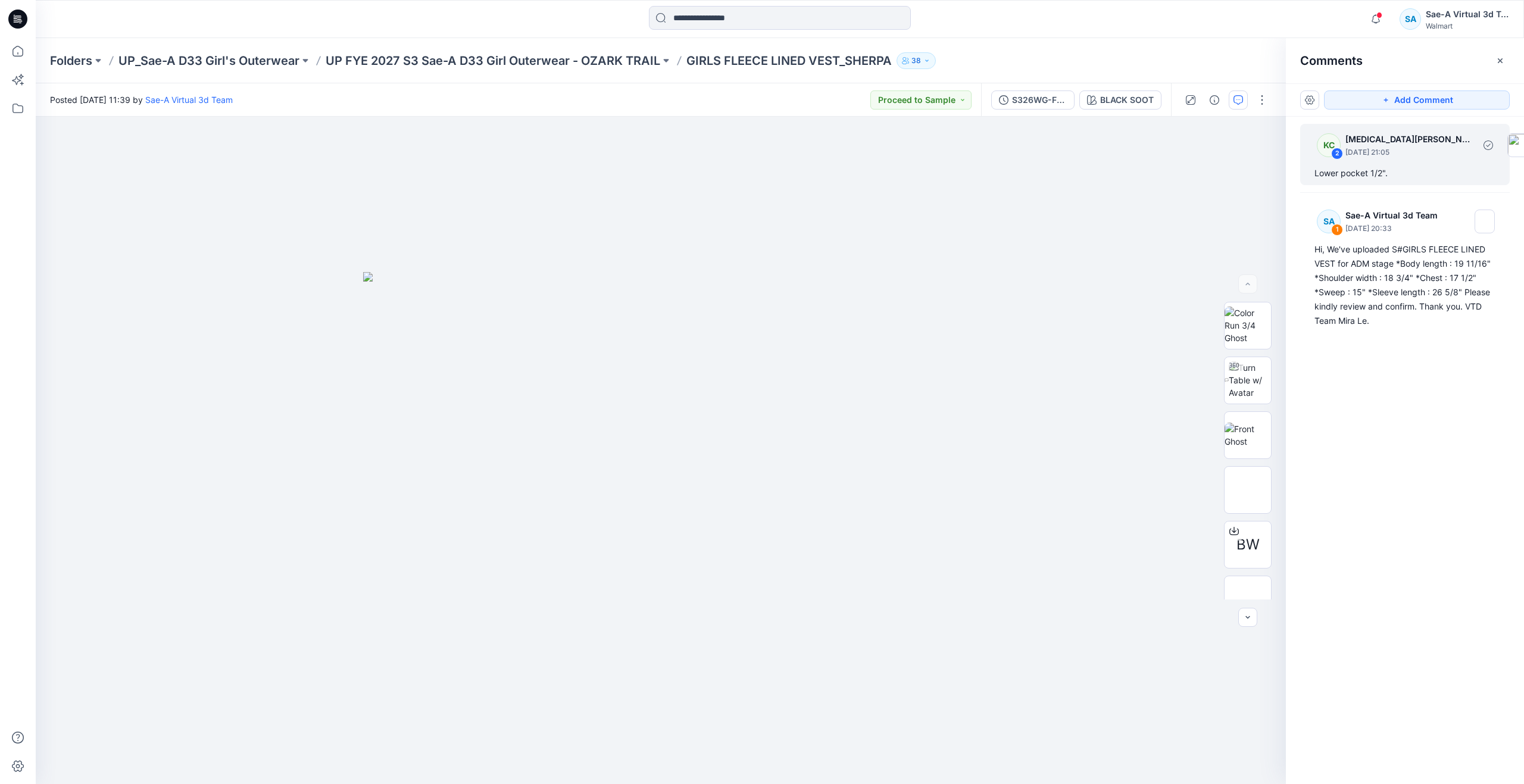
click at [1398, 166] on div "Lower pocket 1/2"." at bounding box center [1405, 173] width 181 height 14
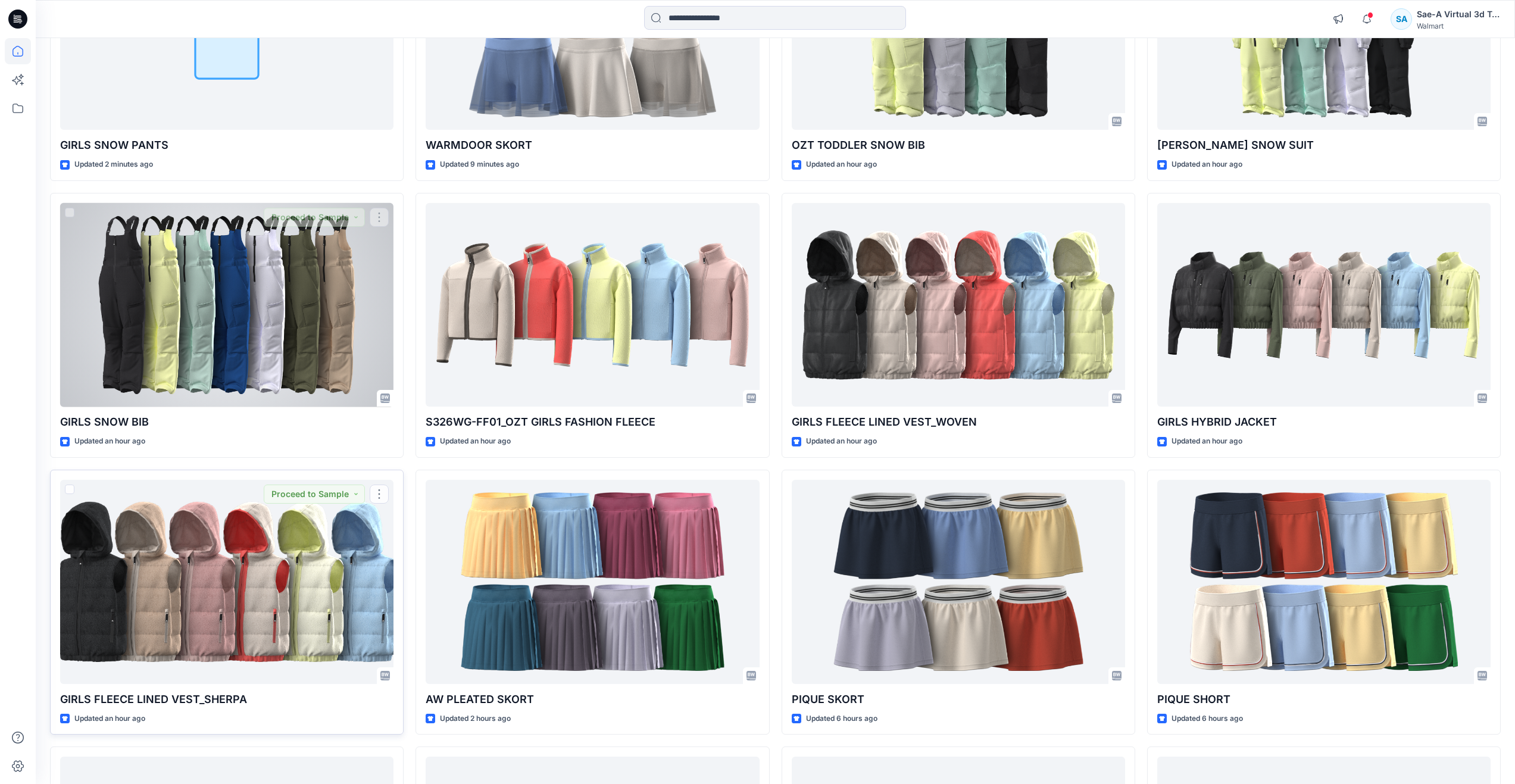
scroll to position [248, 0]
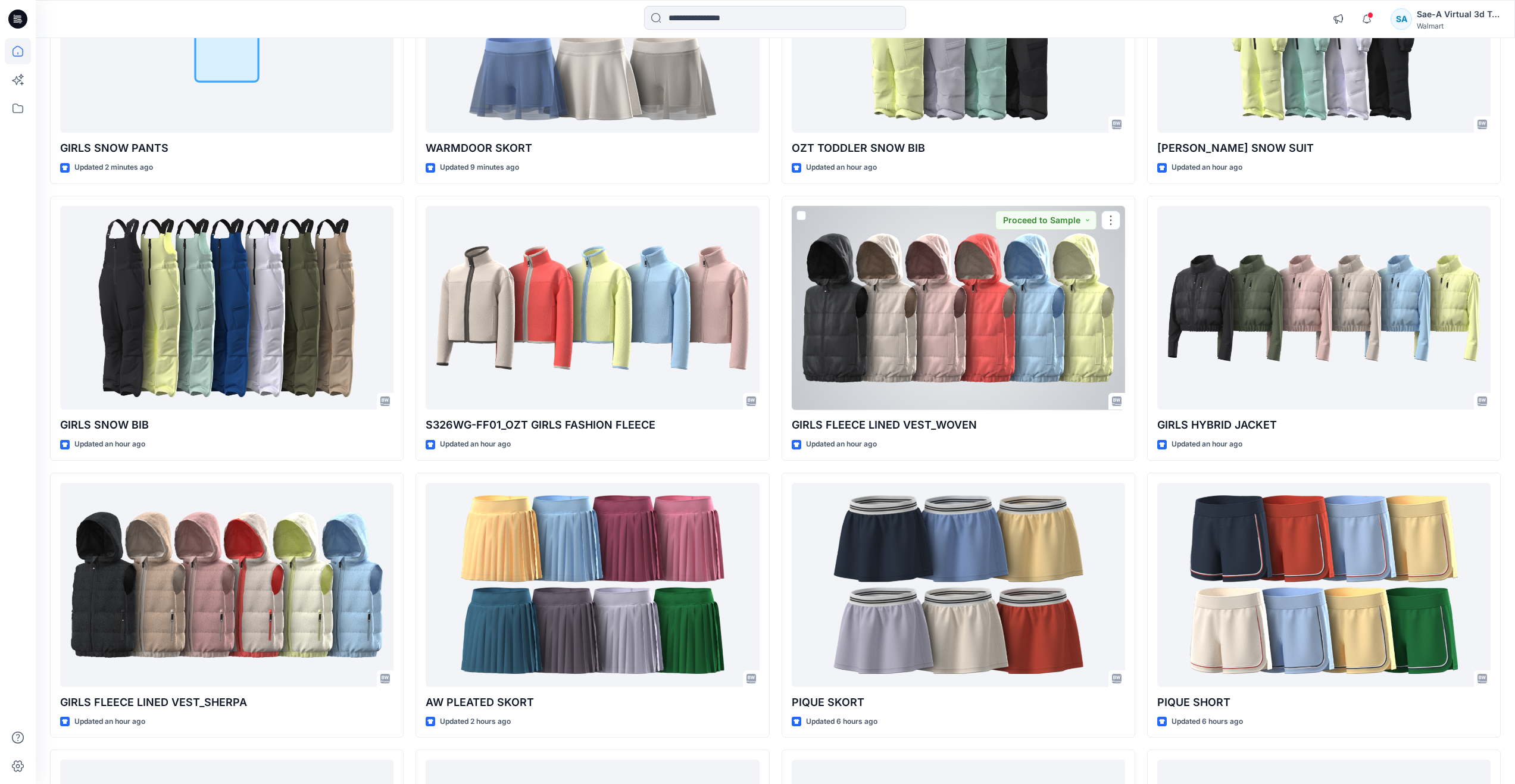
click at [1042, 318] on div at bounding box center [958, 308] width 333 height 204
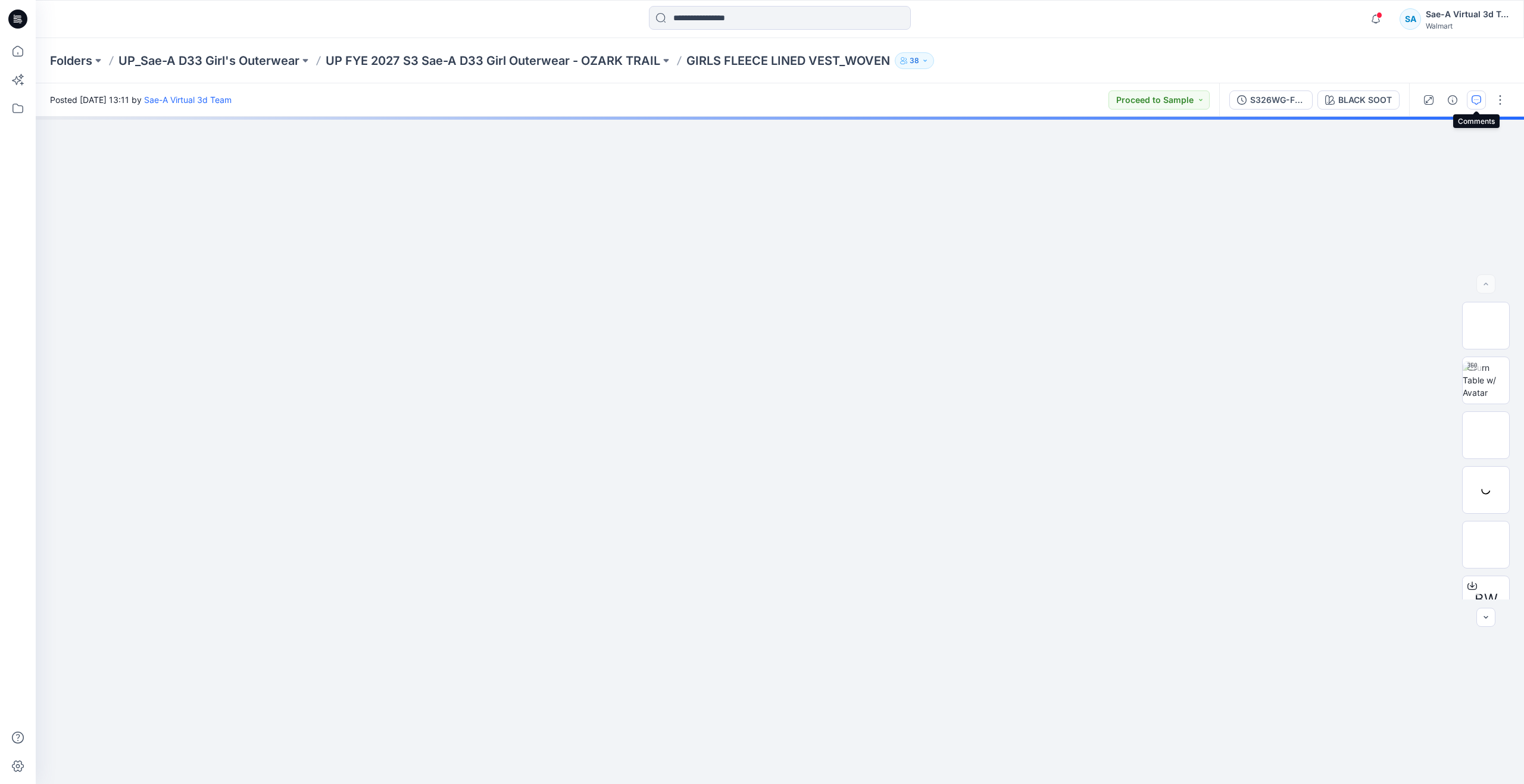
click at [1476, 99] on icon "button" at bounding box center [1476, 100] width 10 height 10
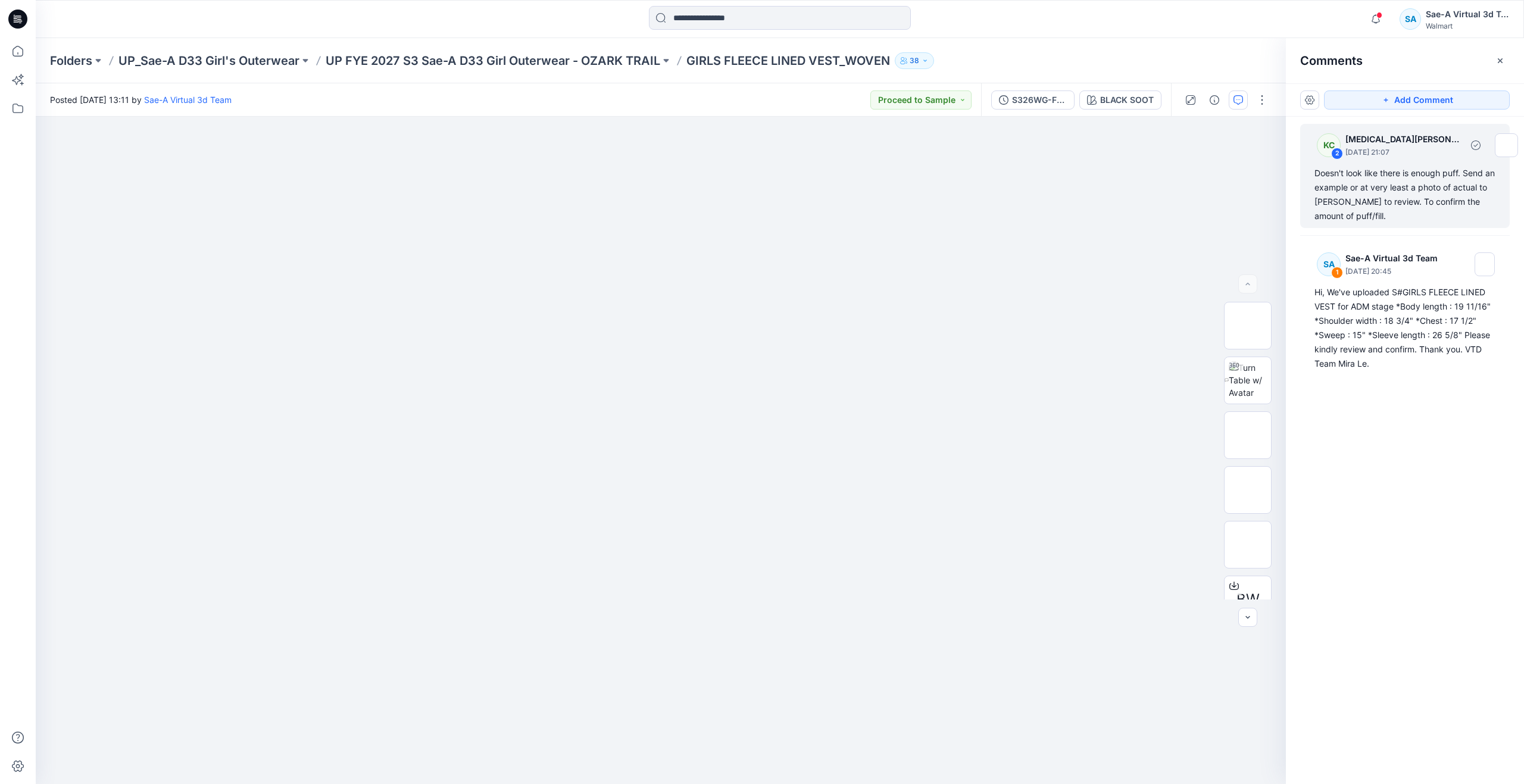
click at [1470, 208] on div "Doesn't look like there is enough puff. Send an example or at very least a phot…" at bounding box center [1405, 195] width 181 height 57
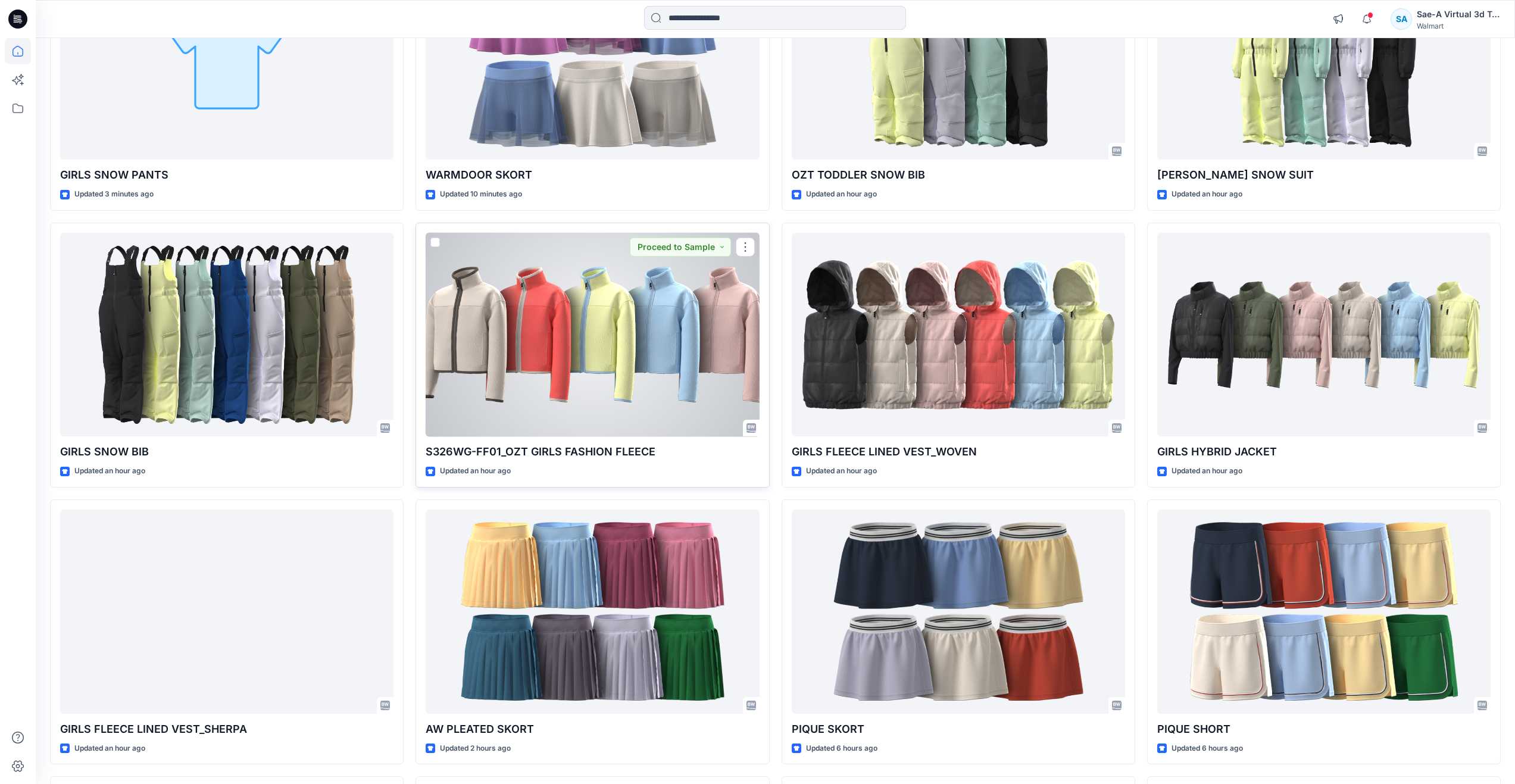
scroll to position [199, 0]
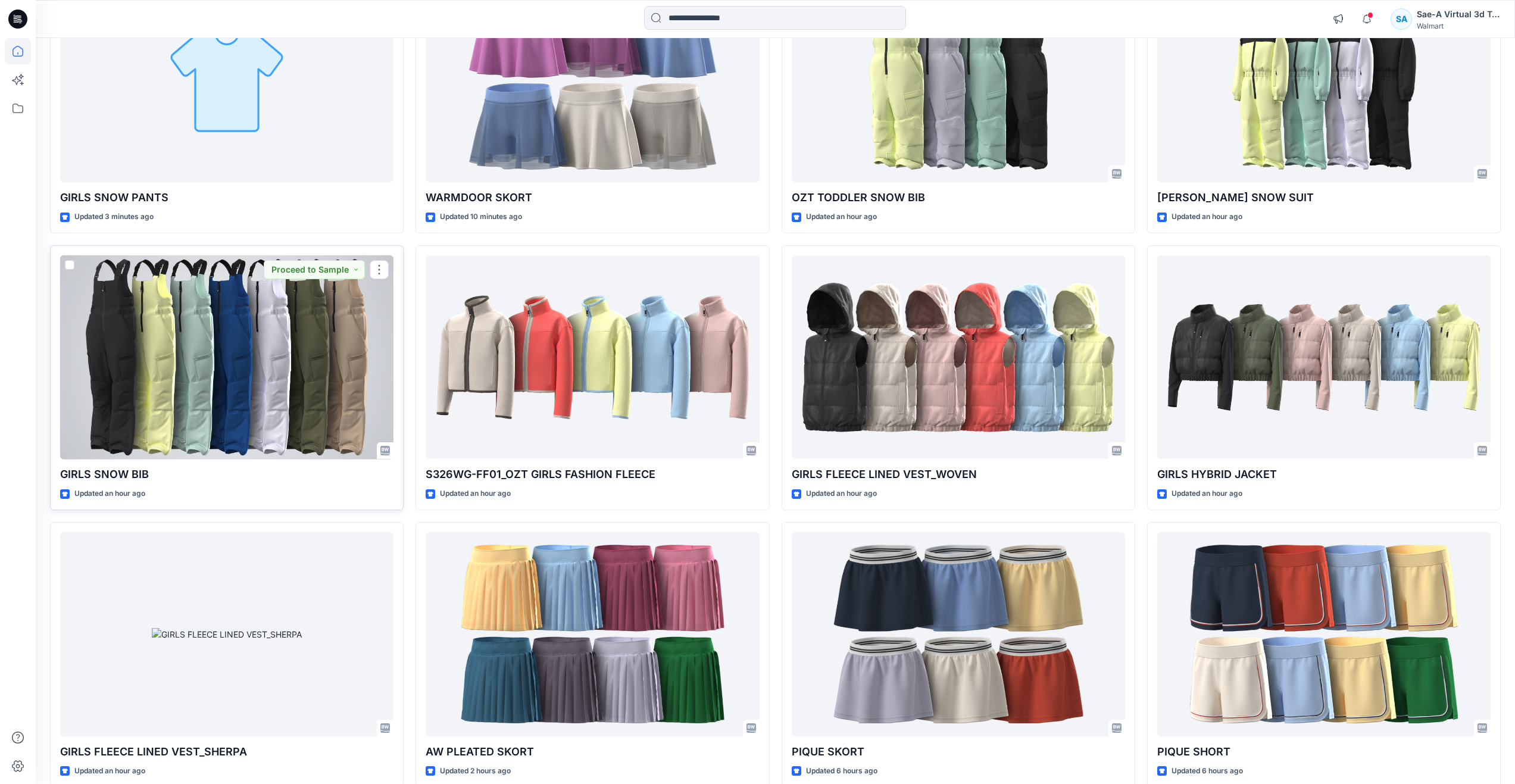
click at [298, 423] on div at bounding box center [226, 357] width 333 height 204
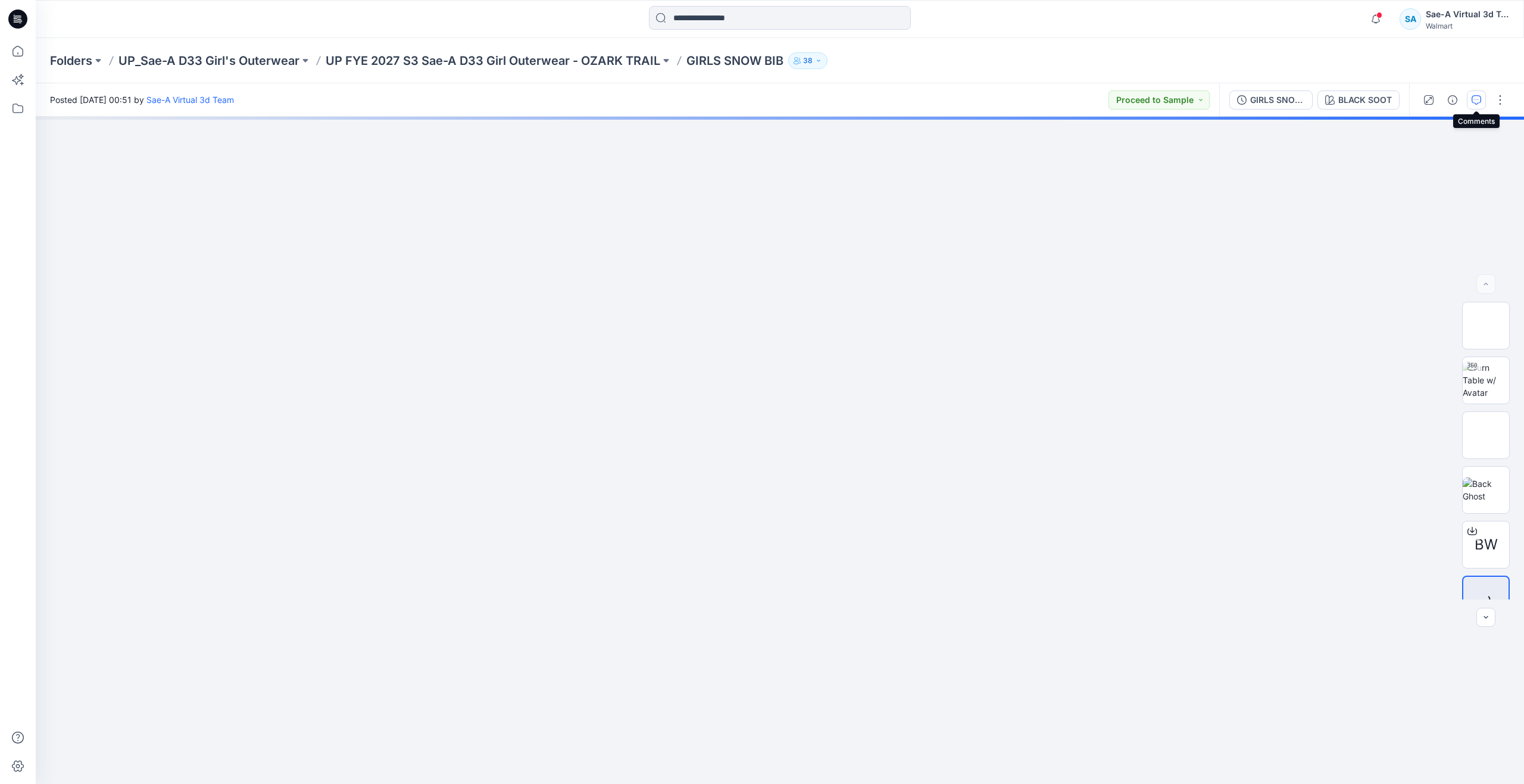
click at [1470, 103] on button "button" at bounding box center [1476, 100] width 19 height 19
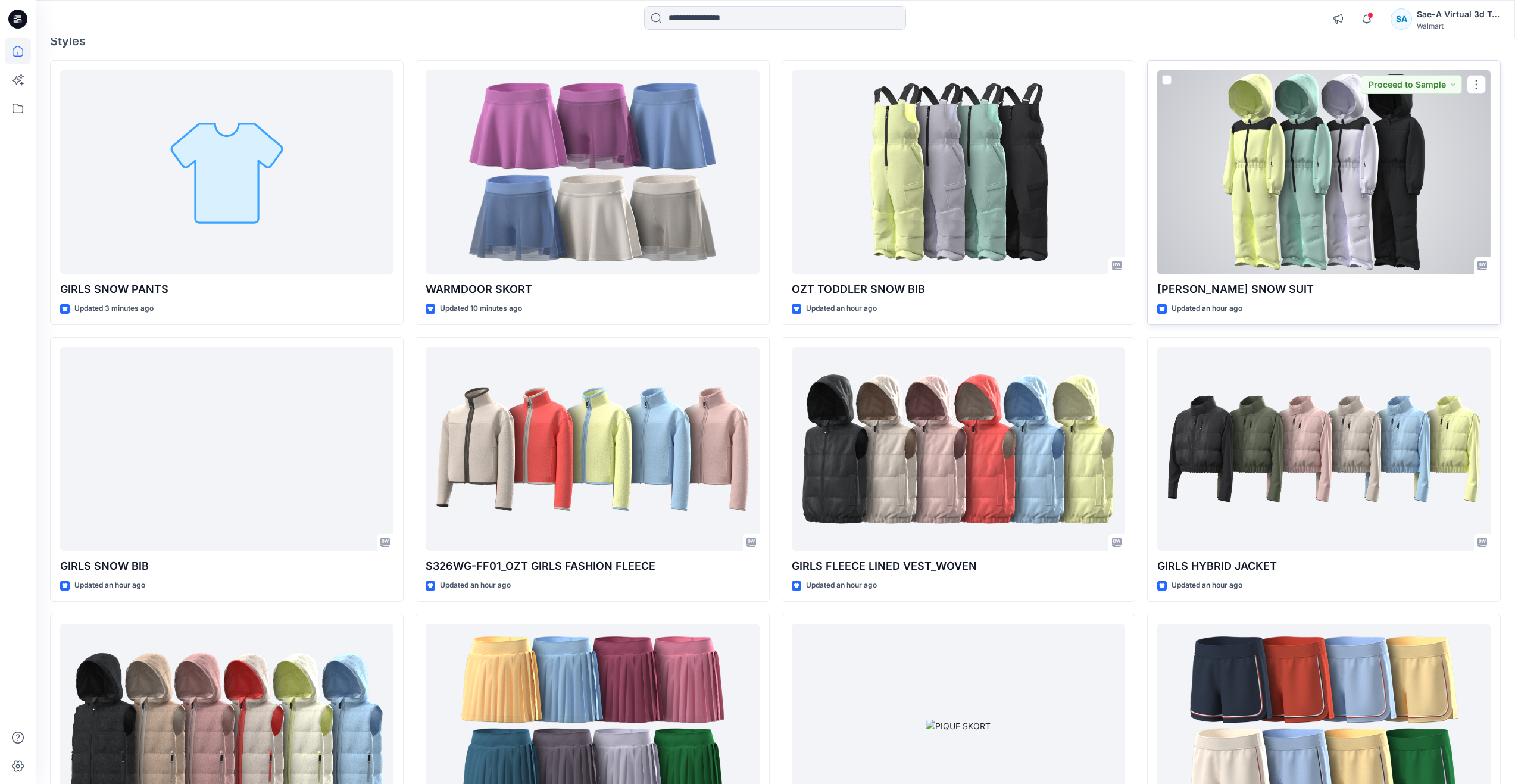
scroll to position [99, 0]
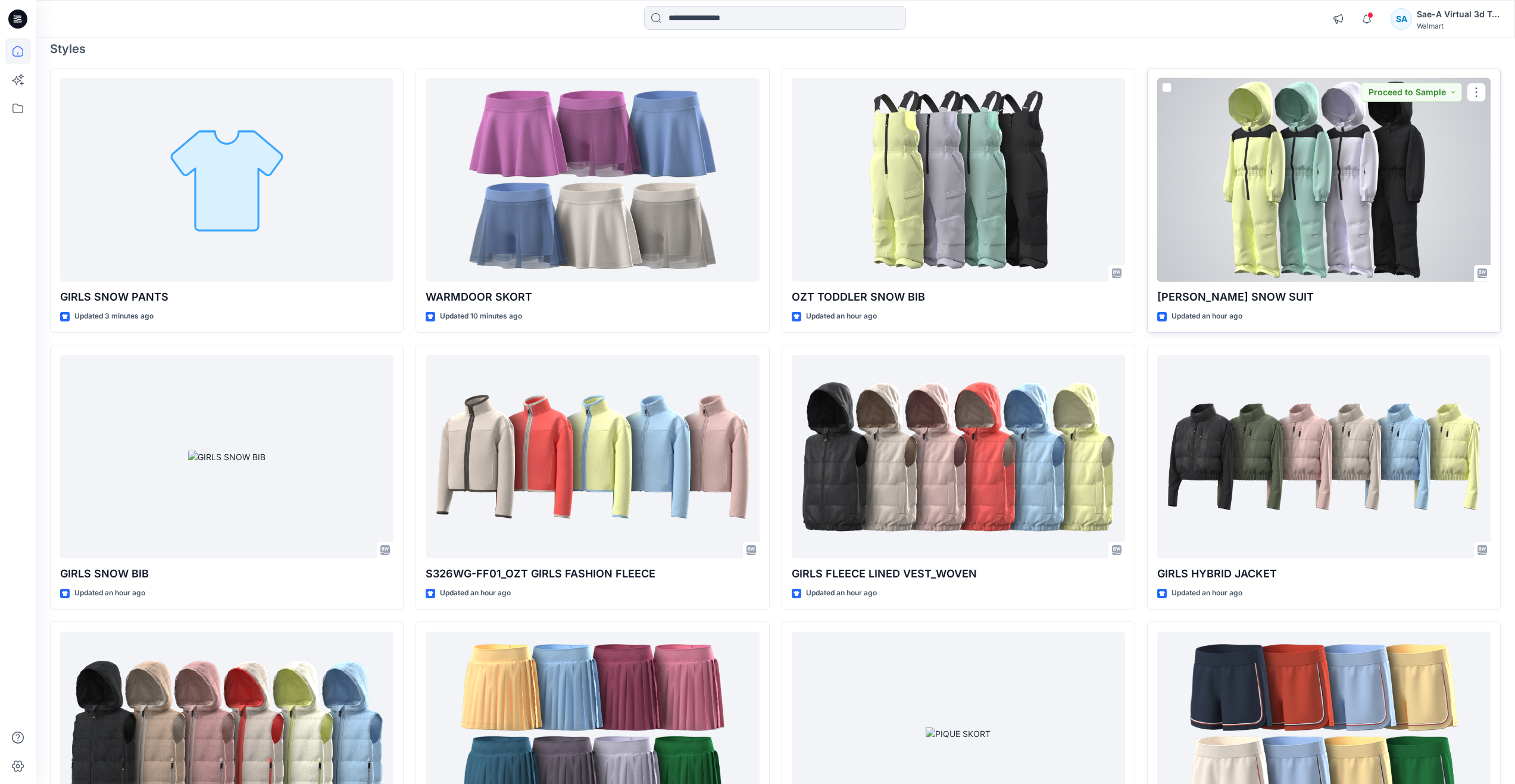
click at [1285, 169] on div at bounding box center [1323, 180] width 333 height 204
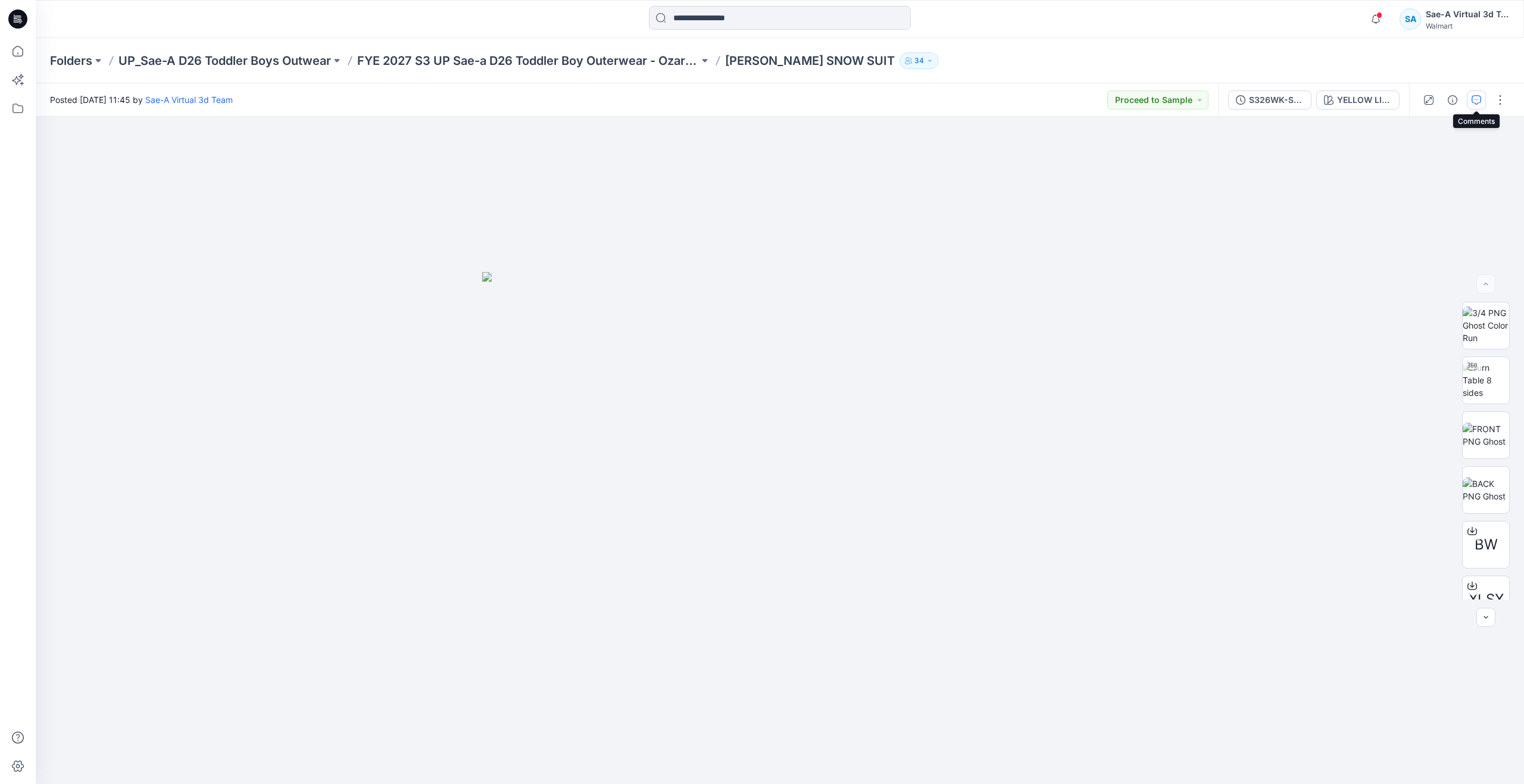
click at [1477, 95] on icon "button" at bounding box center [1476, 100] width 10 height 10
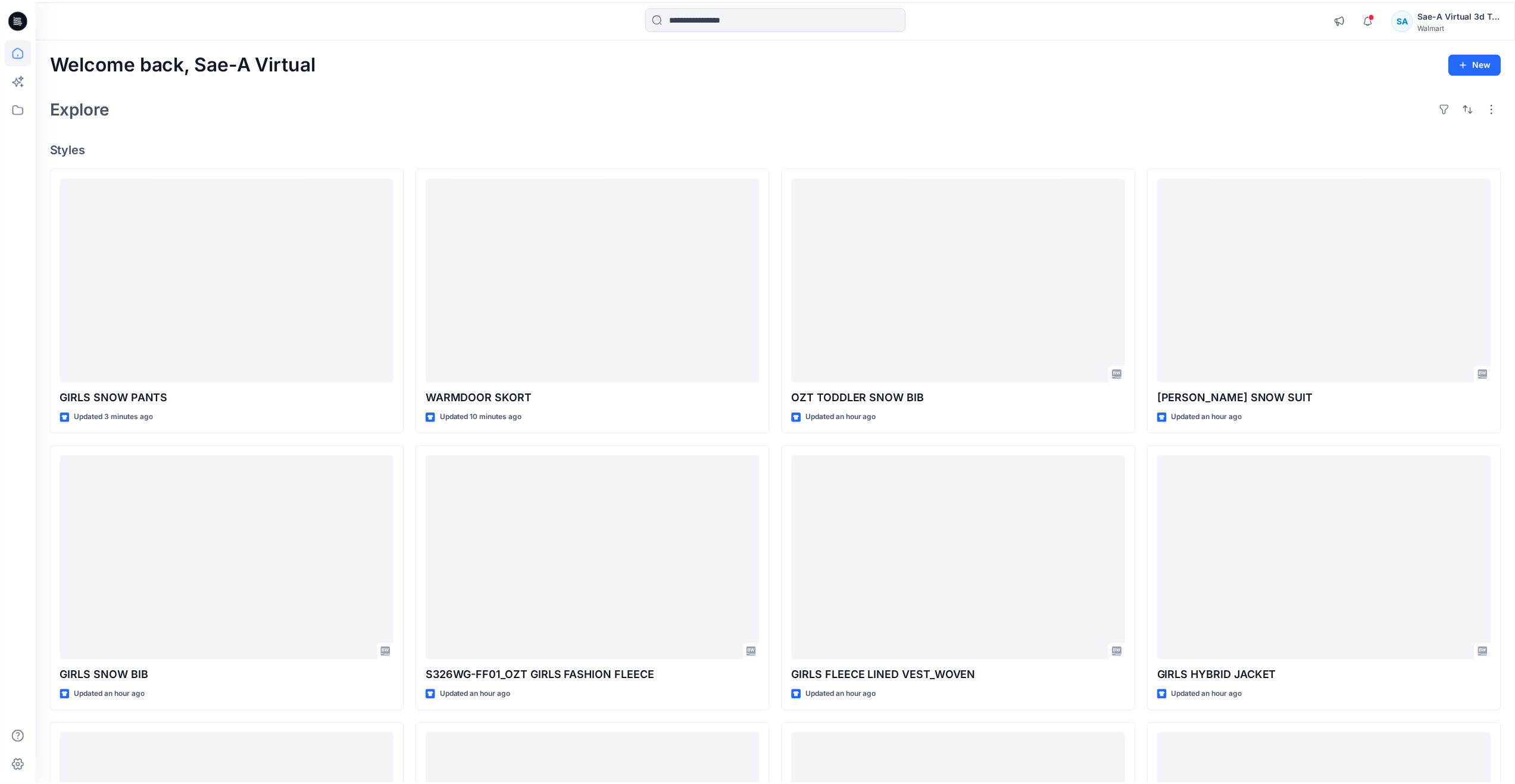
scroll to position [99, 0]
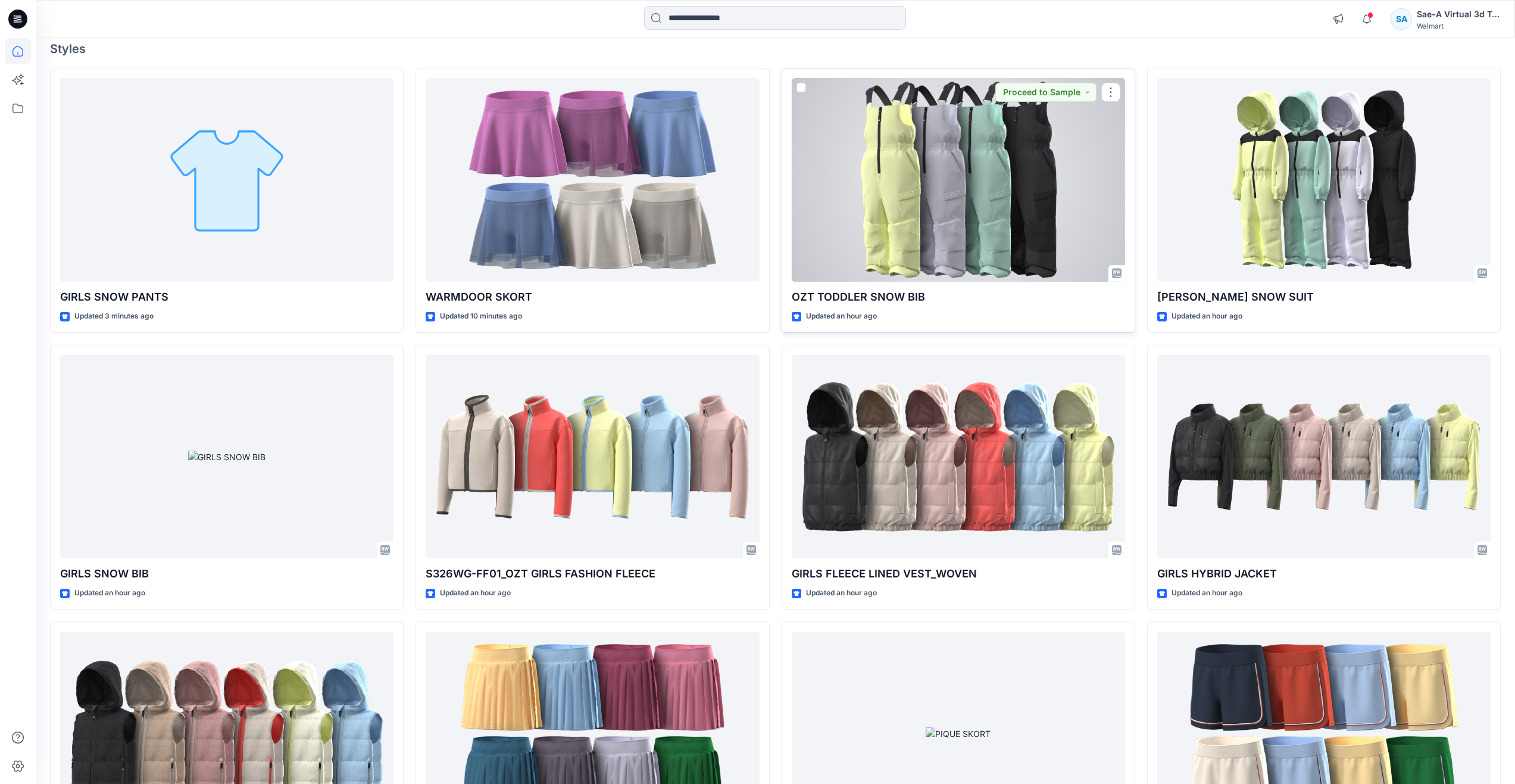
click at [986, 220] on div at bounding box center [958, 180] width 333 height 204
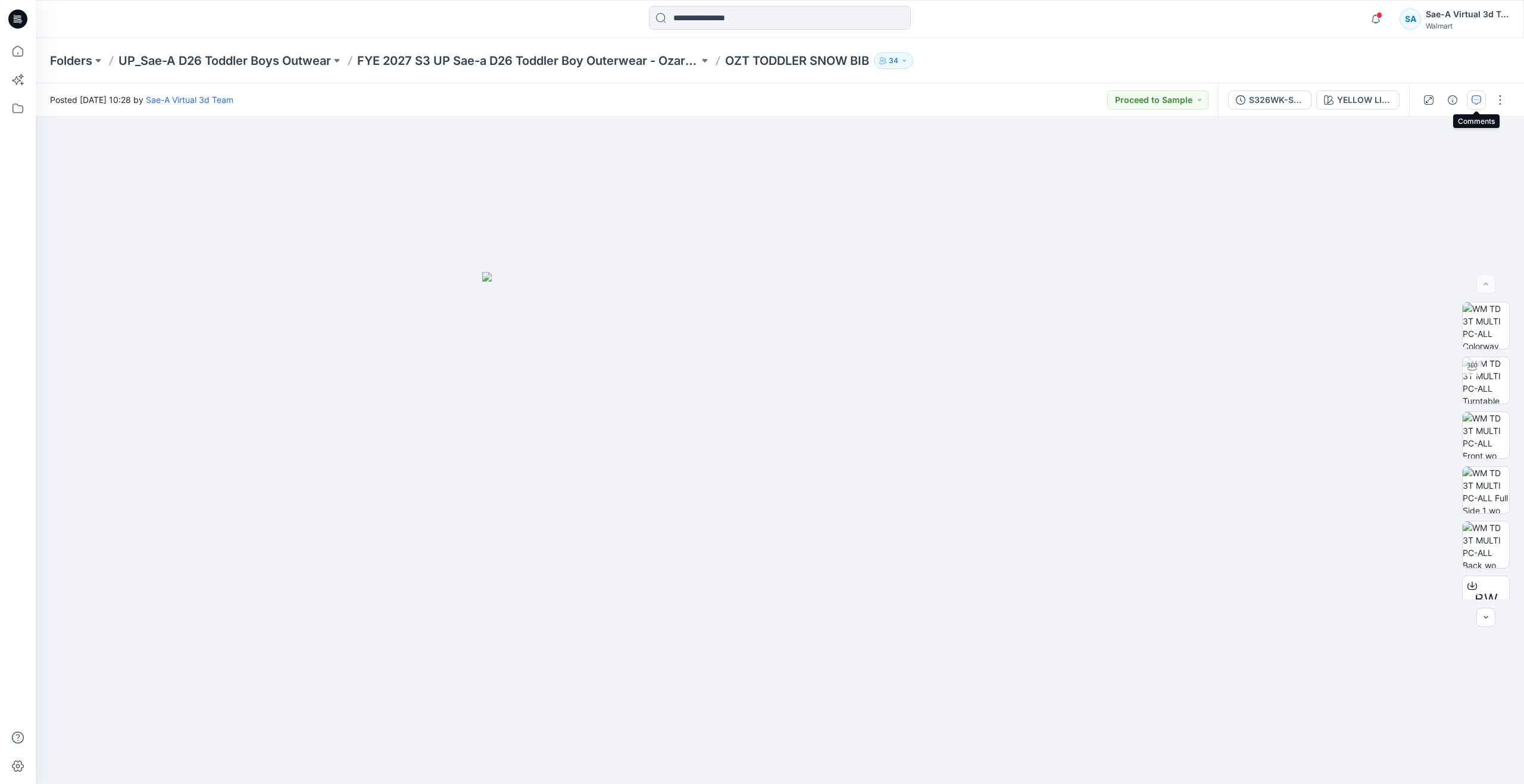
click at [1476, 99] on icon "button" at bounding box center [1476, 100] width 10 height 10
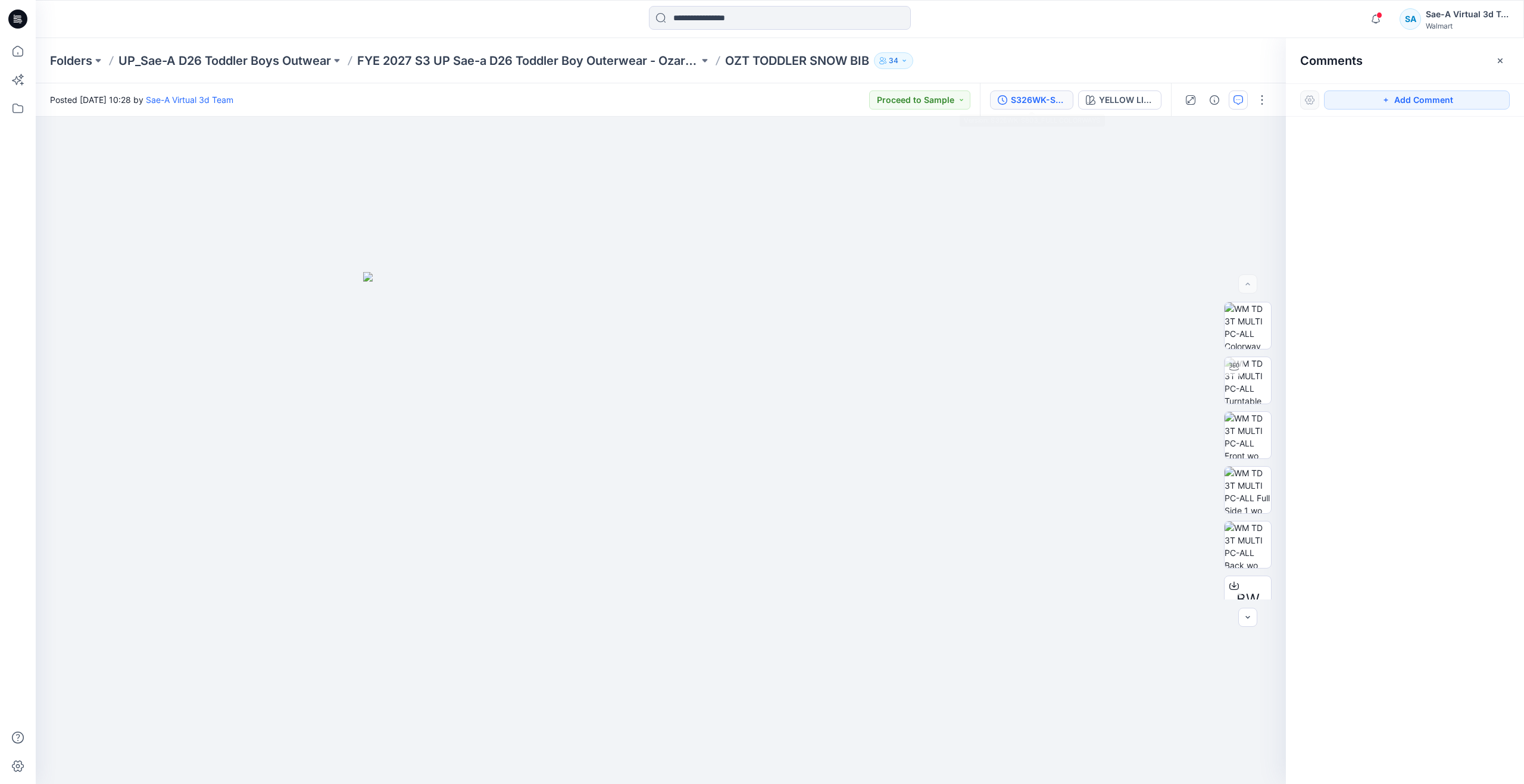
click at [1029, 106] on div "S326WK-SB03_FULL COLORWAYS" at bounding box center [1038, 100] width 55 height 13
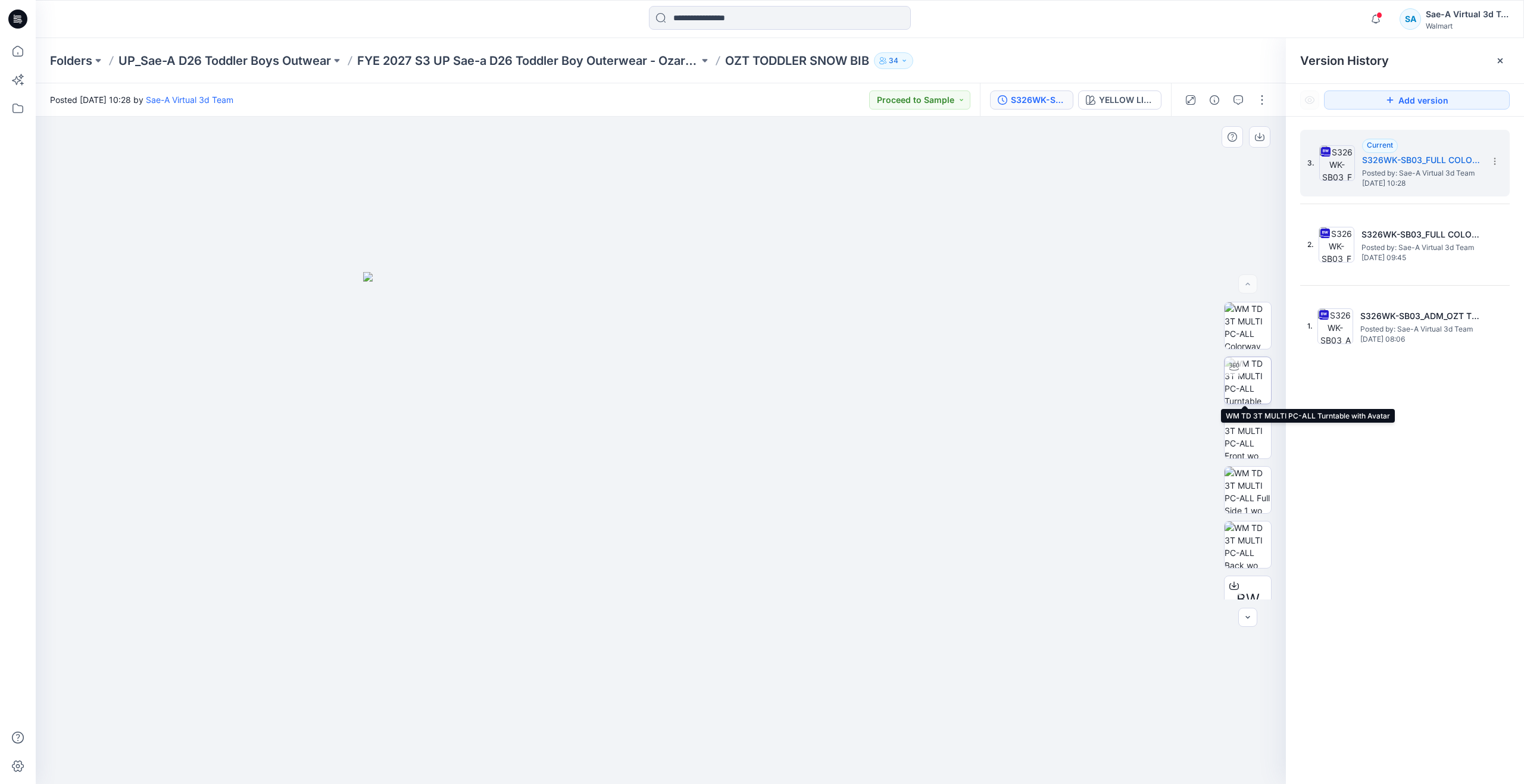
click at [1246, 384] on img at bounding box center [1248, 380] width 46 height 46
click at [12, 49] on icon at bounding box center [17, 51] width 26 height 26
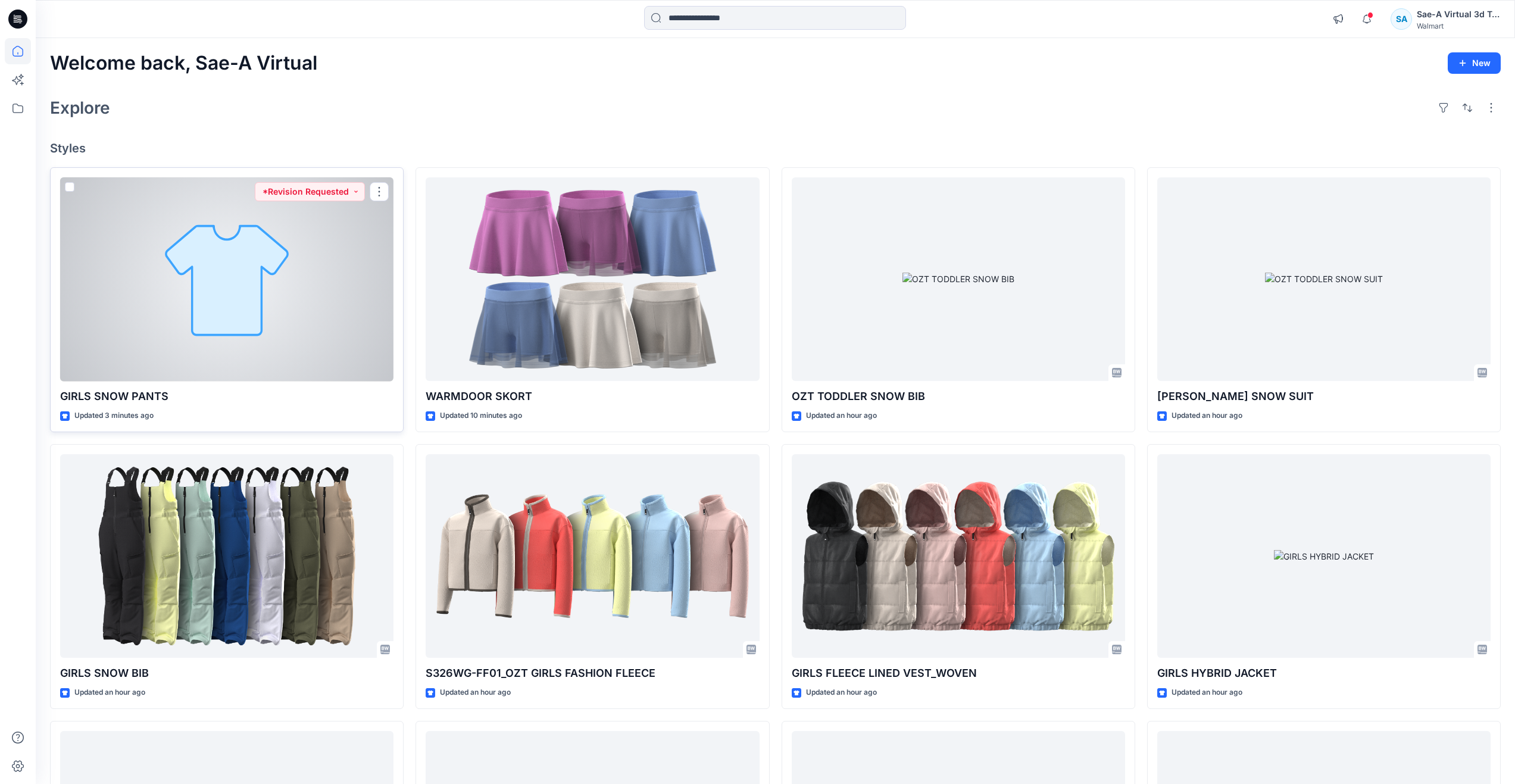
click at [304, 285] on div at bounding box center [226, 279] width 333 height 204
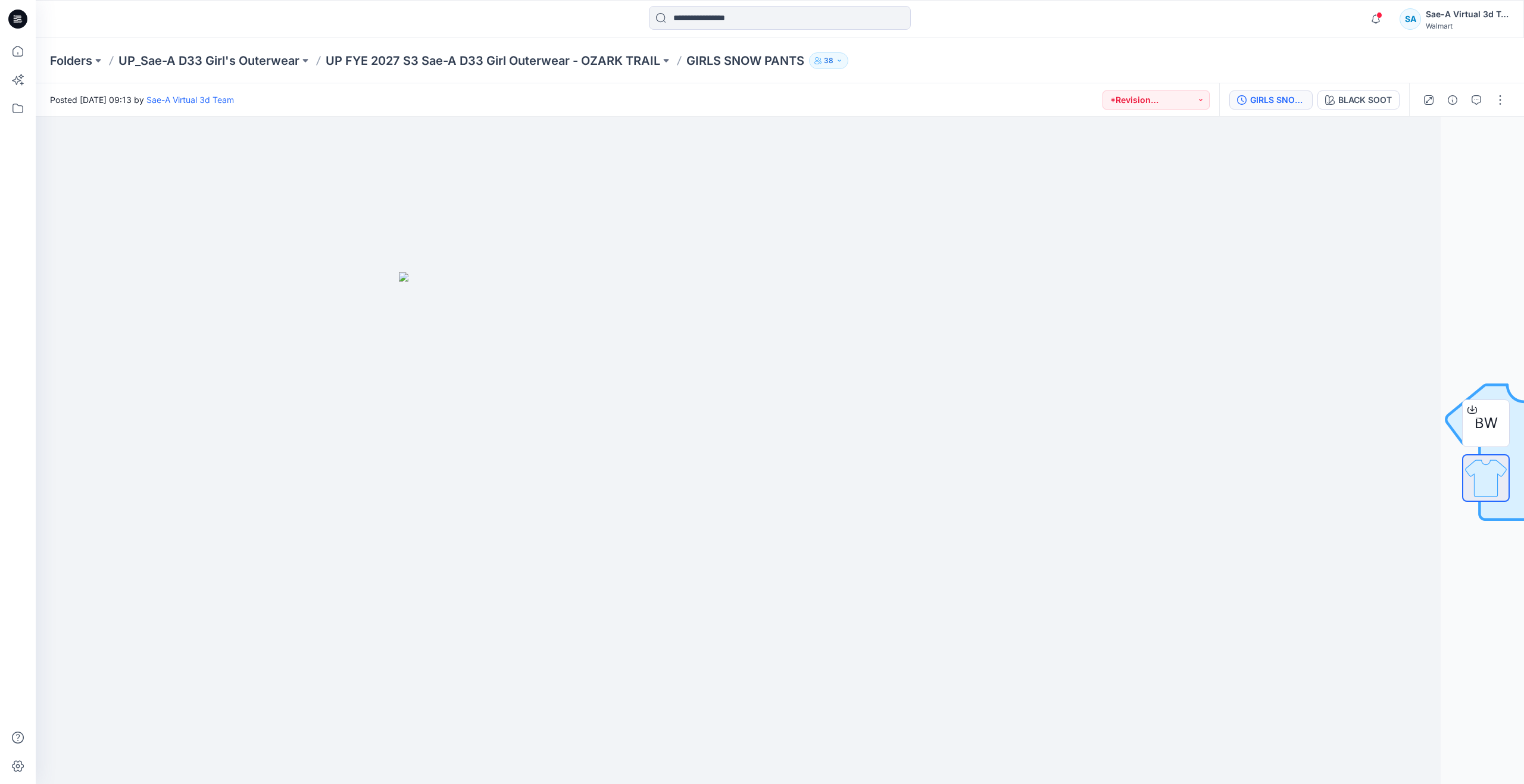
click at [1291, 108] on button "GIRLS SNOW PANTS_FUL COLORWAYS" at bounding box center [1271, 100] width 83 height 19
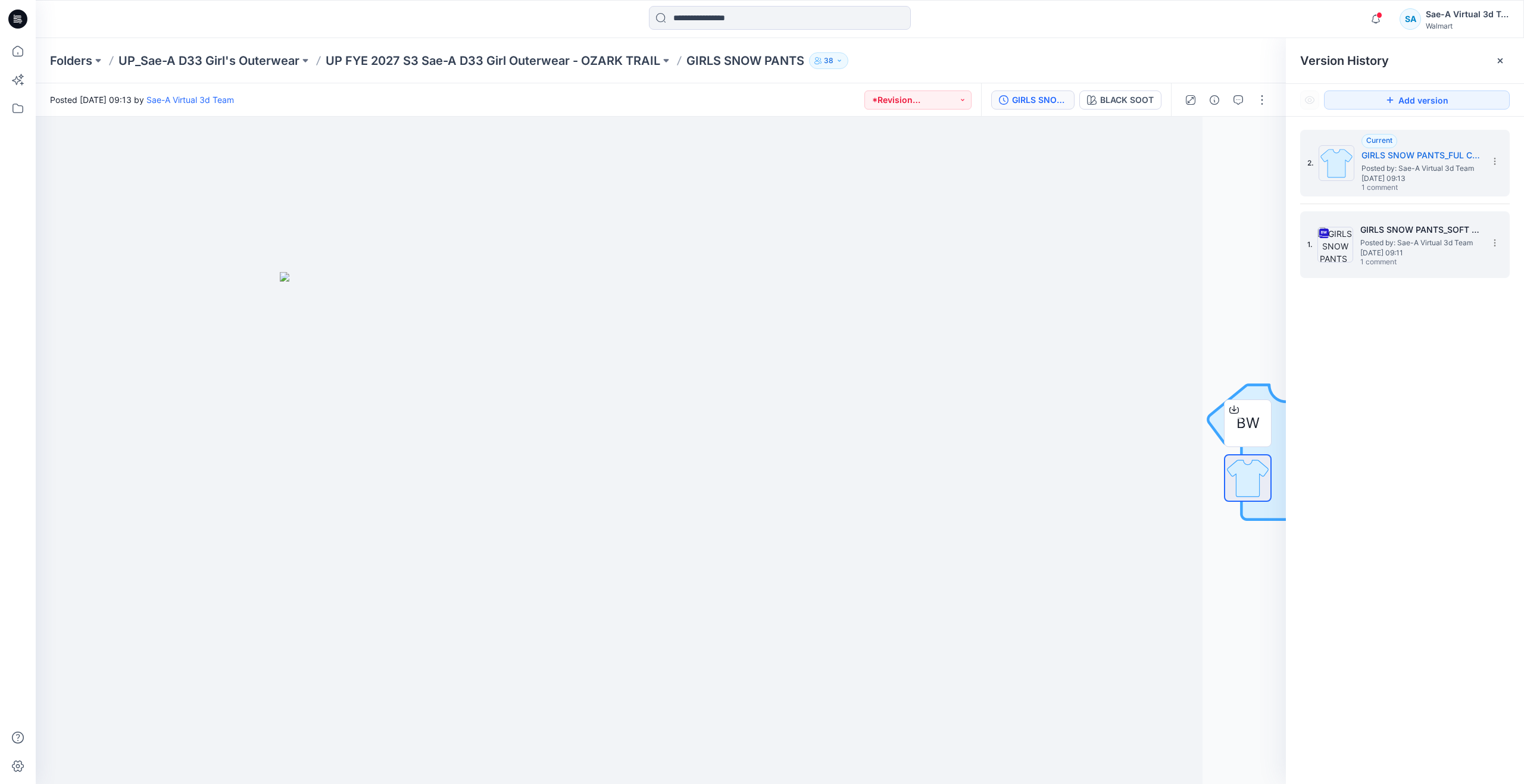
click at [1418, 246] on span "Posted by: Sae-A Virtual 3d Team" at bounding box center [1420, 242] width 119 height 12
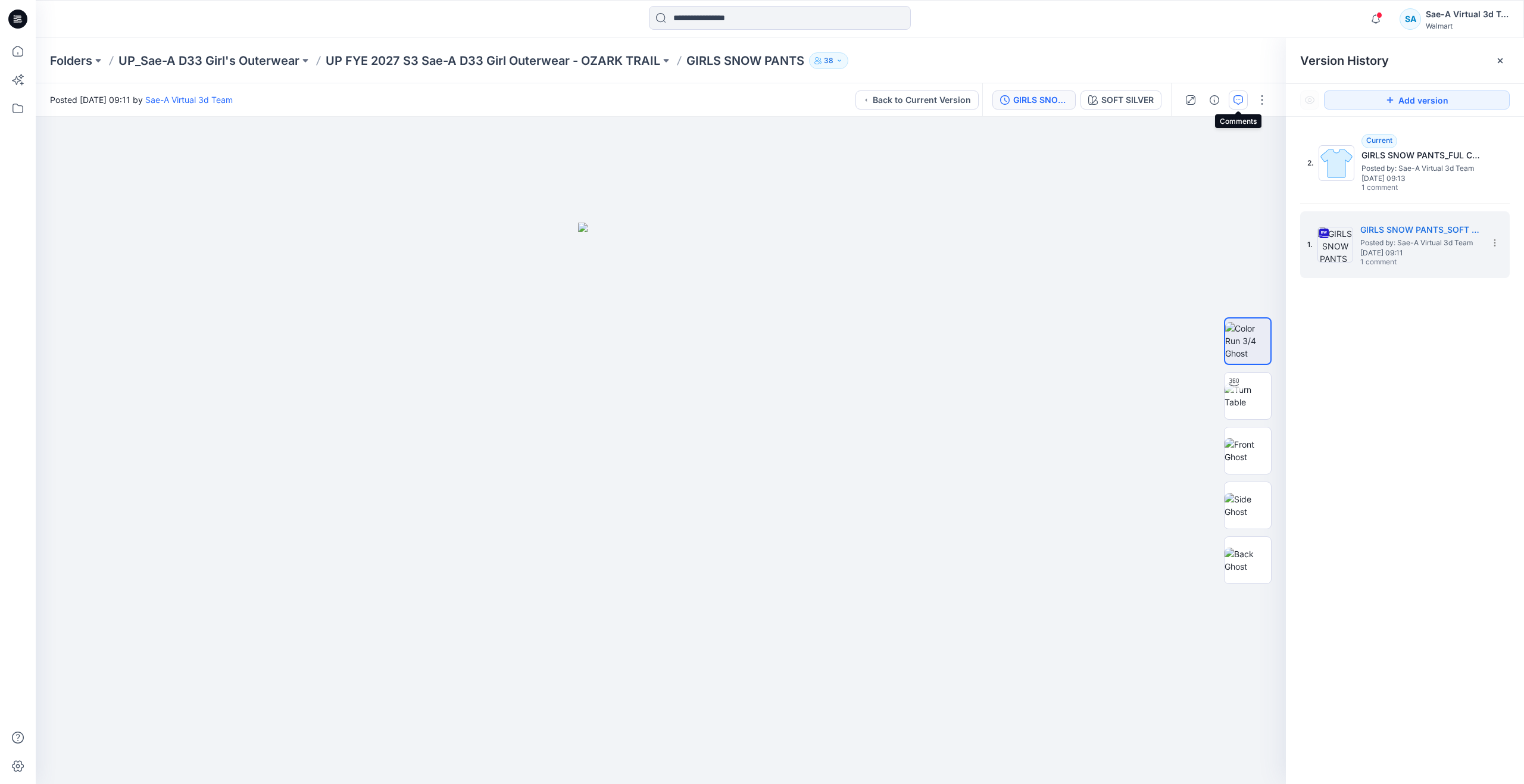
click at [1242, 104] on icon "button" at bounding box center [1238, 100] width 10 height 10
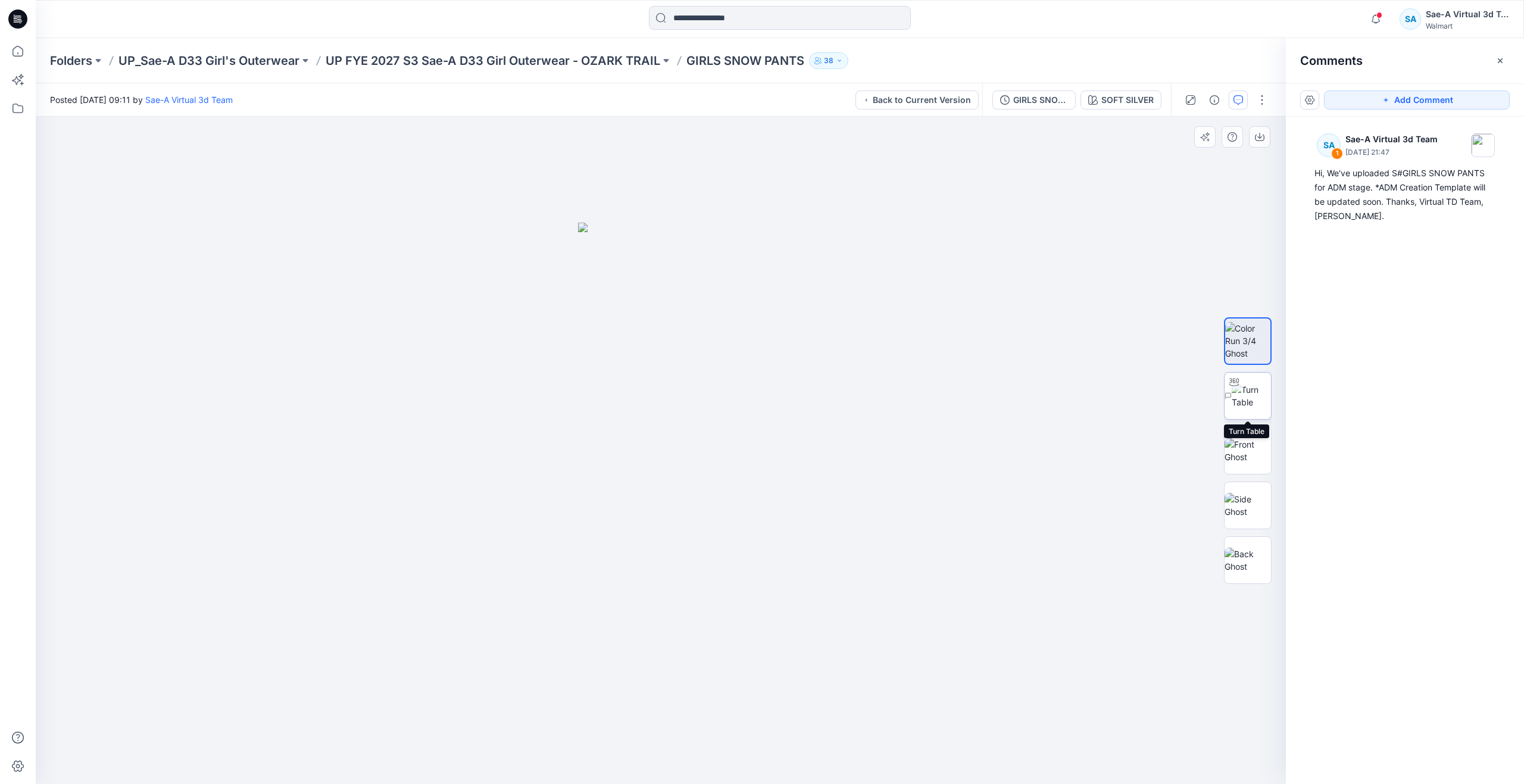
click at [1256, 391] on img at bounding box center [1251, 395] width 39 height 25
click at [14, 51] on icon at bounding box center [17, 51] width 26 height 26
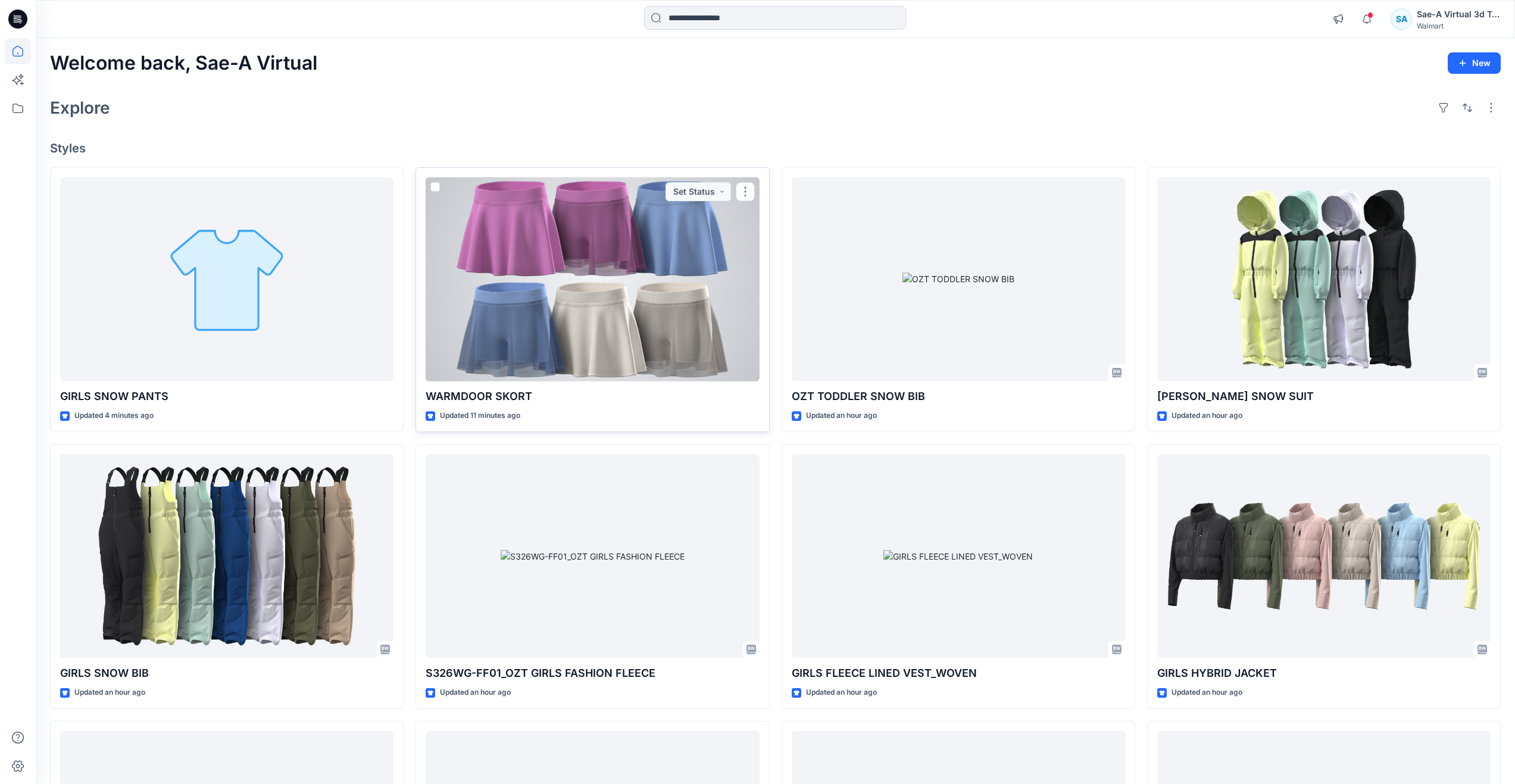
click at [662, 271] on div at bounding box center [592, 279] width 333 height 204
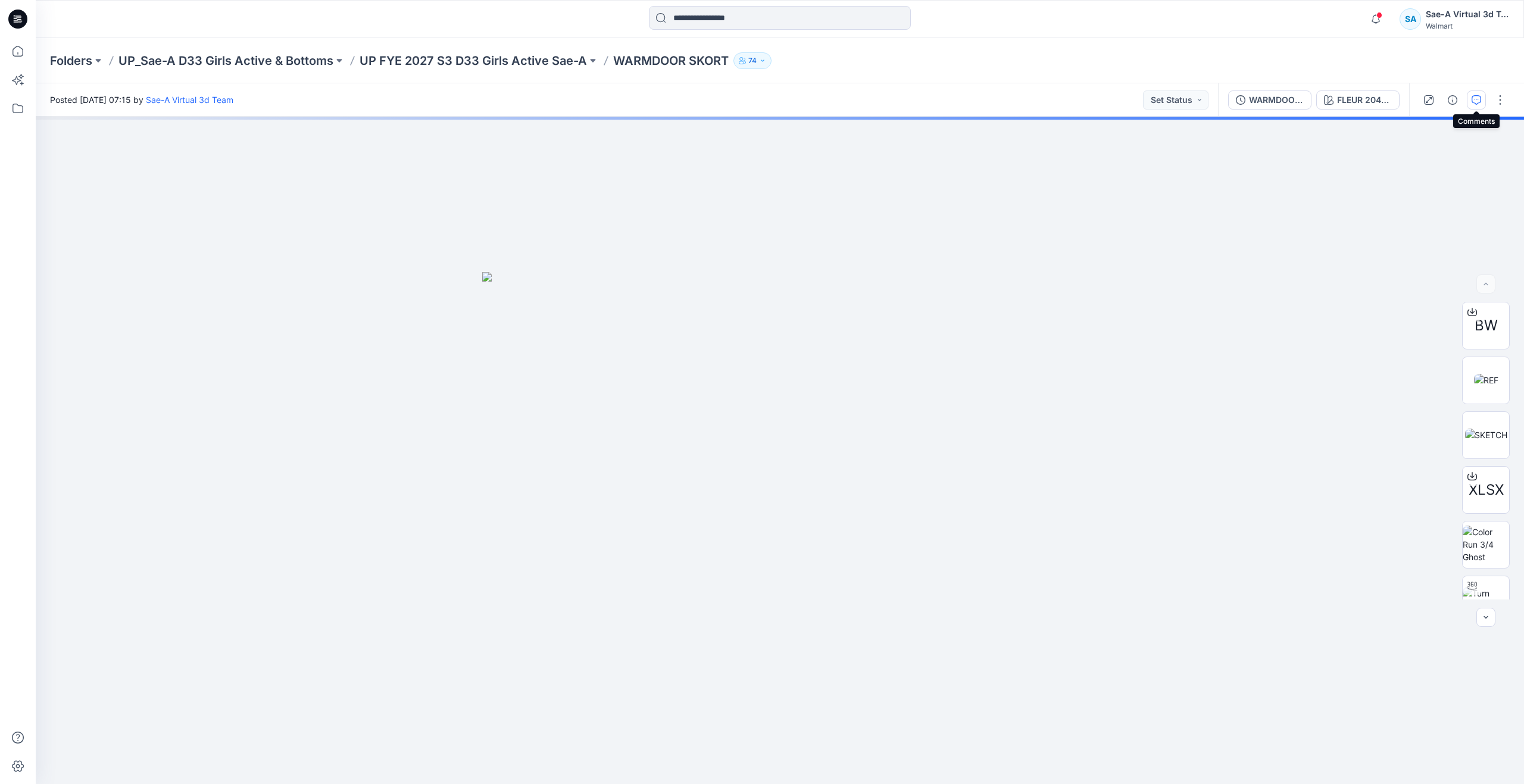
click at [1473, 104] on icon "button" at bounding box center [1476, 100] width 10 height 10
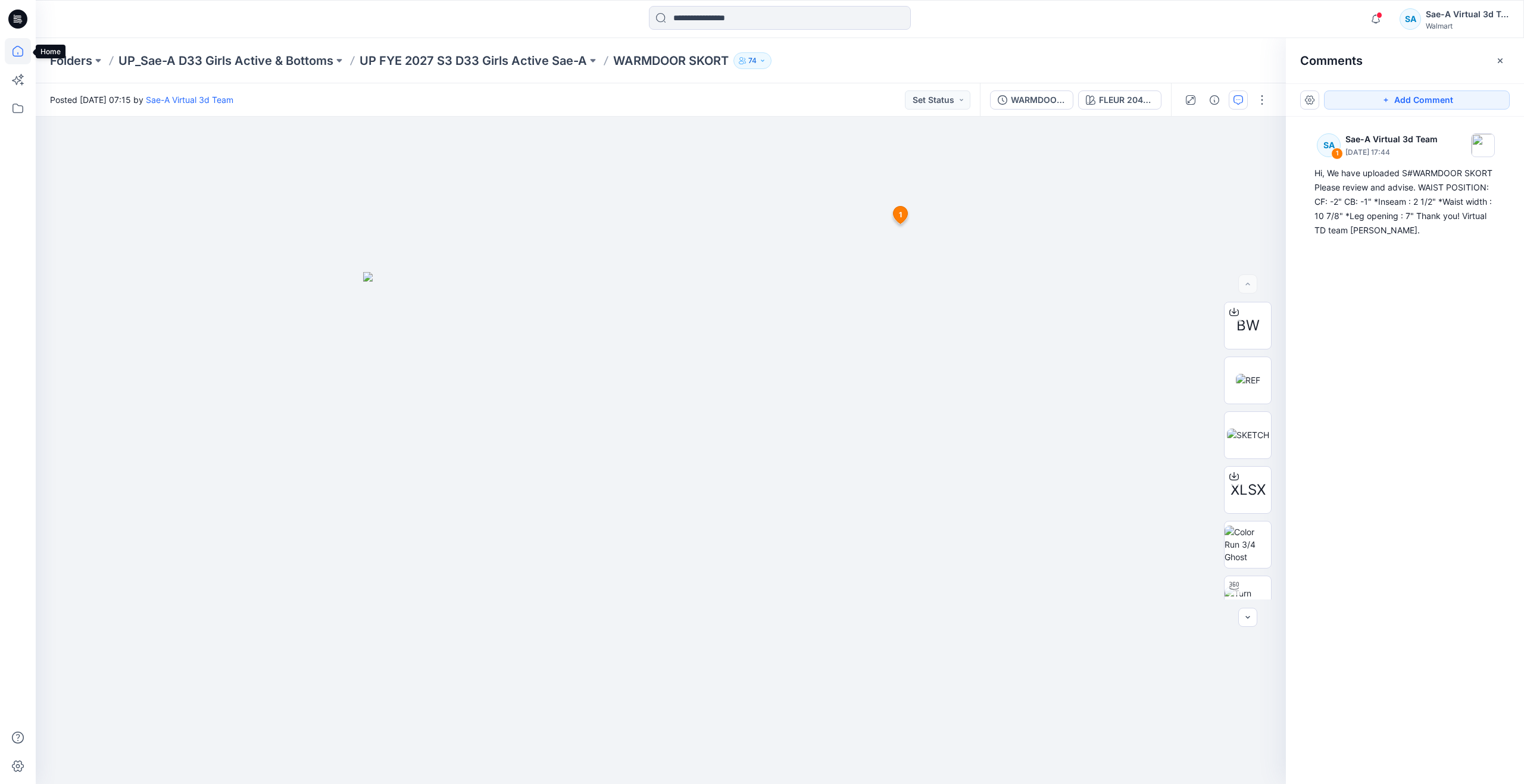
click at [19, 46] on icon at bounding box center [17, 51] width 26 height 26
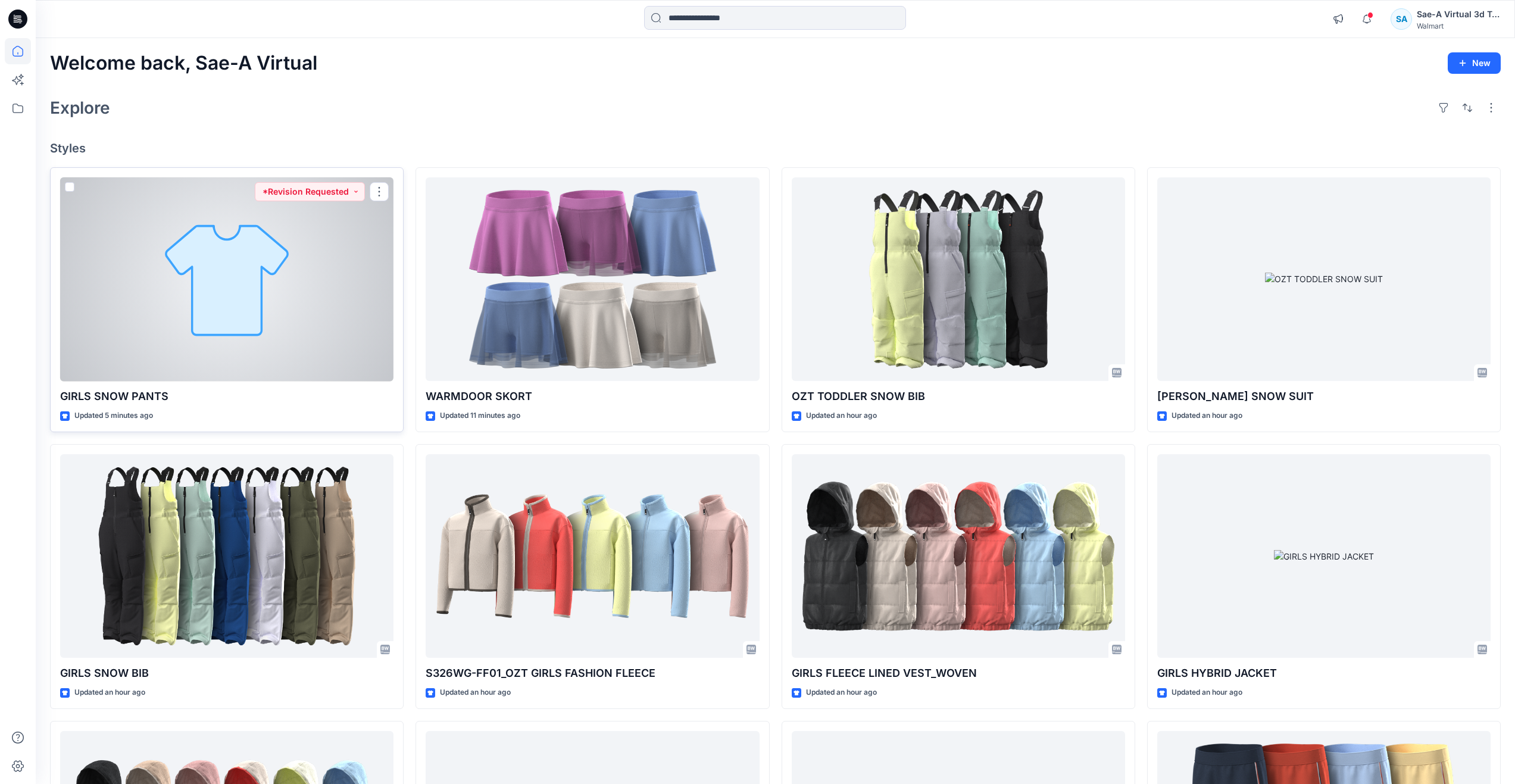
click at [192, 253] on div at bounding box center [226, 279] width 333 height 204
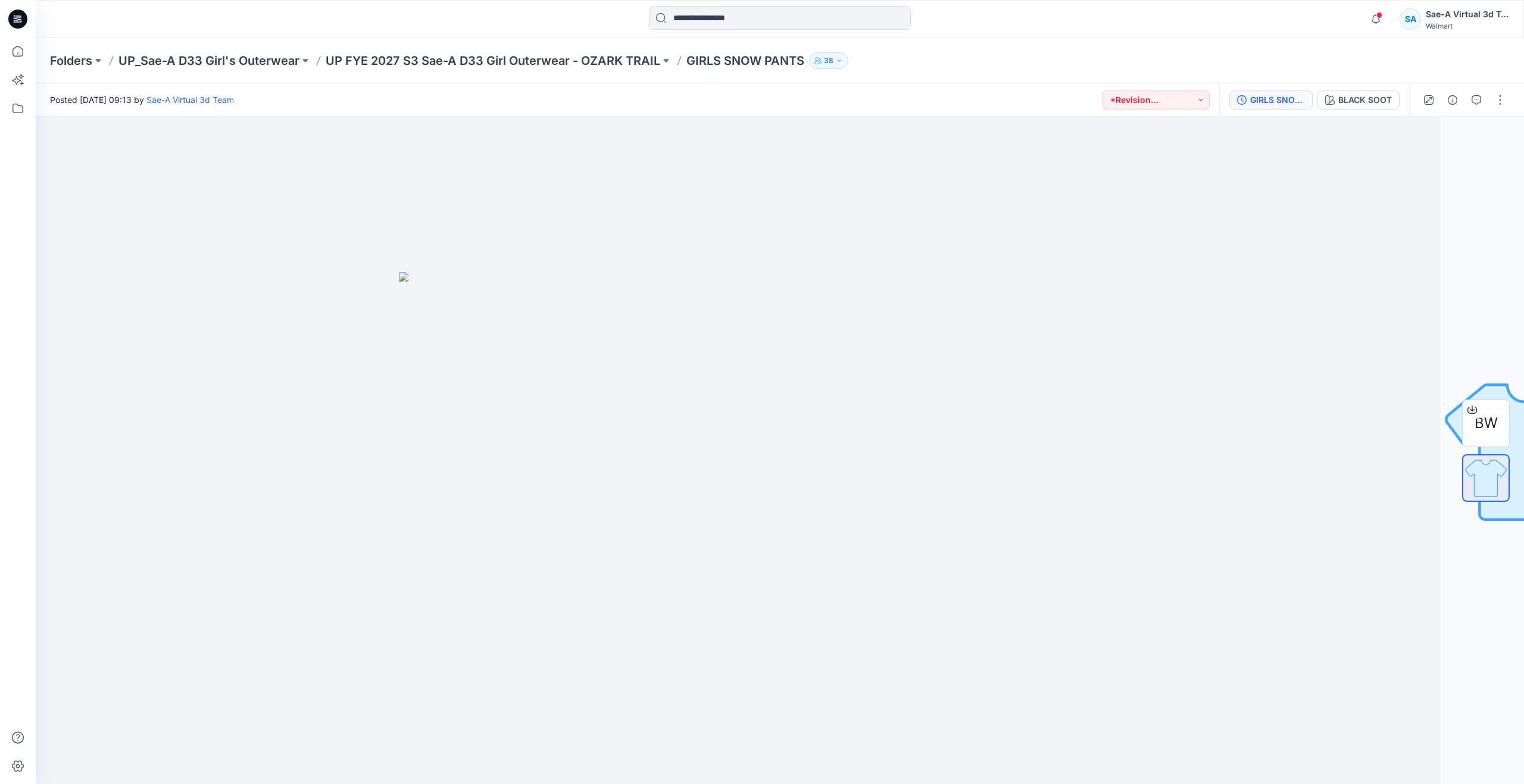
click at [1281, 107] on button "GIRLS SNOW PANTS_FUL COLORWAYS" at bounding box center [1271, 100] width 83 height 19
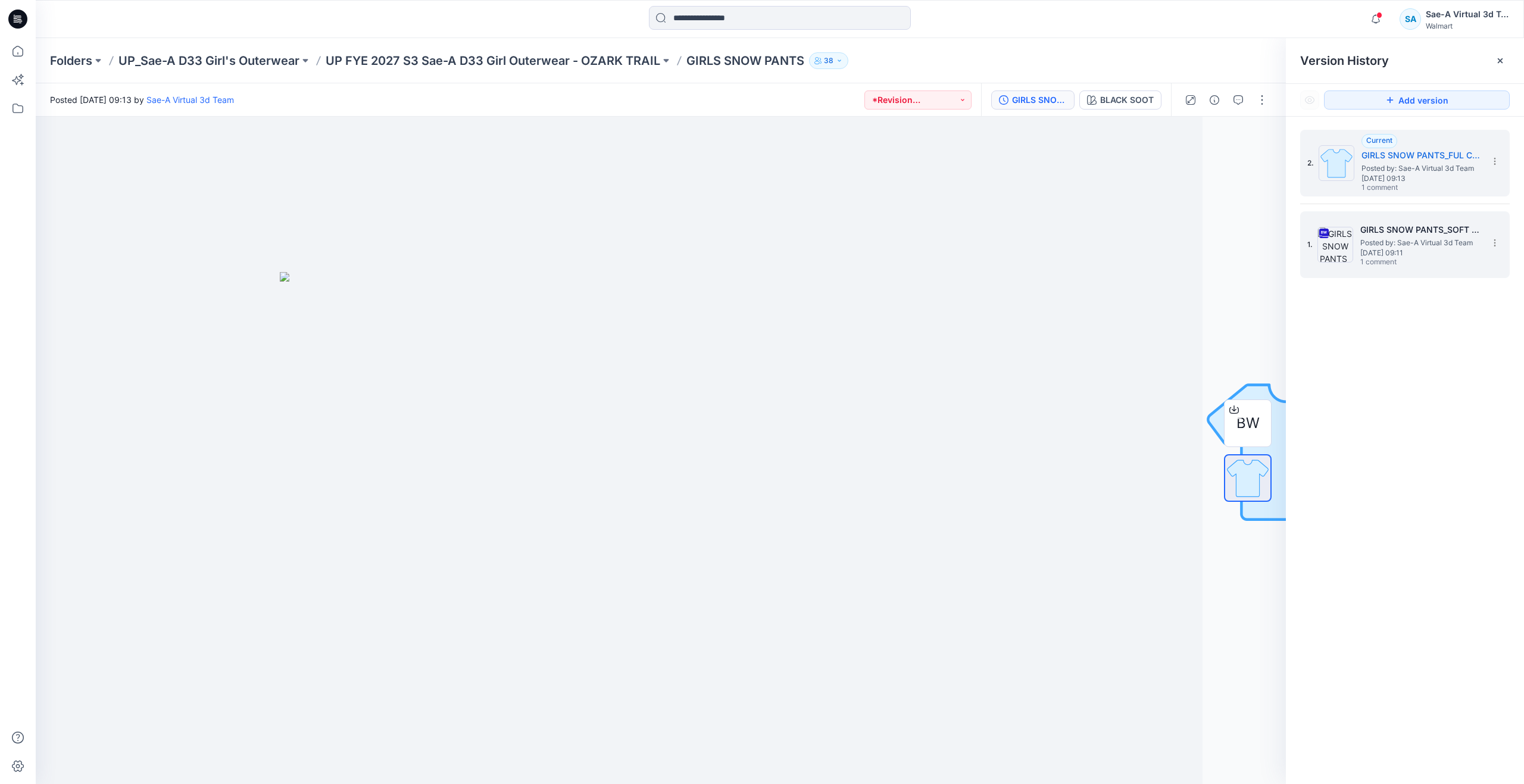
click at [1403, 241] on span "Posted by: Sae-A Virtual 3d Team" at bounding box center [1420, 242] width 119 height 12
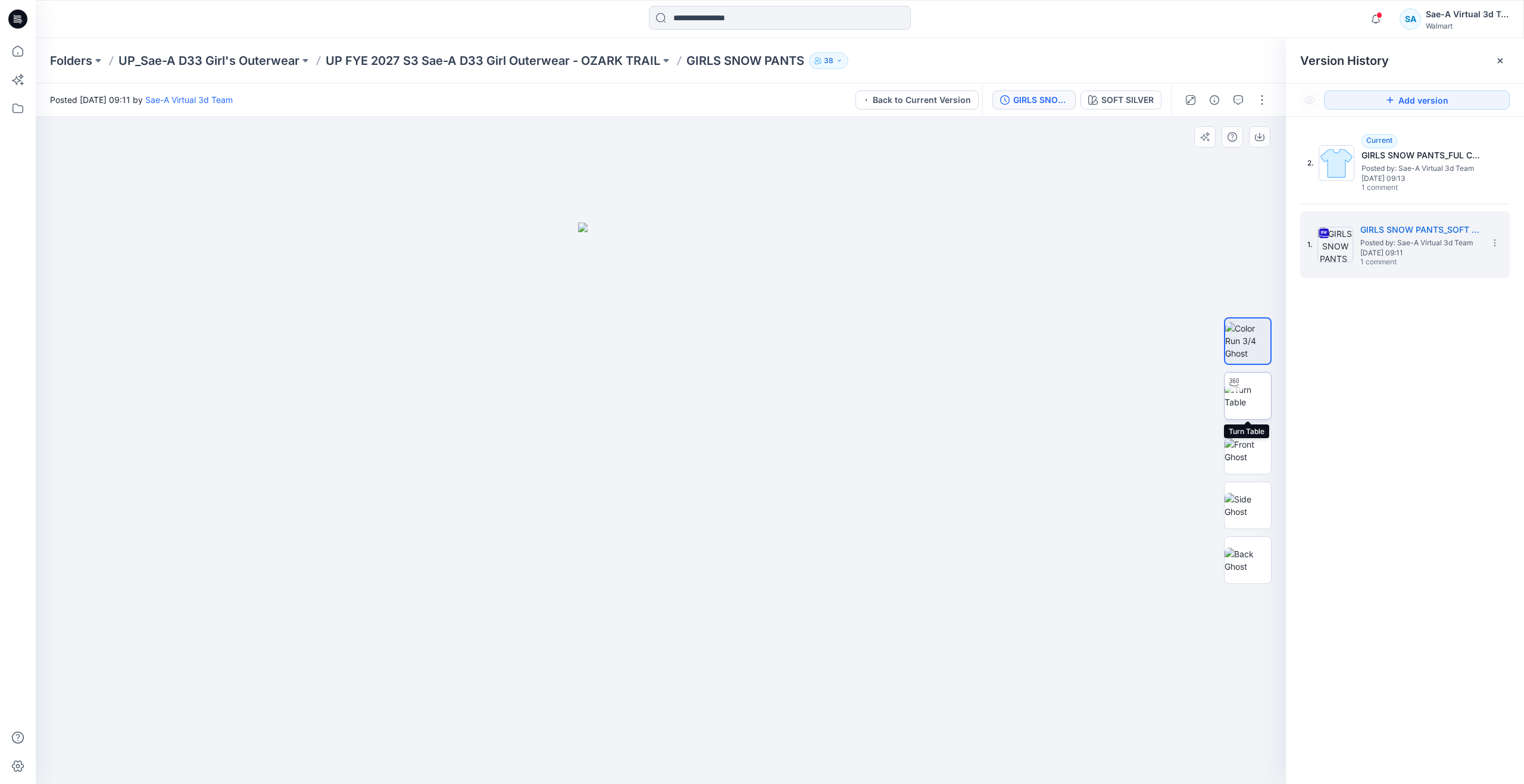
click at [1250, 396] on img at bounding box center [1248, 395] width 46 height 25
drag, startPoint x: 660, startPoint y: 565, endPoint x: 651, endPoint y: 280, distance: 285.1
drag, startPoint x: 671, startPoint y: 763, endPoint x: 720, endPoint y: 694, distance: 84.6
click at [720, 694] on div at bounding box center [660, 450] width 1250 height 667
click at [944, 104] on button "Back to Current Version" at bounding box center [916, 100] width 123 height 19
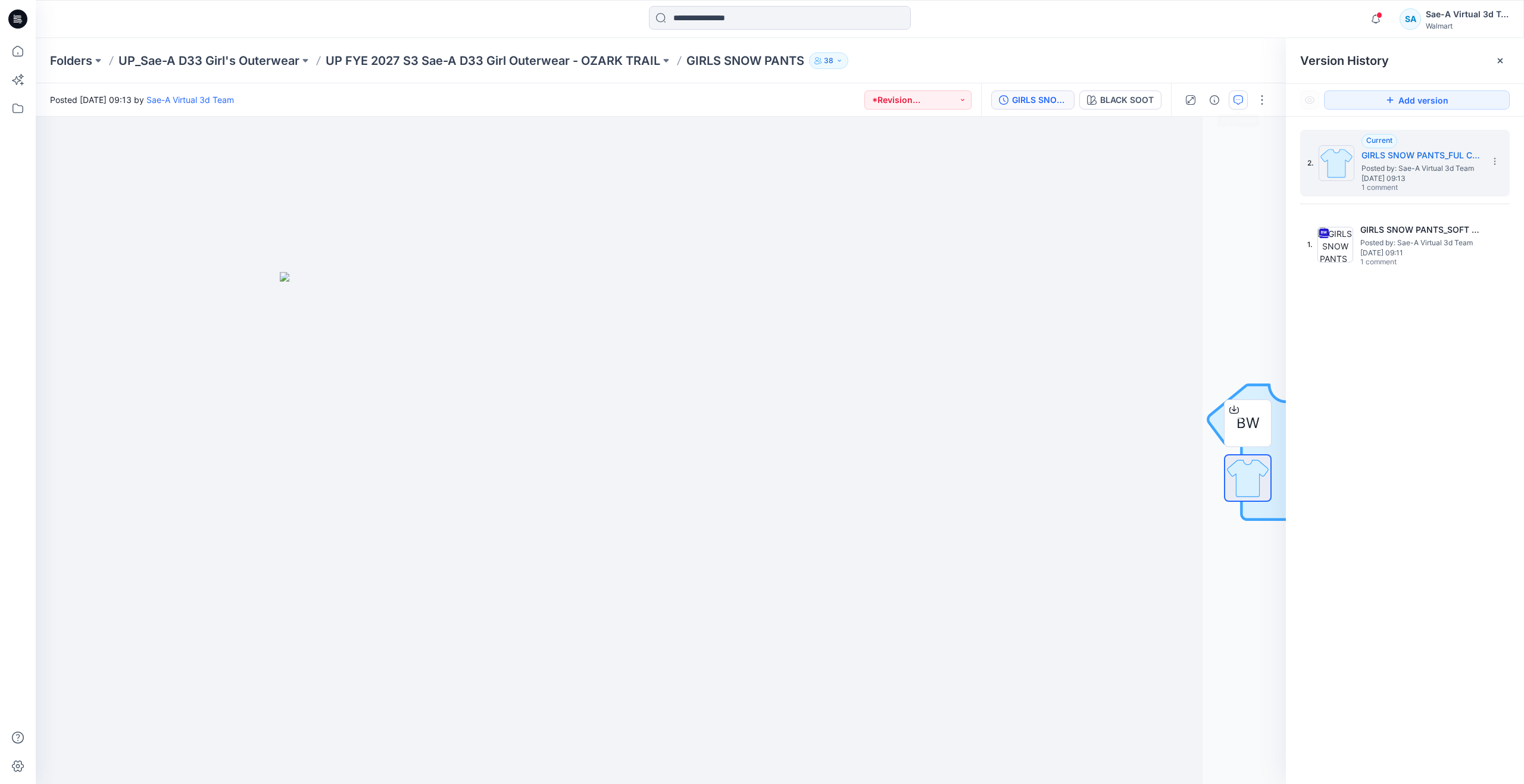
click at [1238, 101] on icon "button" at bounding box center [1238, 100] width 10 height 10
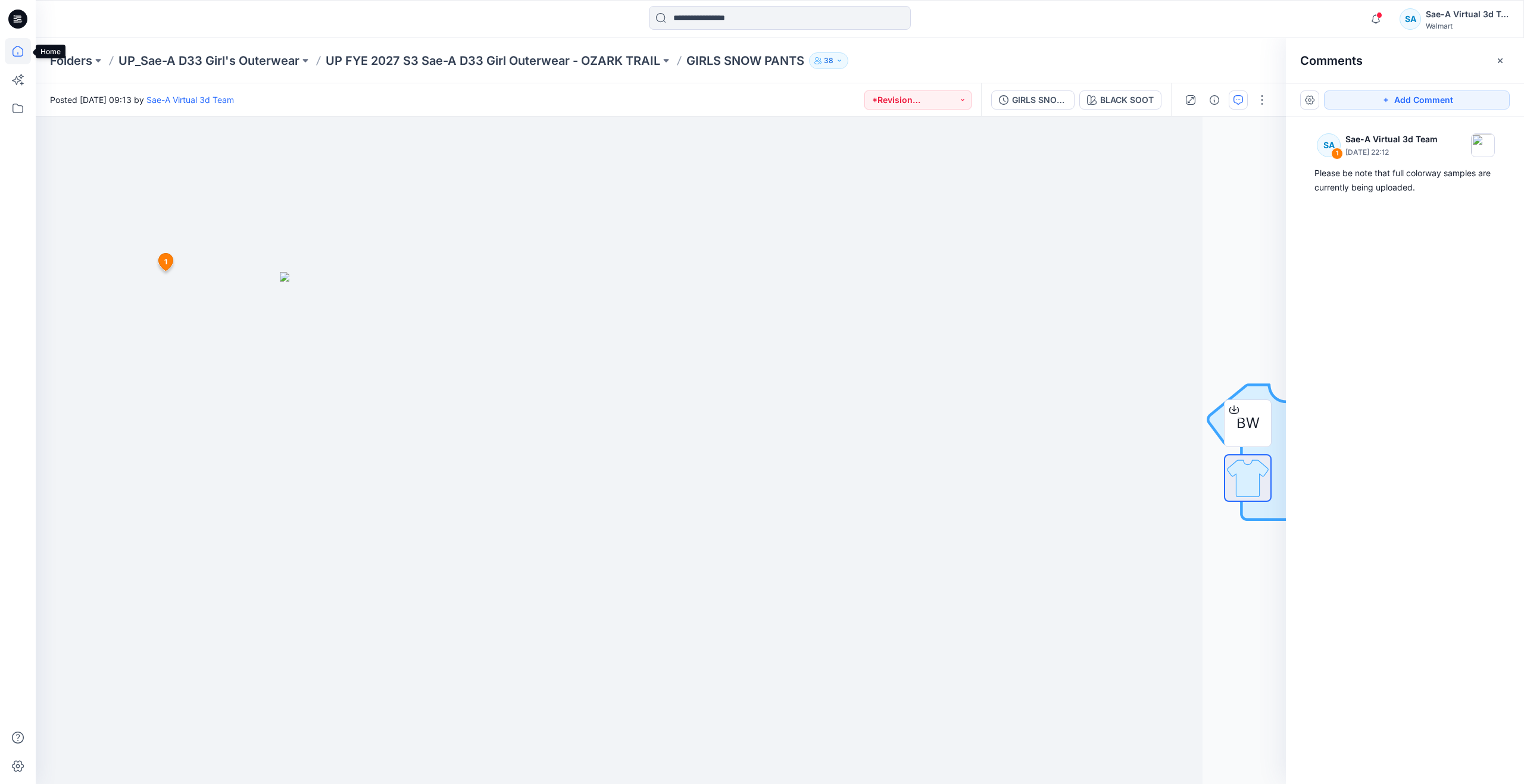
click at [12, 51] on icon at bounding box center [17, 51] width 26 height 26
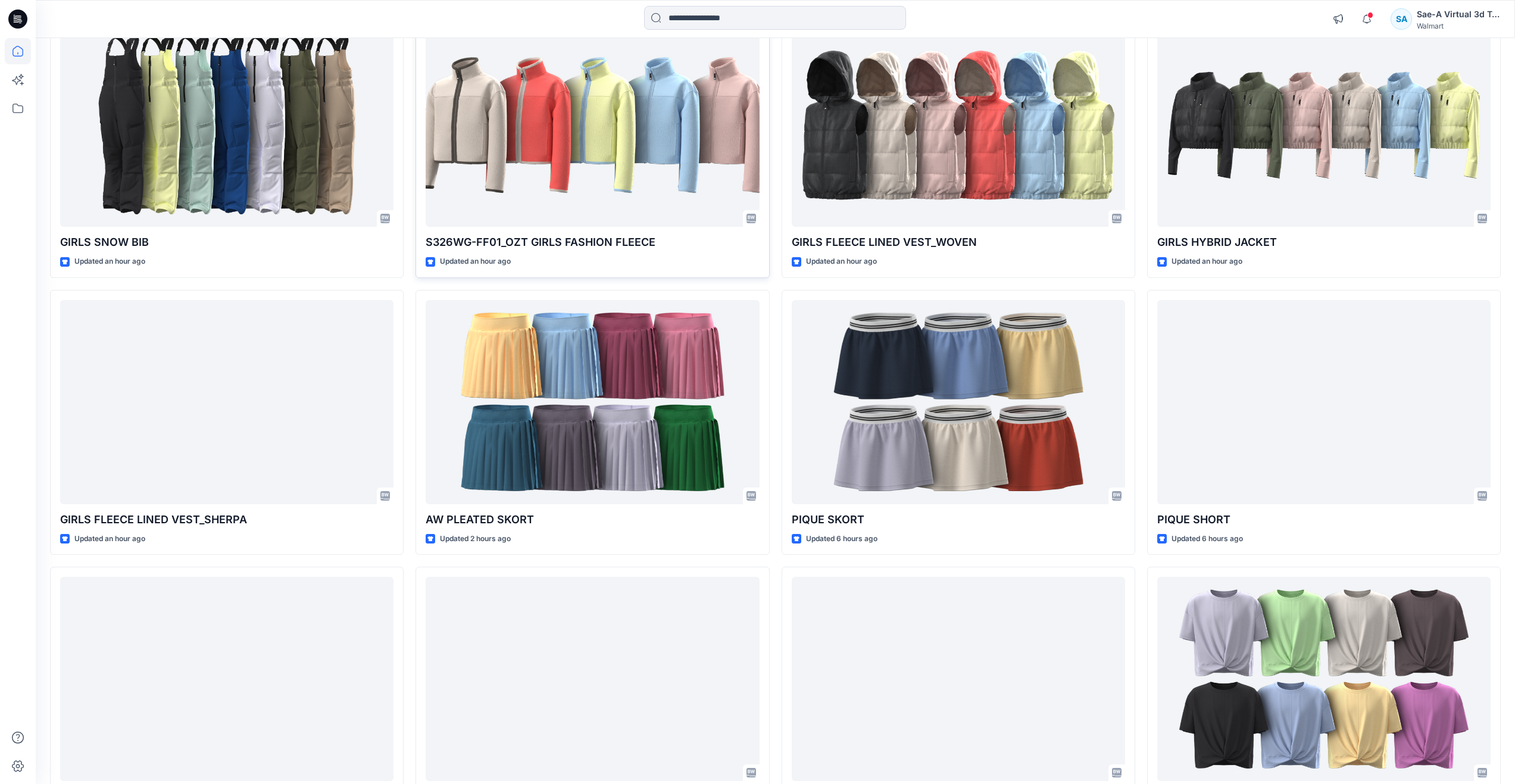
scroll to position [446, 0]
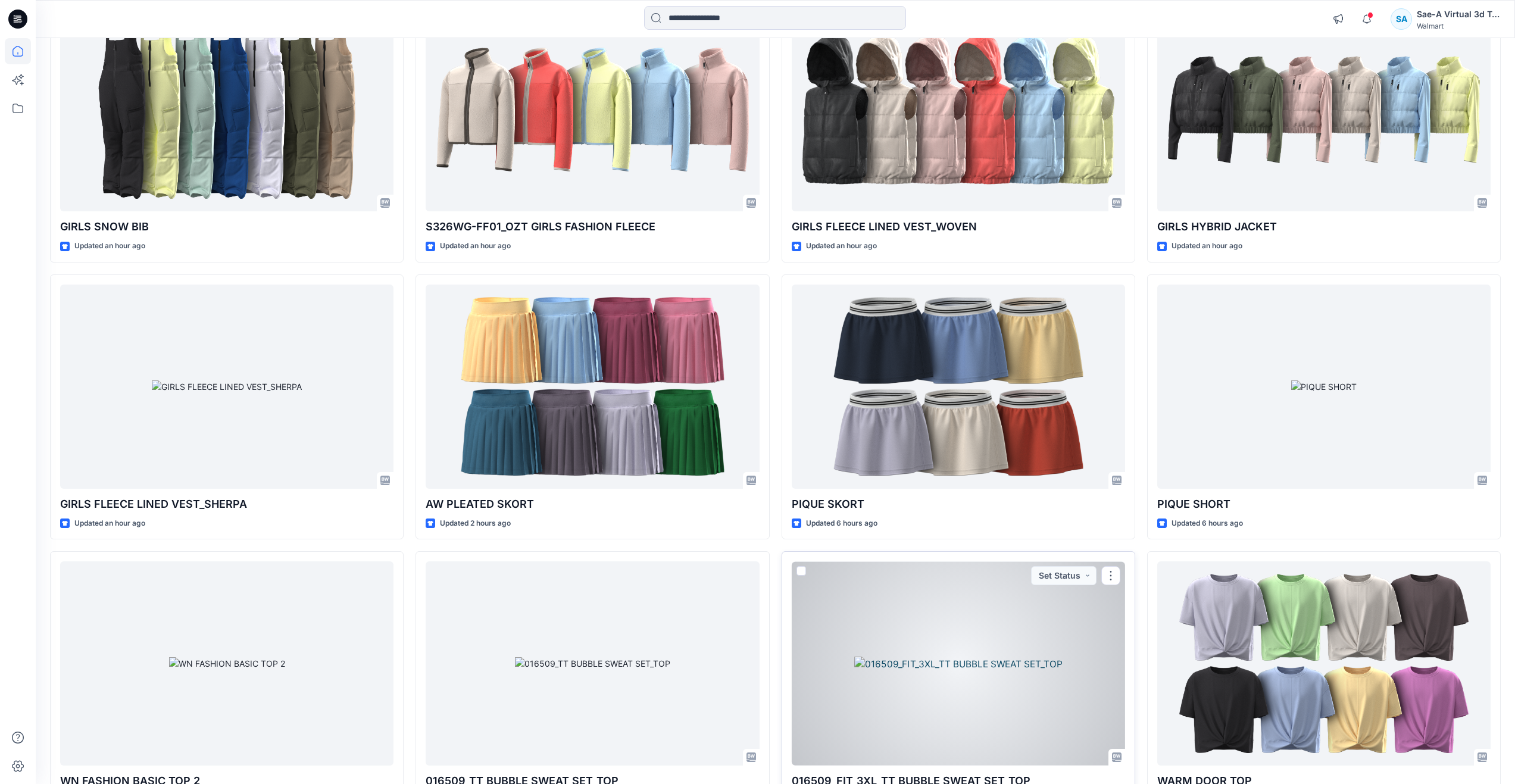
click at [931, 625] on div at bounding box center [958, 663] width 333 height 204
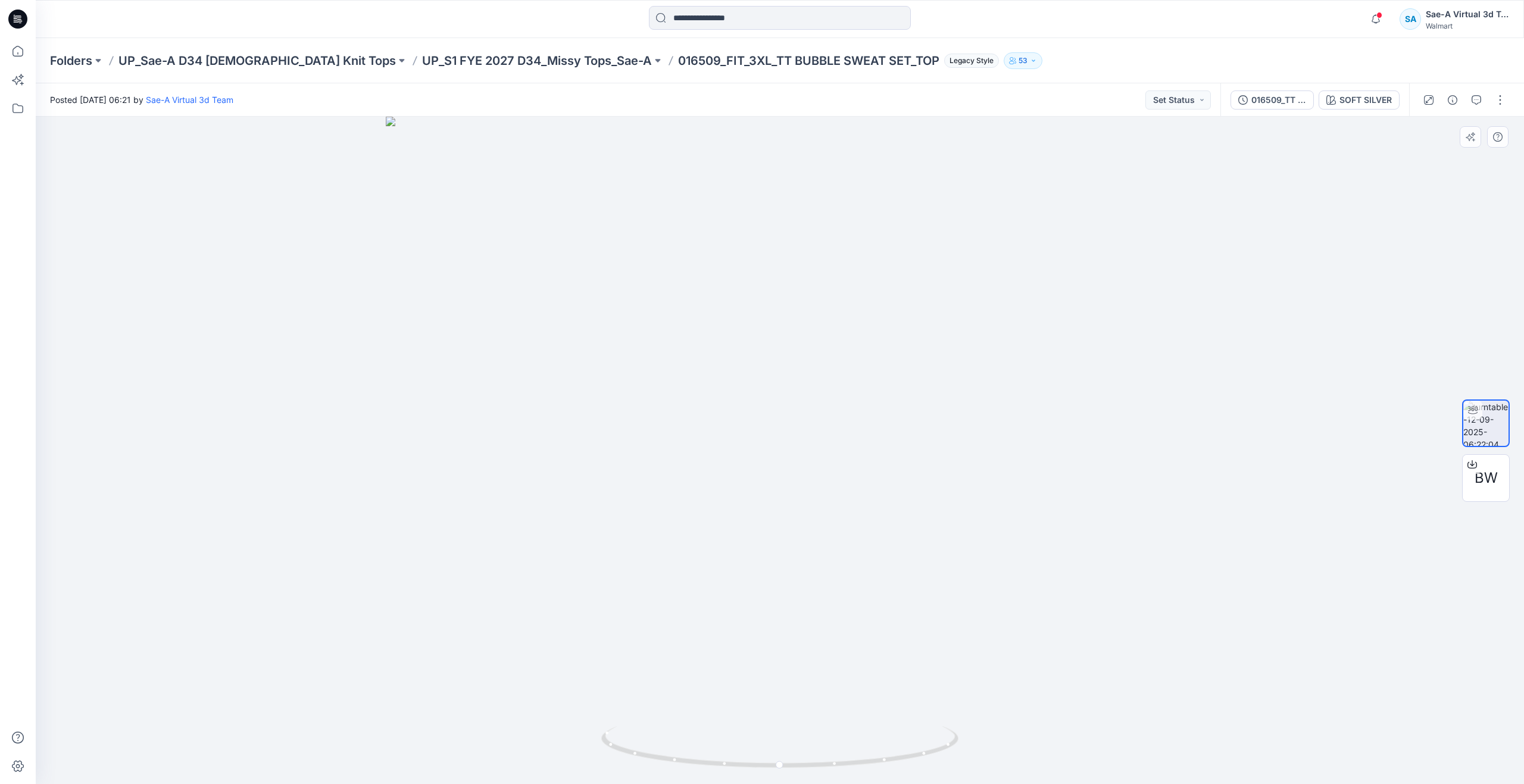
drag, startPoint x: 857, startPoint y: 373, endPoint x: 844, endPoint y: 522, distance: 149.6
drag, startPoint x: 789, startPoint y: 763, endPoint x: 833, endPoint y: 725, distance: 58.1
click at [833, 725] on div at bounding box center [780, 754] width 357 height 59
click at [15, 51] on icon at bounding box center [17, 51] width 26 height 26
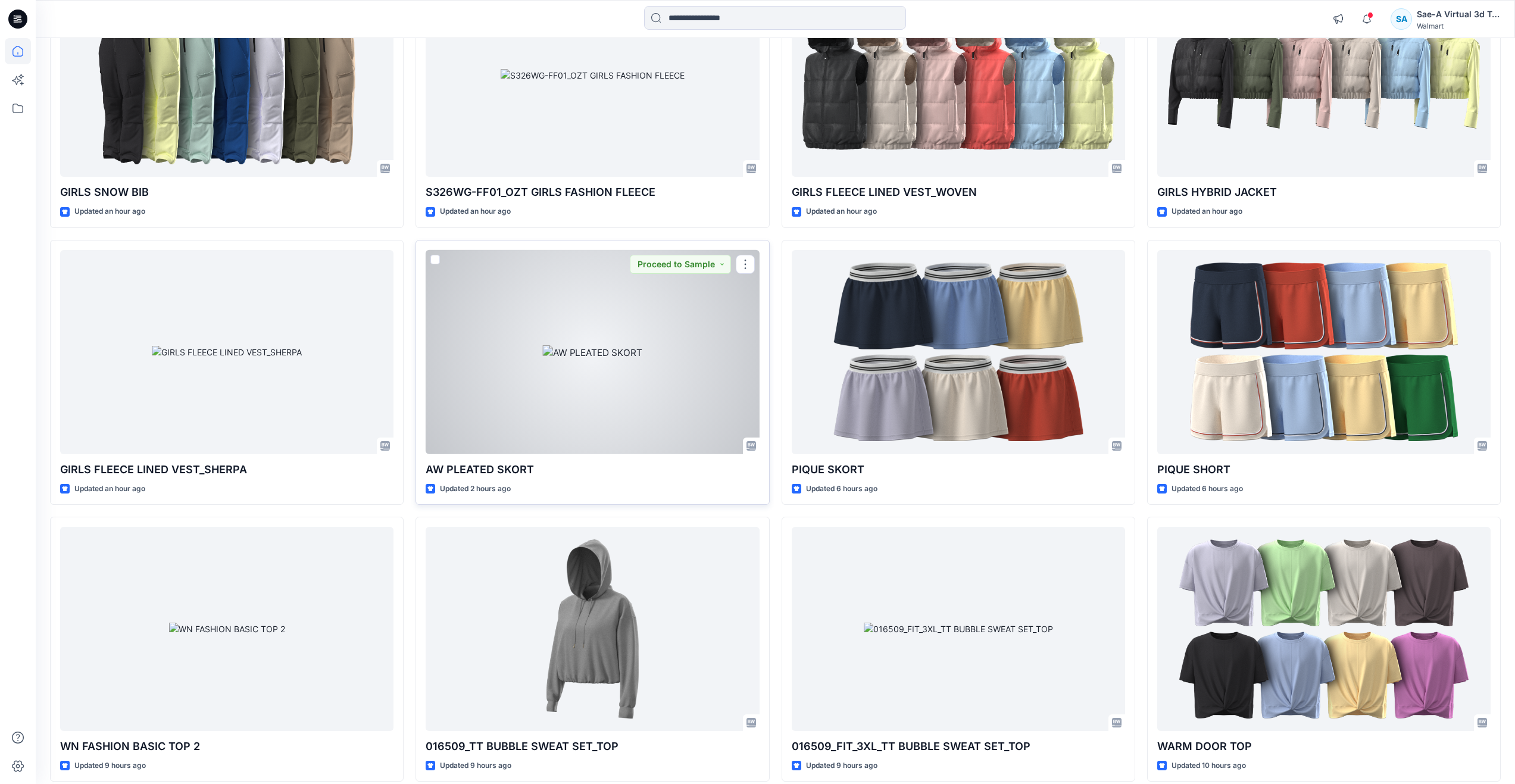
scroll to position [496, 0]
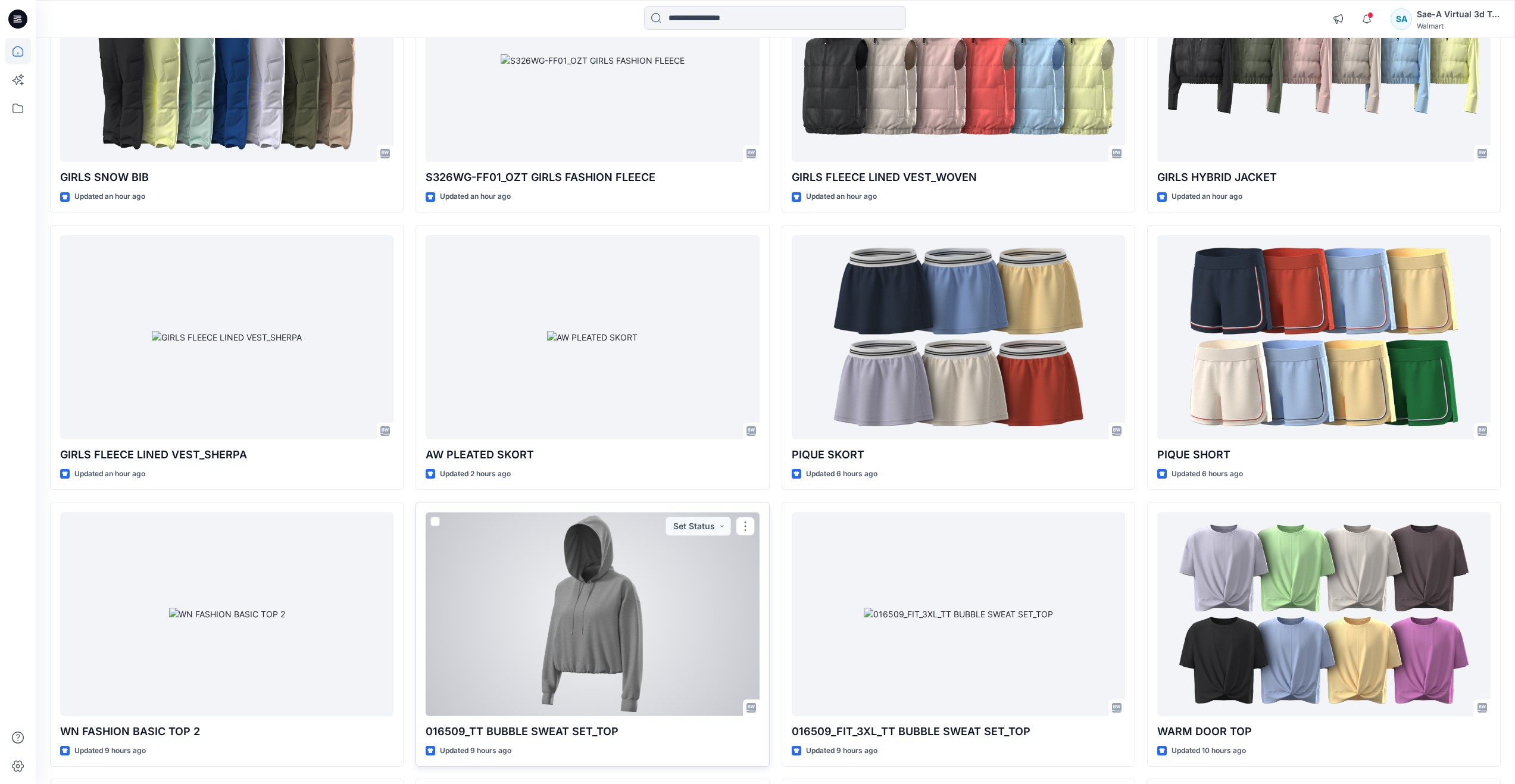
click at [500, 626] on div at bounding box center [592, 614] width 333 height 204
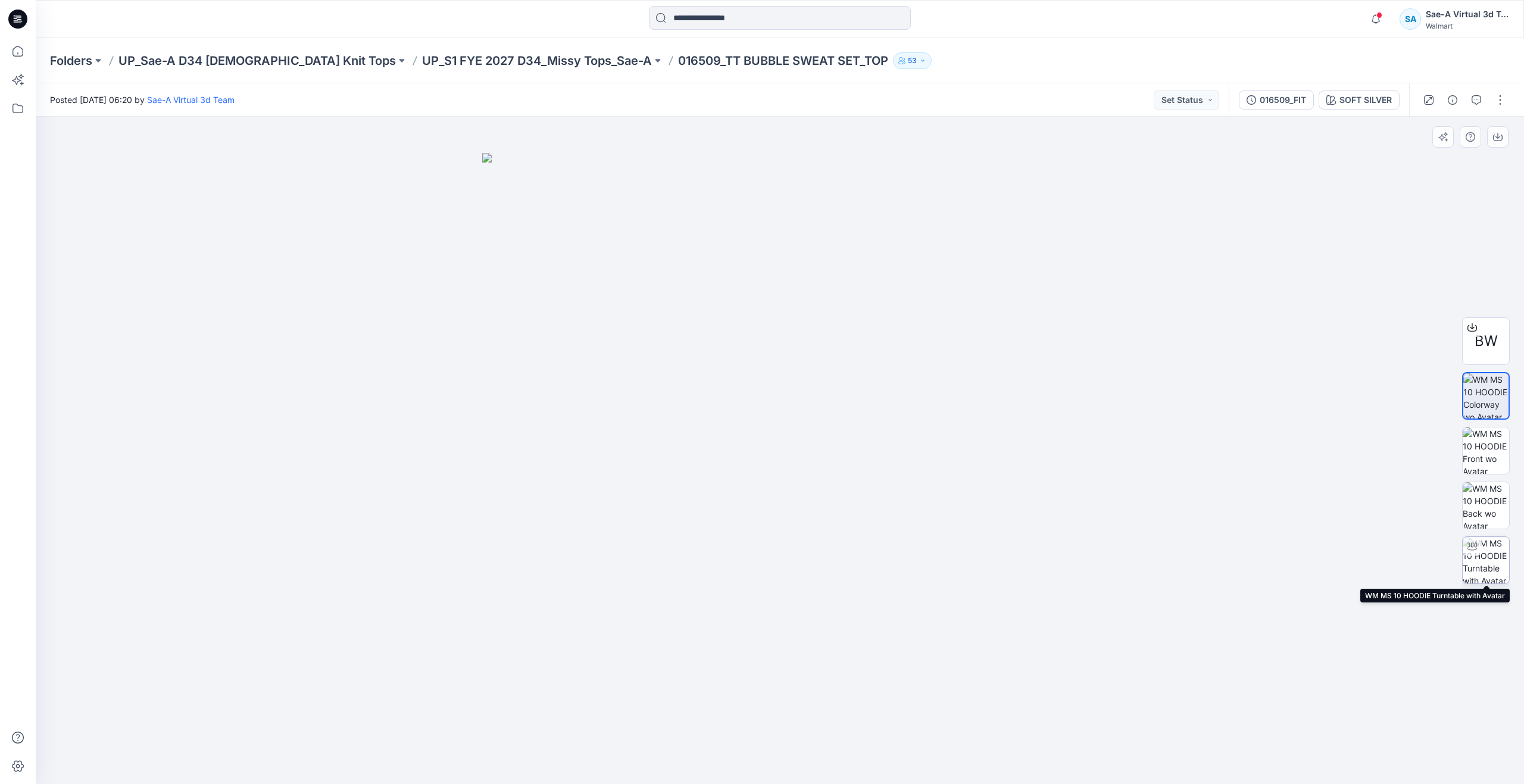
click at [1493, 555] on img at bounding box center [1486, 560] width 46 height 46
drag, startPoint x: 776, startPoint y: 766, endPoint x: 468, endPoint y: 663, distance: 324.8
click at [468, 663] on div at bounding box center [780, 450] width 1489 height 667
click at [19, 58] on icon at bounding box center [17, 51] width 26 height 26
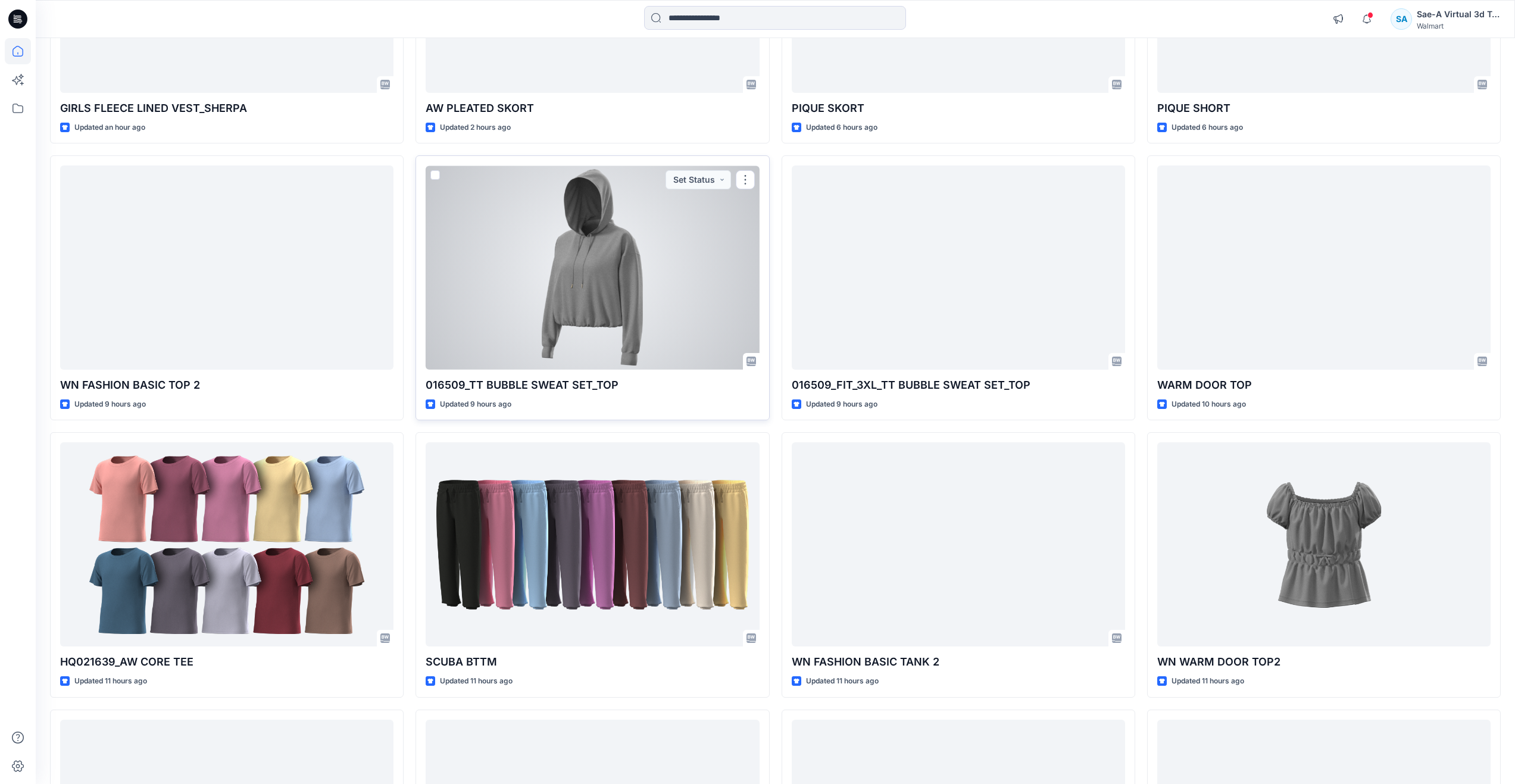
scroll to position [843, 0]
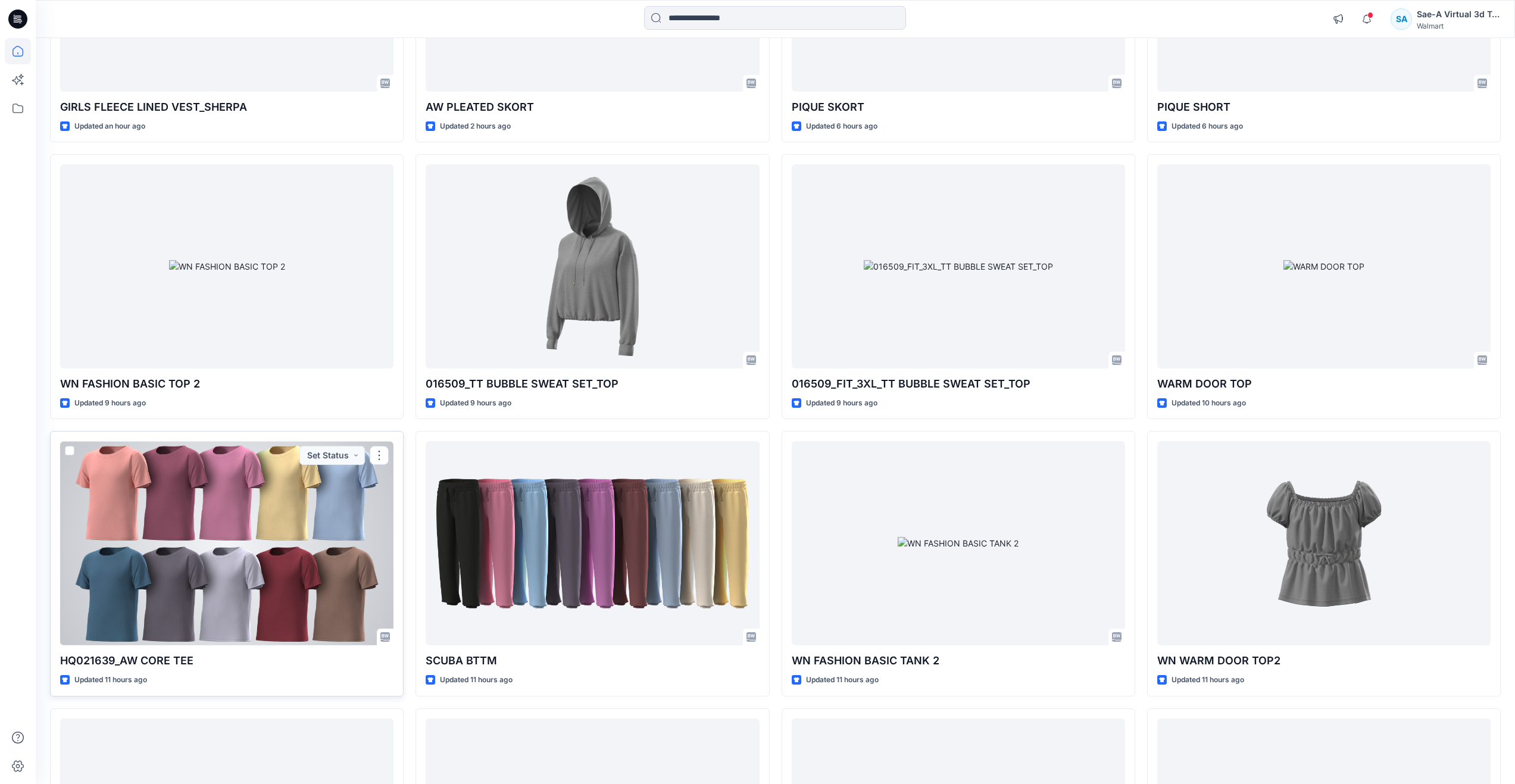
click at [307, 567] on div at bounding box center [226, 543] width 333 height 204
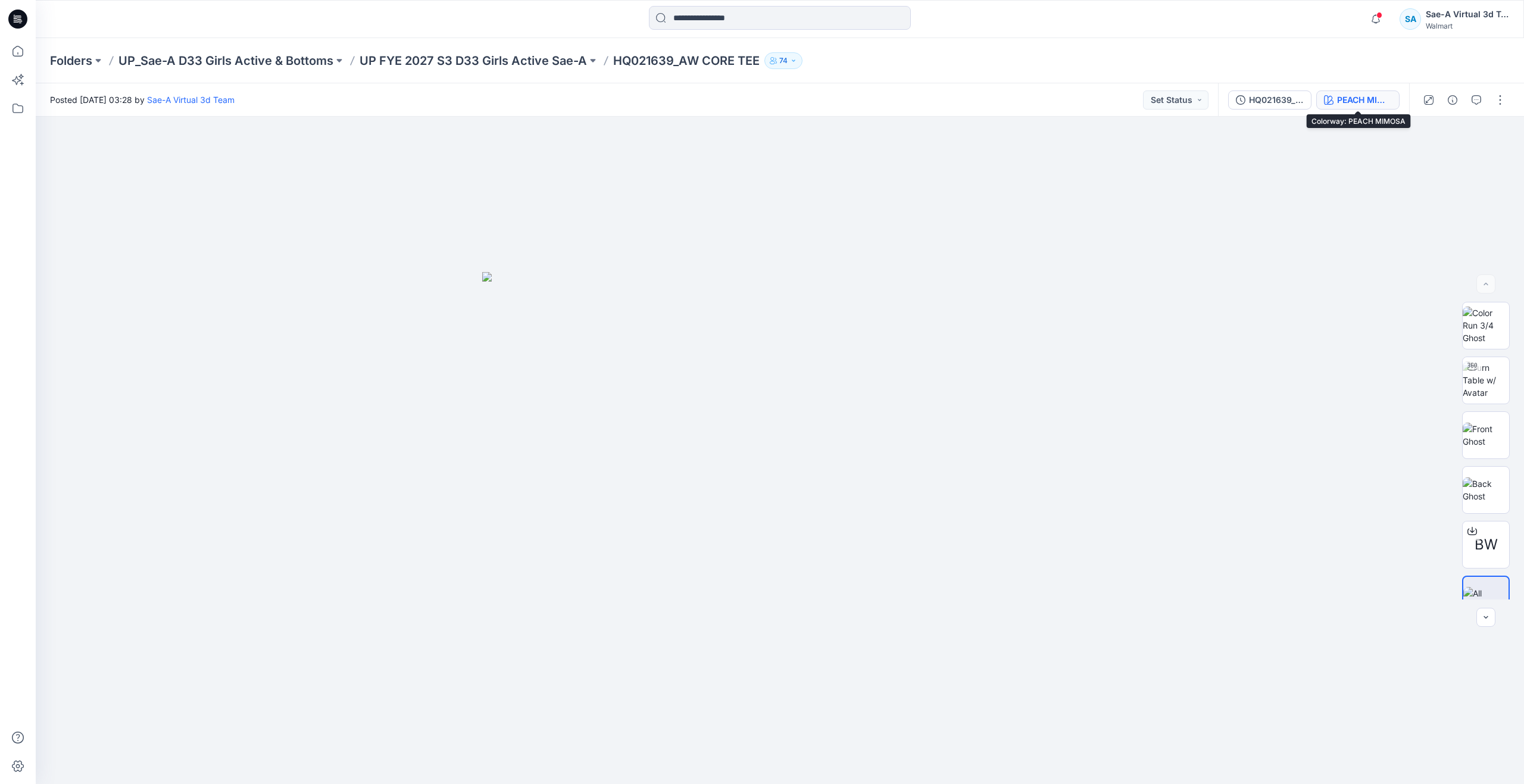
click at [1369, 102] on div "PEACH MIMOSA" at bounding box center [1364, 100] width 55 height 13
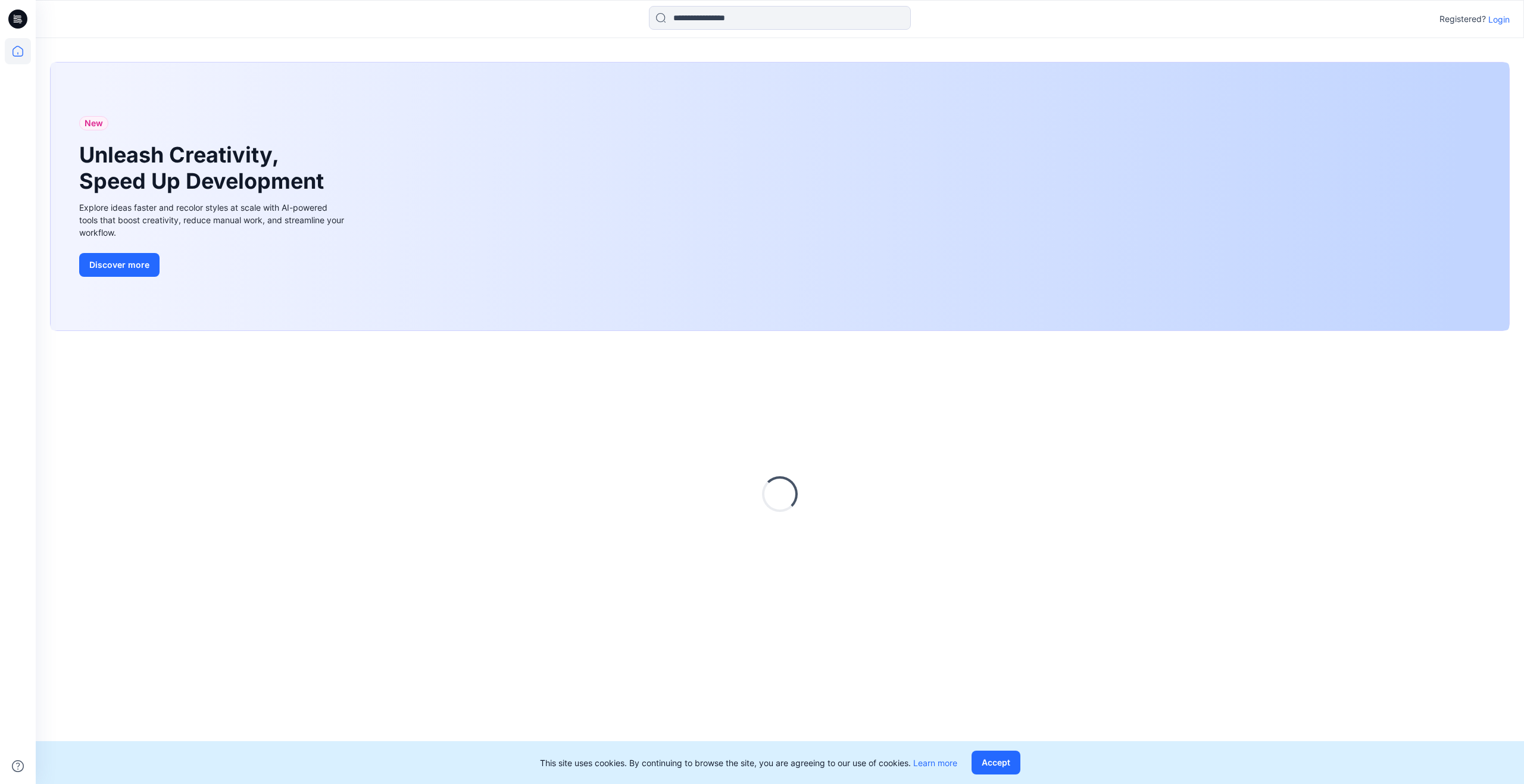
click at [1502, 19] on p "Login" at bounding box center [1499, 19] width 21 height 12
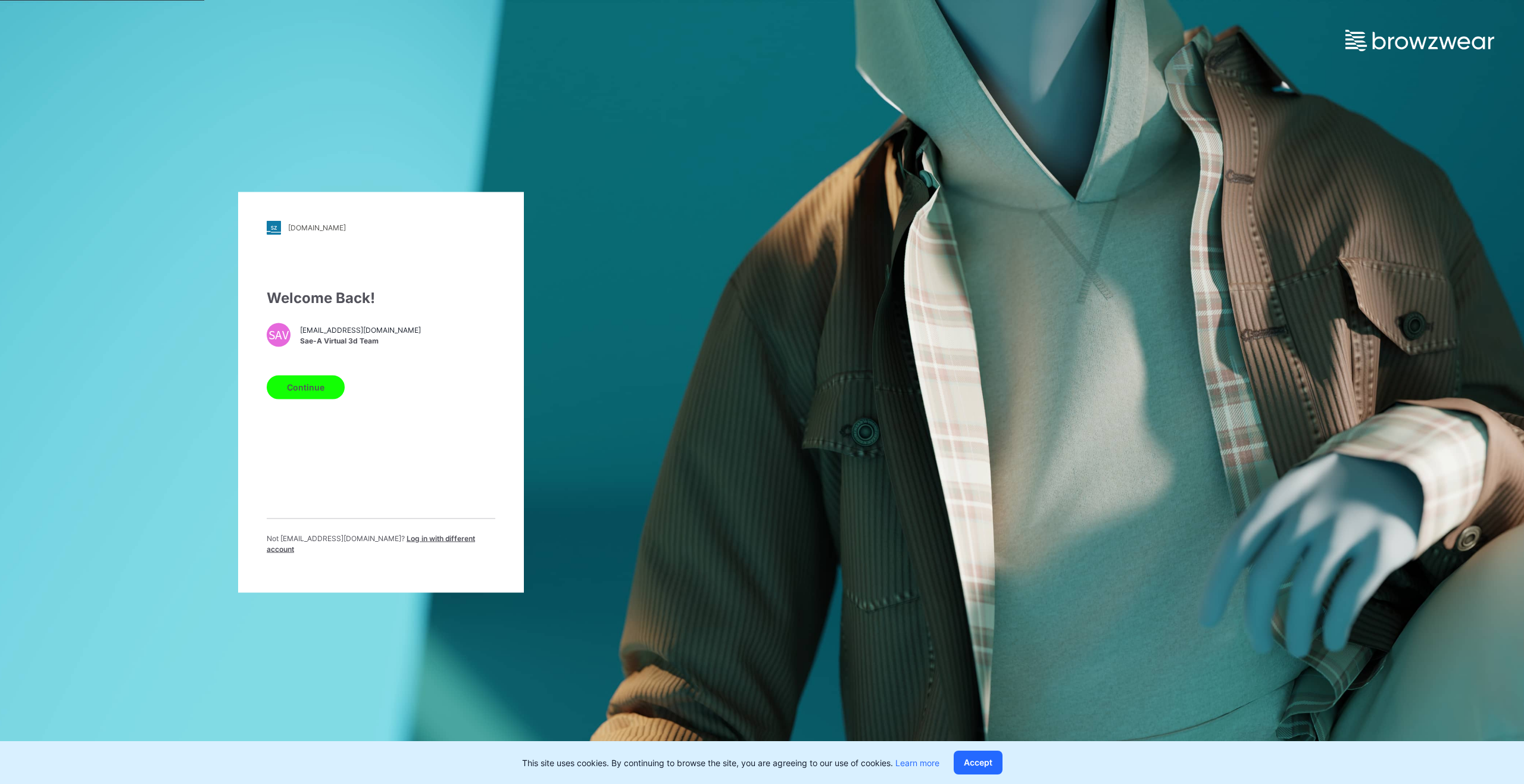
click at [330, 398] on button "Continue" at bounding box center [306, 387] width 78 height 24
click at [330, 396] on button "Continue" at bounding box center [306, 387] width 78 height 24
click at [319, 397] on button "Continue" at bounding box center [306, 387] width 78 height 24
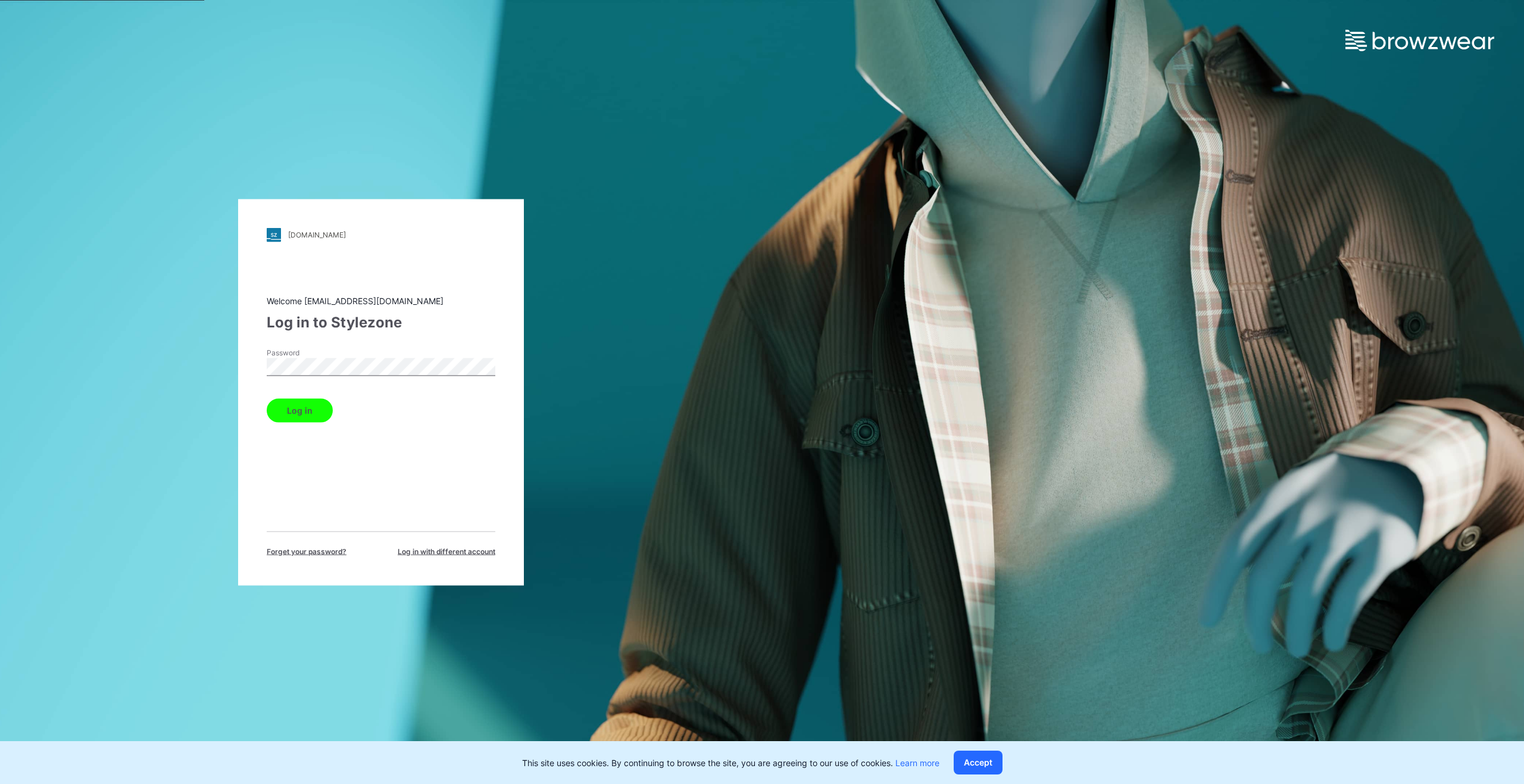
click at [305, 406] on button "Log in" at bounding box center [300, 410] width 66 height 24
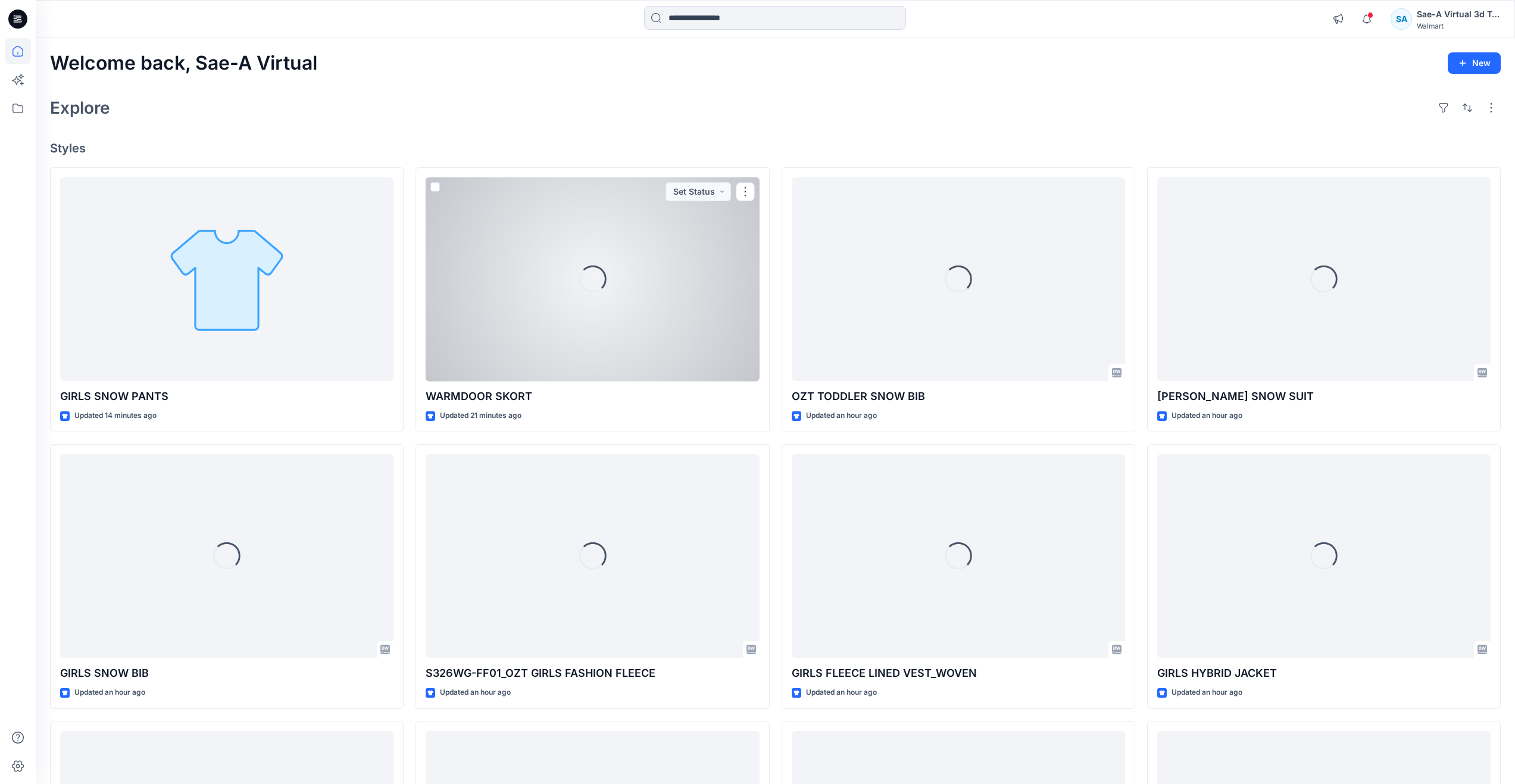
click at [473, 336] on div "Loading..." at bounding box center [592, 279] width 333 height 204
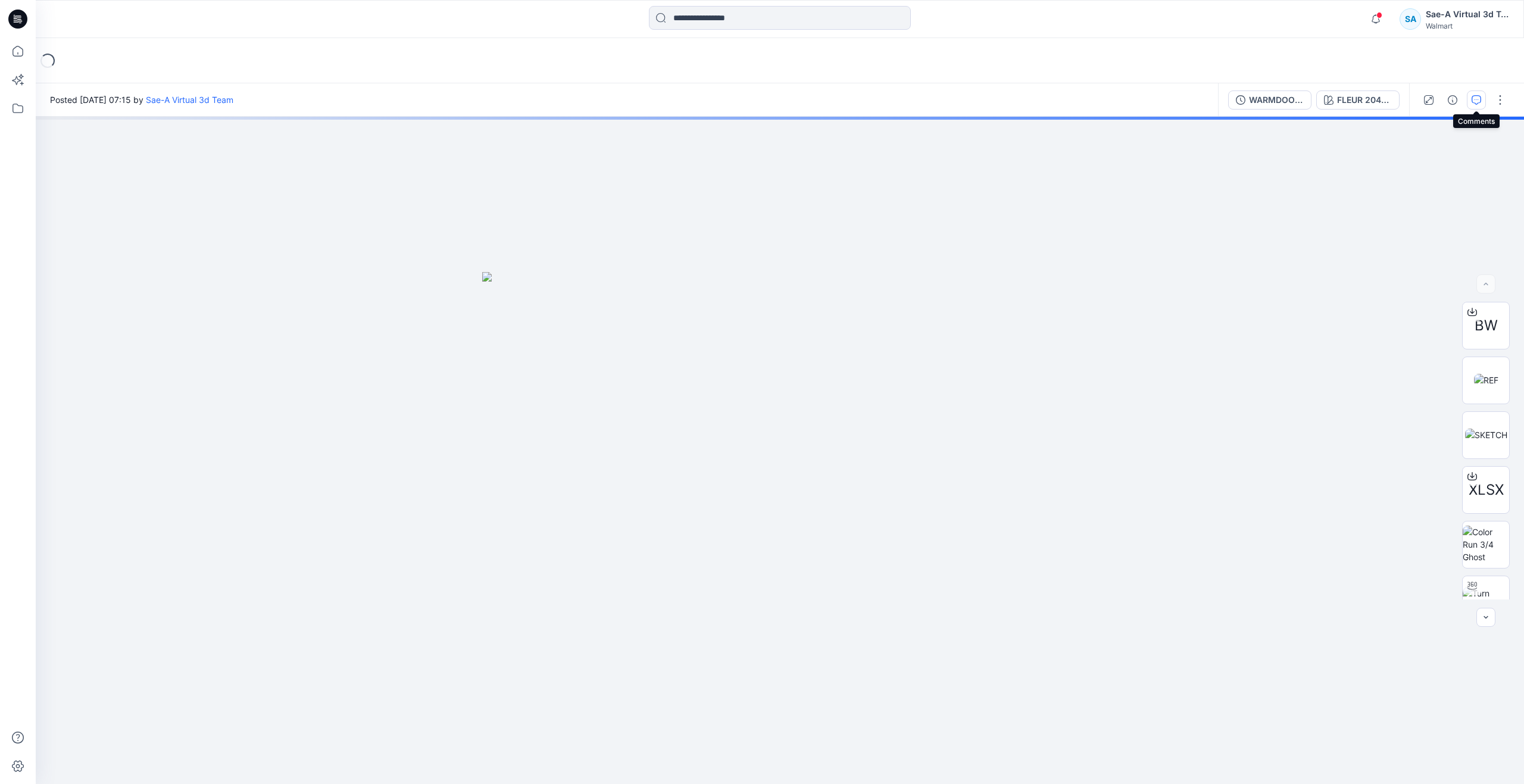
click at [1475, 104] on icon "button" at bounding box center [1476, 100] width 10 height 10
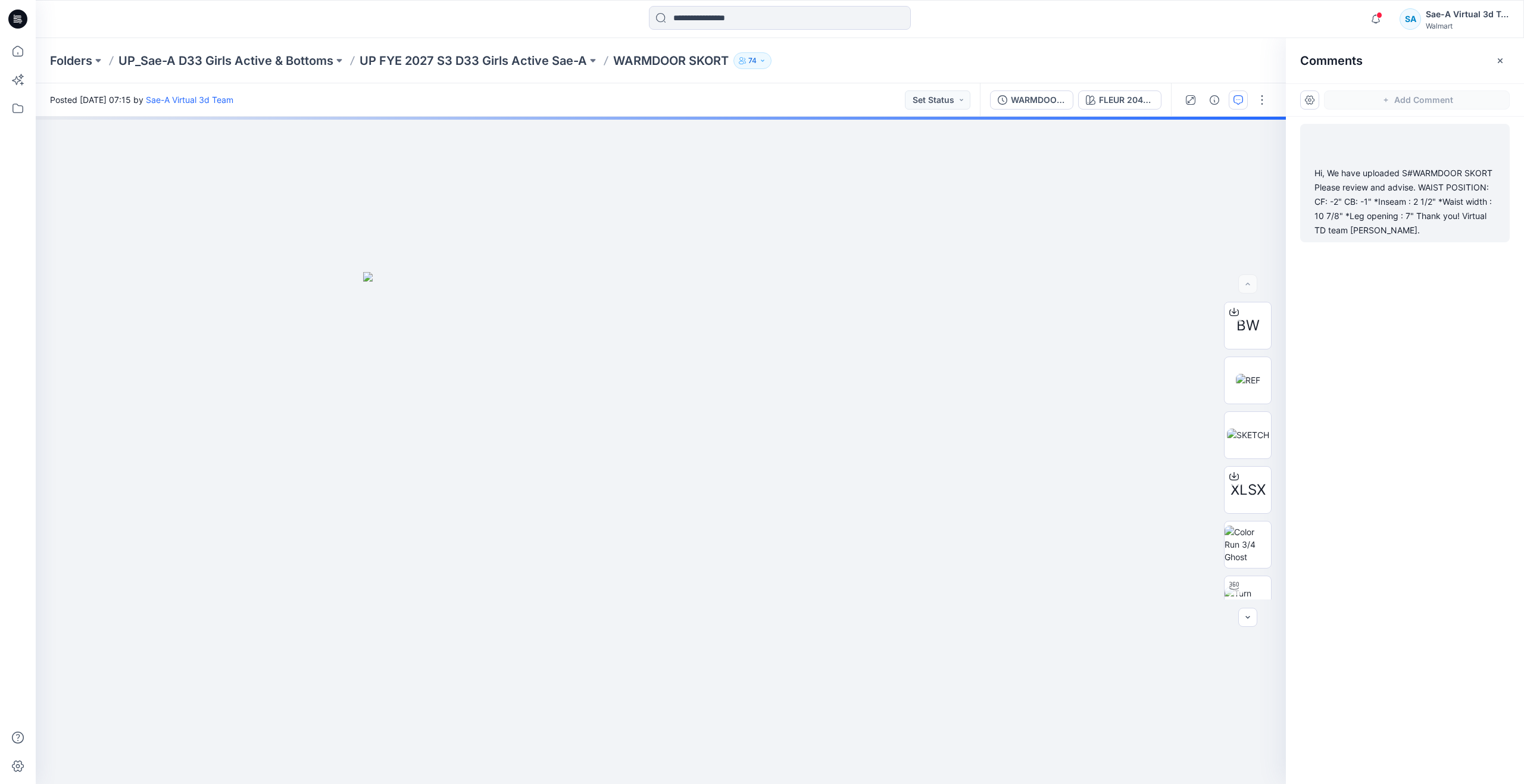
click at [1392, 220] on div "Hi, We have uploaded S#WARMDOOR SKORT Please review and advise. WAIST POSITION:…" at bounding box center [1405, 202] width 181 height 72
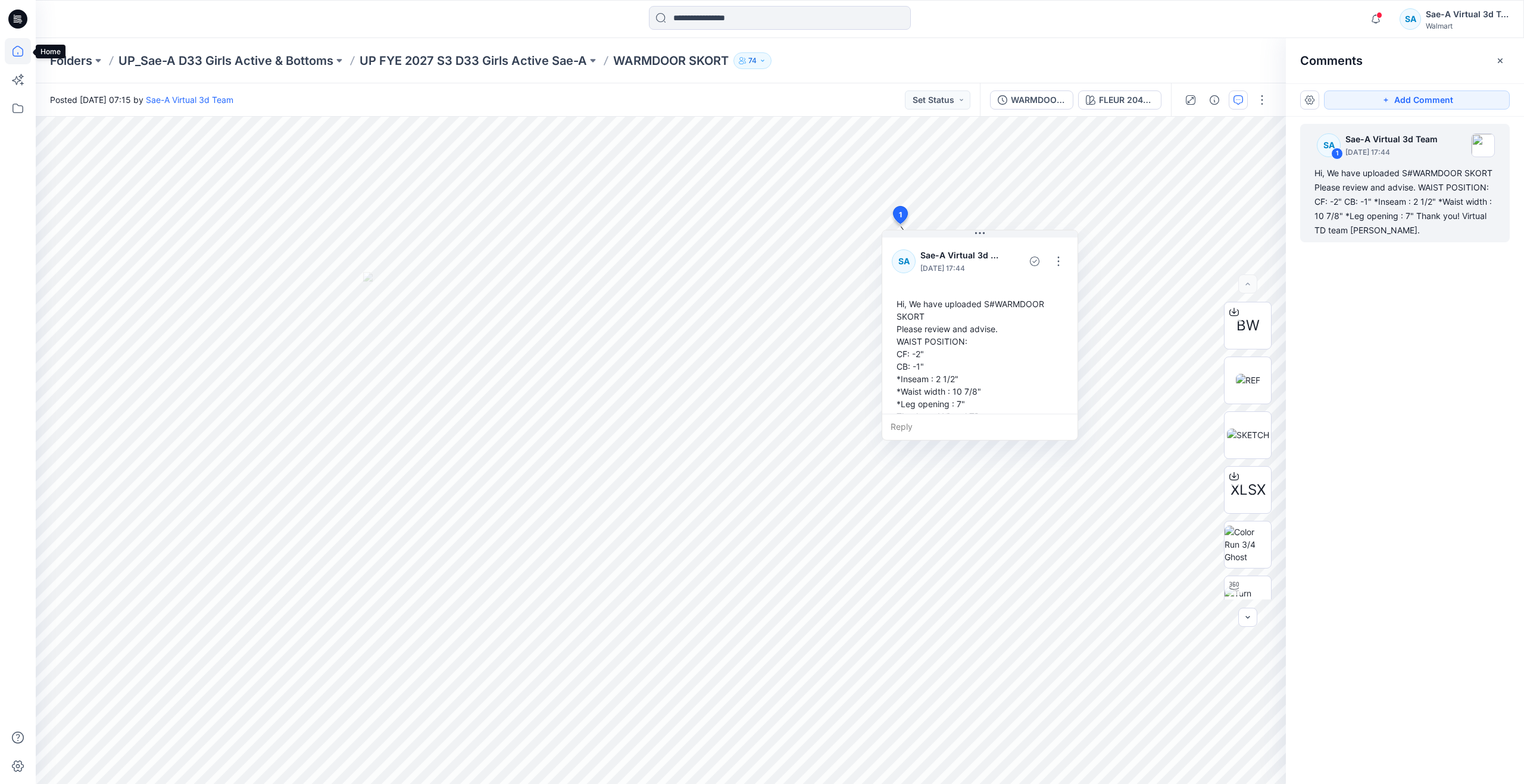
click at [11, 53] on icon at bounding box center [17, 51] width 26 height 26
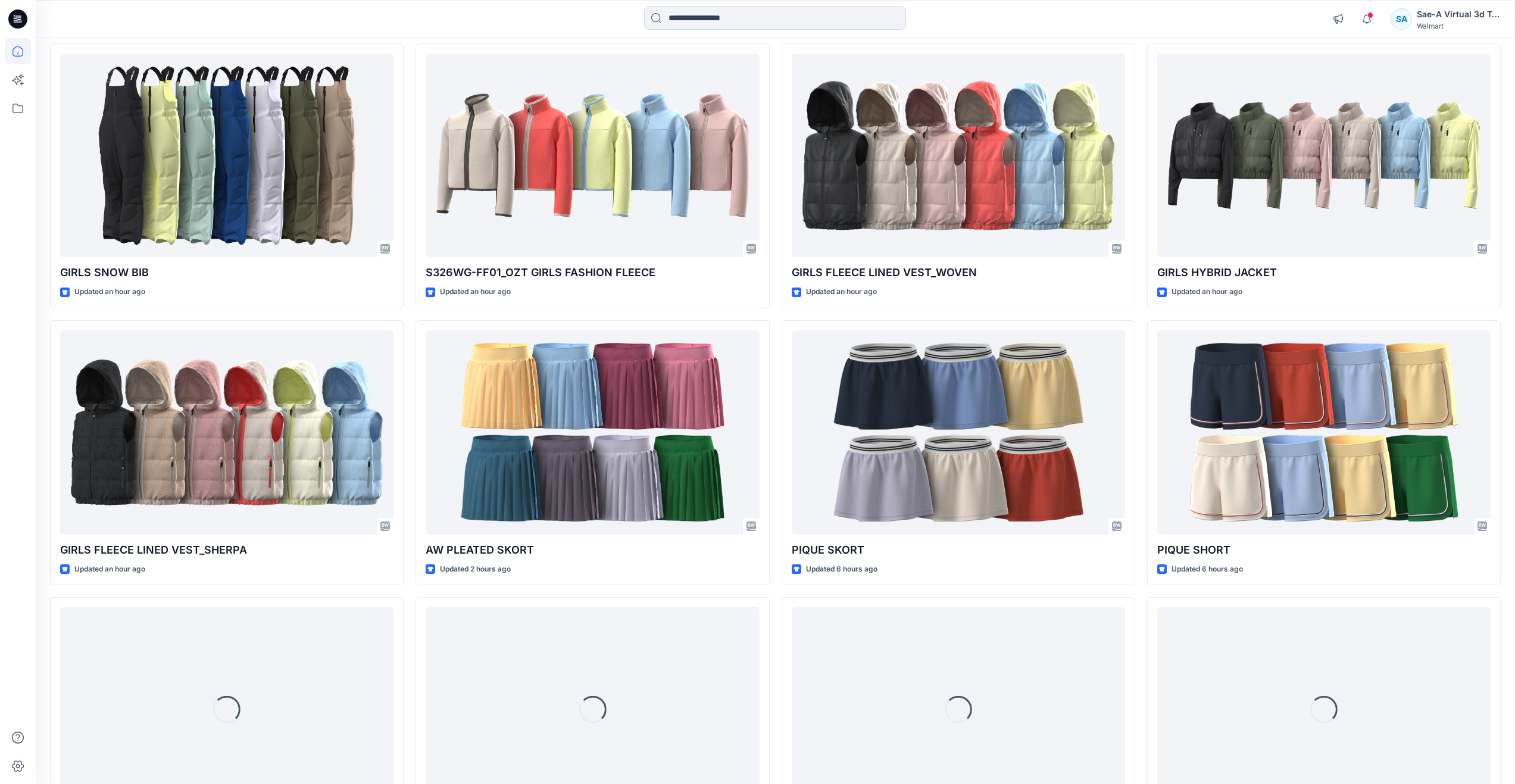
scroll to position [556, 0]
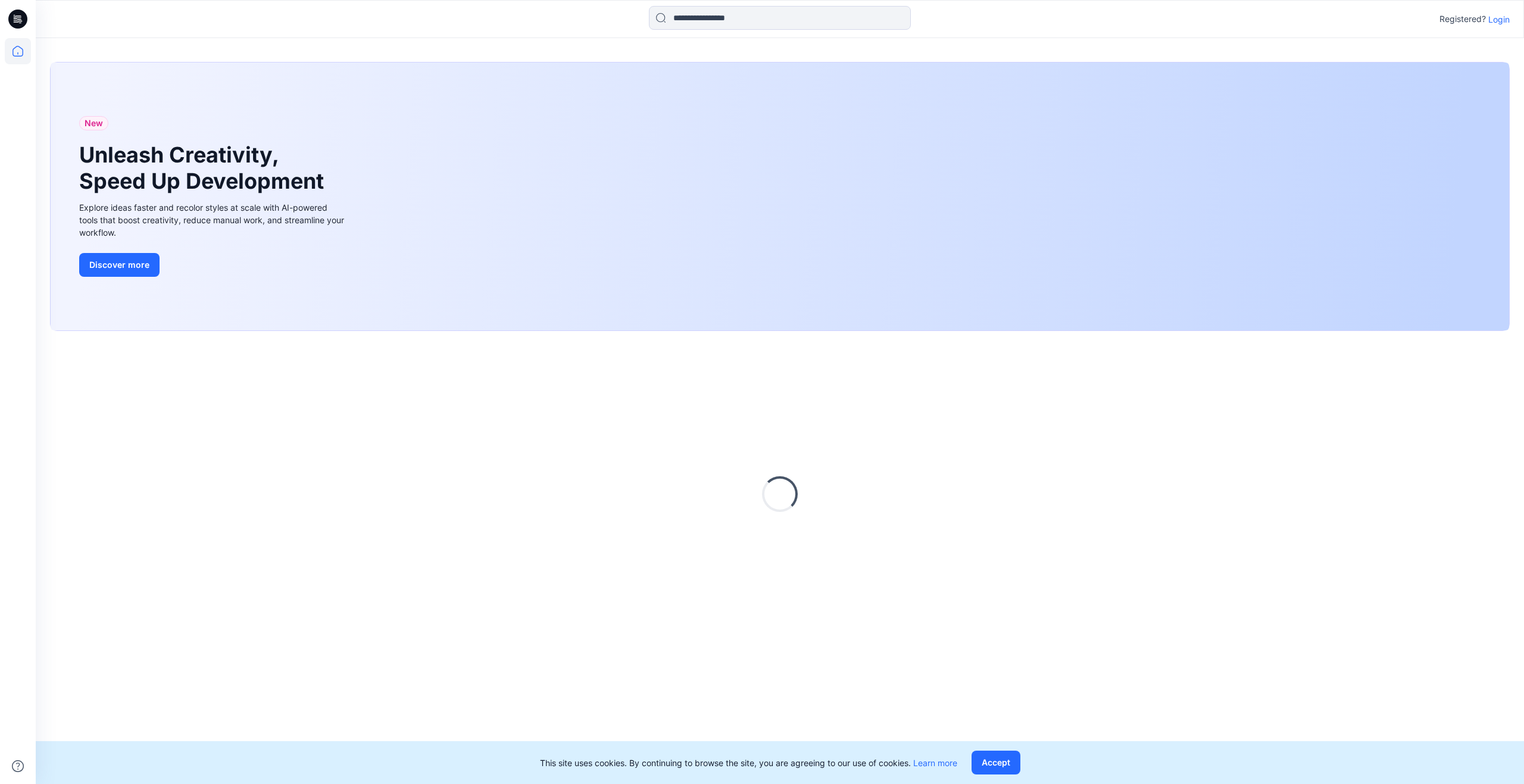
click at [1489, 22] on p "Login" at bounding box center [1499, 19] width 21 height 12
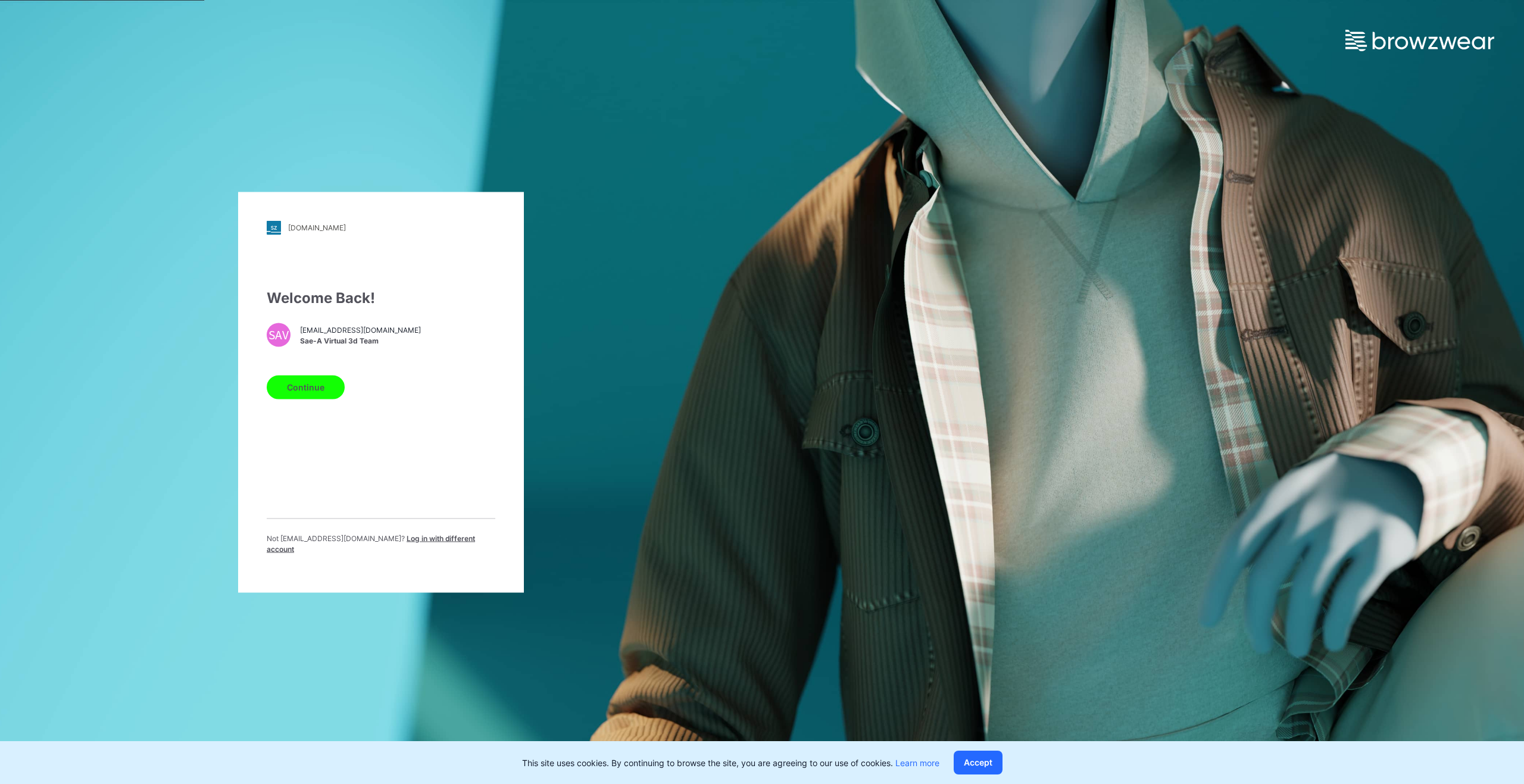
click at [329, 391] on button "Continue" at bounding box center [306, 387] width 78 height 24
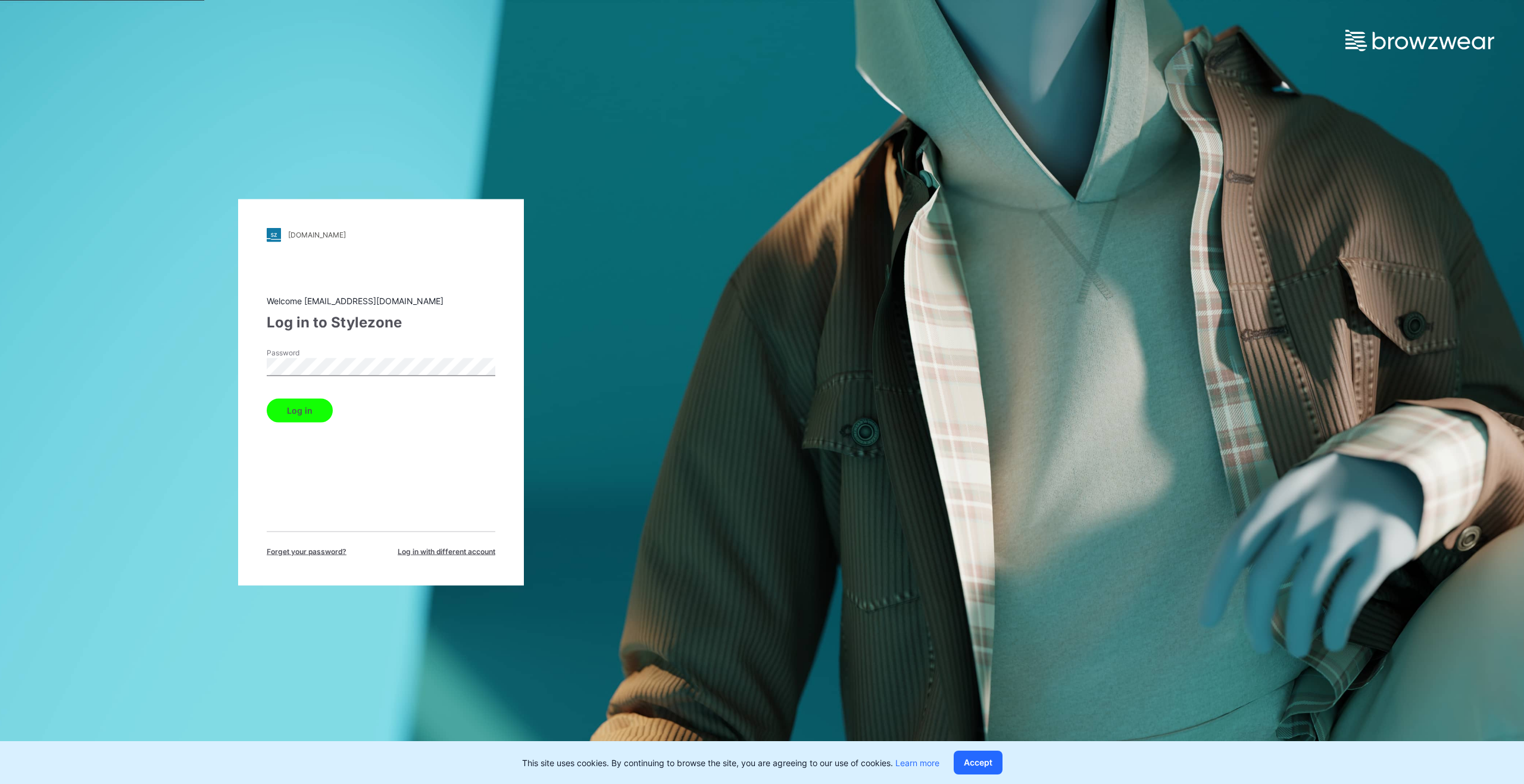
click at [302, 413] on button "Log in" at bounding box center [300, 410] width 66 height 24
click at [312, 411] on div "Log in" at bounding box center [381, 407] width 228 height 28
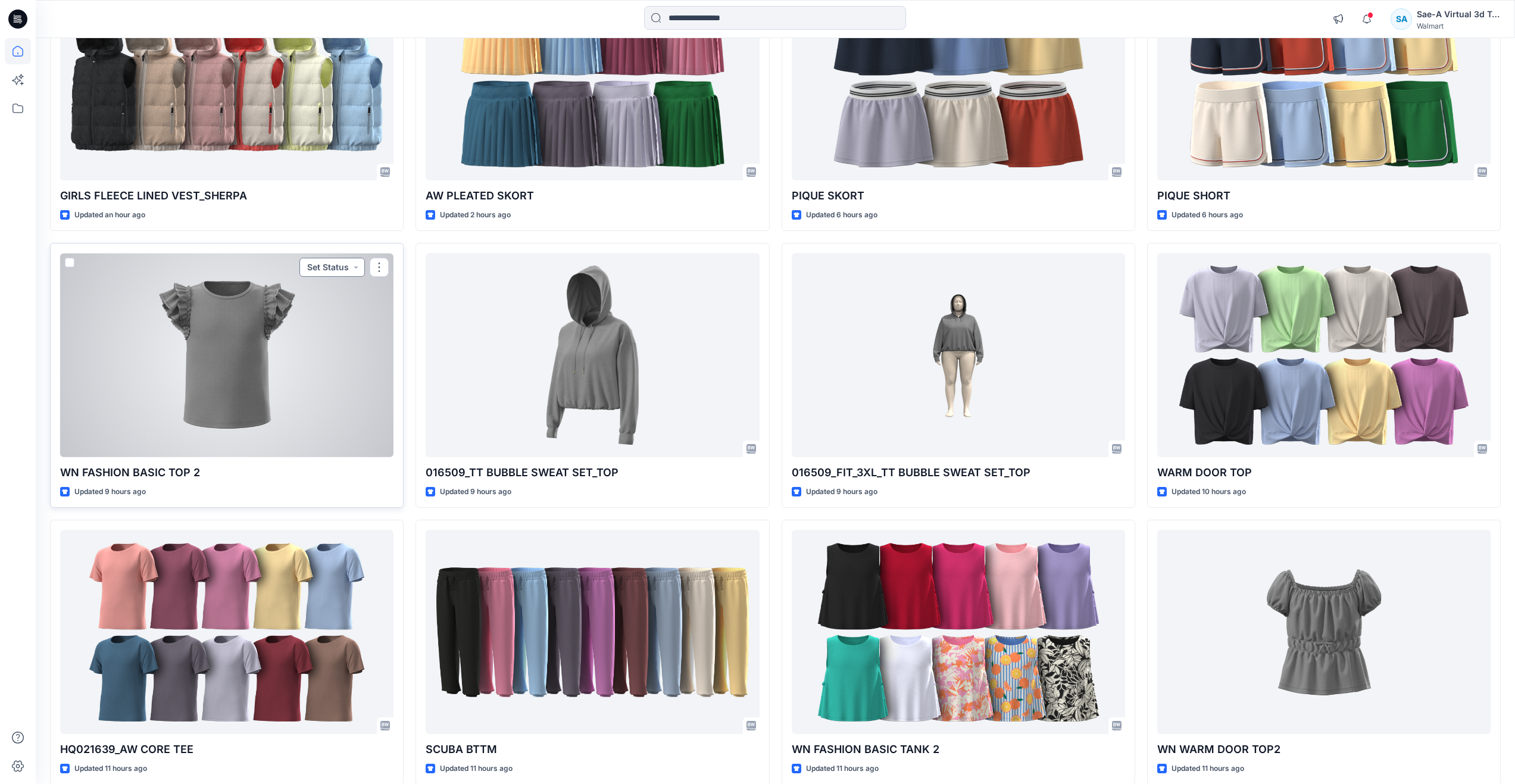
scroll to position [805, 0]
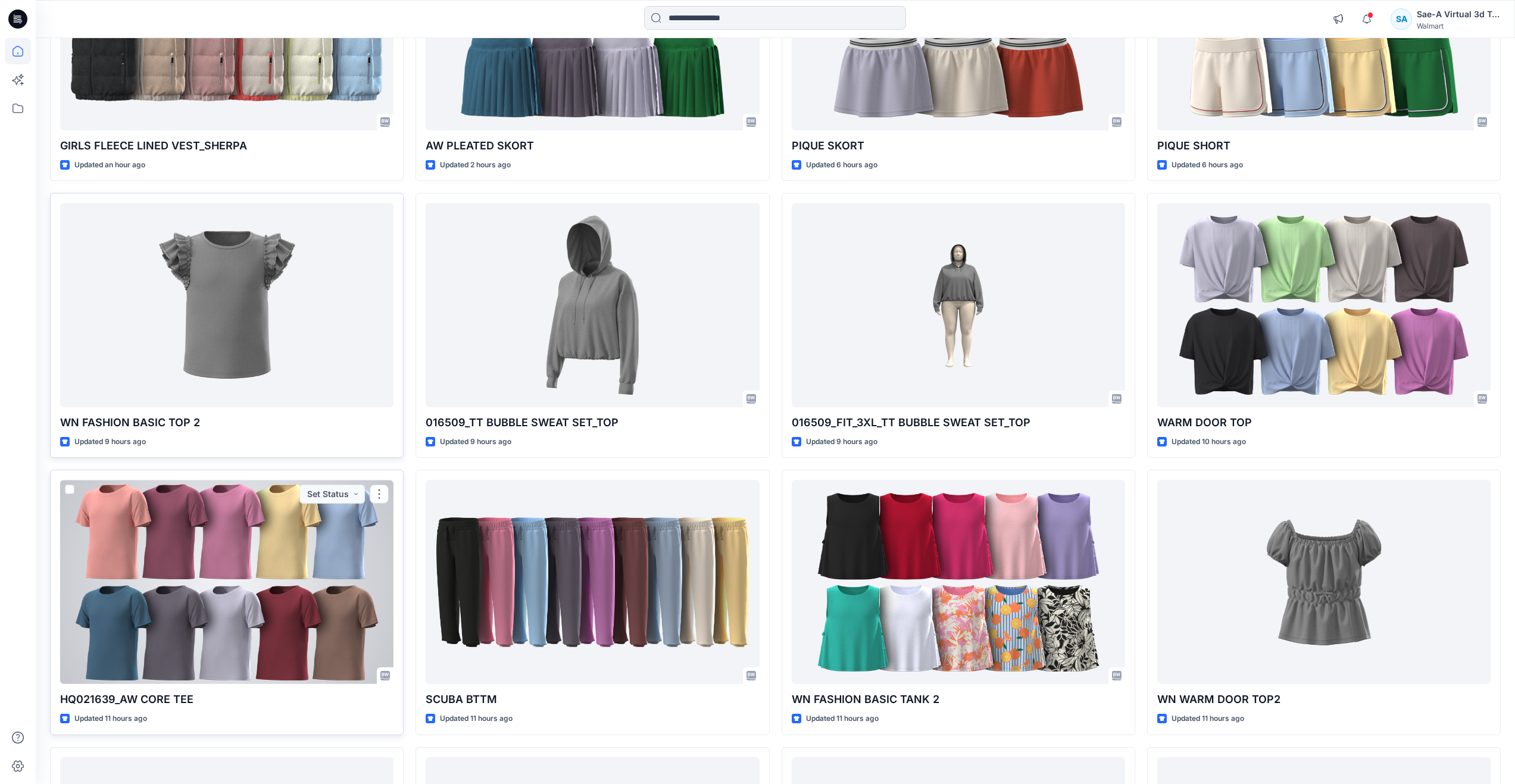
click at [281, 554] on div at bounding box center [226, 582] width 333 height 204
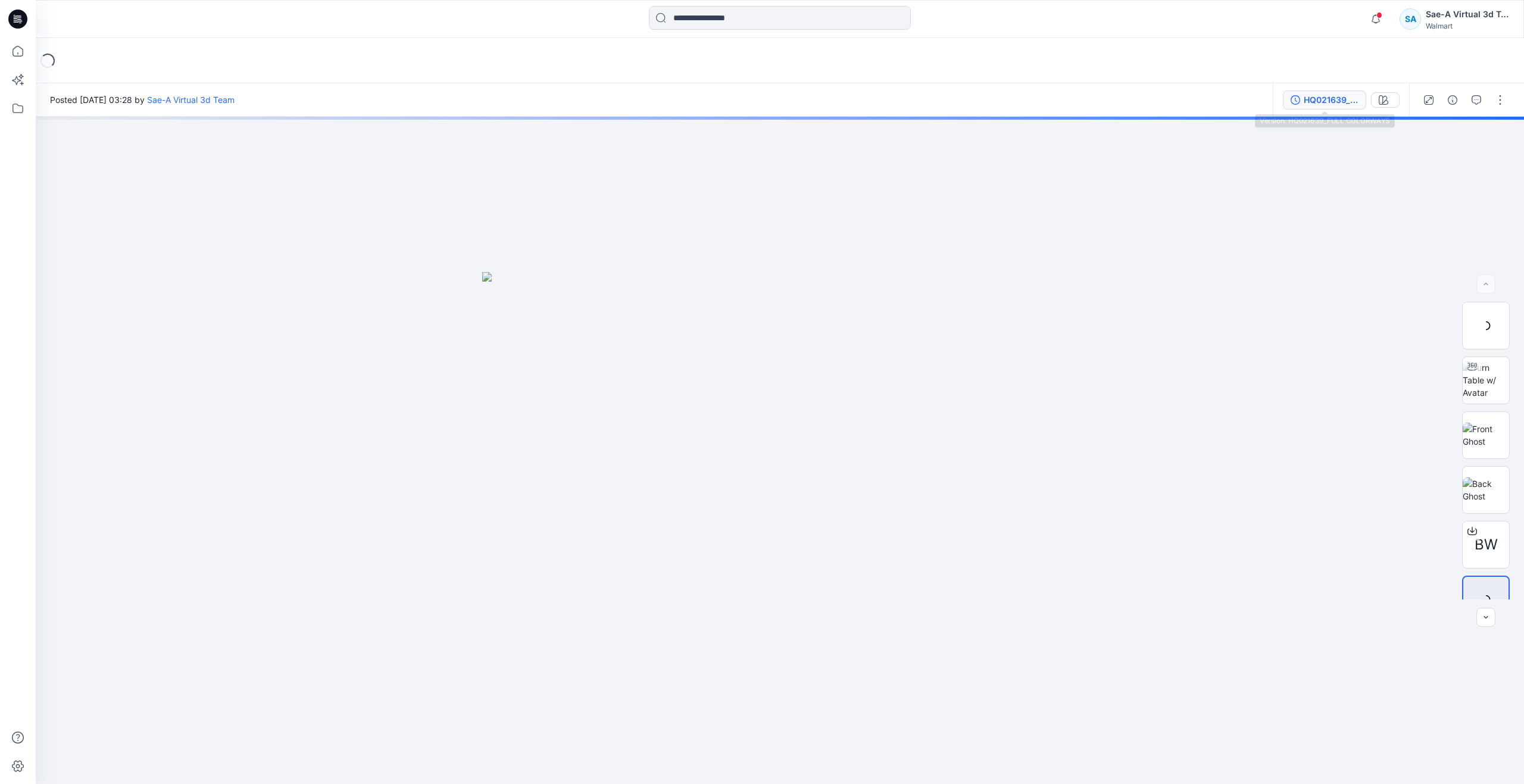
click at [1326, 102] on div "HQ021639_FULL COLORWAYS" at bounding box center [1331, 100] width 55 height 13
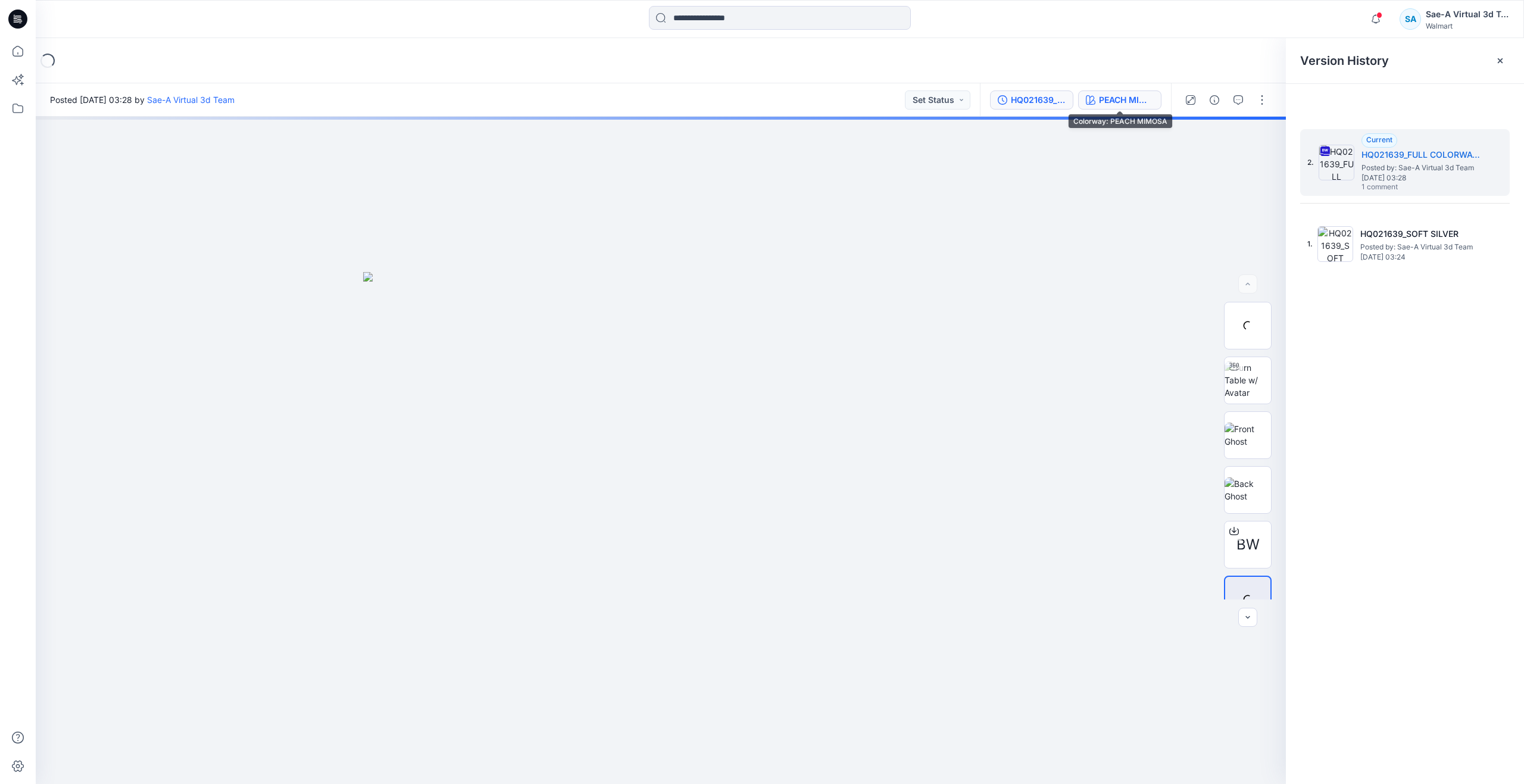
click at [1133, 102] on div "PEACH MIMOSA" at bounding box center [1126, 100] width 55 height 13
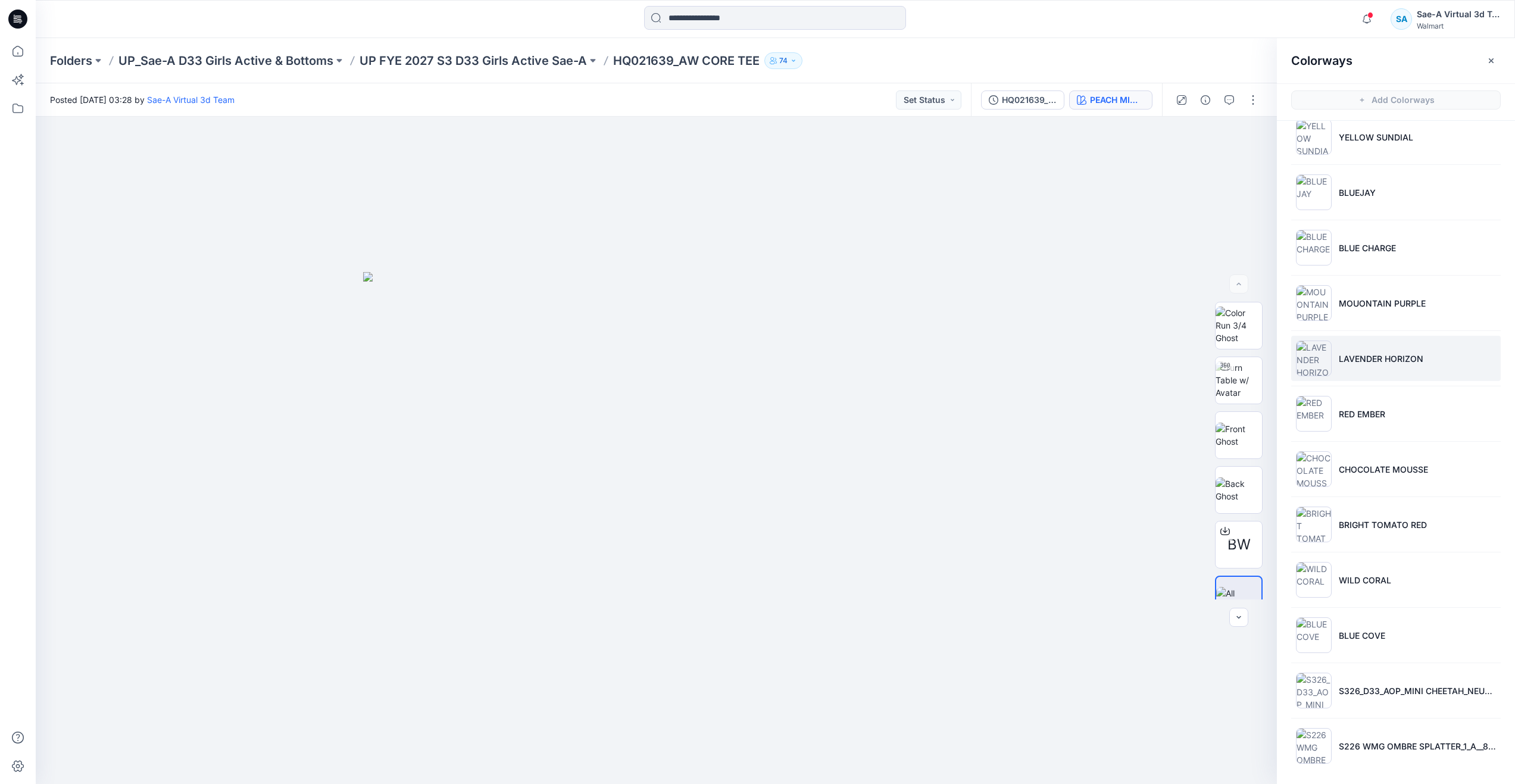
scroll to position [187, 0]
click at [1392, 681] on li "S326_D33_AOP_MINI CHEETAH_NEUTRAL_100 SCALE(0905)" at bounding box center [1396, 688] width 210 height 45
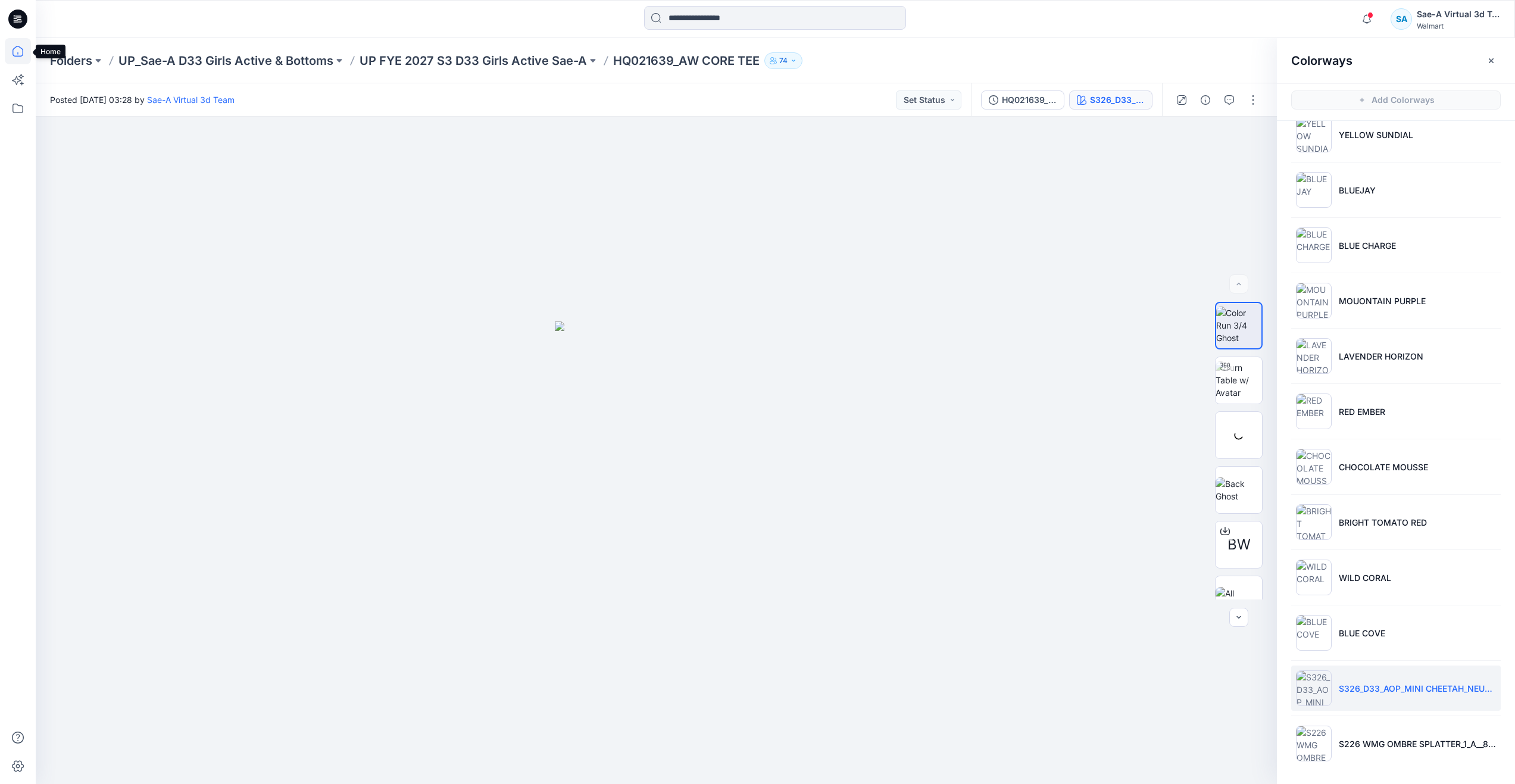
click at [15, 54] on icon at bounding box center [17, 51] width 26 height 26
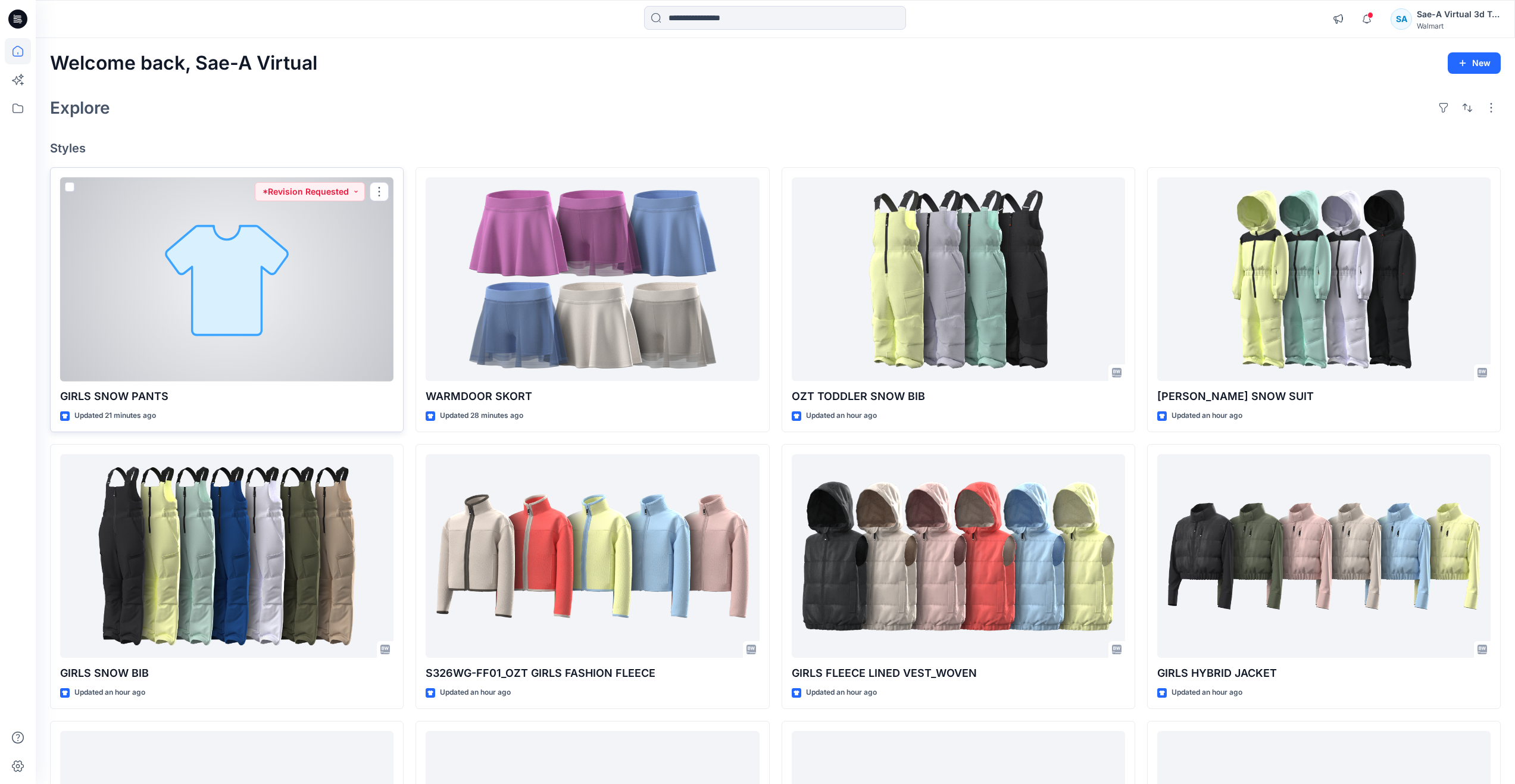
click at [297, 275] on div at bounding box center [226, 279] width 333 height 204
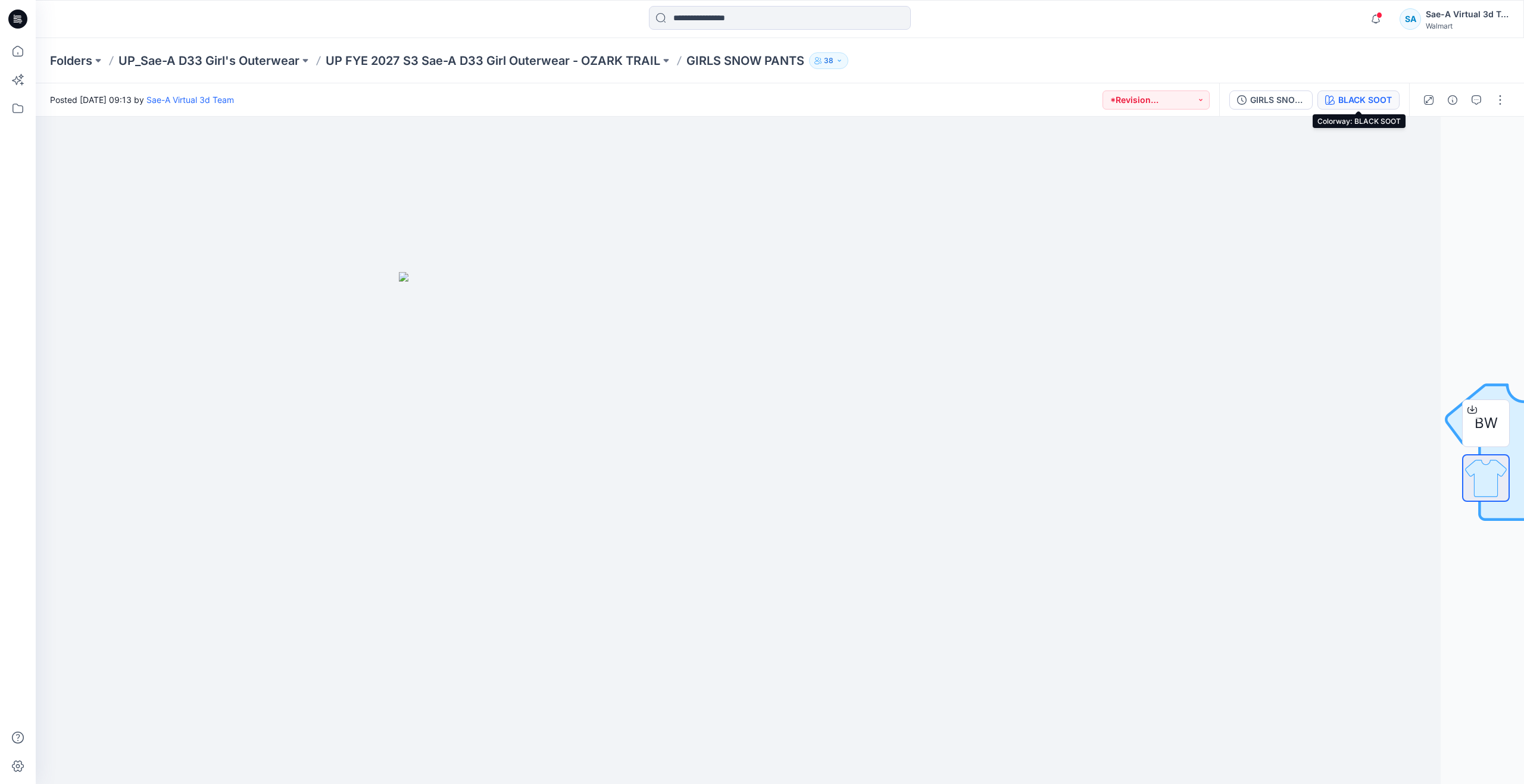
click at [1351, 95] on div "BLACK SOOT" at bounding box center [1365, 100] width 54 height 13
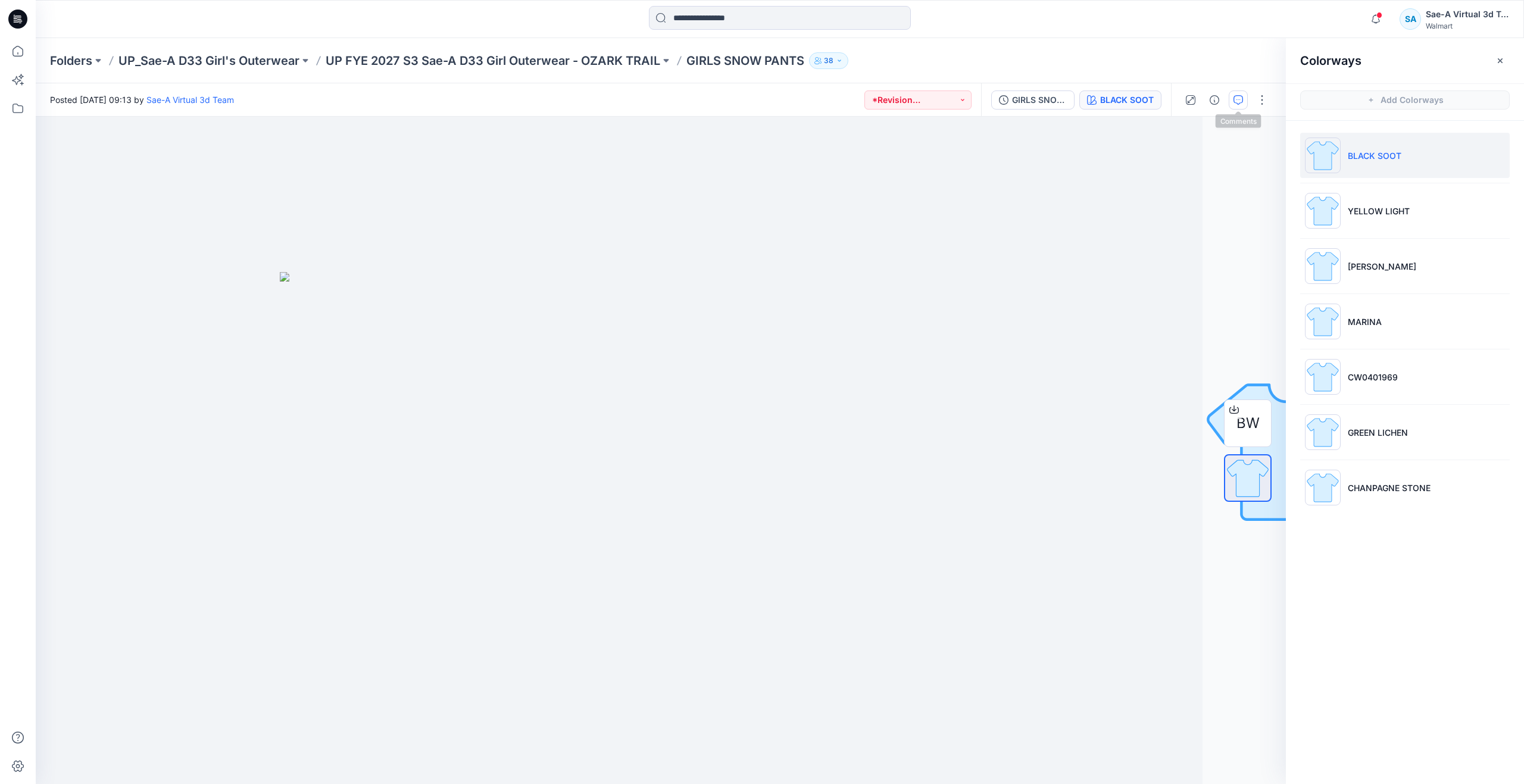
click at [1231, 98] on button "button" at bounding box center [1238, 100] width 19 height 19
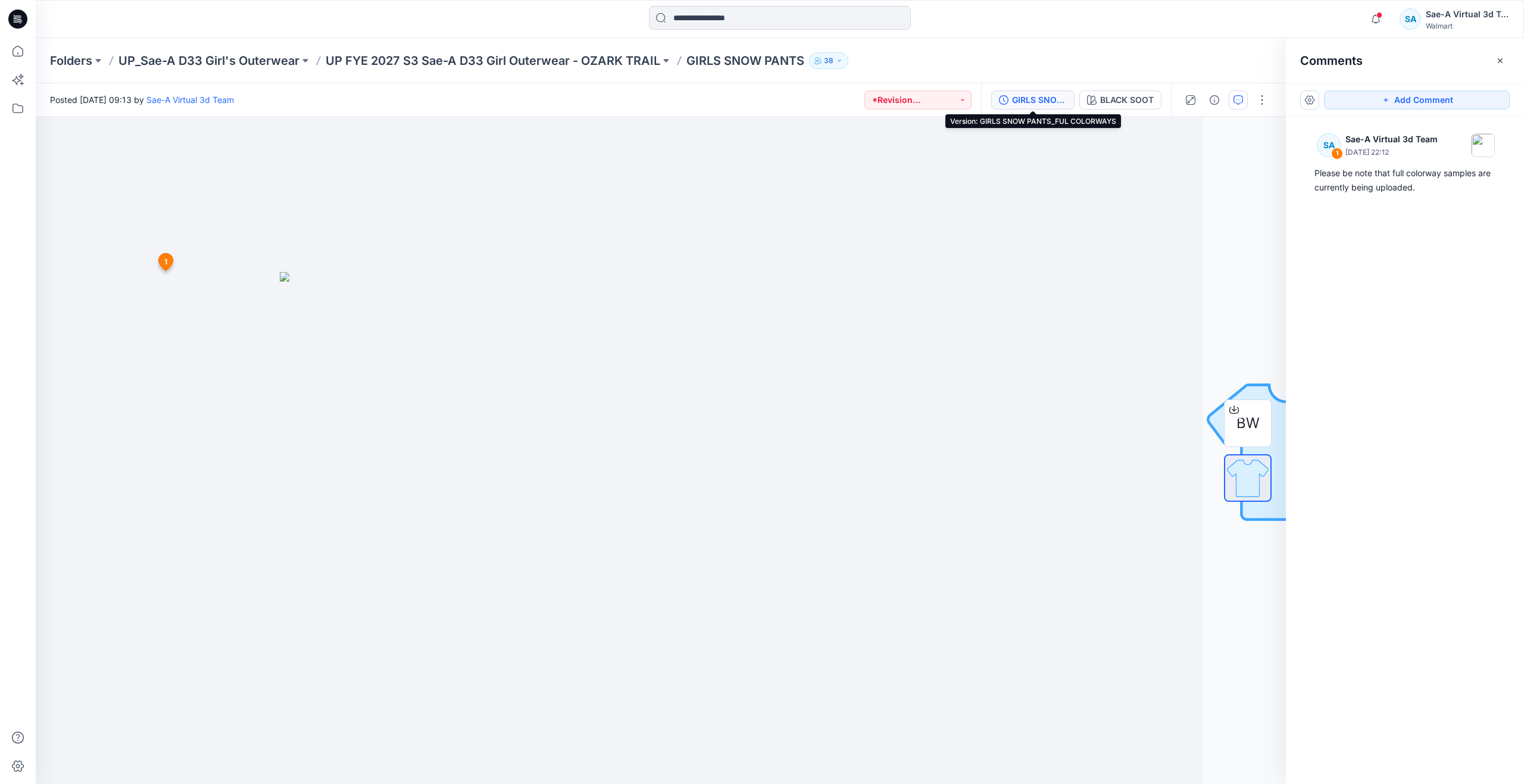
click at [1047, 99] on div "GIRLS SNOW PANTS_FUL COLORWAYS" at bounding box center [1039, 100] width 55 height 13
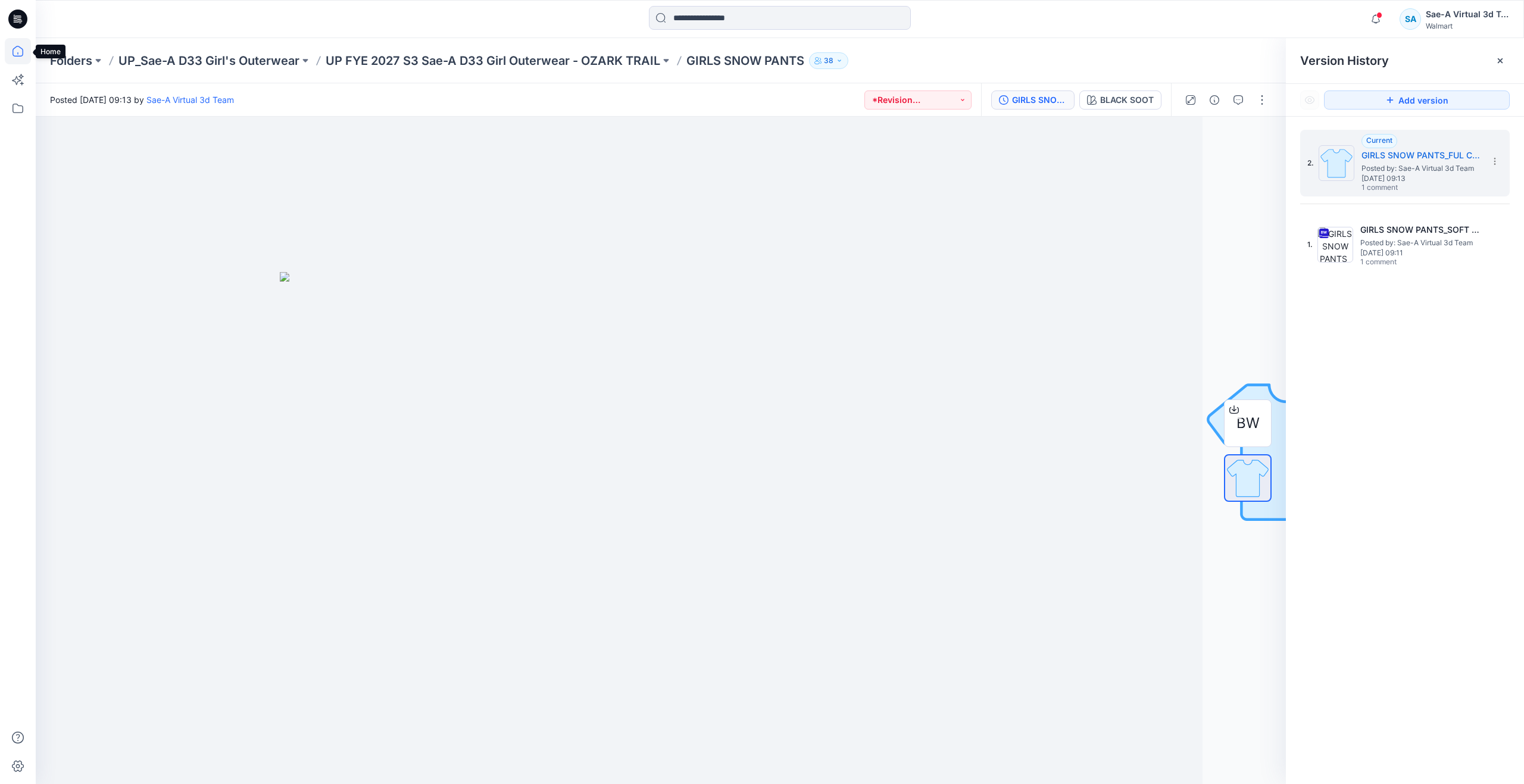
click at [11, 55] on icon at bounding box center [17, 51] width 26 height 26
